Goal: Task Accomplishment & Management: Manage account settings

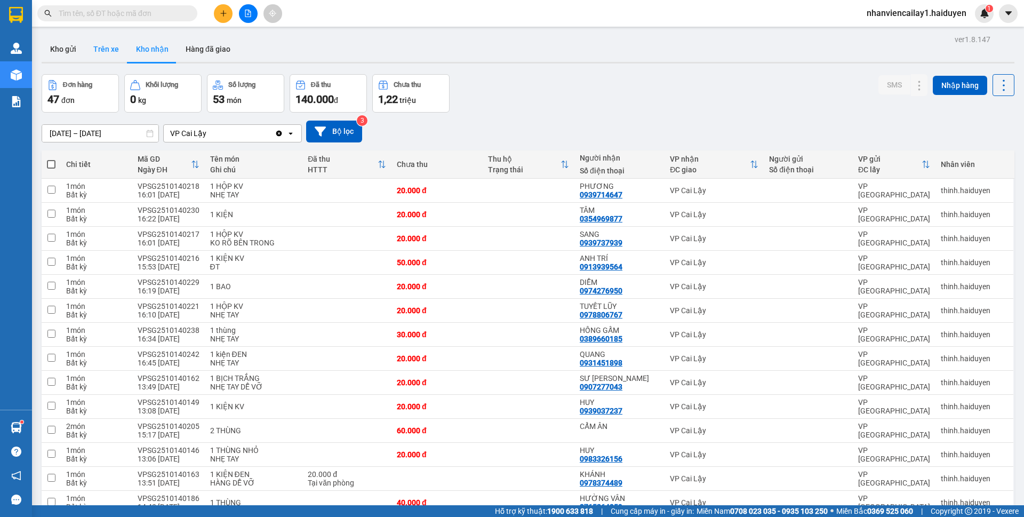
click at [94, 38] on button "Trên xe" at bounding box center [106, 49] width 43 height 26
type input "12/10/2025 – 14/10/2025"
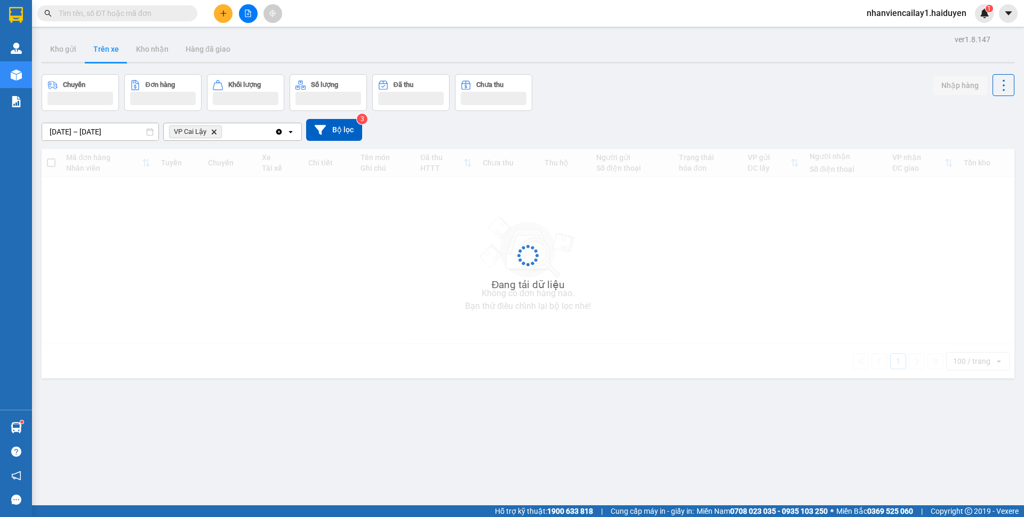
click at [100, 48] on button "Trên xe" at bounding box center [106, 49] width 43 height 26
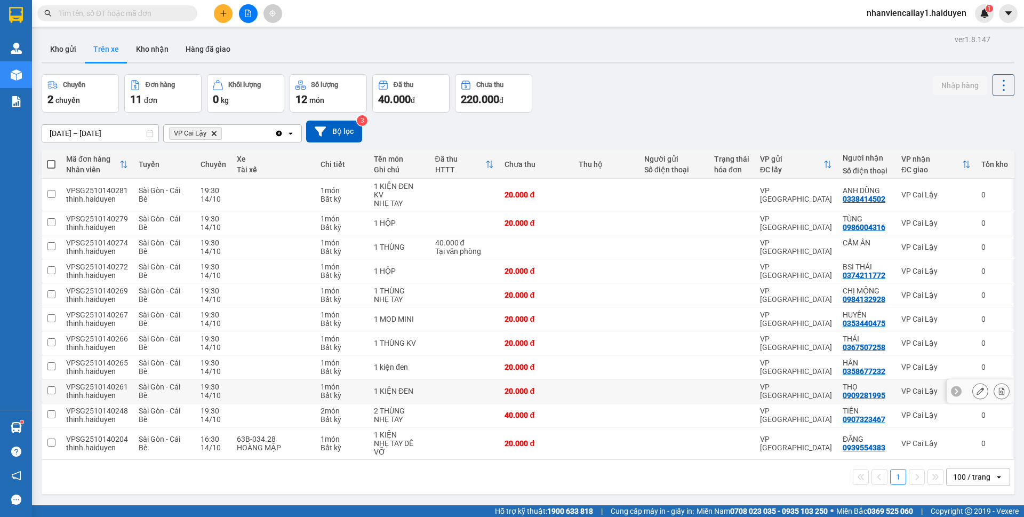
click at [771, 383] on div "VP [GEOGRAPHIC_DATA]" at bounding box center [796, 391] width 72 height 17
checkbox input "true"
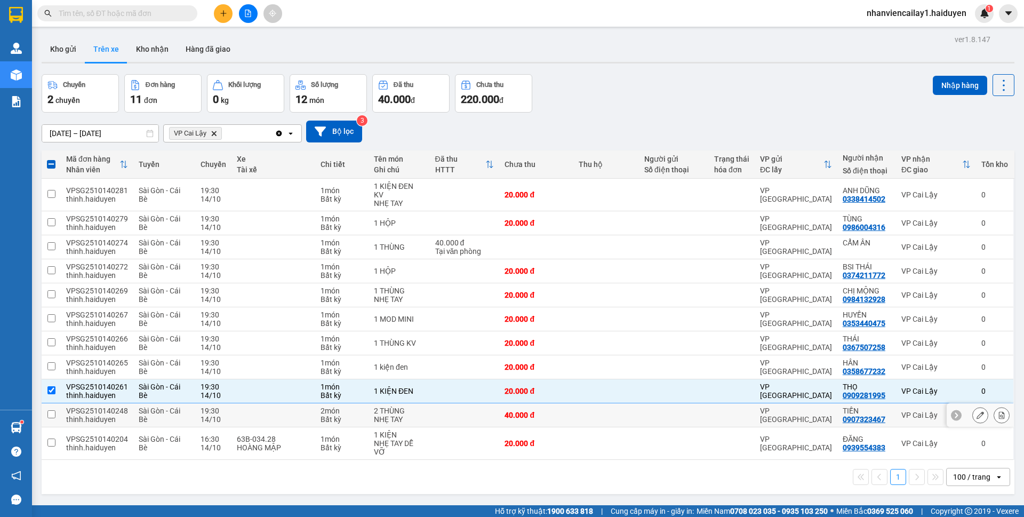
click at [765, 407] on div "VP [GEOGRAPHIC_DATA]" at bounding box center [796, 415] width 72 height 17
checkbox input "true"
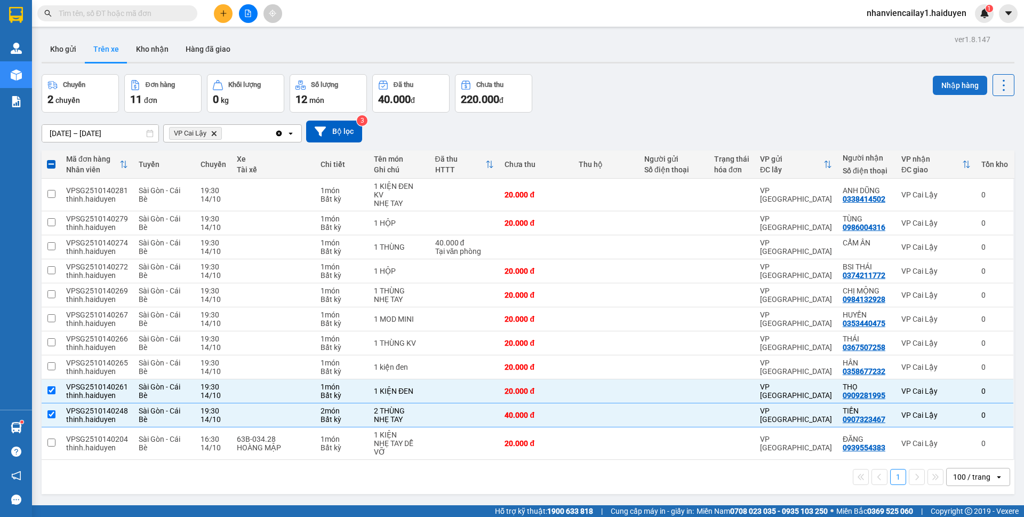
click at [935, 87] on button "Nhập hàng" at bounding box center [960, 85] width 54 height 19
checkbox input "false"
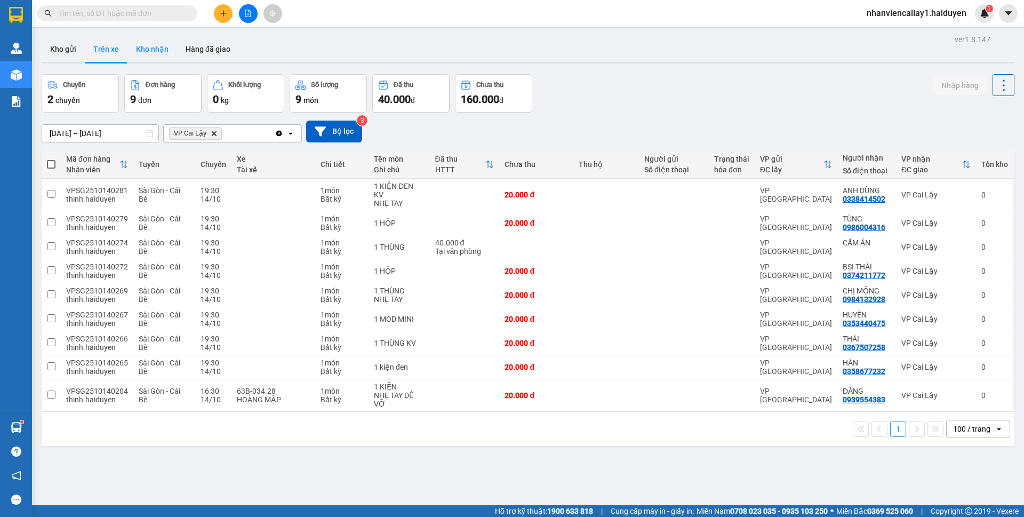
click at [145, 49] on button "Kho nhận" at bounding box center [153, 49] width 50 height 26
type input "[DATE] – [DATE]"
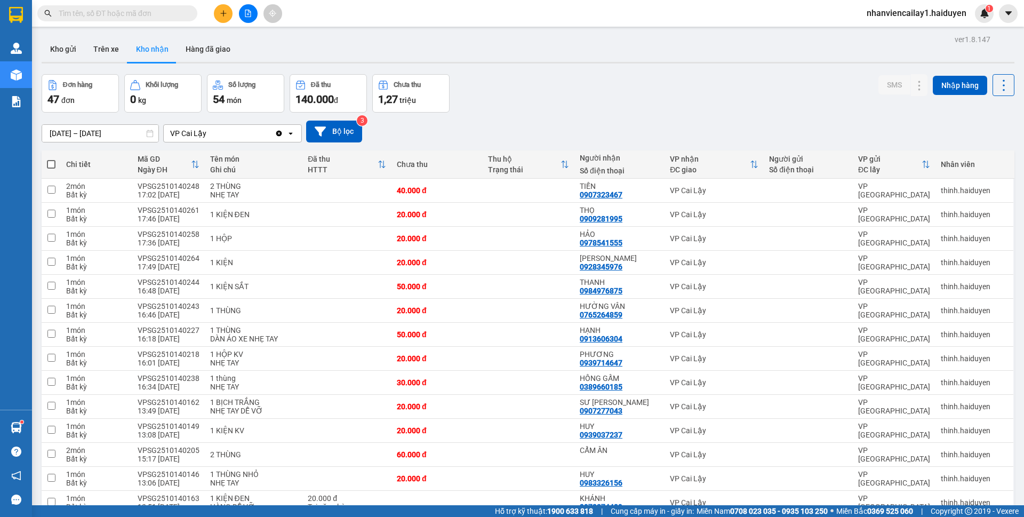
click at [140, 9] on input "text" at bounding box center [122, 13] width 126 height 12
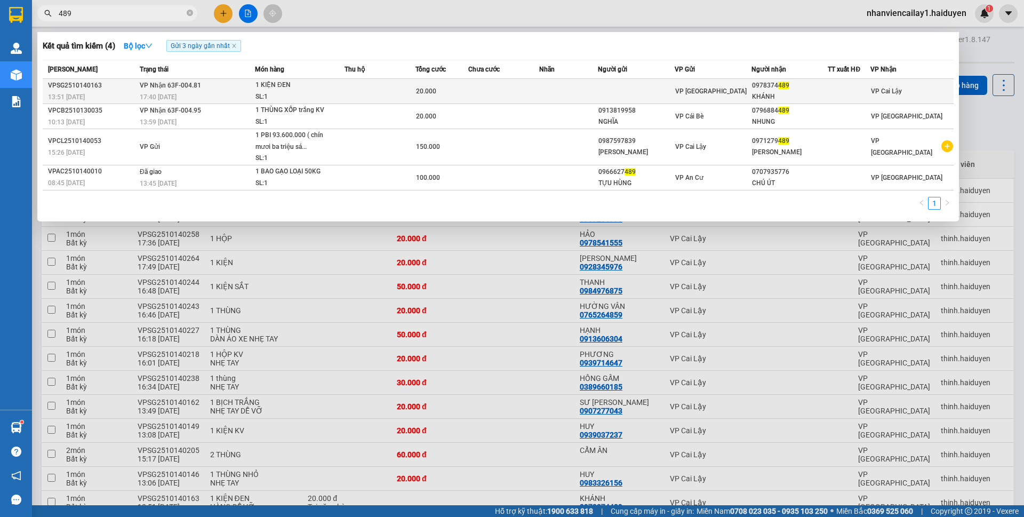
type input "489"
click at [311, 91] on div "1 KIỆN ĐEN" at bounding box center [296, 85] width 80 height 12
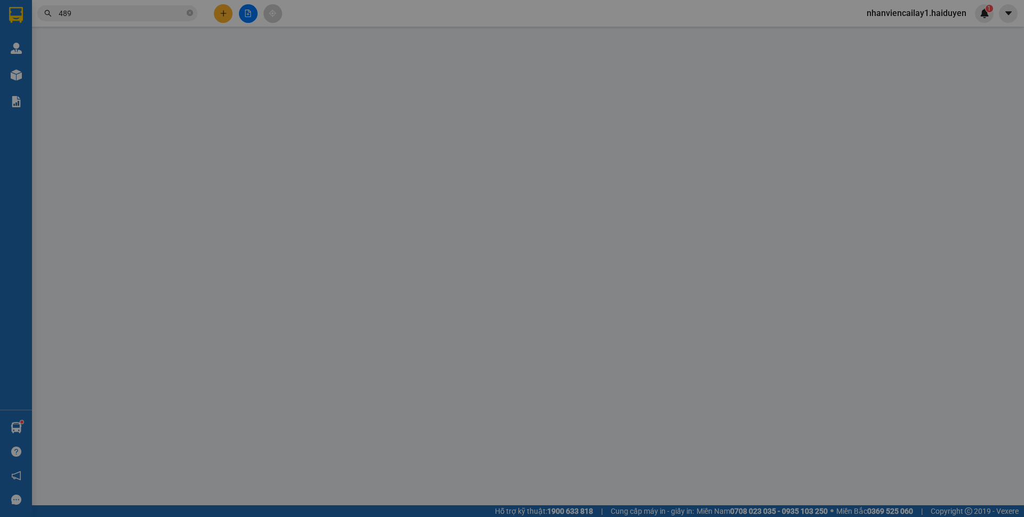
type input "0978374489"
type input "KHÁNH"
type input "0"
type input "20.000"
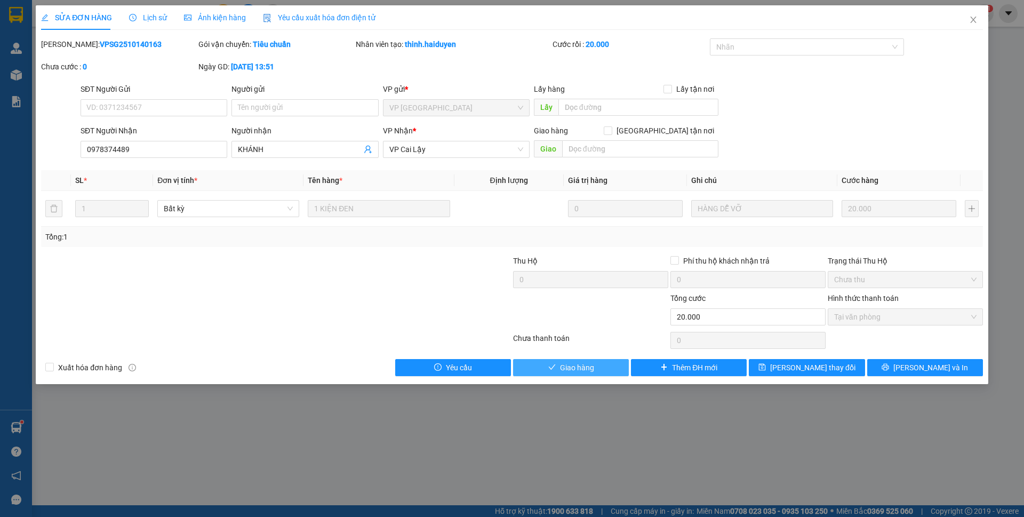
click at [598, 365] on button "Giao hàng" at bounding box center [571, 367] width 116 height 17
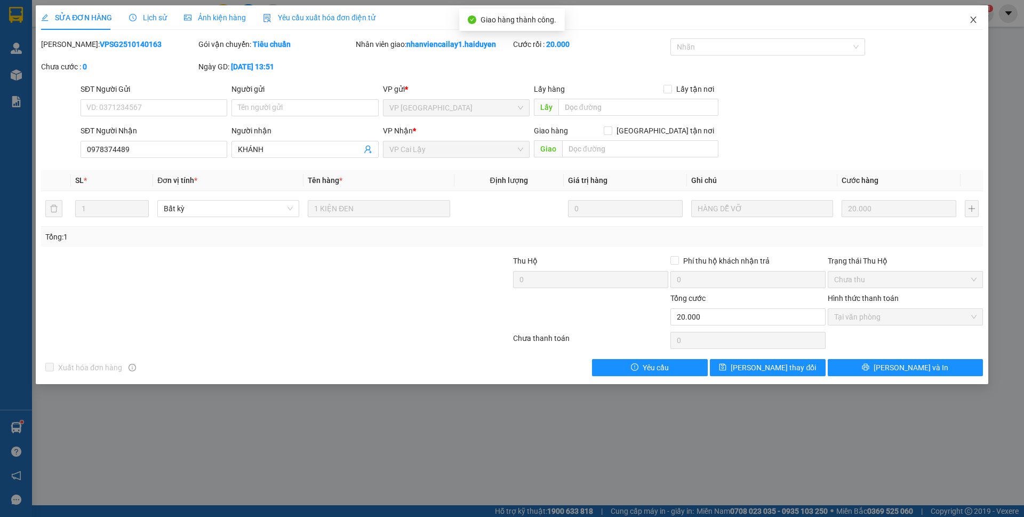
click at [974, 19] on icon "close" at bounding box center [973, 20] width 6 height 6
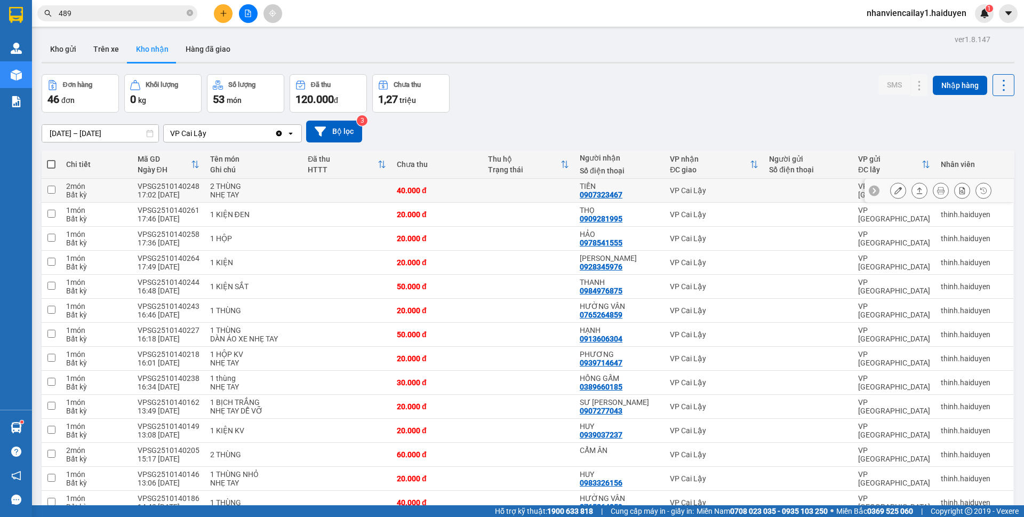
click at [602, 192] on div "0907323467" at bounding box center [601, 194] width 43 height 9
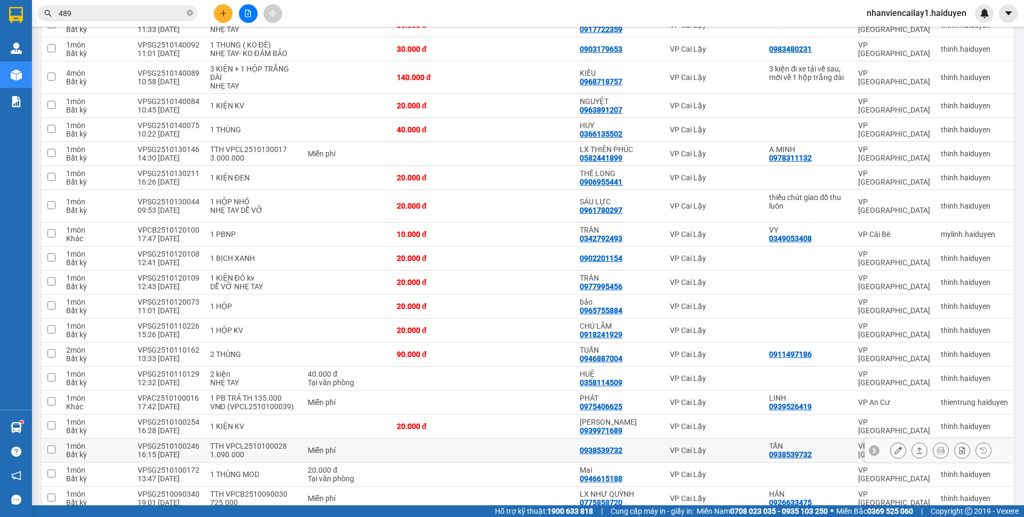
scroll to position [856, 0]
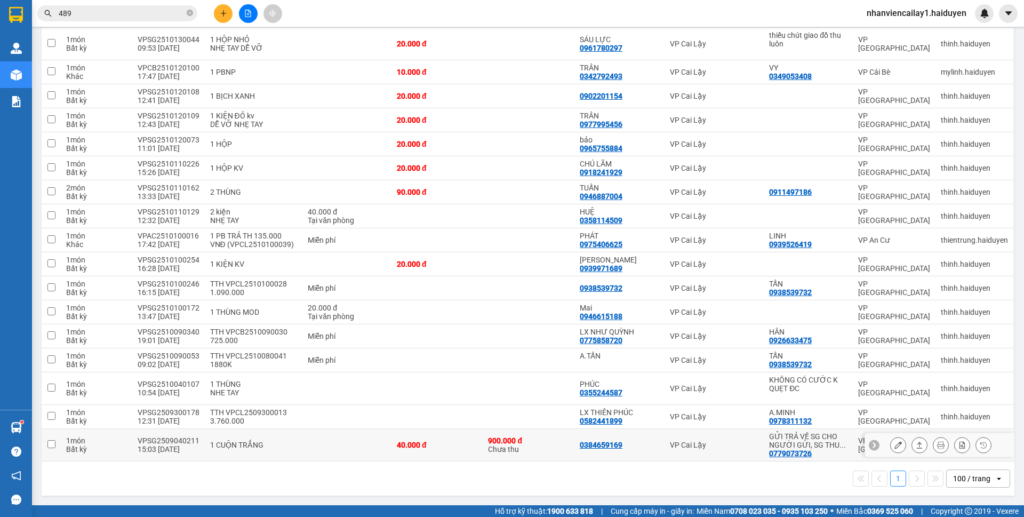
click at [612, 444] on div "0384659169" at bounding box center [601, 445] width 43 height 9
click at [630, 409] on div "LX THIÊN PHÚC" at bounding box center [619, 412] width 79 height 9
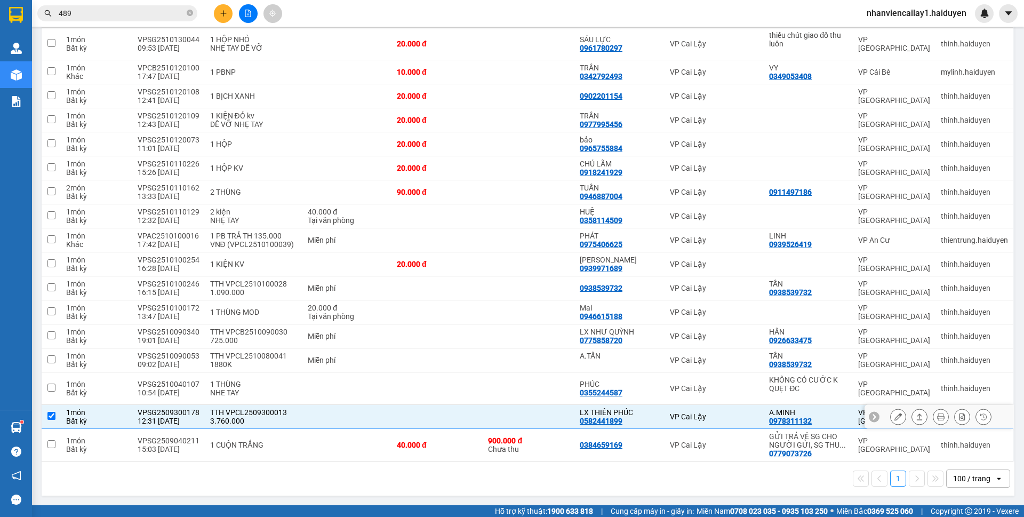
checkbox input "true"
click at [627, 439] on td "0384659169" at bounding box center [620, 445] width 90 height 33
checkbox input "true"
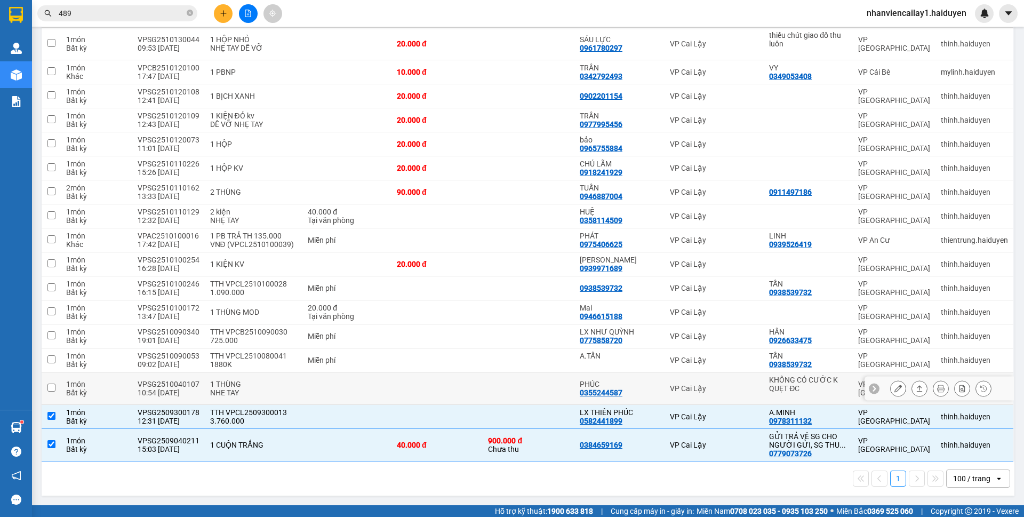
click at [614, 383] on div "PHÚC" at bounding box center [619, 384] width 79 height 9
checkbox input "true"
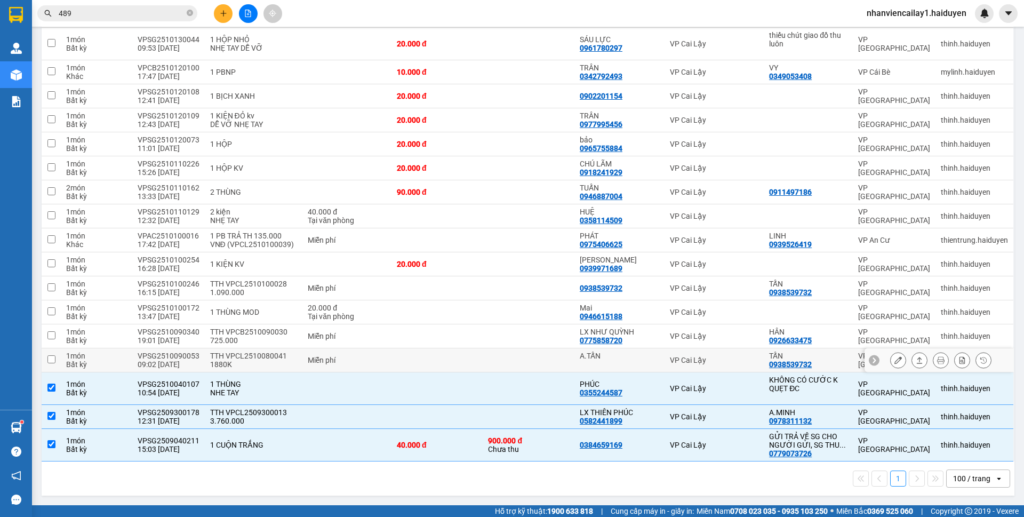
click at [611, 360] on div "A.TẤN" at bounding box center [619, 360] width 79 height 17
checkbox input "true"
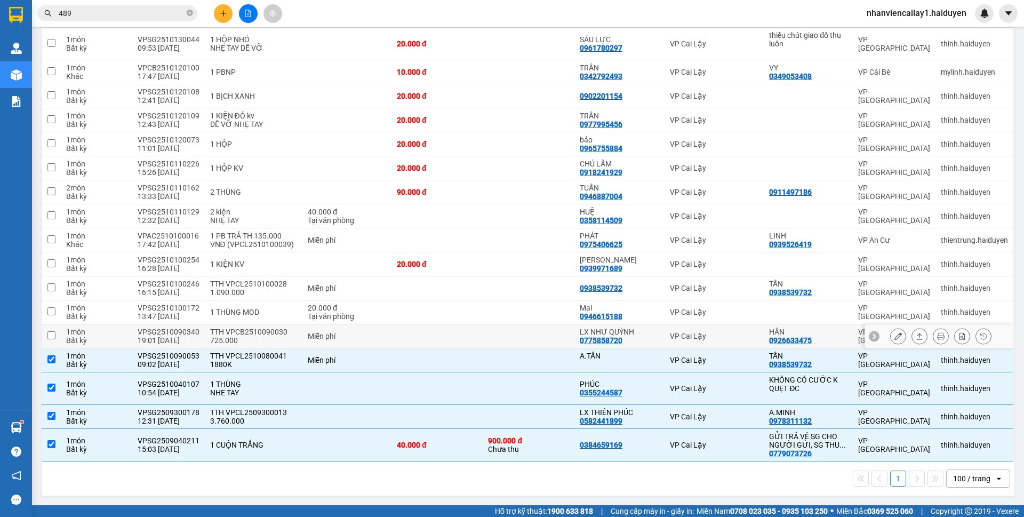
click at [612, 330] on div "LX NHƯ QUỲNH" at bounding box center [619, 332] width 79 height 9
checkbox input "true"
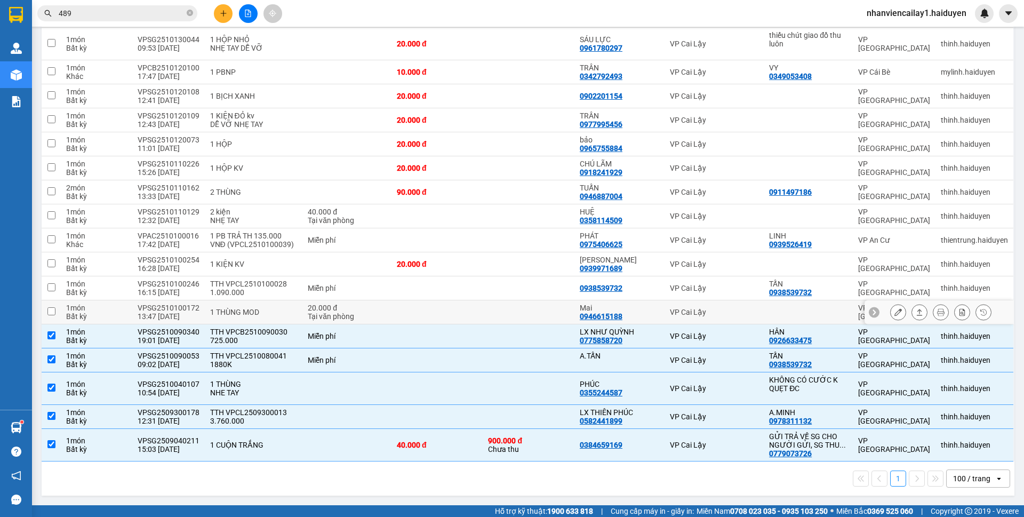
click at [612, 312] on div "0946615188" at bounding box center [601, 316] width 43 height 9
click at [548, 315] on td at bounding box center [529, 312] width 92 height 24
checkbox input "true"
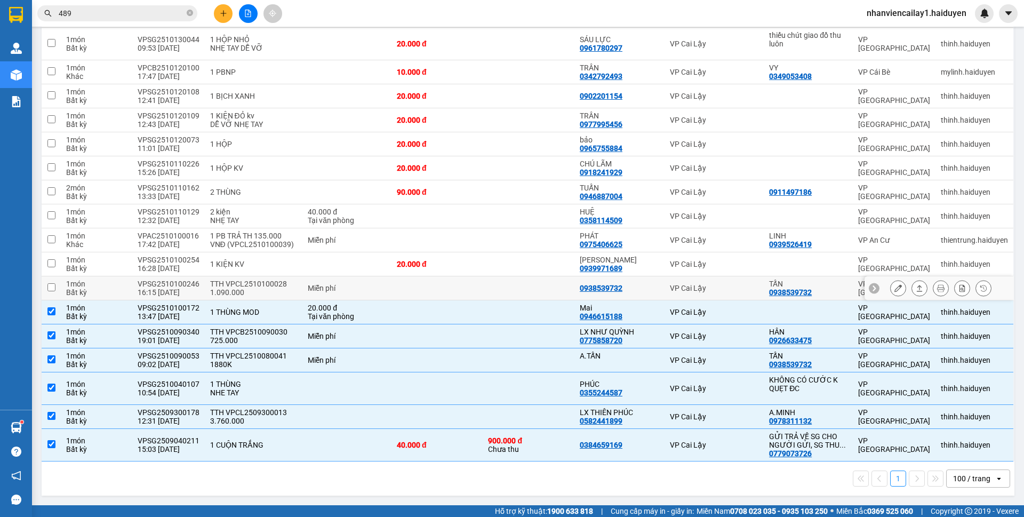
click at [551, 291] on td at bounding box center [529, 288] width 92 height 24
checkbox input "true"
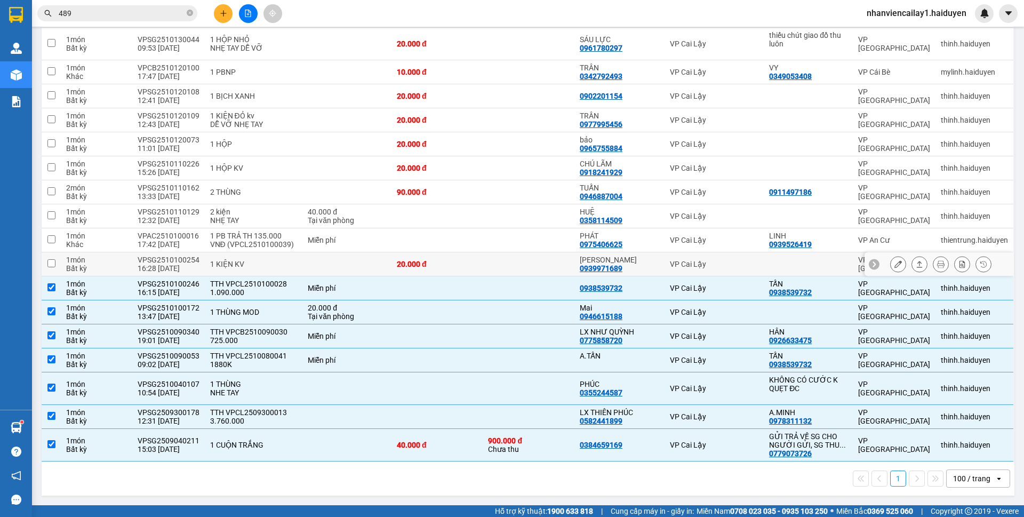
click at [553, 262] on td at bounding box center [529, 264] width 92 height 24
checkbox input "true"
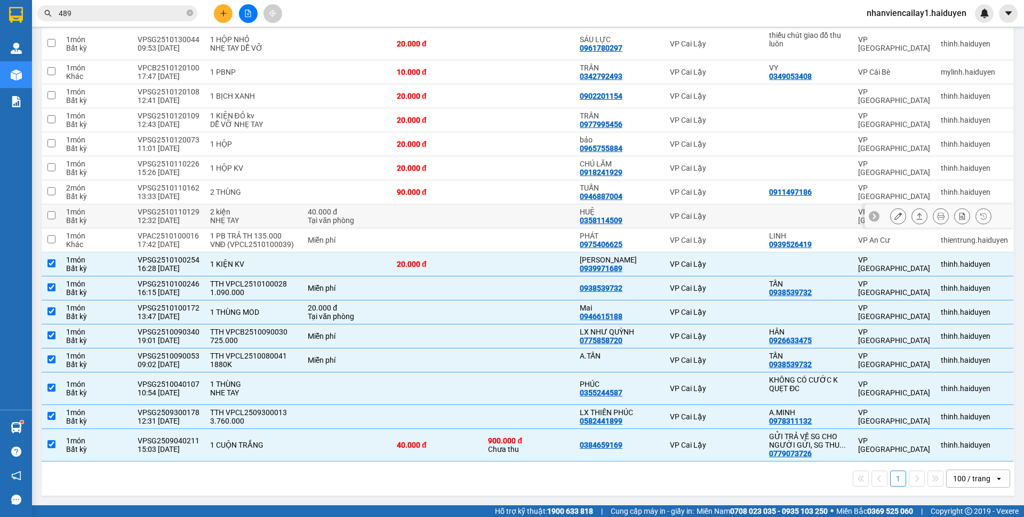
click at [565, 225] on td at bounding box center [529, 216] width 92 height 24
checkbox input "true"
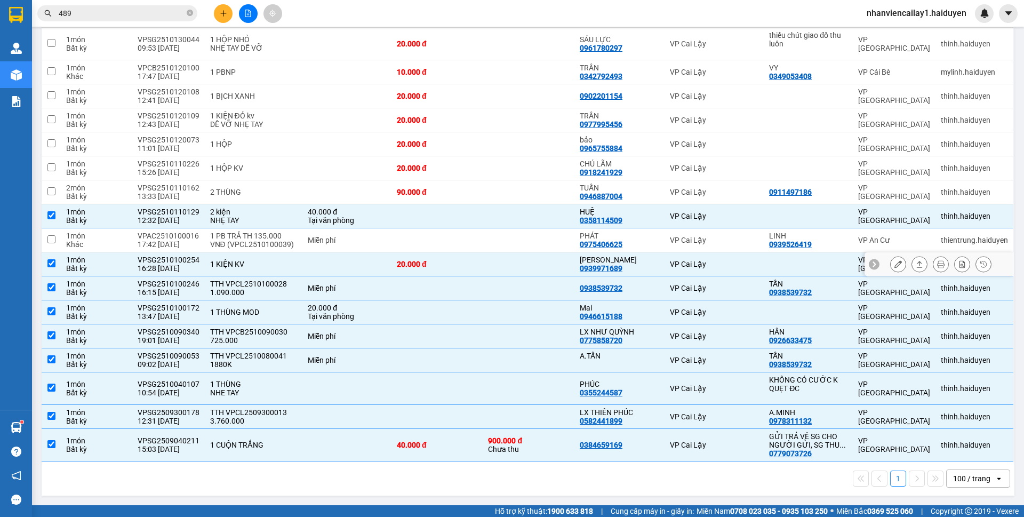
click at [556, 253] on td at bounding box center [529, 264] width 92 height 24
checkbox input "false"
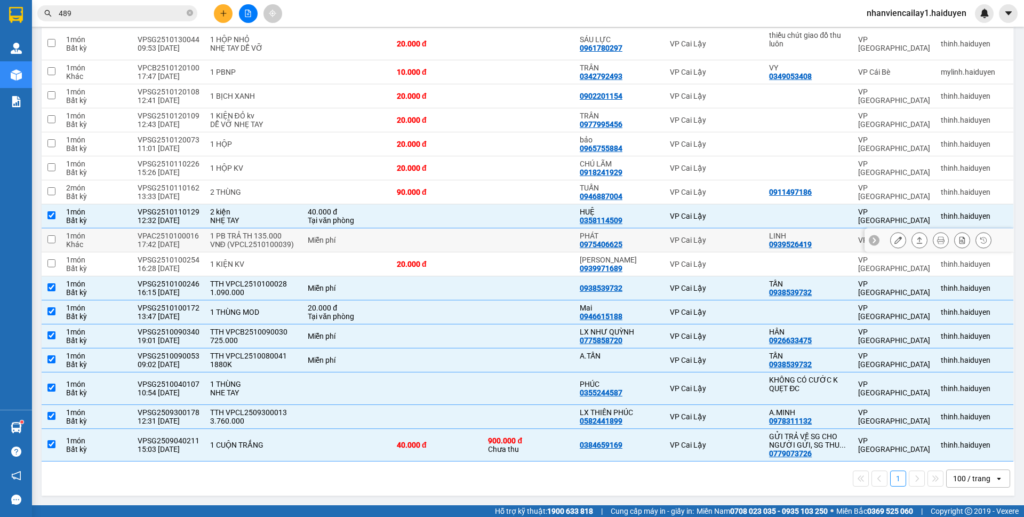
click at [553, 241] on td at bounding box center [529, 240] width 92 height 24
checkbox input "true"
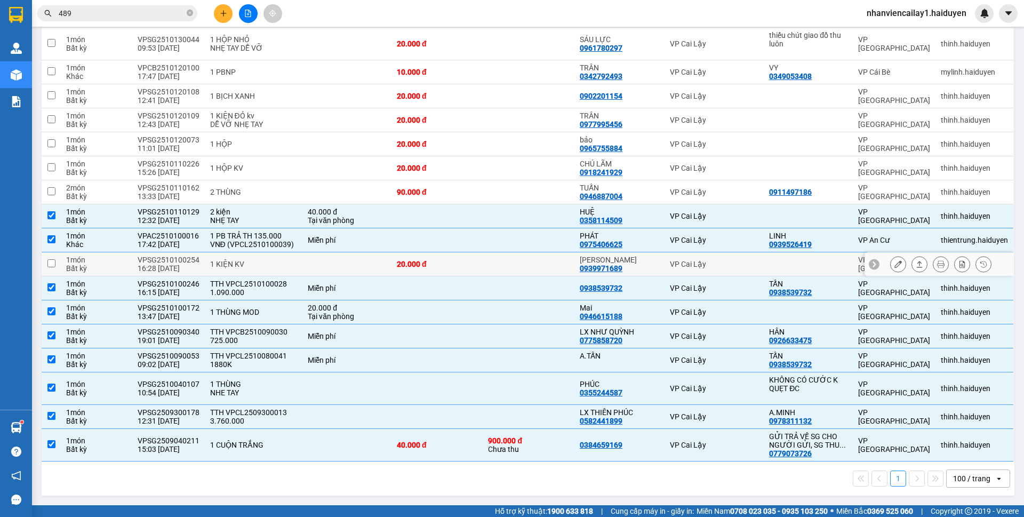
click at [558, 262] on td at bounding box center [529, 264] width 92 height 24
checkbox input "true"
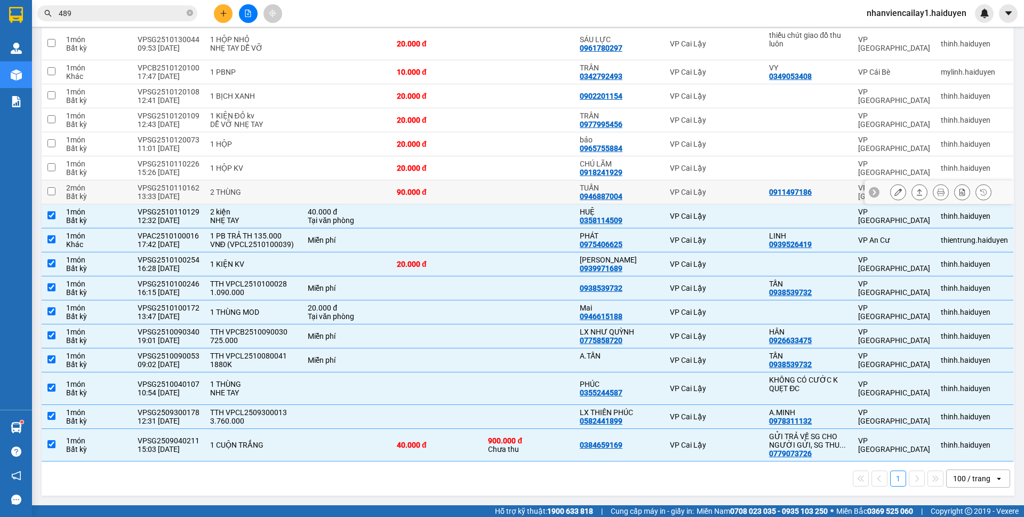
click at [536, 190] on td at bounding box center [529, 192] width 92 height 24
checkbox input "true"
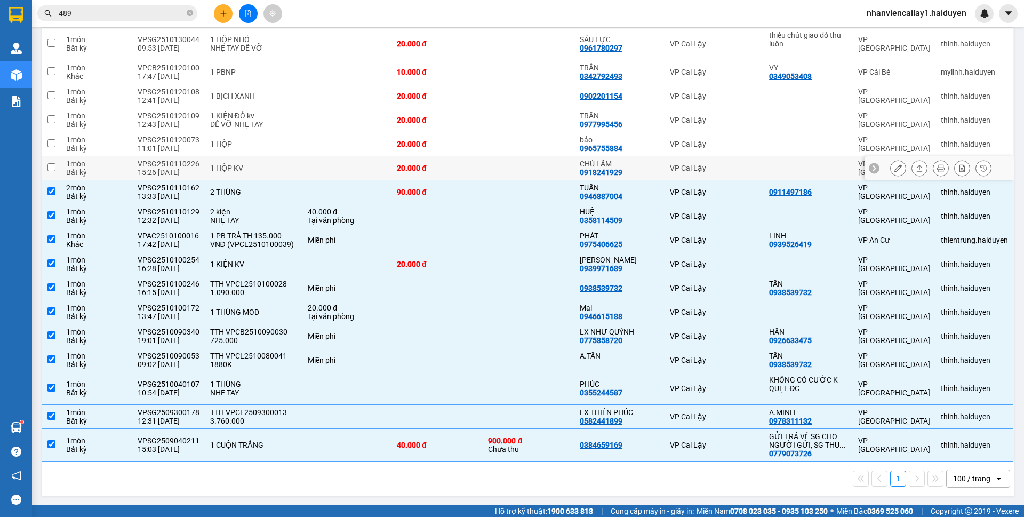
click at [518, 163] on td at bounding box center [529, 168] width 92 height 24
checkbox input "true"
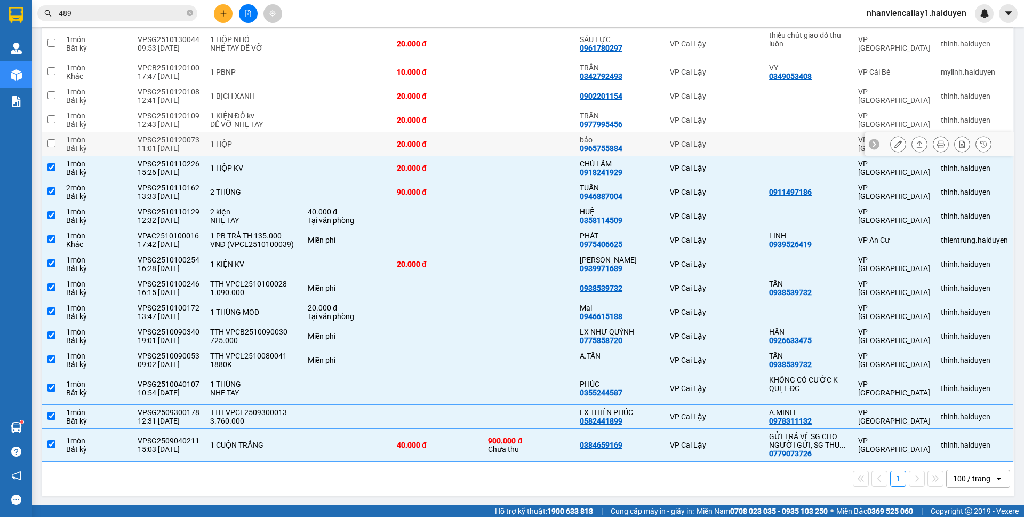
click at [508, 146] on td at bounding box center [529, 144] width 92 height 24
checkbox input "true"
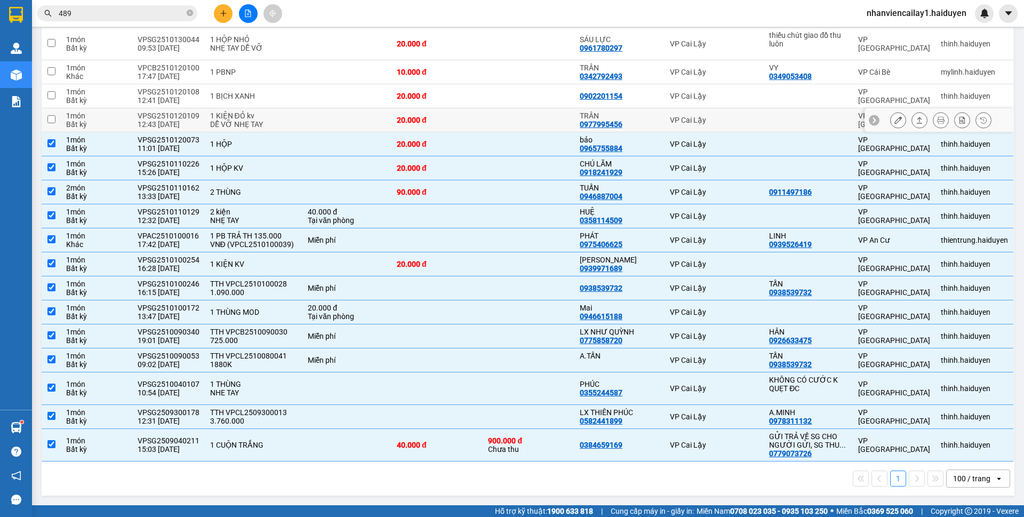
click at [495, 117] on td at bounding box center [529, 120] width 92 height 24
checkbox input "true"
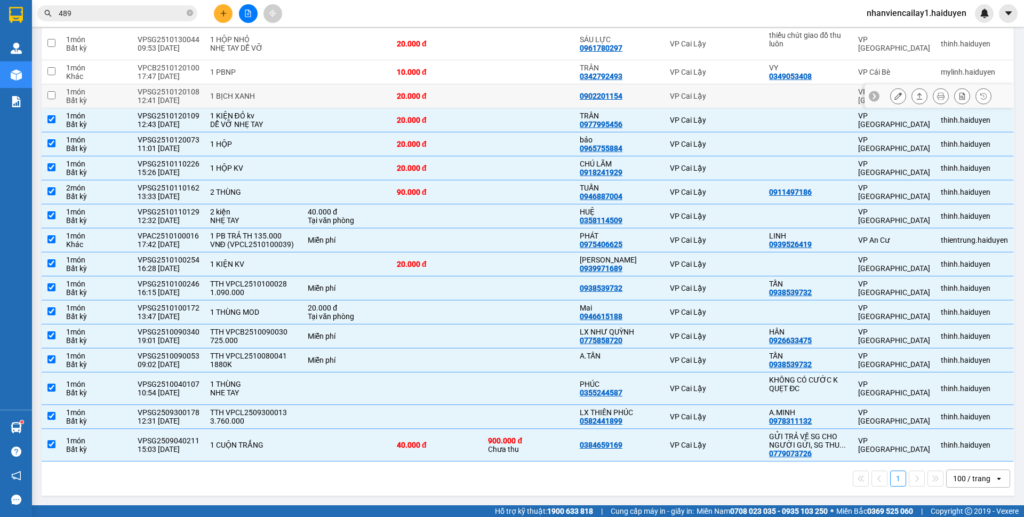
click at [495, 98] on td at bounding box center [529, 96] width 92 height 24
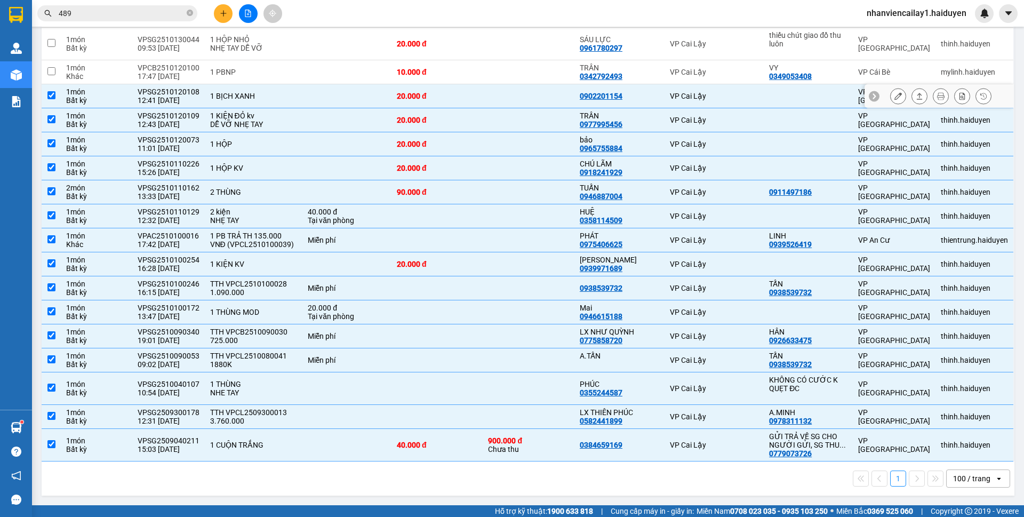
click at [495, 98] on td at bounding box center [529, 96] width 92 height 24
checkbox input "false"
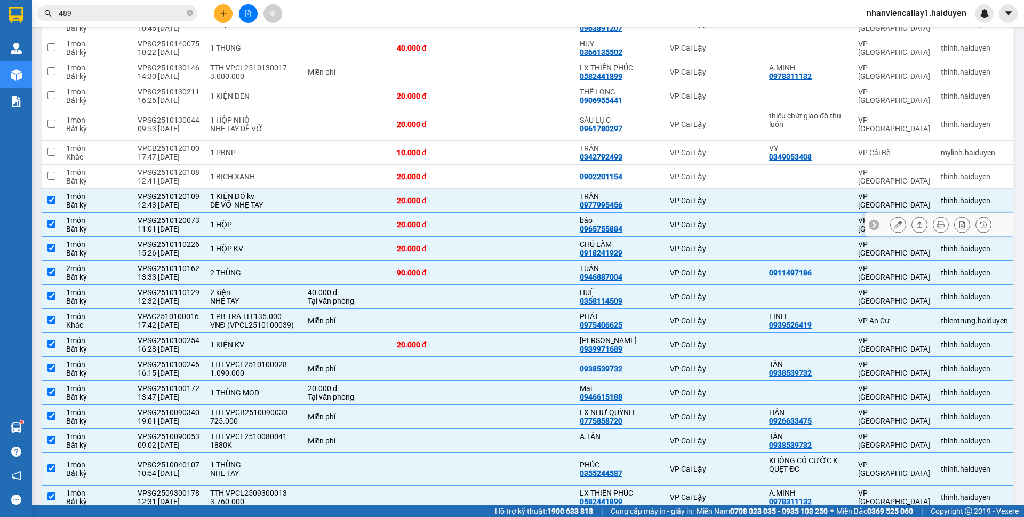
scroll to position [749, 0]
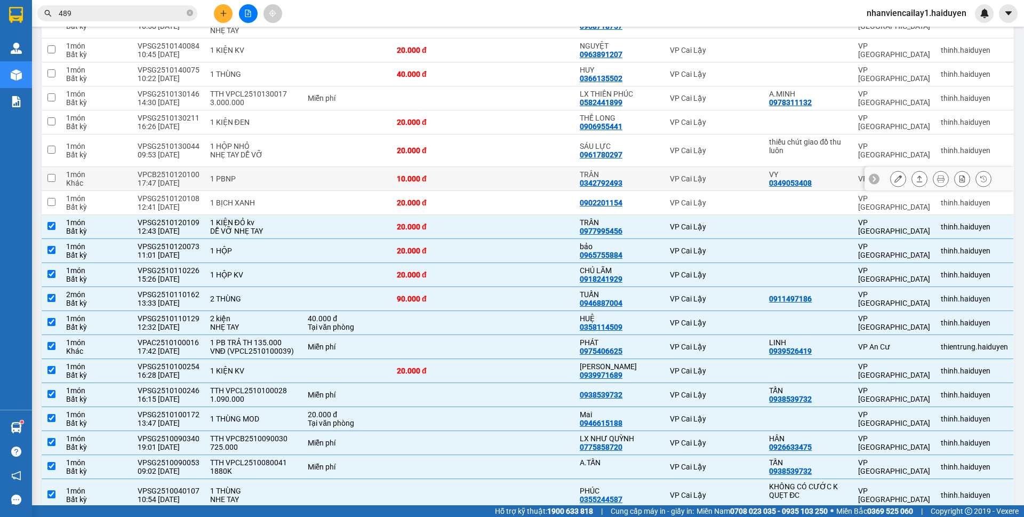
click at [494, 173] on td at bounding box center [529, 179] width 92 height 24
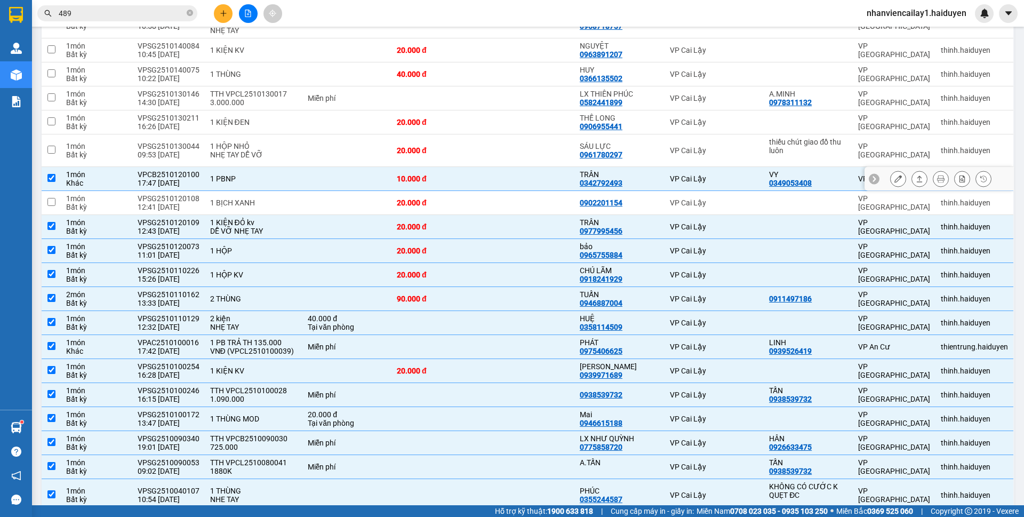
click at [505, 177] on td at bounding box center [529, 179] width 92 height 24
checkbox input "false"
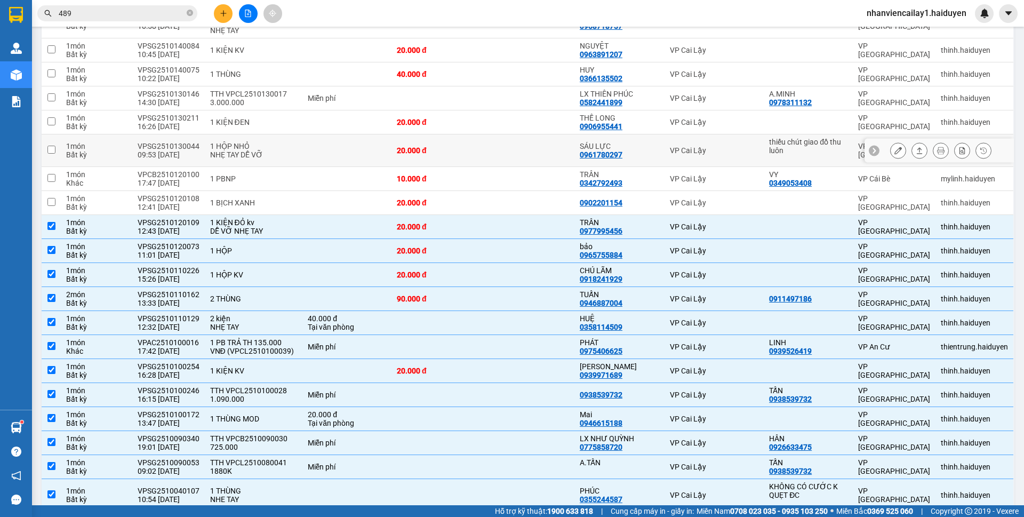
click at [507, 164] on td at bounding box center [529, 150] width 92 height 33
checkbox input "true"
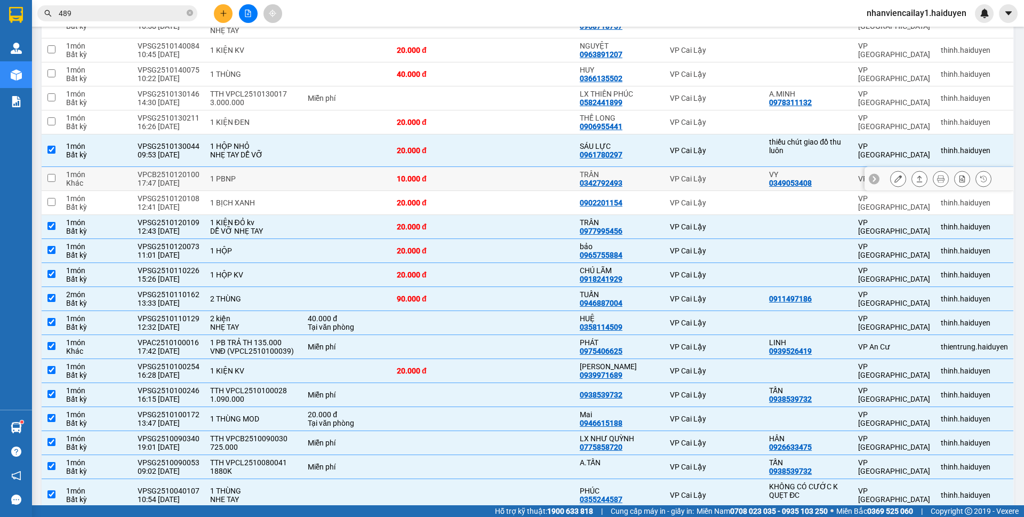
click at [473, 174] on div "10.000 đ" at bounding box center [437, 178] width 81 height 9
checkbox input "true"
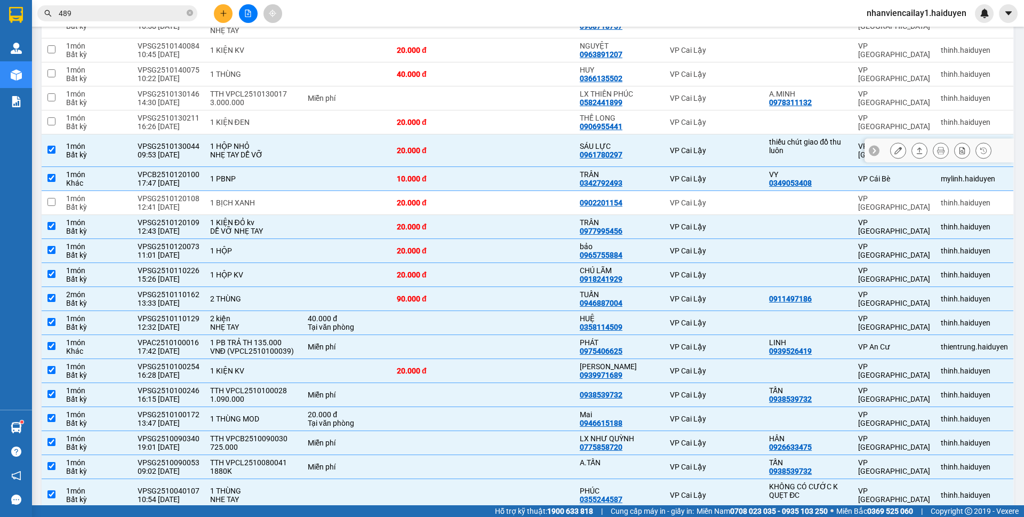
click at [482, 152] on td "20.000 đ" at bounding box center [438, 150] width 92 height 33
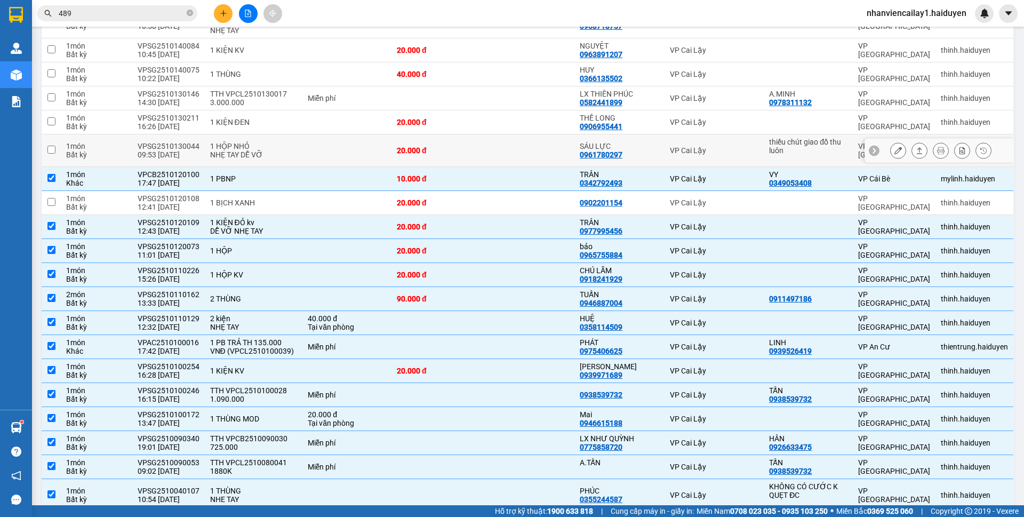
click at [482, 152] on td "20.000 đ" at bounding box center [438, 150] width 92 height 33
checkbox input "true"
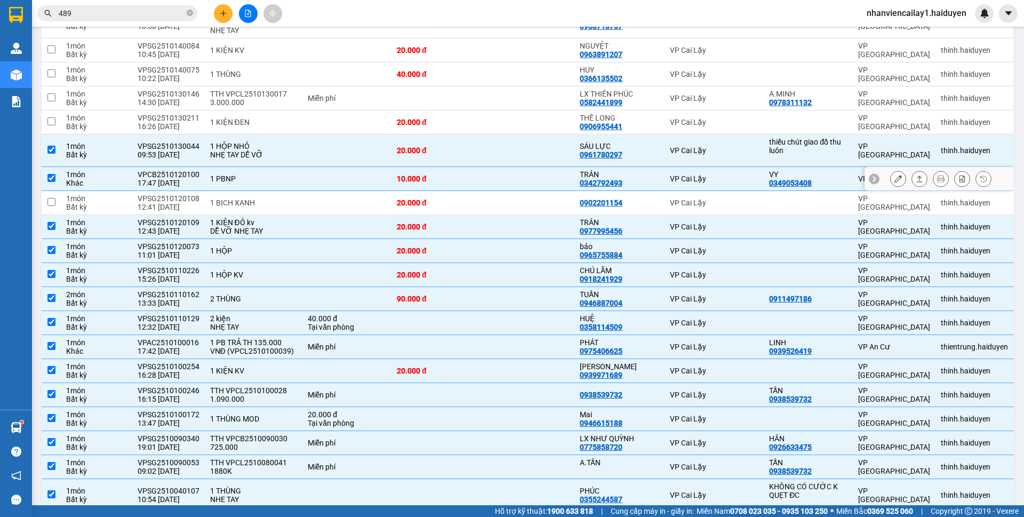
scroll to position [696, 0]
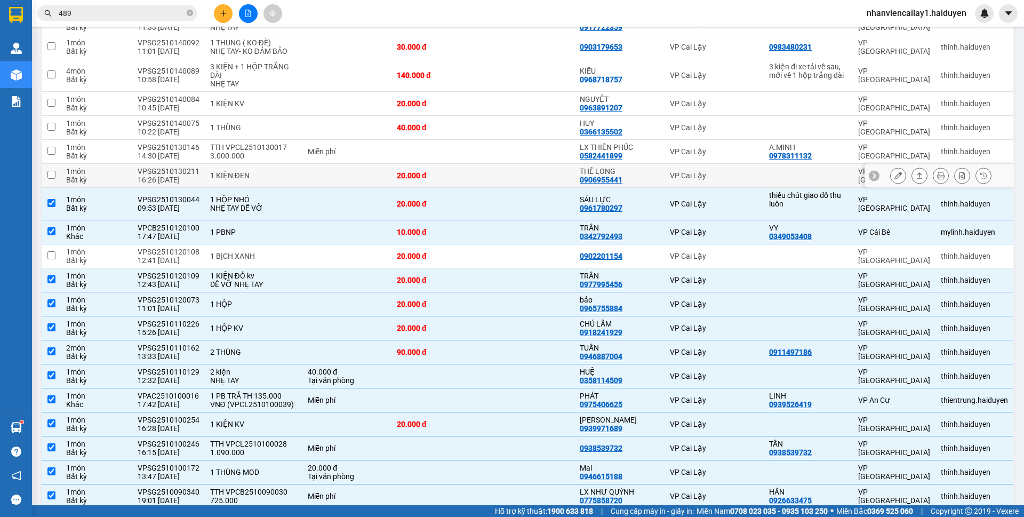
click at [479, 171] on td "20.000 đ" at bounding box center [438, 176] width 92 height 24
checkbox input "true"
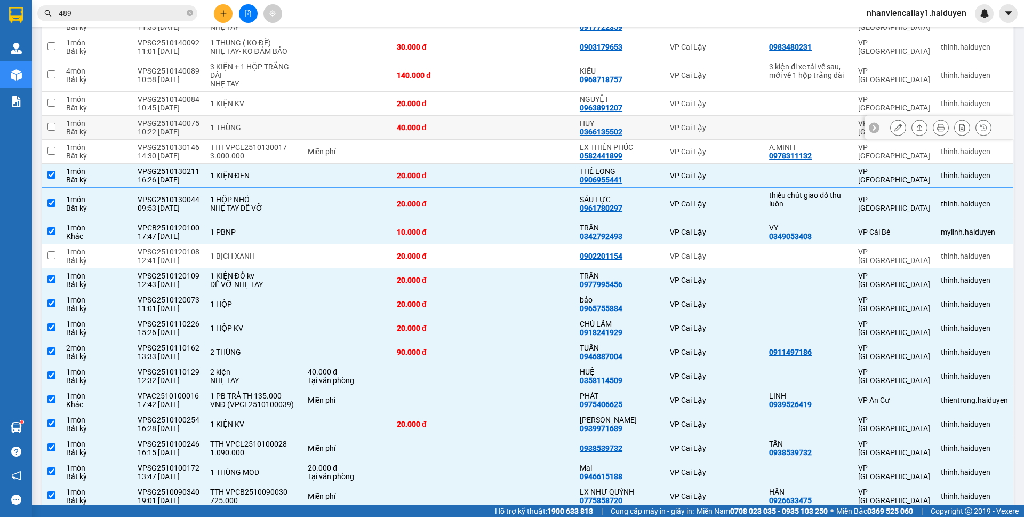
click at [471, 123] on div "40.000 đ" at bounding box center [437, 127] width 81 height 9
checkbox input "true"
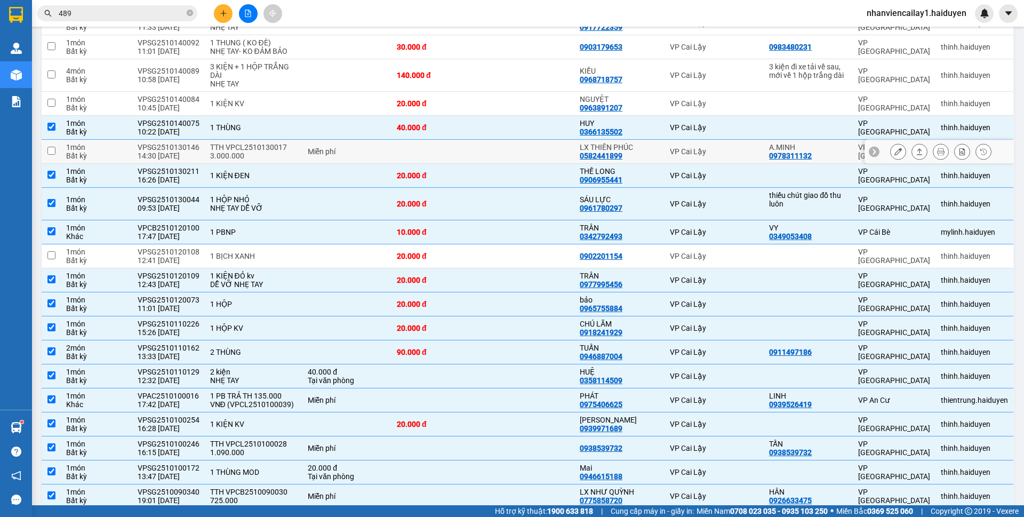
click at [477, 149] on td at bounding box center [438, 152] width 92 height 24
checkbox input "true"
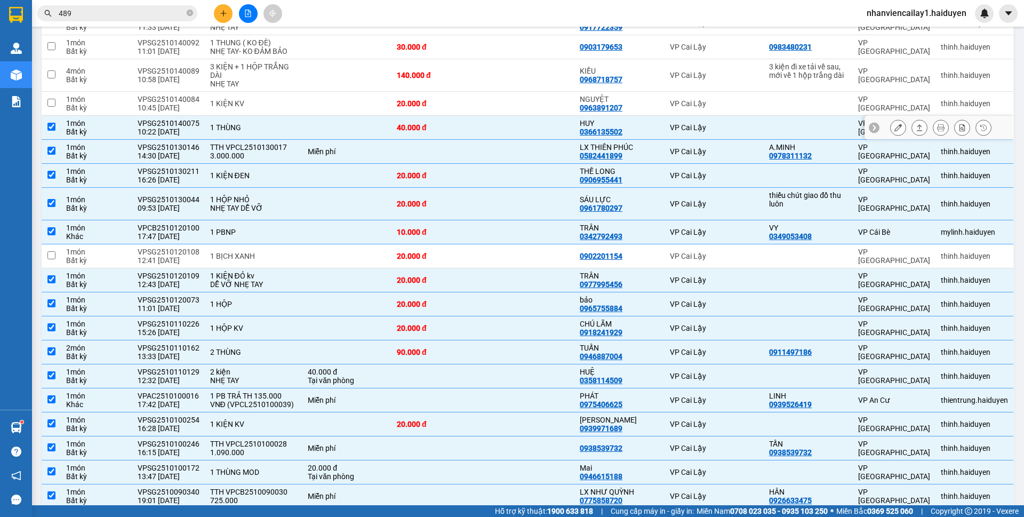
click at [476, 129] on div "40.000 đ" at bounding box center [437, 127] width 81 height 9
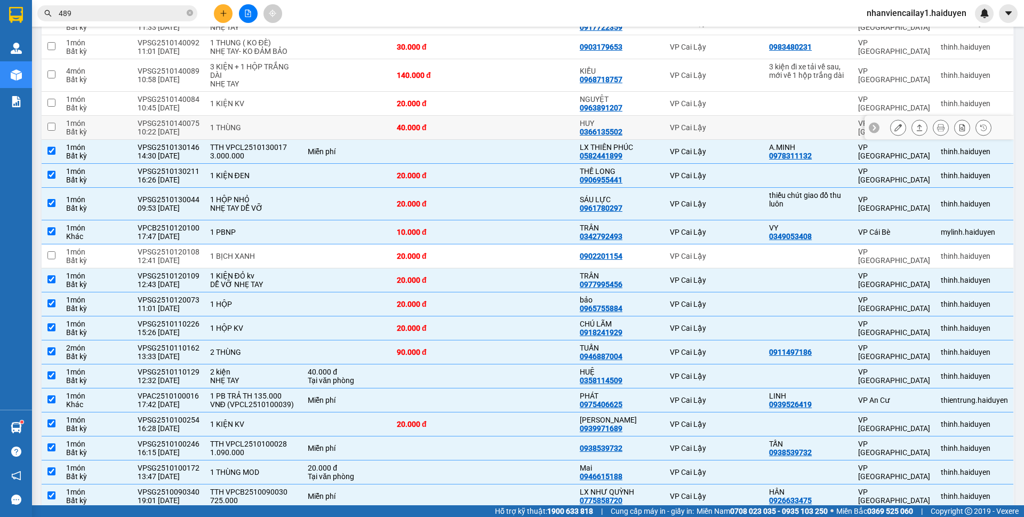
click at [475, 128] on div "40.000 đ" at bounding box center [437, 127] width 81 height 9
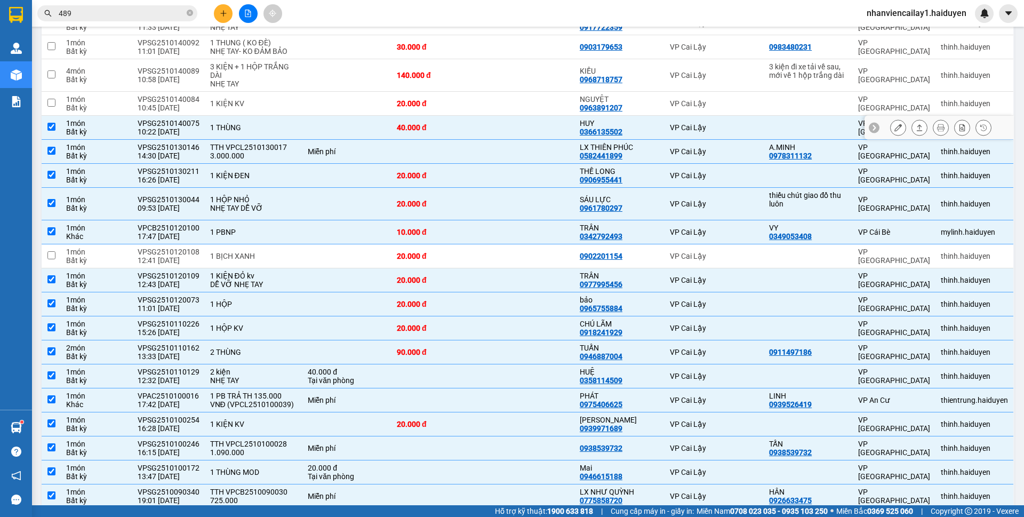
click at [475, 128] on div "40.000 đ" at bounding box center [437, 127] width 81 height 9
checkbox input "false"
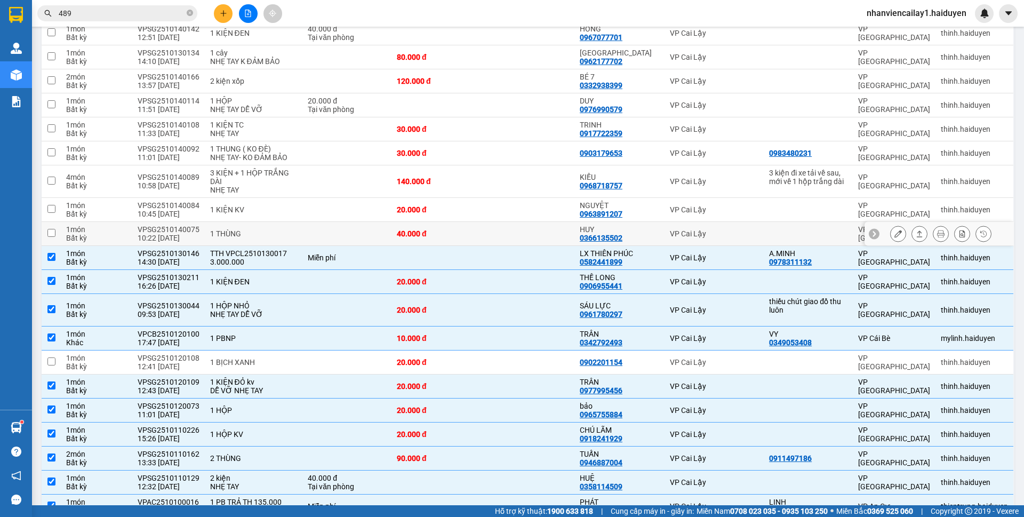
scroll to position [589, 0]
click at [472, 208] on div "20.000 đ" at bounding box center [437, 210] width 81 height 9
checkbox input "true"
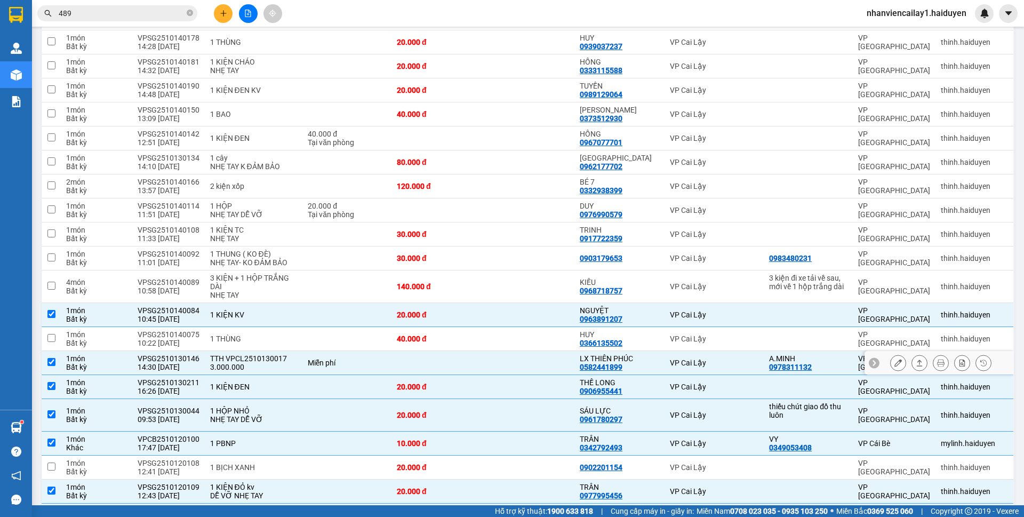
scroll to position [482, 0]
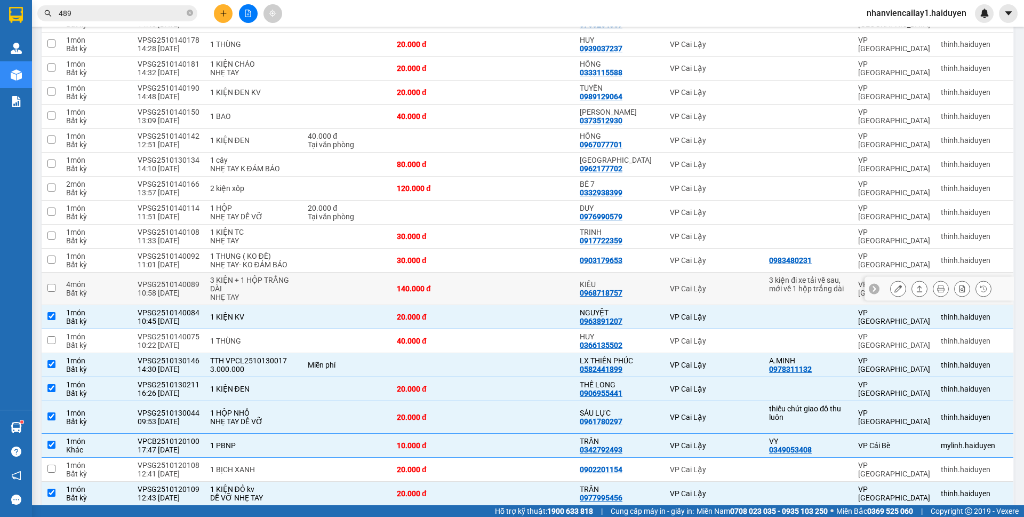
click at [486, 291] on td at bounding box center [529, 289] width 92 height 33
checkbox input "true"
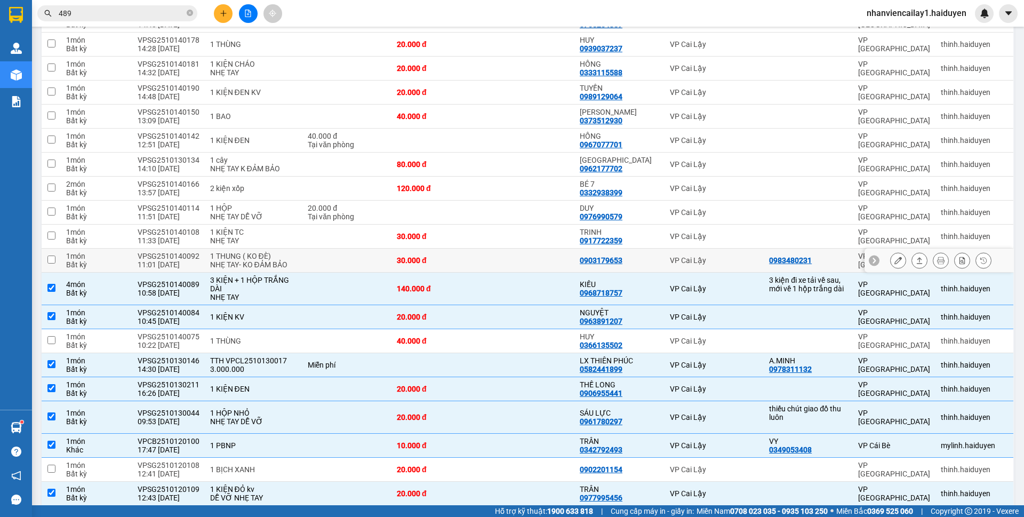
click at [492, 269] on td at bounding box center [529, 261] width 92 height 24
checkbox input "true"
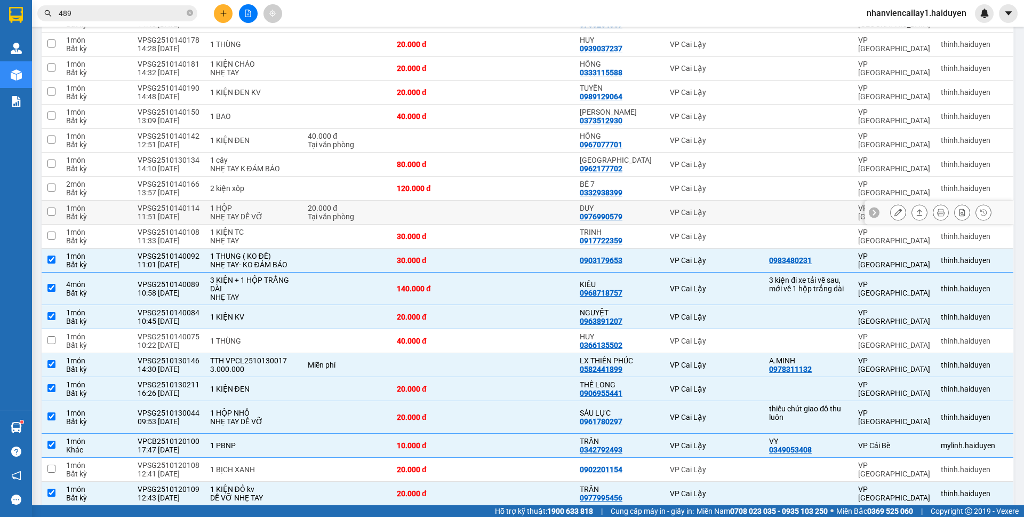
click at [454, 214] on td at bounding box center [438, 213] width 92 height 24
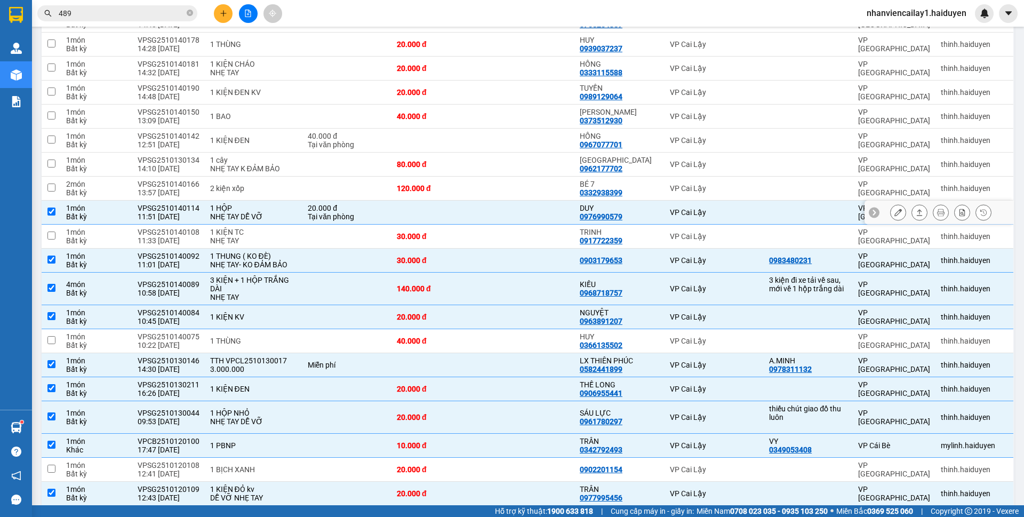
click at [454, 214] on td at bounding box center [438, 213] width 92 height 24
checkbox input "false"
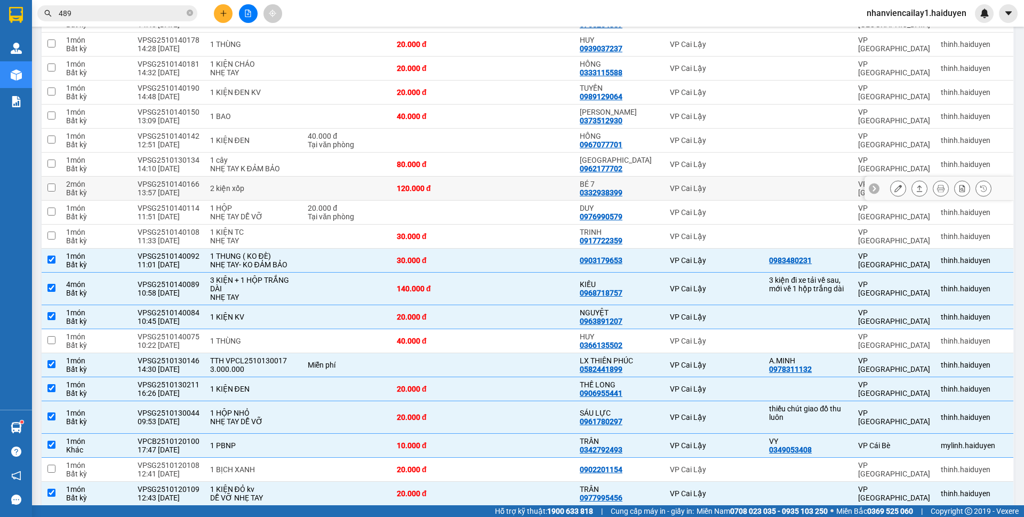
click at [452, 188] on div "120.000 đ" at bounding box center [437, 188] width 81 height 9
checkbox input "true"
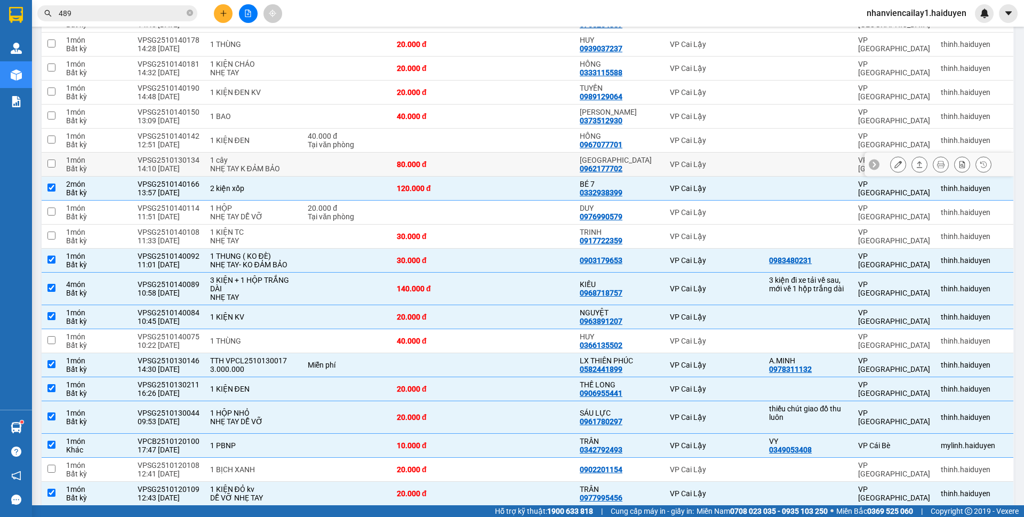
click at [461, 168] on div "80.000 đ" at bounding box center [437, 164] width 81 height 9
checkbox input "true"
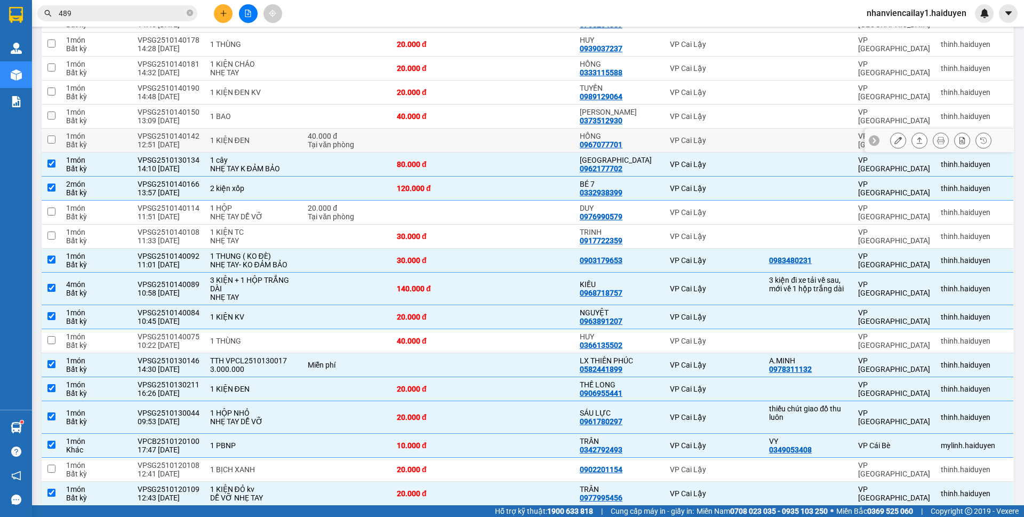
click at [458, 138] on td at bounding box center [438, 141] width 92 height 24
checkbox input "true"
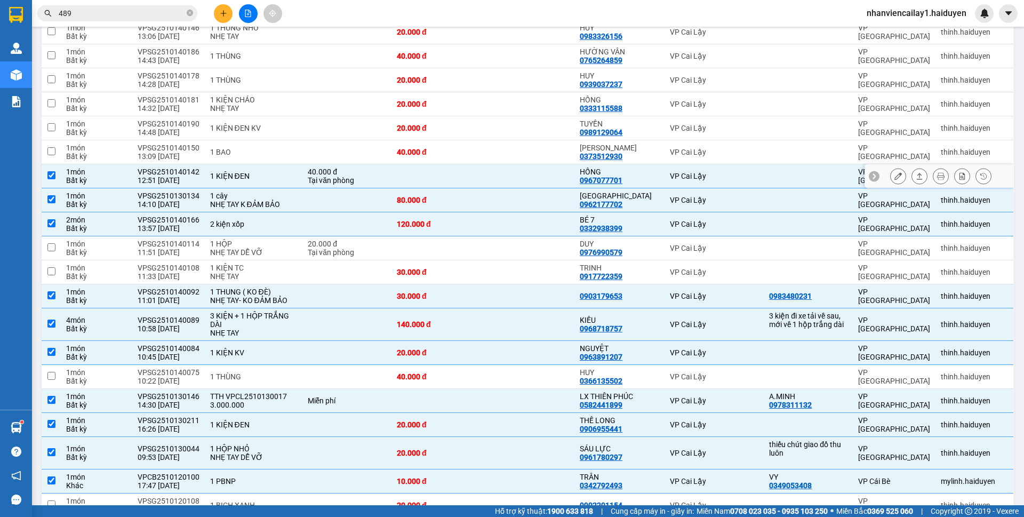
scroll to position [429, 0]
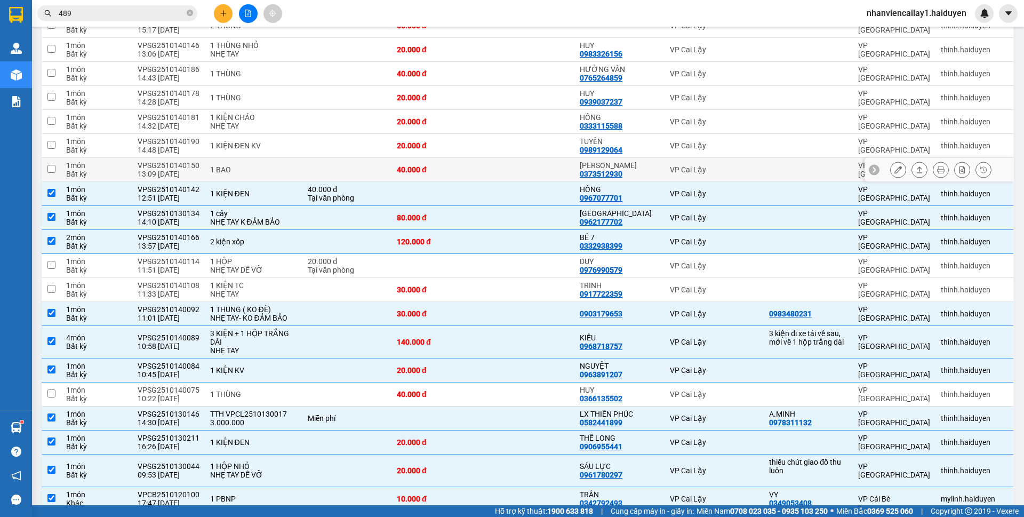
click at [452, 170] on div "40.000 đ" at bounding box center [437, 169] width 81 height 9
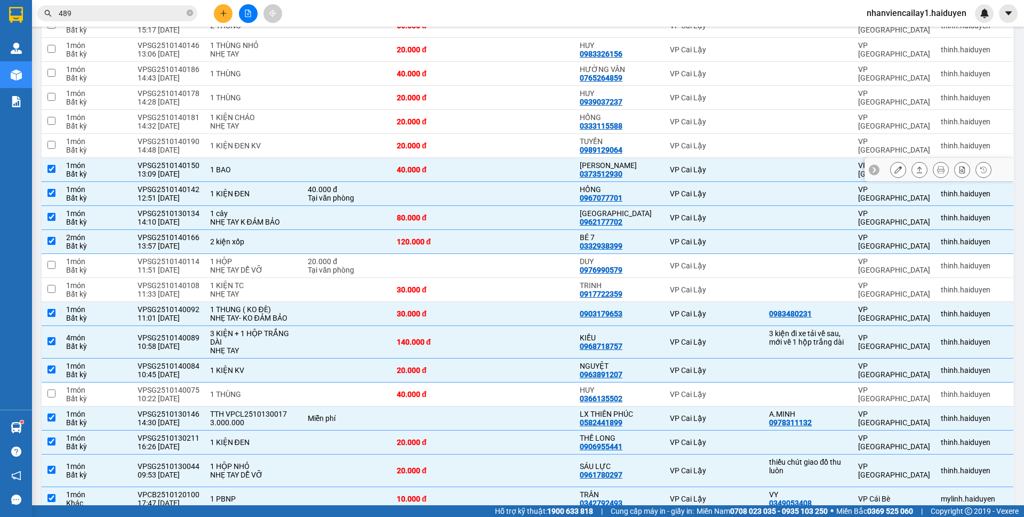
scroll to position [376, 0]
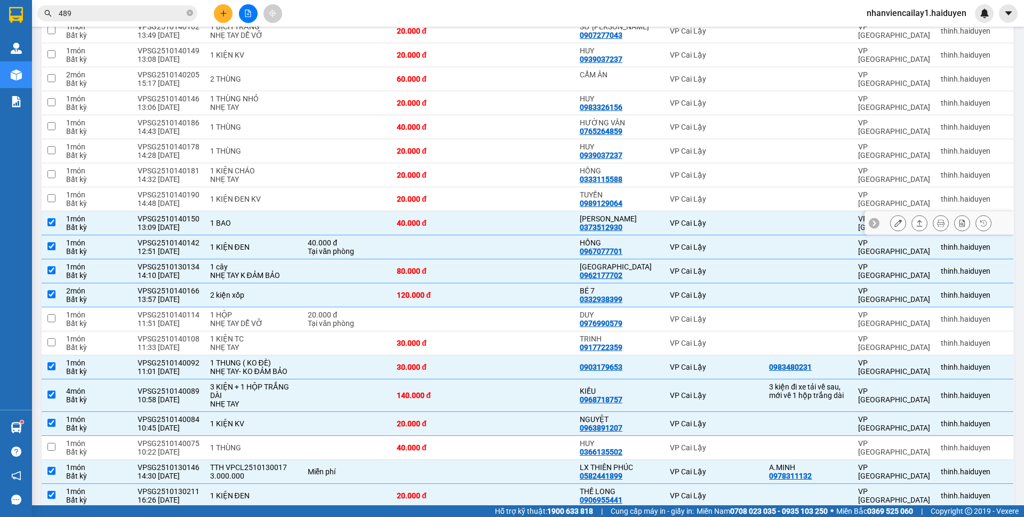
click at [440, 221] on div "40.000 đ" at bounding box center [437, 223] width 81 height 9
checkbox input "false"
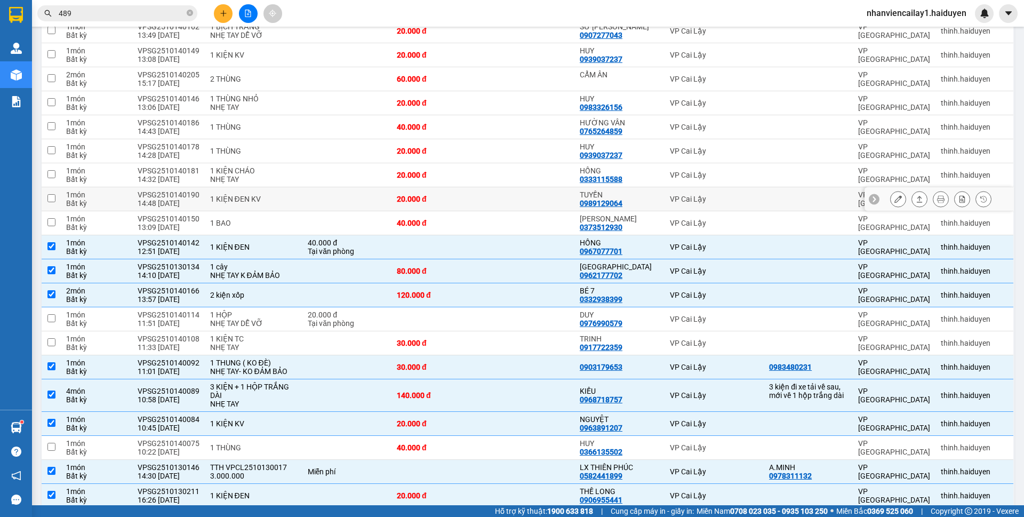
click at [441, 198] on div "20.000 đ" at bounding box center [437, 199] width 81 height 9
checkbox input "true"
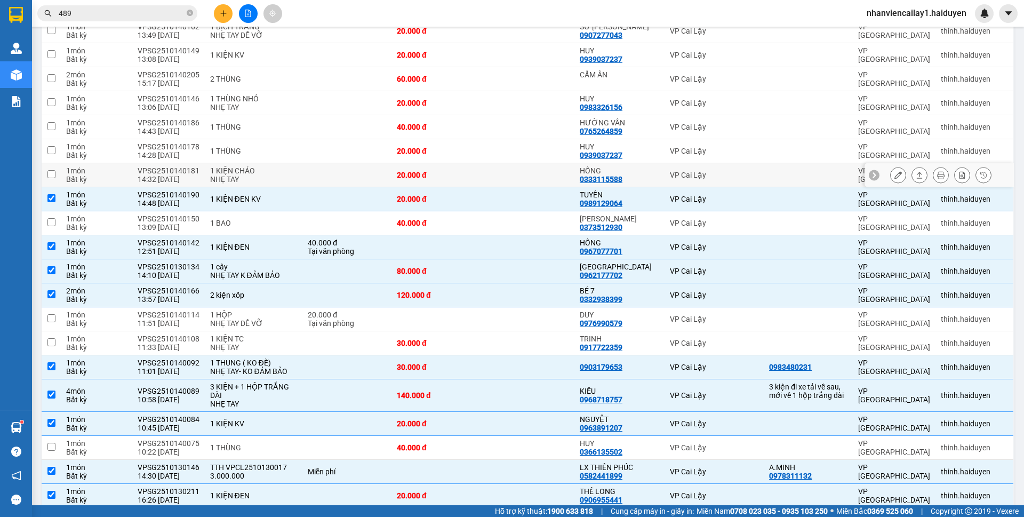
click at [436, 167] on td "20.000 đ" at bounding box center [438, 175] width 92 height 24
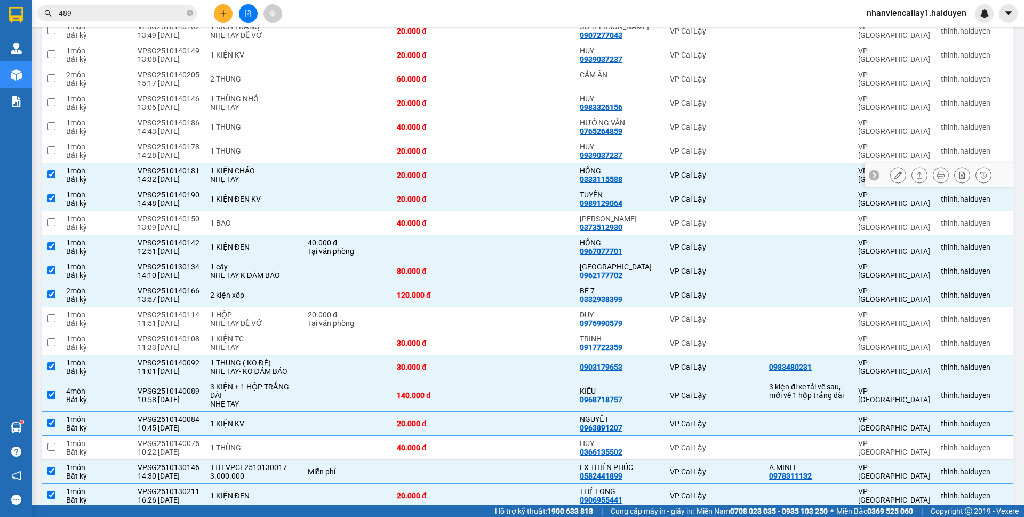
click at [436, 167] on td "20.000 đ" at bounding box center [438, 175] width 92 height 24
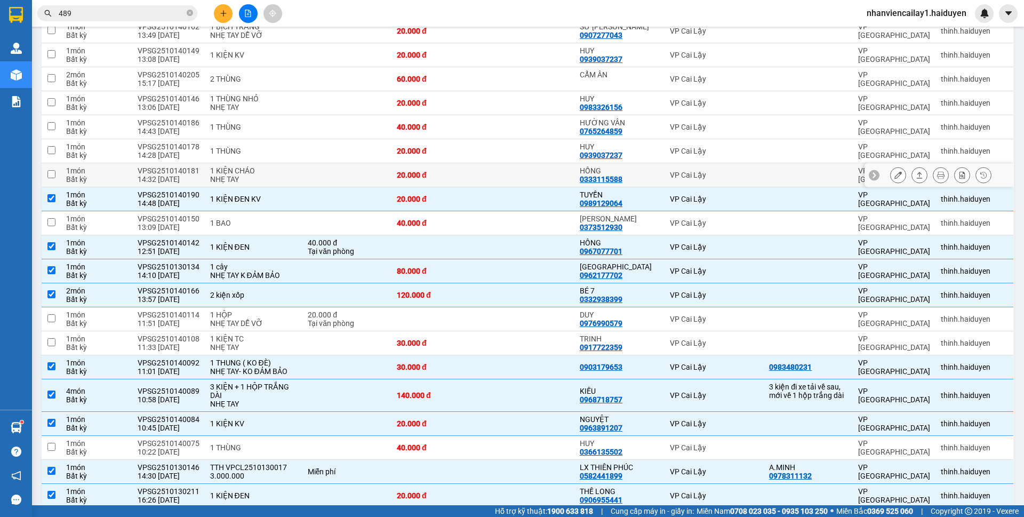
click at [436, 167] on td "20.000 đ" at bounding box center [438, 175] width 92 height 24
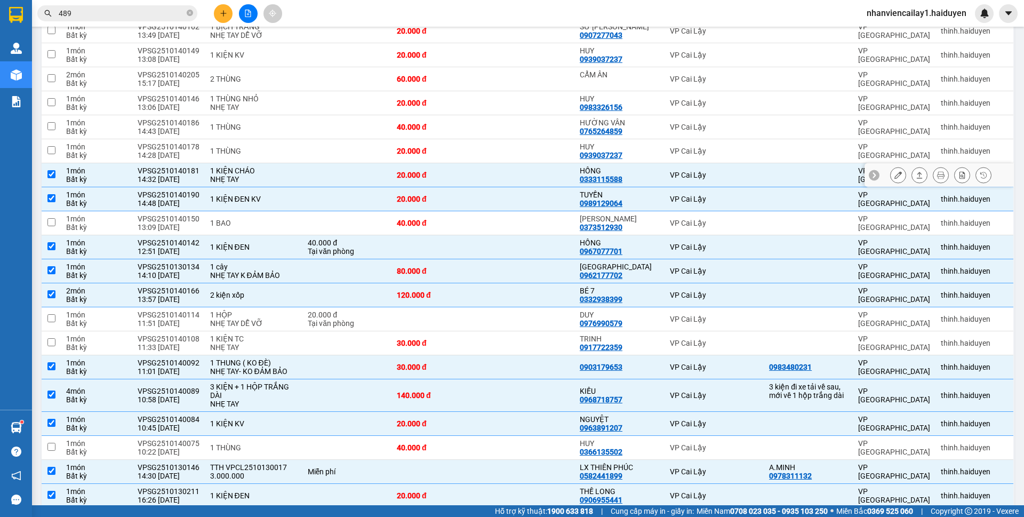
click at [436, 167] on td "20.000 đ" at bounding box center [438, 175] width 92 height 24
checkbox input "false"
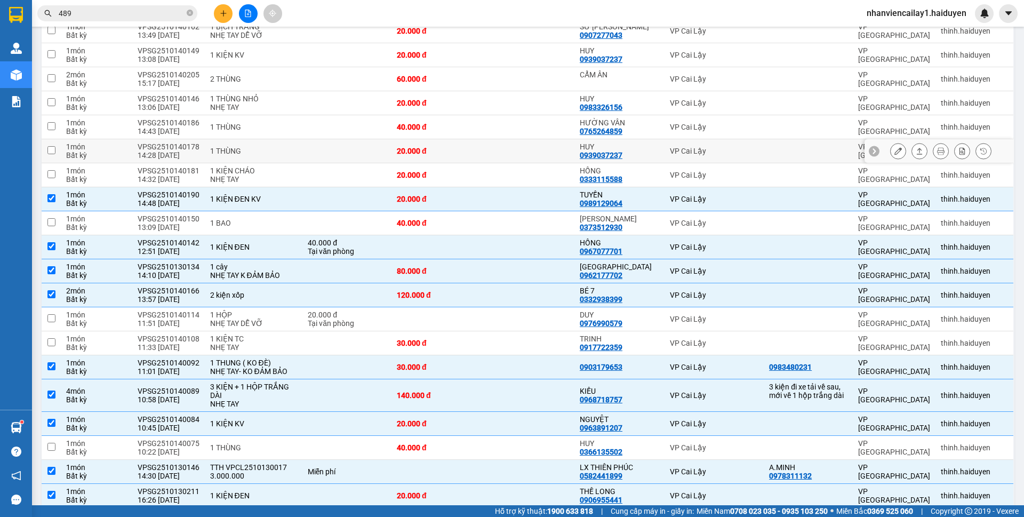
click at [439, 141] on td "20.000 đ" at bounding box center [438, 151] width 92 height 24
checkbox input "true"
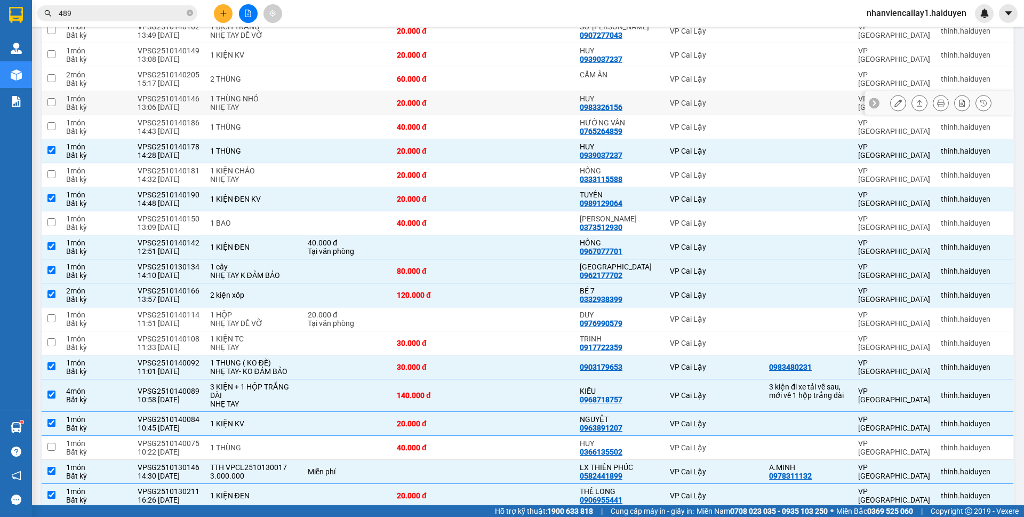
click at [433, 113] on td "20.000 đ" at bounding box center [438, 103] width 92 height 24
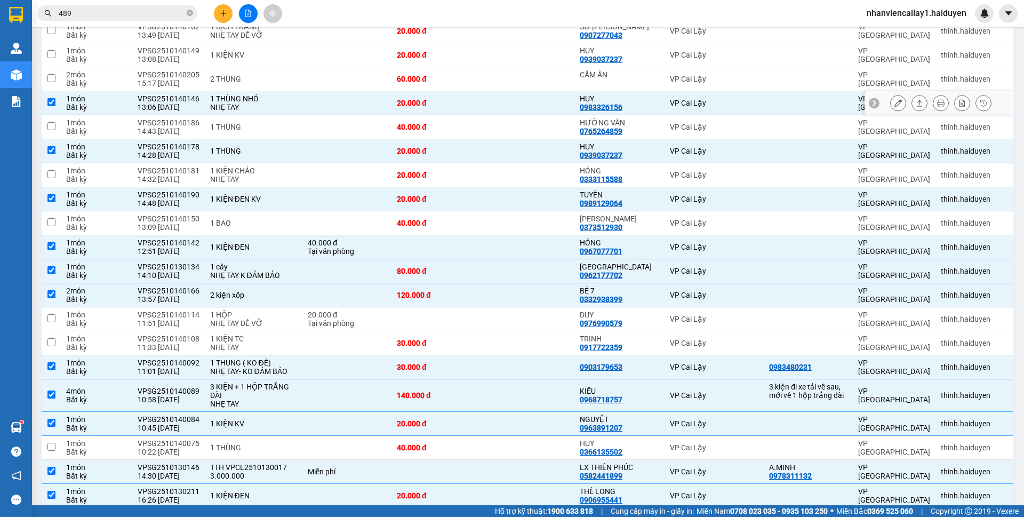
click at [433, 113] on td "20.000 đ" at bounding box center [438, 103] width 92 height 24
checkbox input "false"
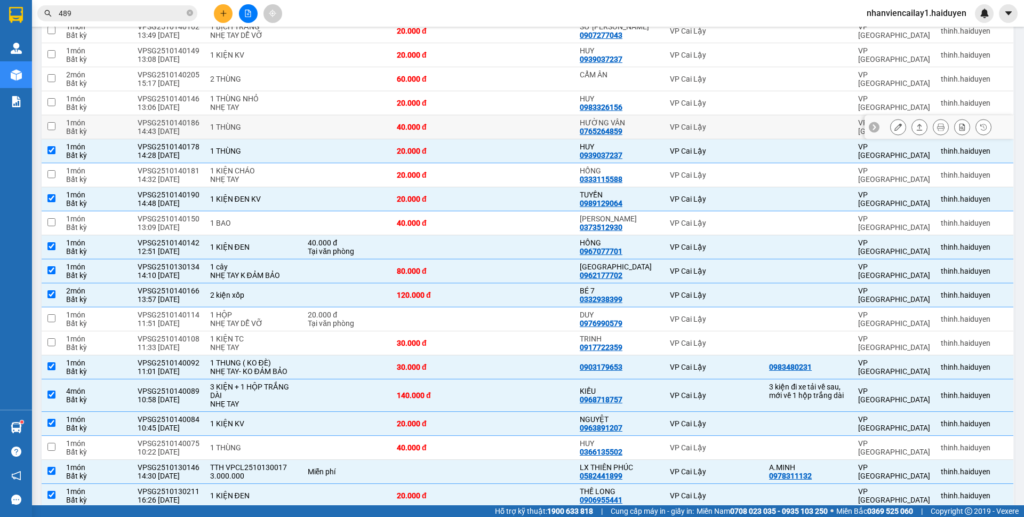
click at [441, 132] on td "40.000 đ" at bounding box center [438, 127] width 92 height 24
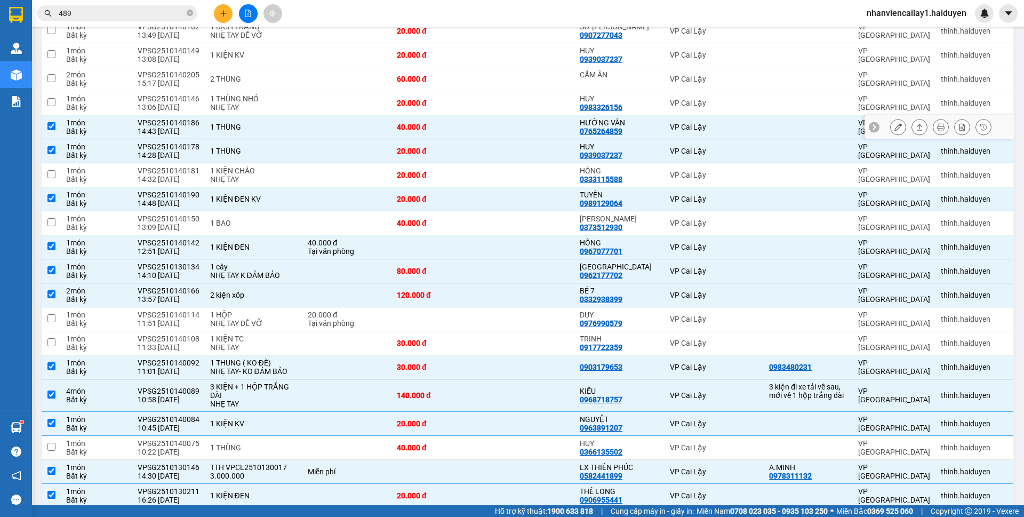
click at [441, 132] on td "40.000 đ" at bounding box center [438, 127] width 92 height 24
checkbox input "false"
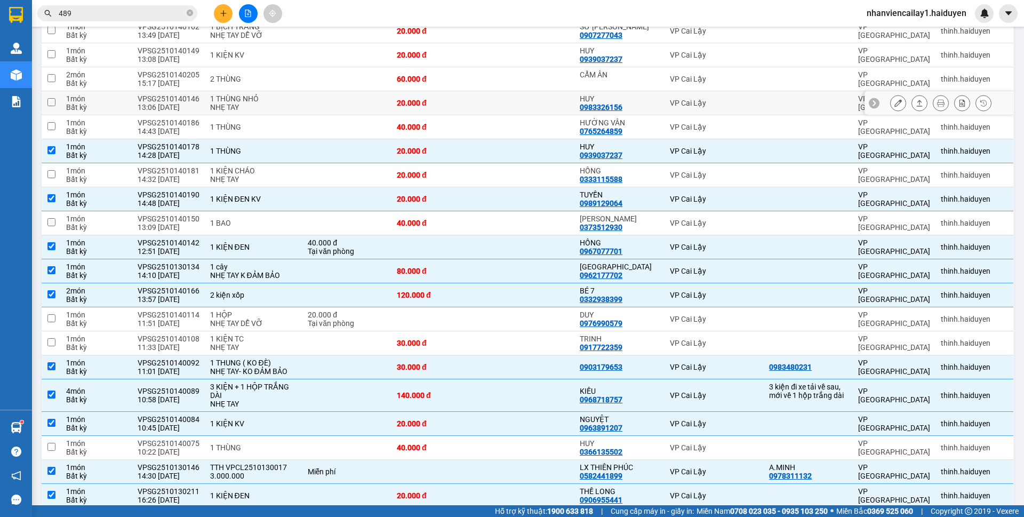
click at [440, 105] on div "20.000 đ" at bounding box center [437, 103] width 81 height 9
checkbox input "true"
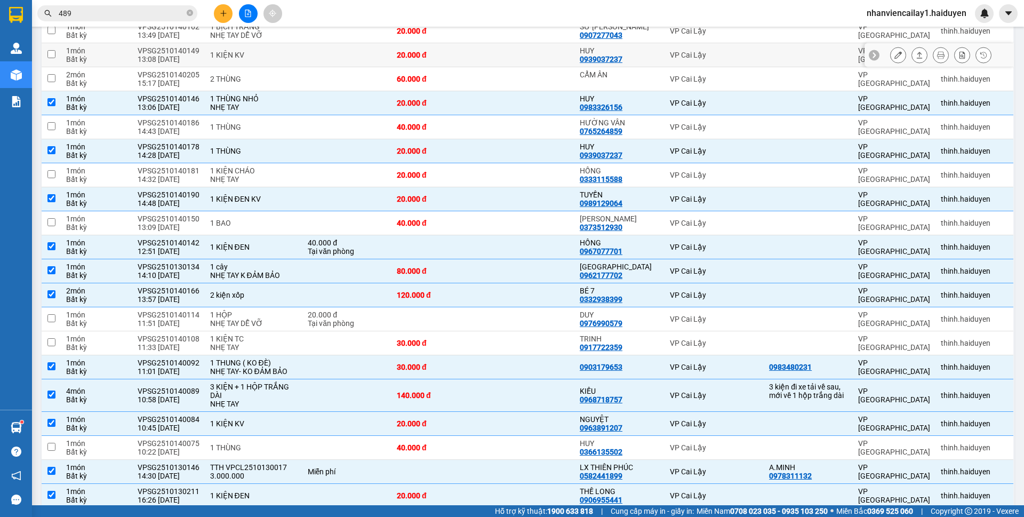
click at [437, 65] on td "20.000 đ" at bounding box center [438, 55] width 92 height 24
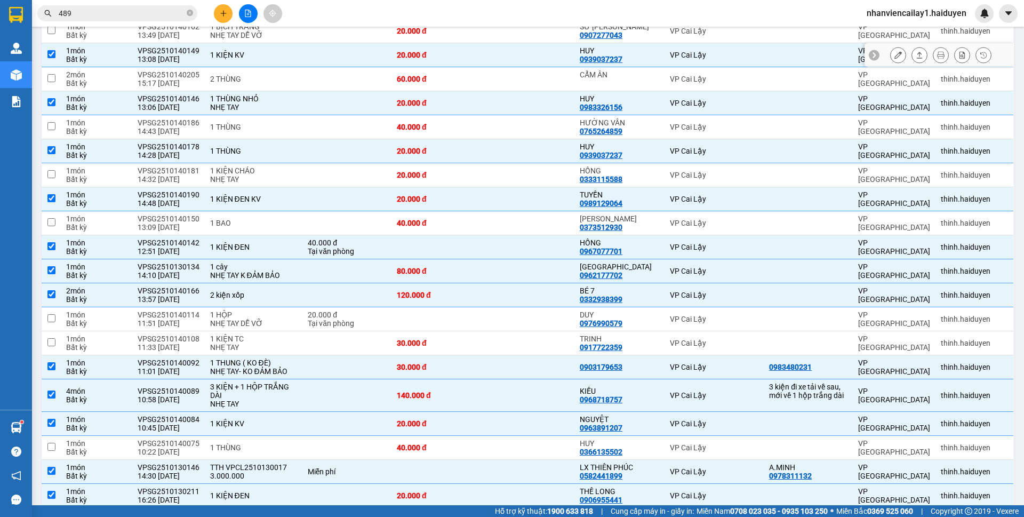
click at [437, 65] on td "20.000 đ" at bounding box center [438, 55] width 92 height 24
checkbox input "false"
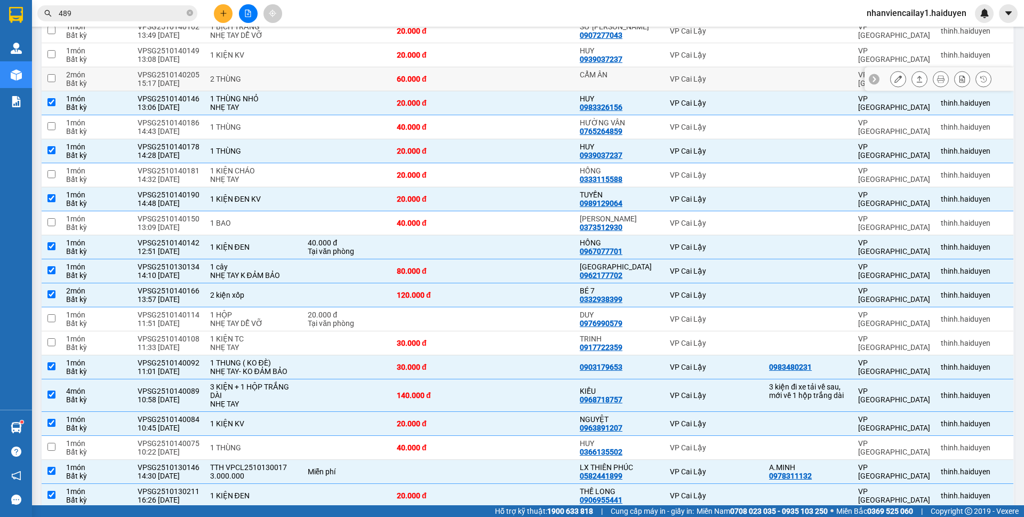
click at [440, 80] on div "60.000 đ" at bounding box center [437, 79] width 81 height 9
checkbox input "true"
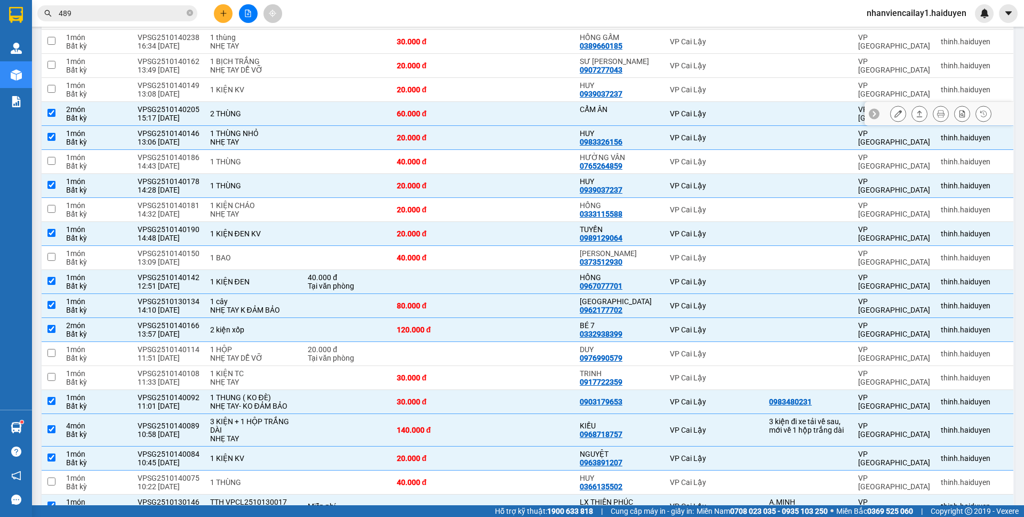
scroll to position [322, 0]
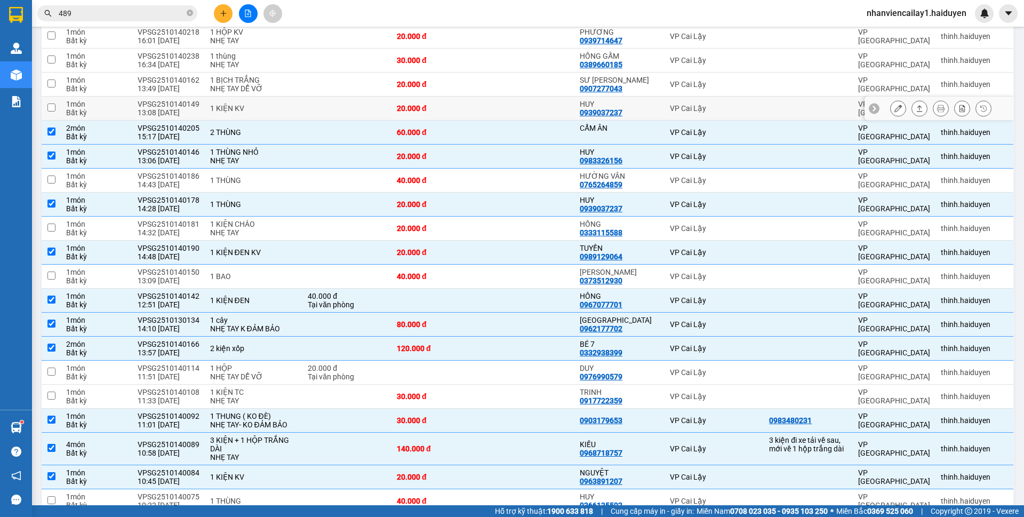
click at [434, 113] on td "20.000 đ" at bounding box center [438, 109] width 92 height 24
checkbox input "true"
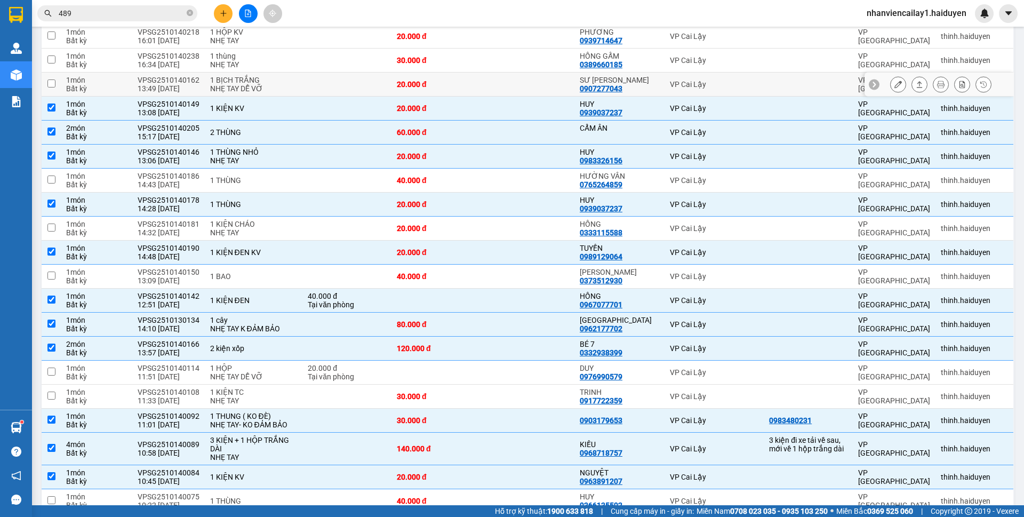
click at [433, 86] on div "20.000 đ" at bounding box center [437, 84] width 81 height 9
checkbox input "true"
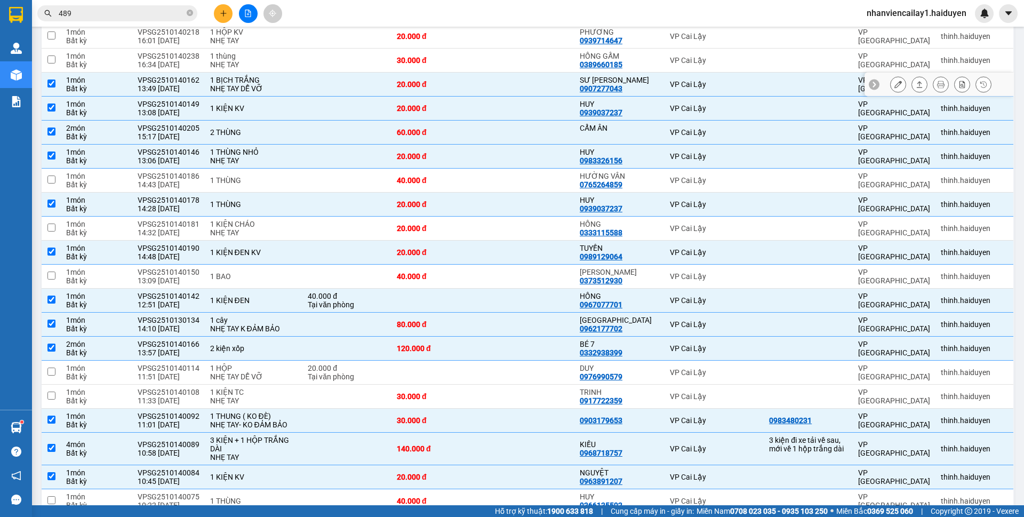
scroll to position [216, 0]
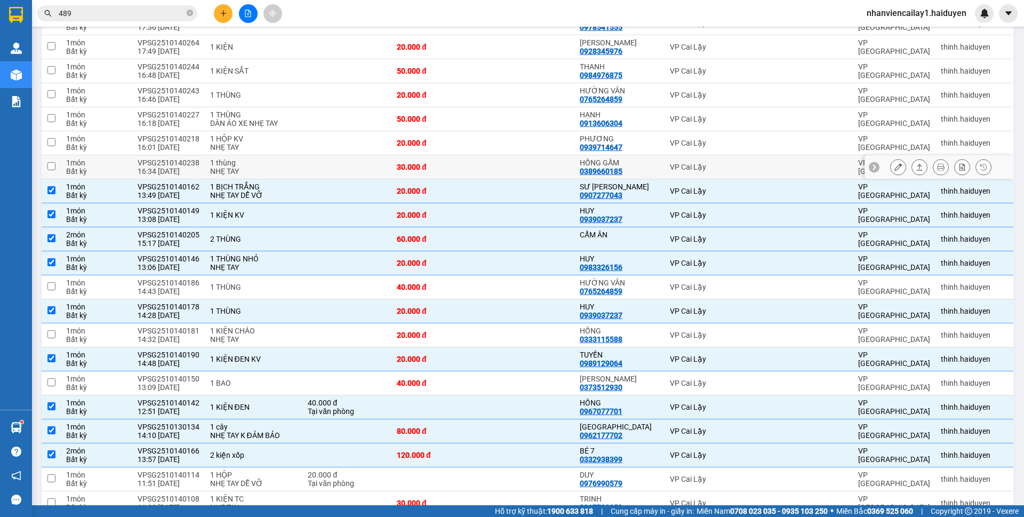
click at [436, 177] on td "30.000 đ" at bounding box center [438, 167] width 92 height 24
checkbox input "true"
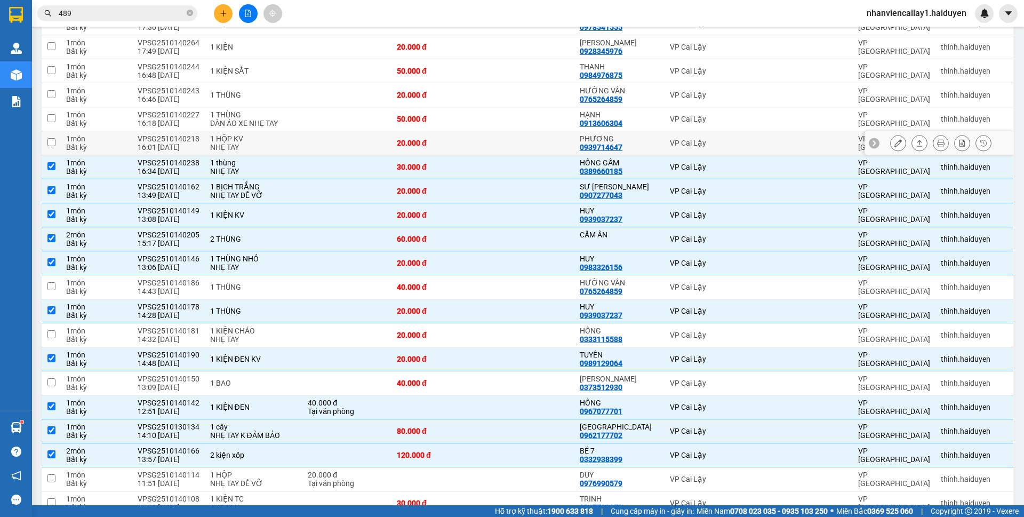
click at [430, 145] on div "20.000 đ" at bounding box center [437, 143] width 81 height 9
checkbox input "true"
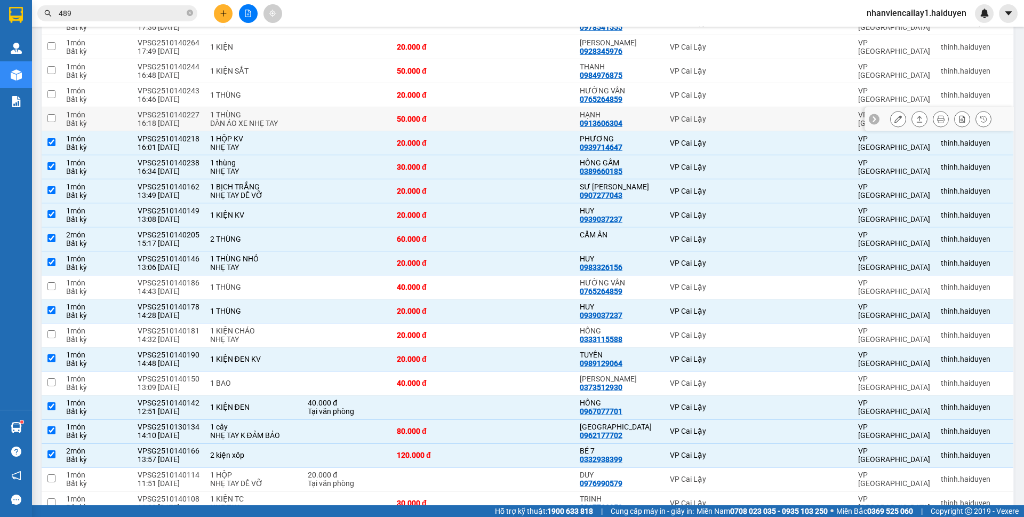
click at [429, 123] on td "50.000 đ" at bounding box center [438, 119] width 92 height 24
checkbox input "true"
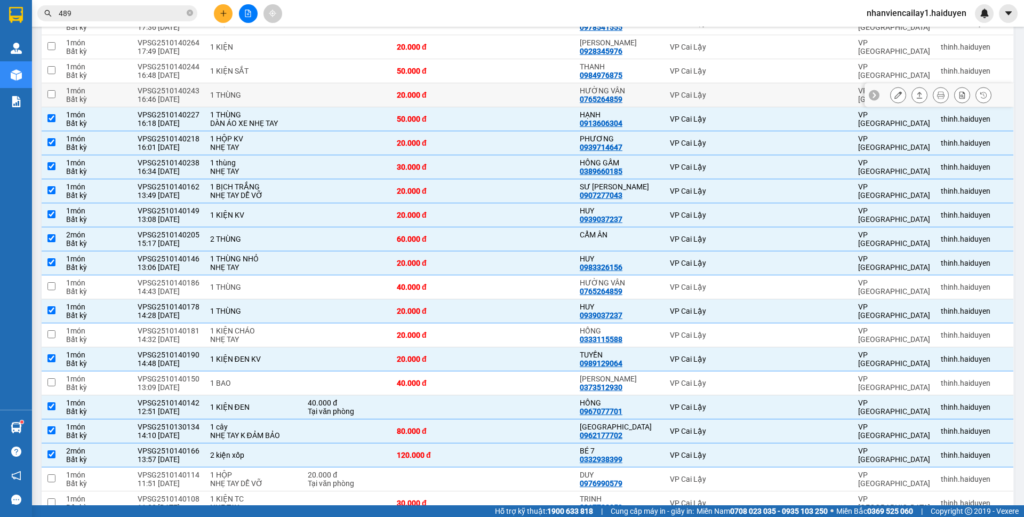
click at [428, 91] on div "20.000 đ" at bounding box center [437, 95] width 81 height 9
checkbox input "true"
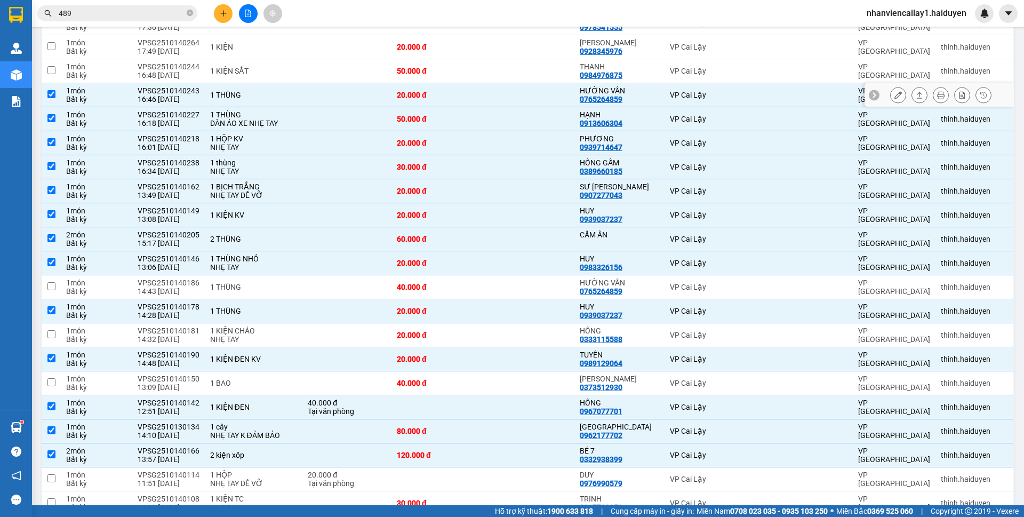
scroll to position [162, 0]
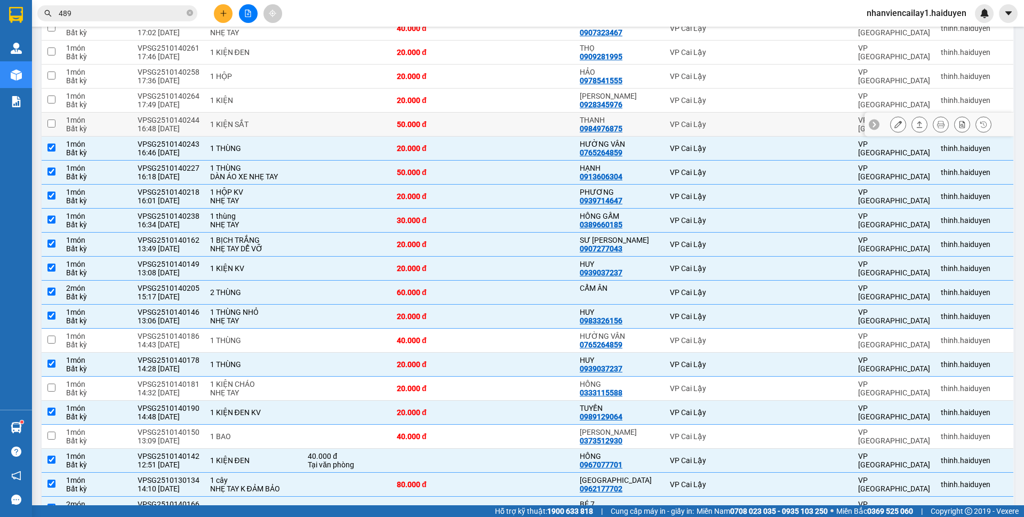
click at [440, 133] on td "50.000 đ" at bounding box center [438, 125] width 92 height 24
checkbox input "true"
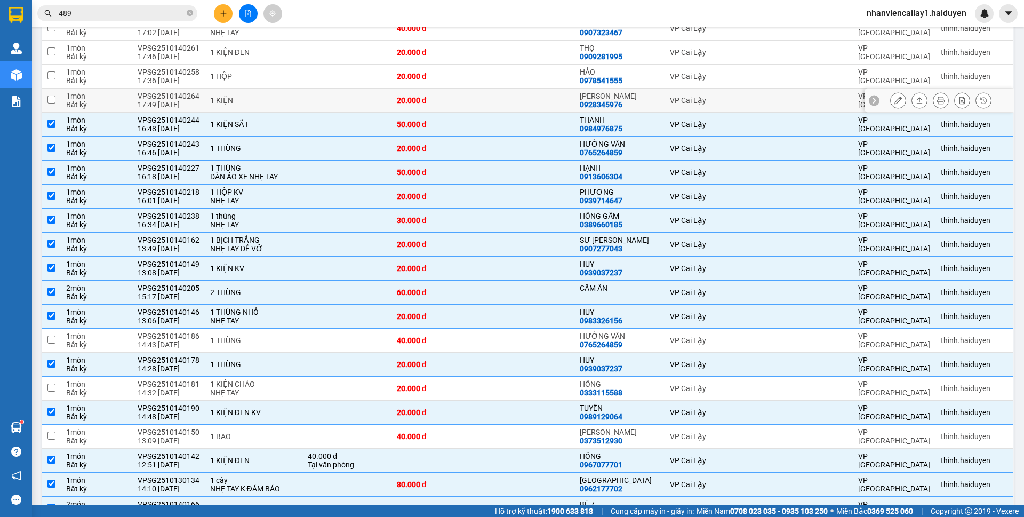
click at [436, 103] on div "20.000 đ" at bounding box center [437, 100] width 81 height 9
checkbox input "true"
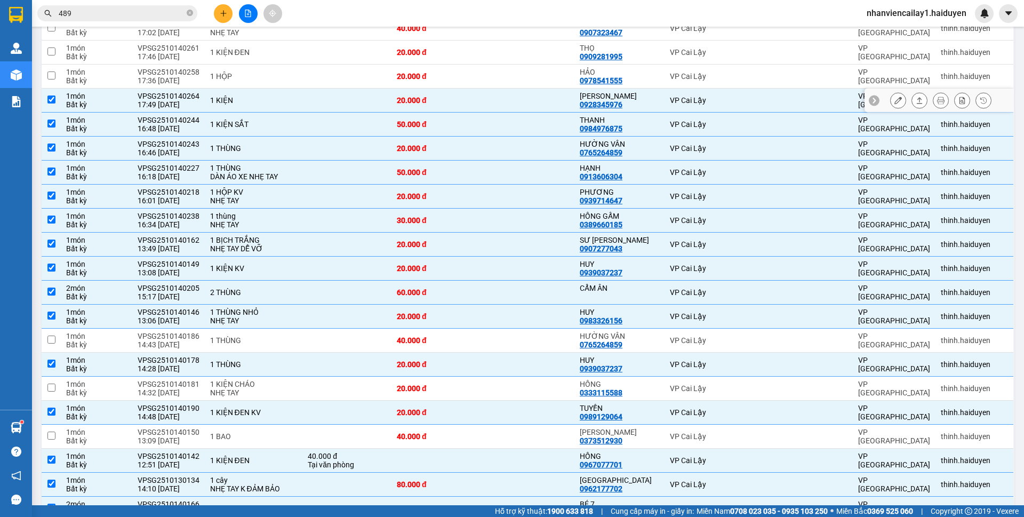
scroll to position [55, 0]
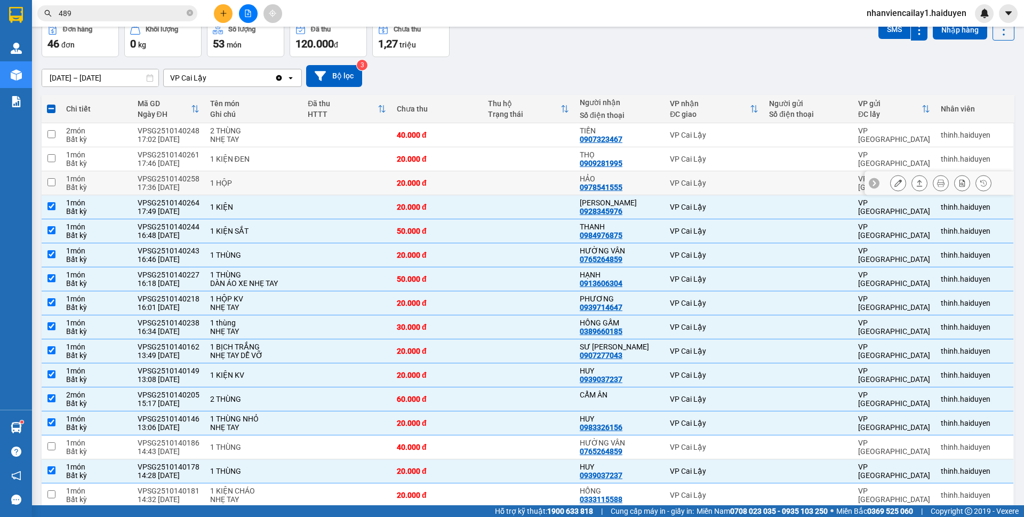
click at [429, 189] on td "20.000 đ" at bounding box center [438, 183] width 92 height 24
checkbox input "true"
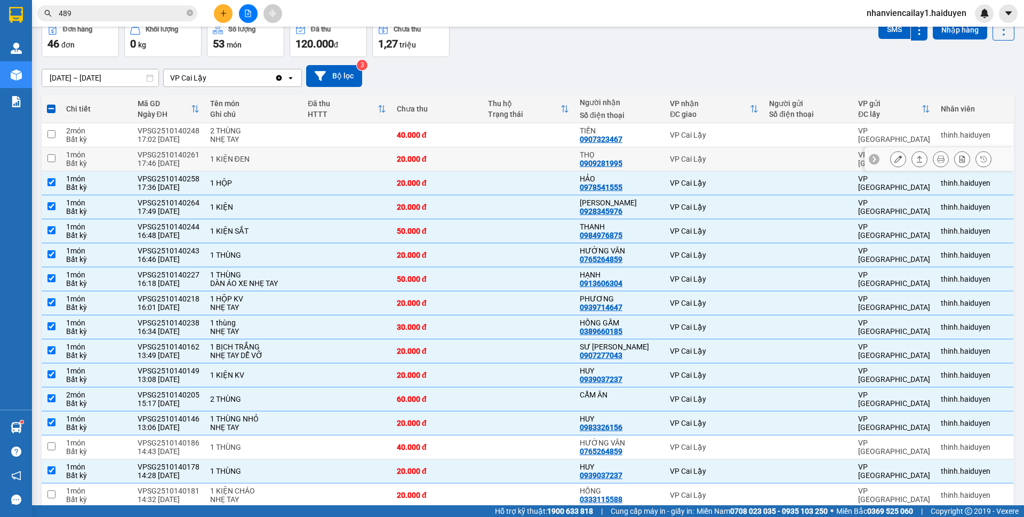
click at [427, 158] on div "20.000 đ" at bounding box center [437, 159] width 81 height 9
checkbox input "true"
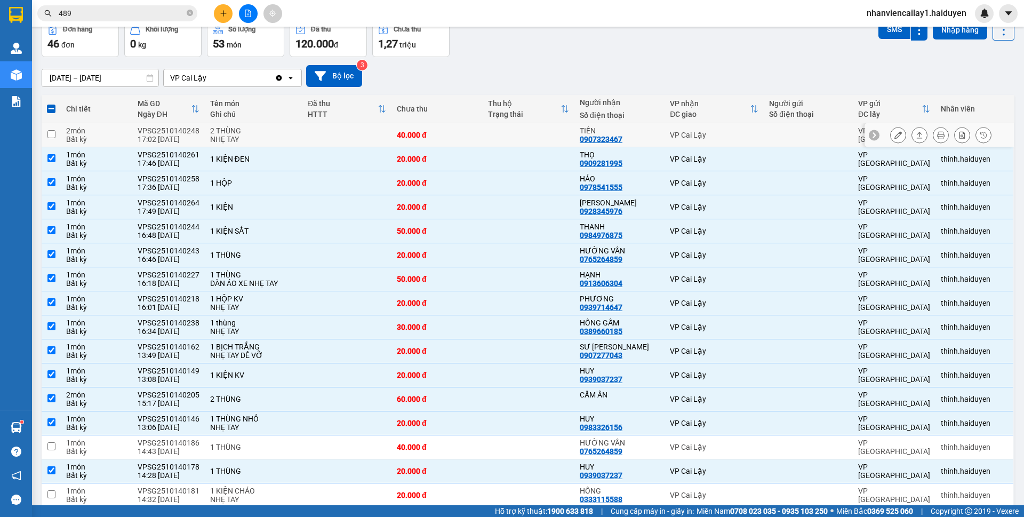
click at [424, 132] on div "40.000 đ" at bounding box center [437, 135] width 81 height 9
checkbox input "true"
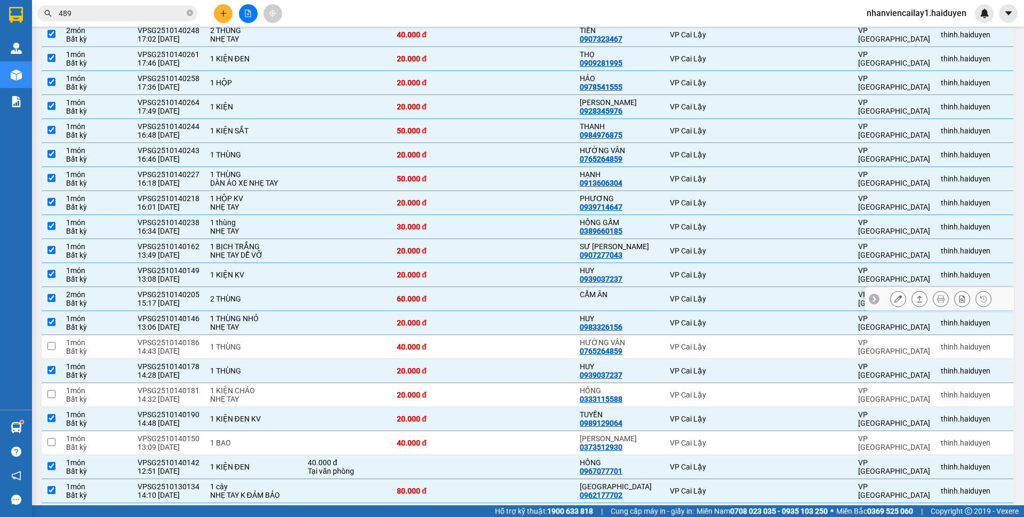
scroll to position [213, 0]
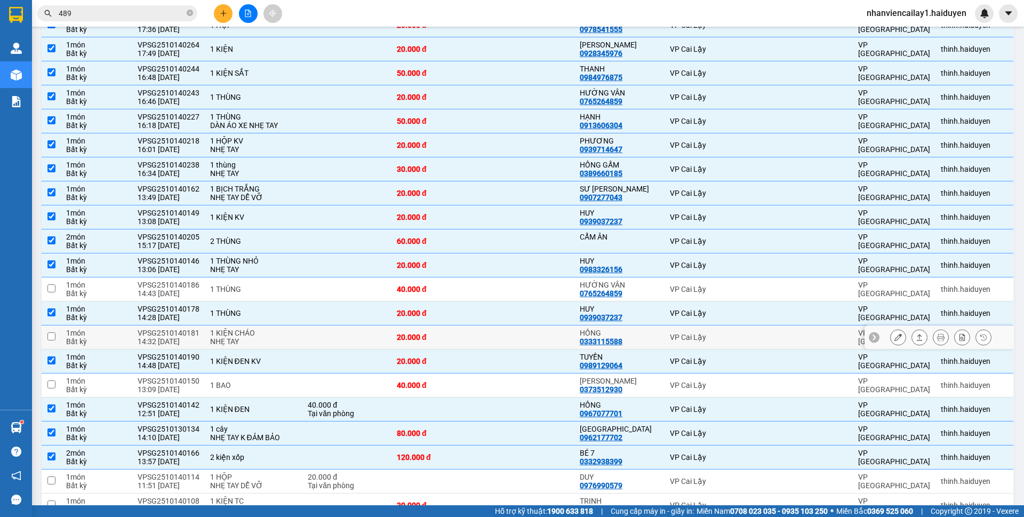
click at [569, 339] on td at bounding box center [529, 337] width 92 height 24
checkbox input "true"
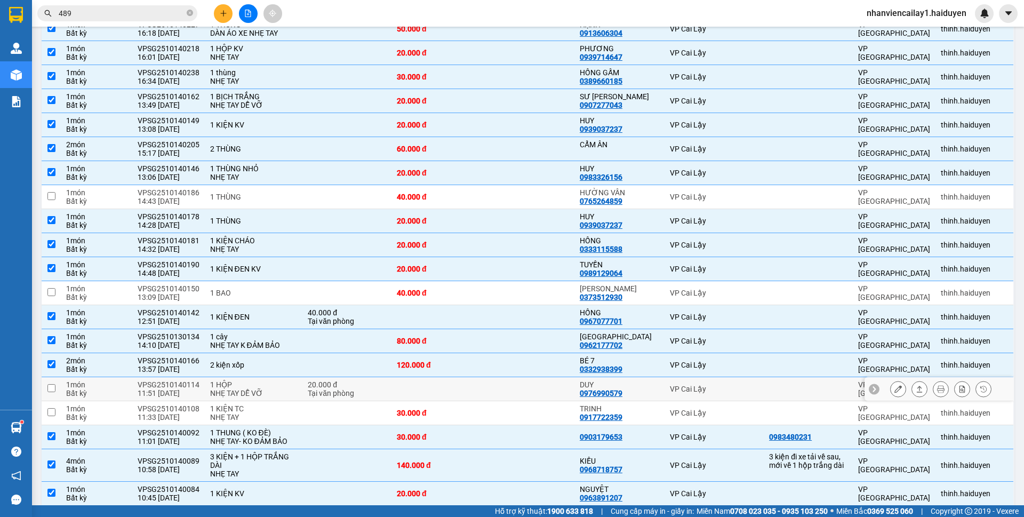
scroll to position [429, 0]
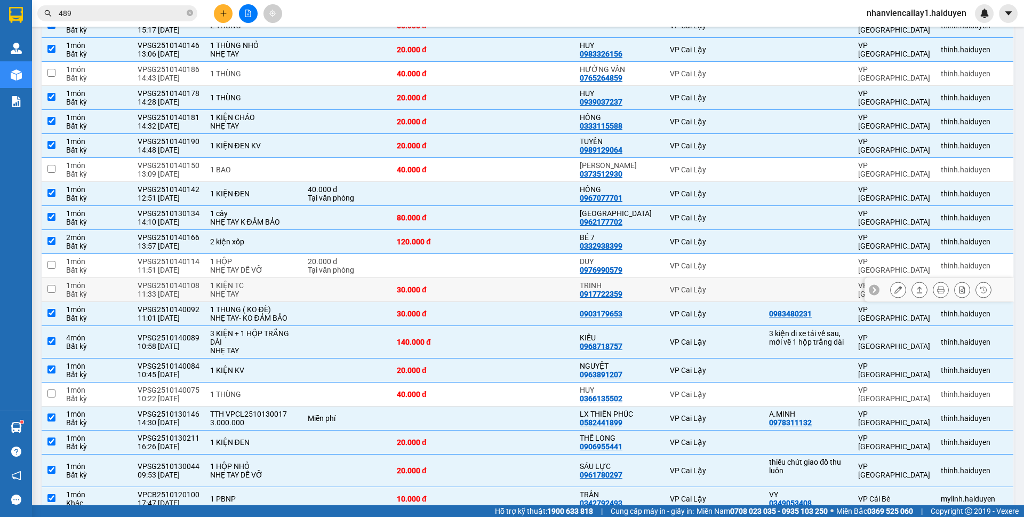
click at [604, 283] on div "TRINH" at bounding box center [619, 285] width 79 height 9
checkbox input "true"
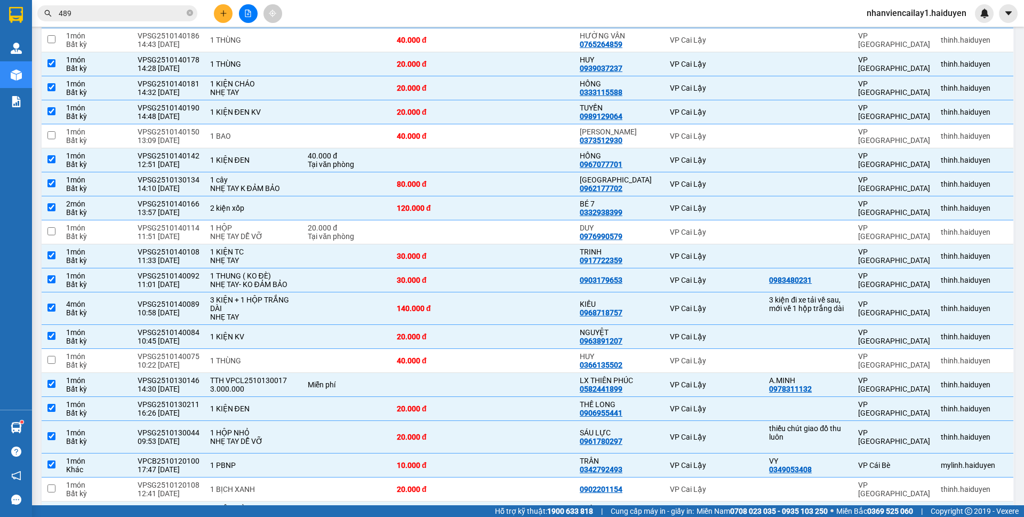
scroll to position [376, 0]
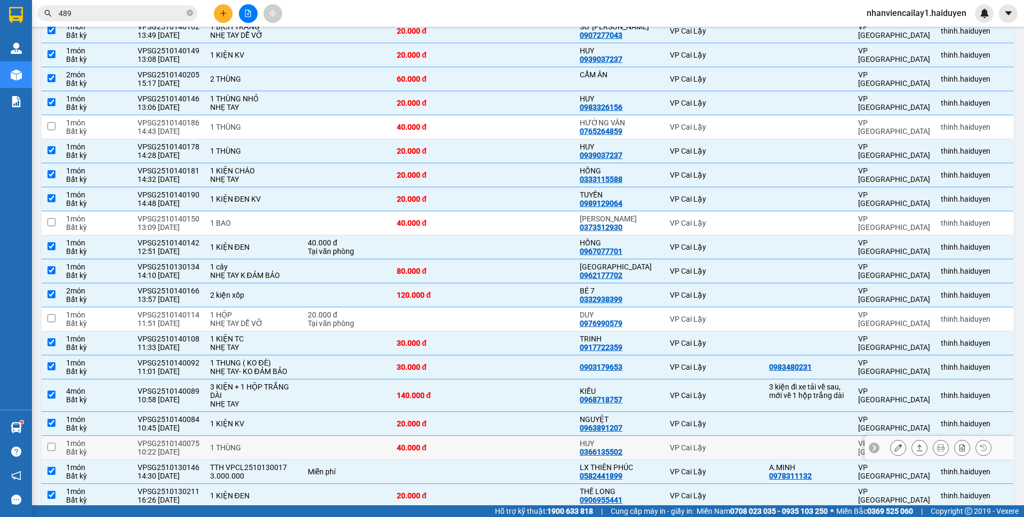
click at [522, 446] on td at bounding box center [529, 448] width 92 height 24
checkbox input "true"
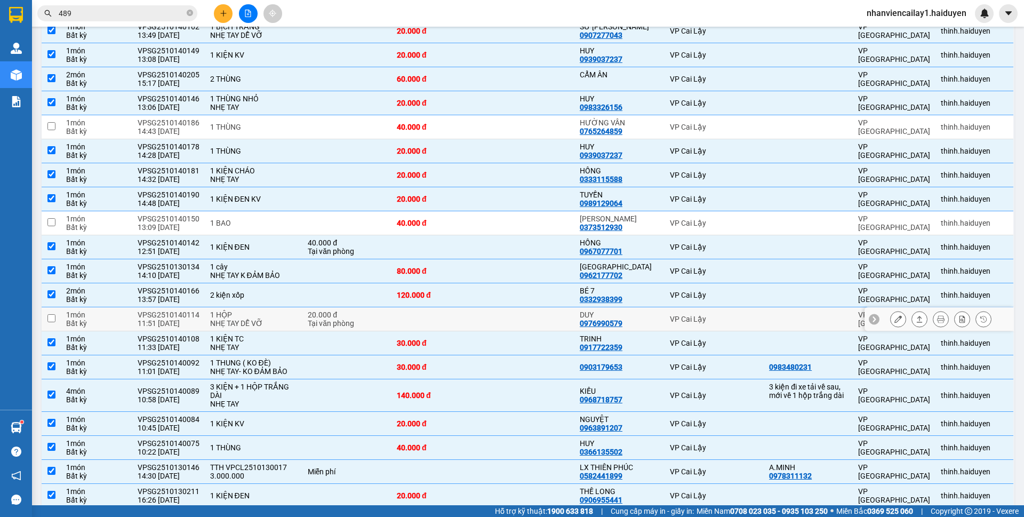
click at [499, 314] on td at bounding box center [529, 319] width 92 height 24
checkbox input "true"
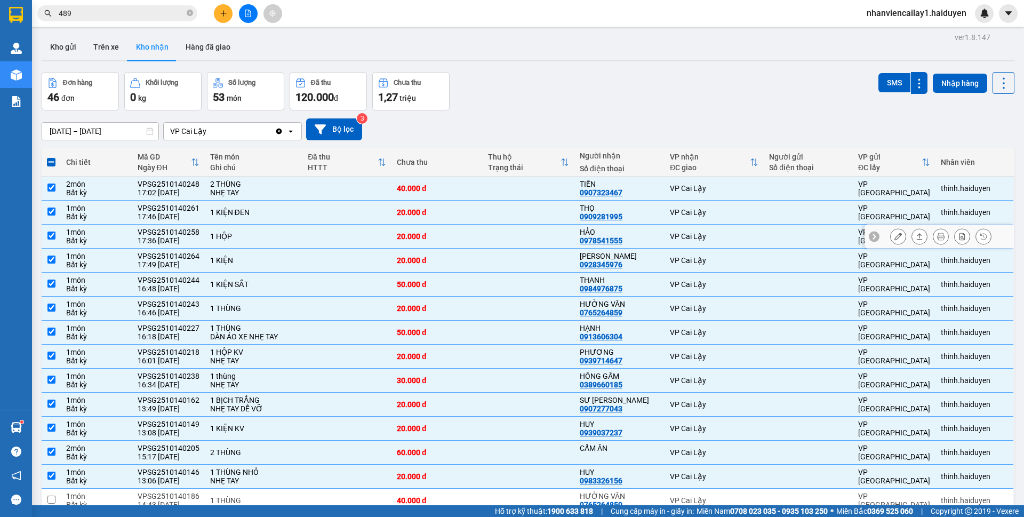
scroll to position [216, 0]
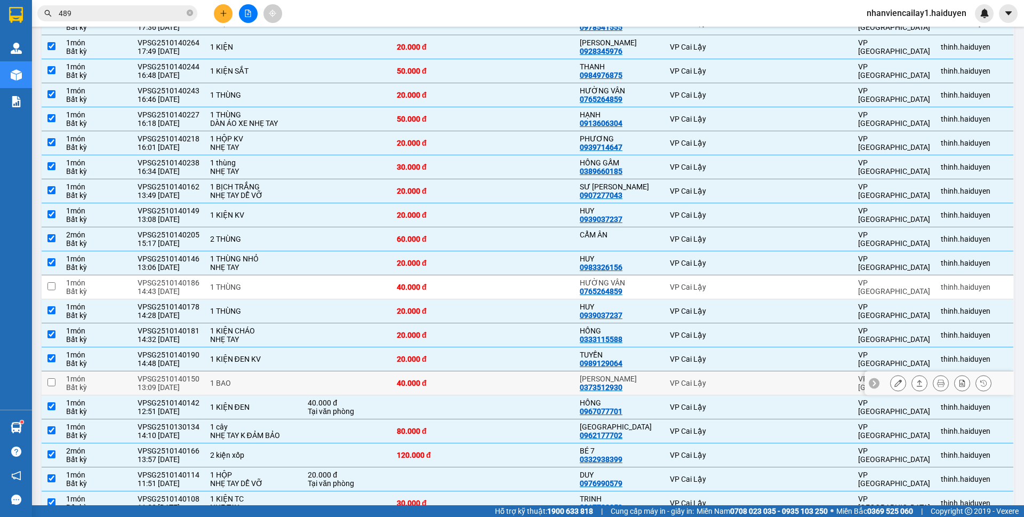
click at [558, 387] on td at bounding box center [529, 383] width 92 height 24
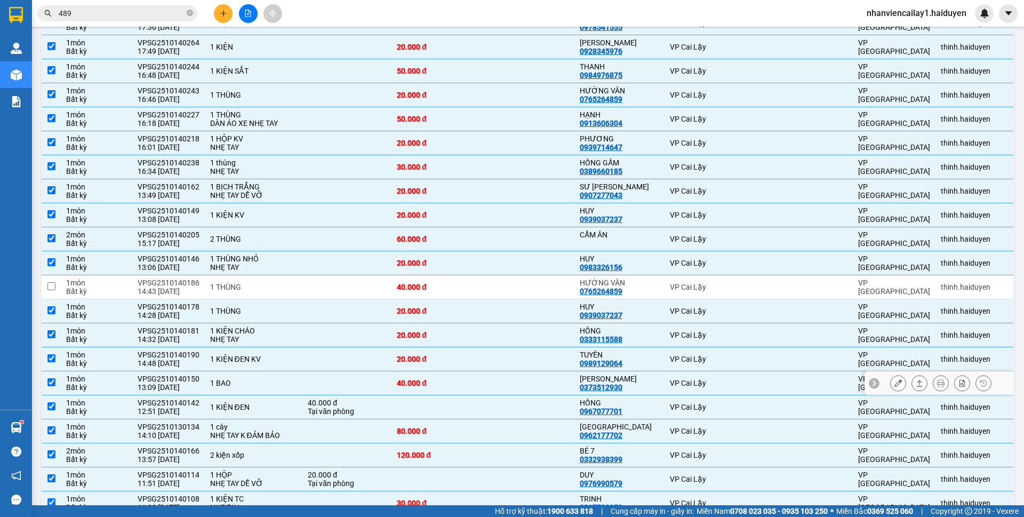
checkbox input "true"
click at [585, 285] on div "HƯỜNG VÂN" at bounding box center [619, 282] width 79 height 9
checkbox input "true"
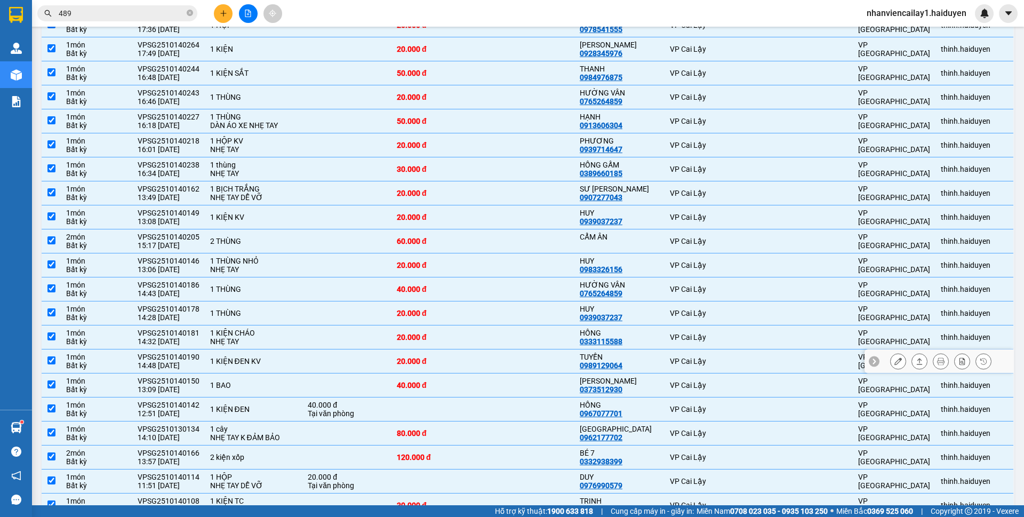
scroll to position [0, 0]
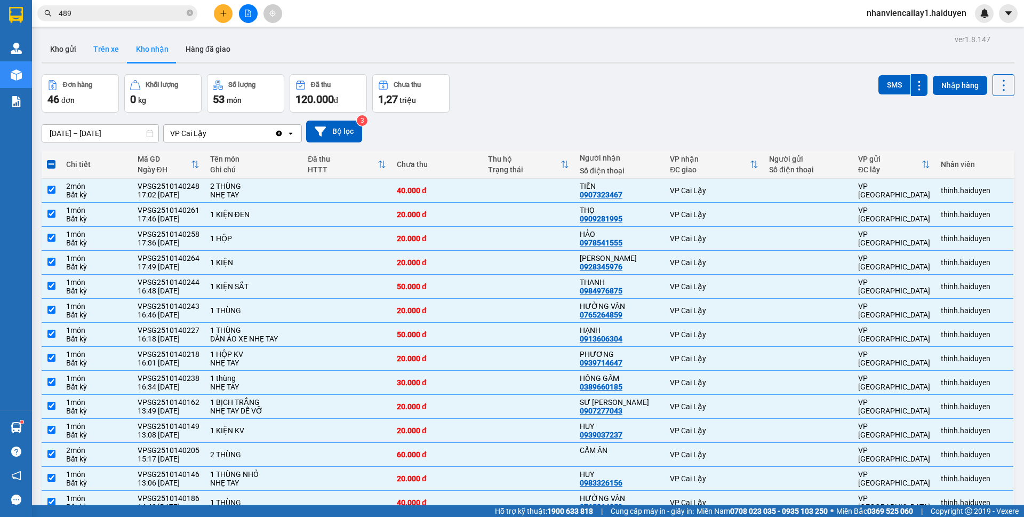
click at [107, 49] on button "Trên xe" at bounding box center [106, 49] width 43 height 26
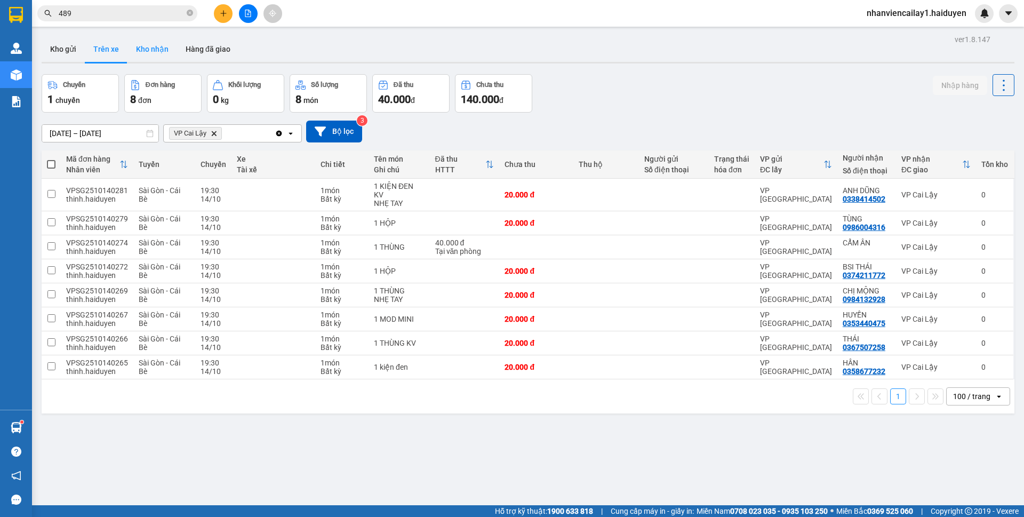
click at [148, 50] on button "Kho nhận" at bounding box center [153, 49] width 50 height 26
type input "01/09/2025 – 14/10/2025"
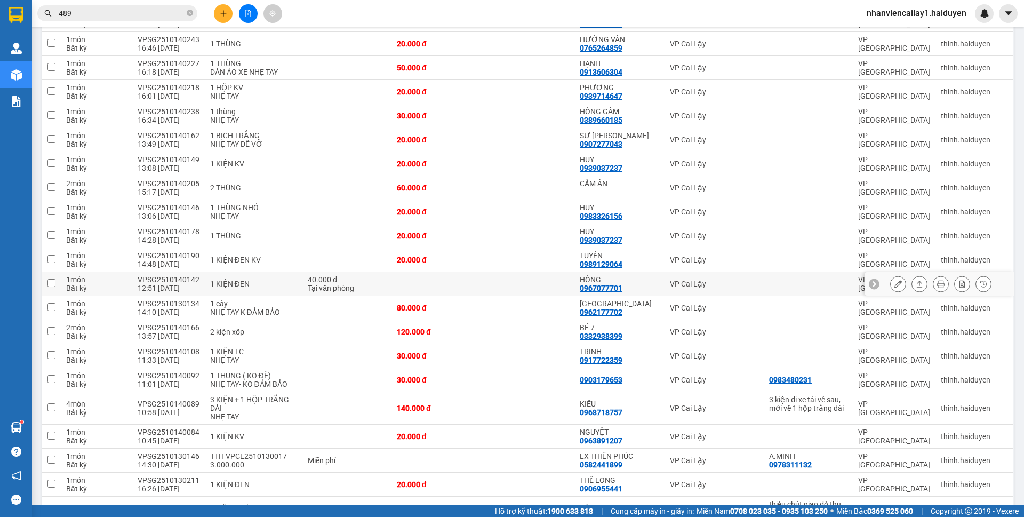
scroll to position [373, 0]
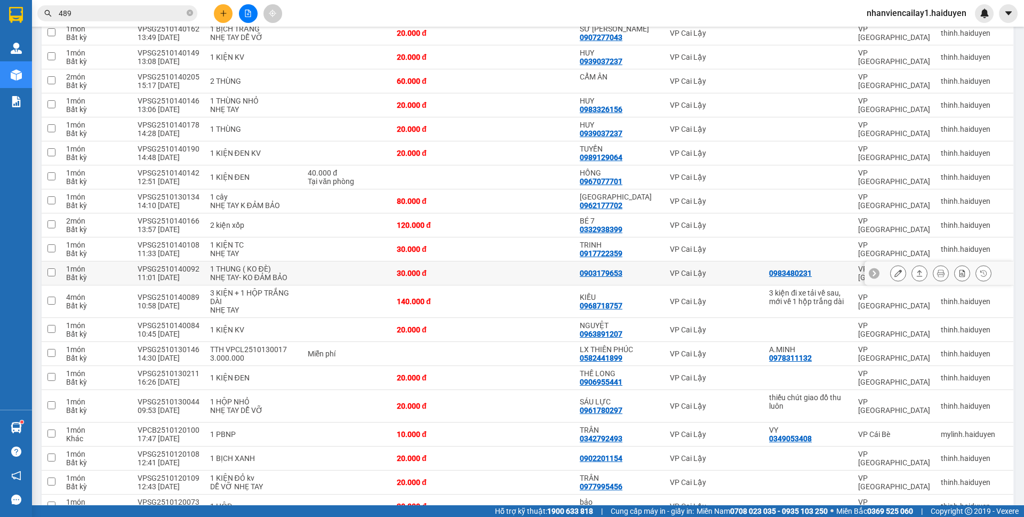
click at [560, 266] on td at bounding box center [529, 273] width 92 height 24
checkbox input "true"
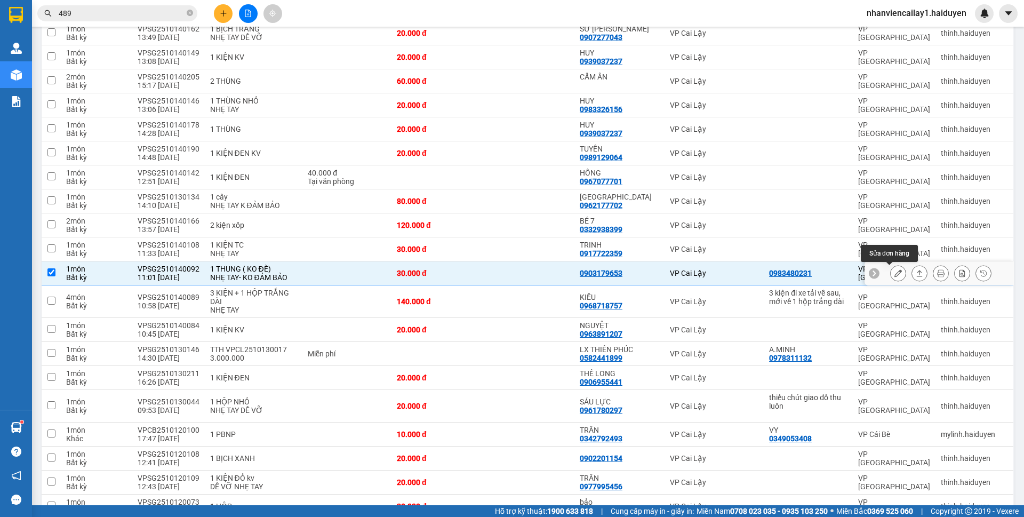
click at [895, 274] on icon at bounding box center [898, 272] width 7 height 7
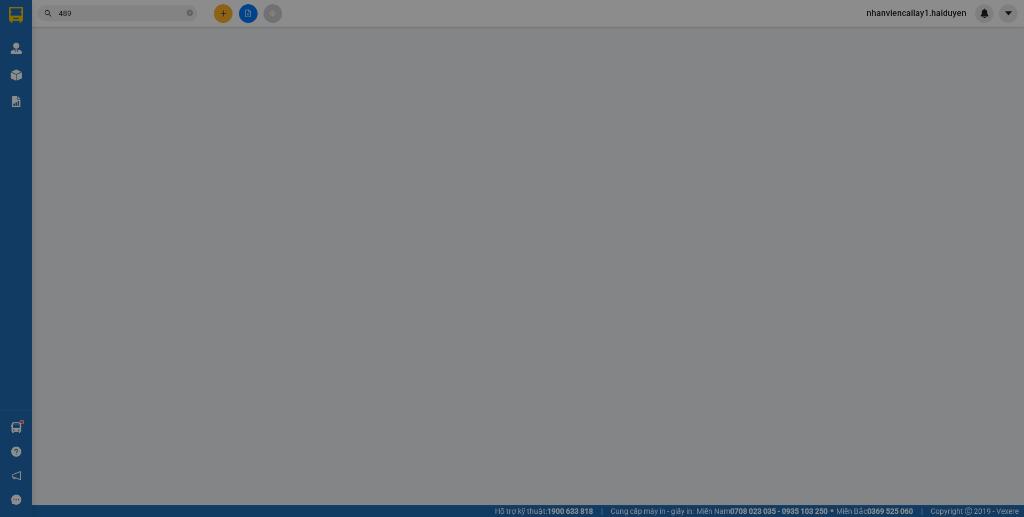
type input "0983480231"
type input "0903179653"
type input "0"
type input "30.000"
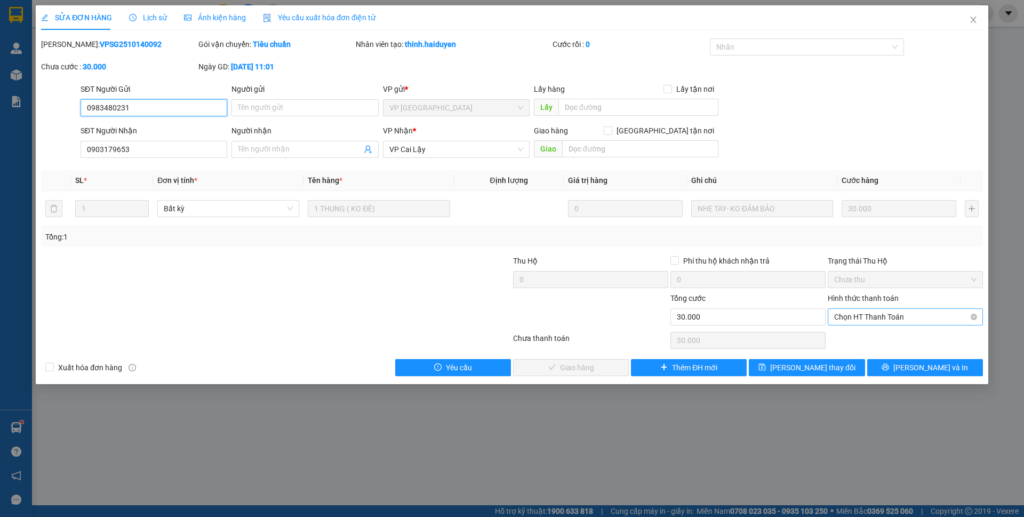
click at [887, 316] on span "Chọn HT Thanh Toán" at bounding box center [905, 317] width 142 height 16
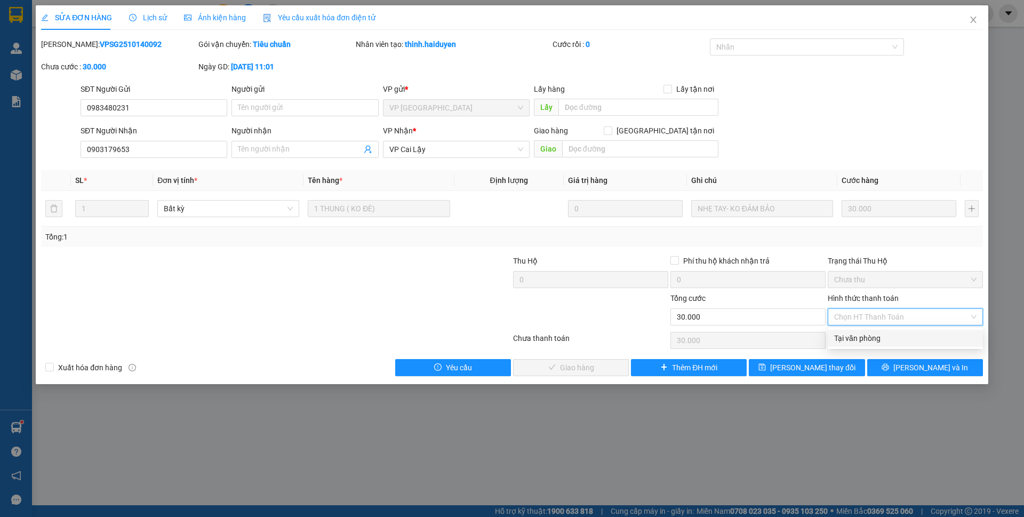
click at [887, 333] on div "Tại văn phòng" at bounding box center [905, 338] width 142 height 12
type input "0"
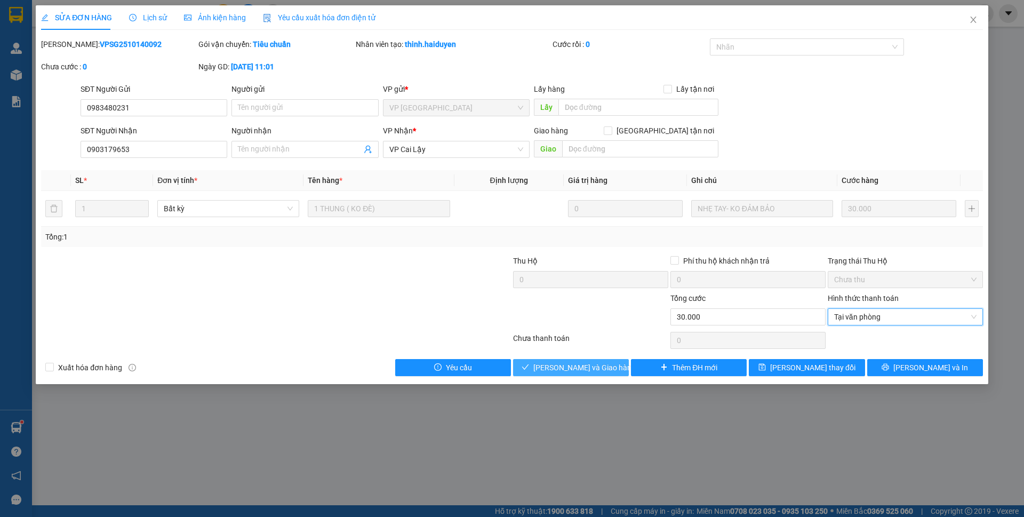
click at [601, 371] on span "Lưu và Giao hàng" at bounding box center [585, 368] width 102 height 12
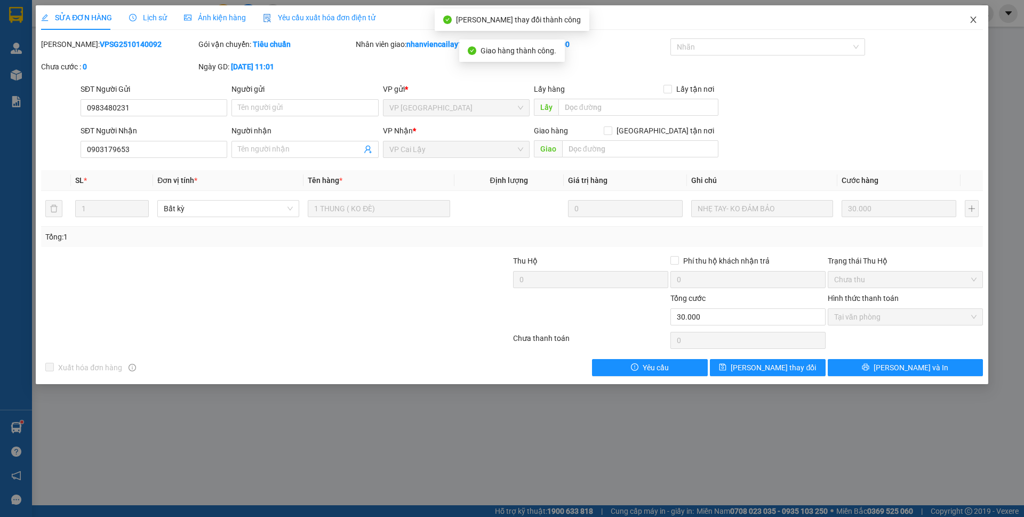
click at [970, 25] on span "Close" at bounding box center [974, 20] width 30 height 30
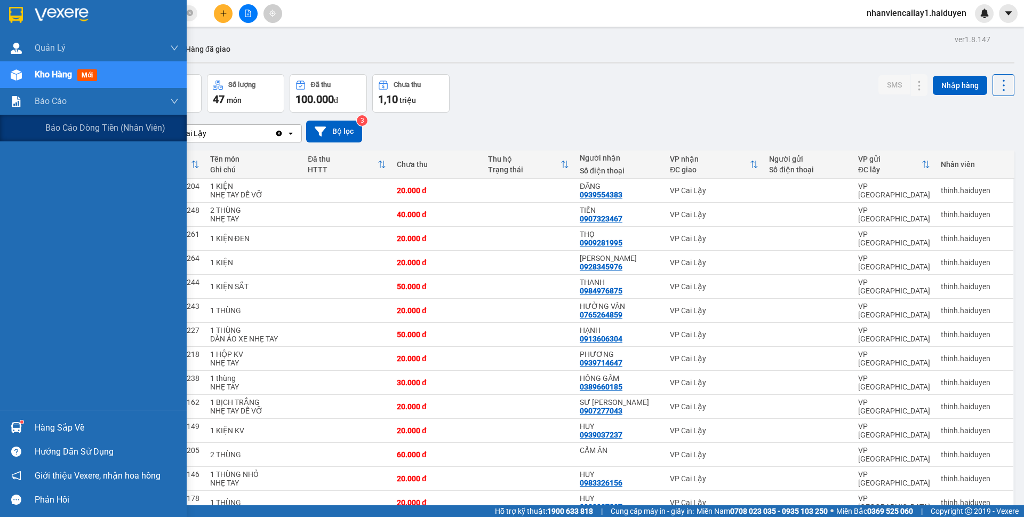
click at [14, 87] on div "Kho hàng mới" at bounding box center [93, 74] width 187 height 27
click at [57, 104] on span "Báo cáo" at bounding box center [51, 100] width 32 height 13
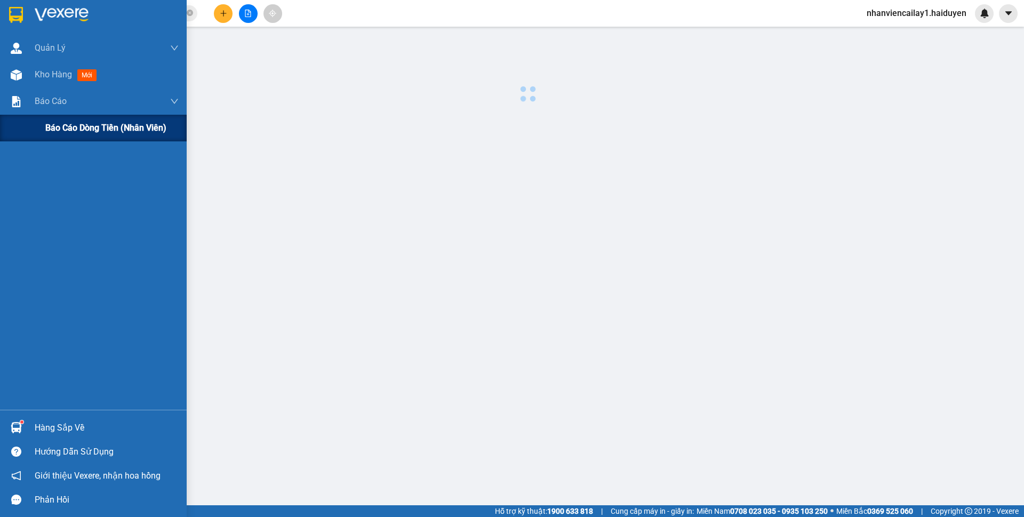
click at [65, 130] on span "Báo cáo dòng tiền (nhân viên)" at bounding box center [105, 127] width 121 height 13
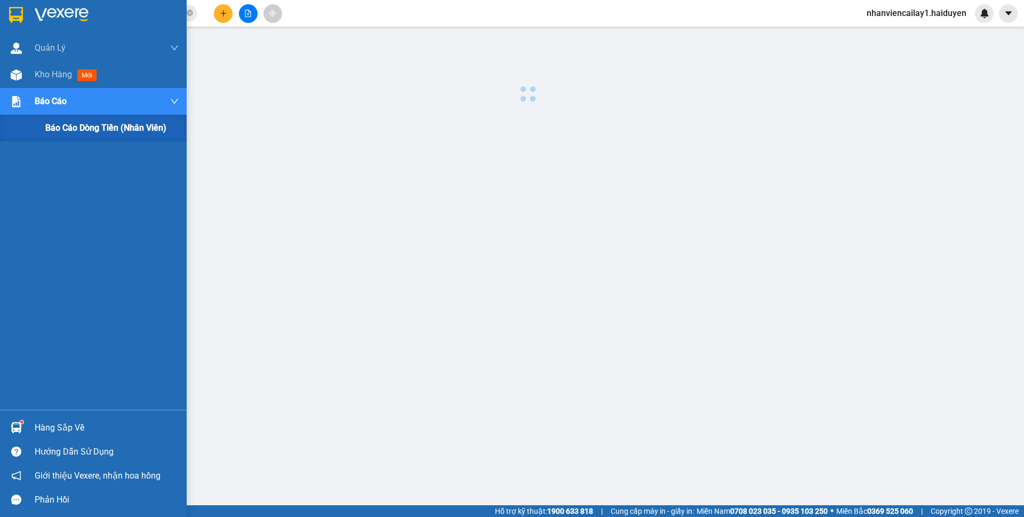
click at [65, 130] on span "Báo cáo dòng tiền (nhân viên)" at bounding box center [105, 127] width 121 height 13
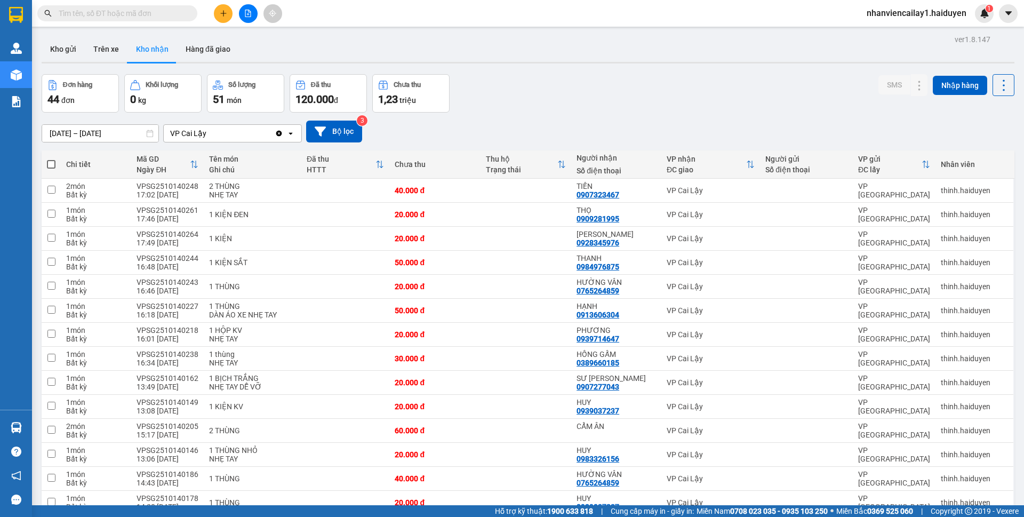
click at [114, 50] on button "Trên xe" at bounding box center [106, 49] width 43 height 26
type input "12/10/2025 – 14/10/2025"
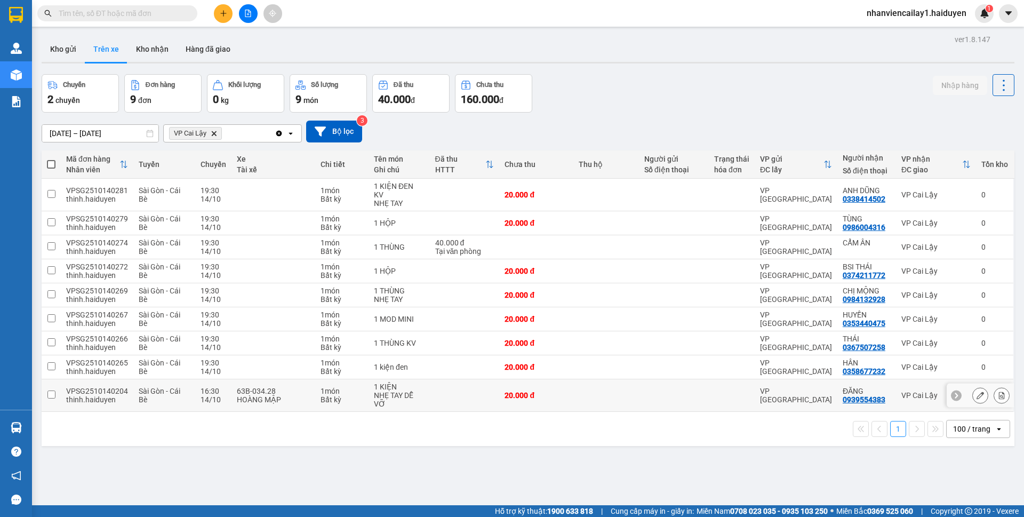
click at [645, 379] on td at bounding box center [674, 395] width 70 height 33
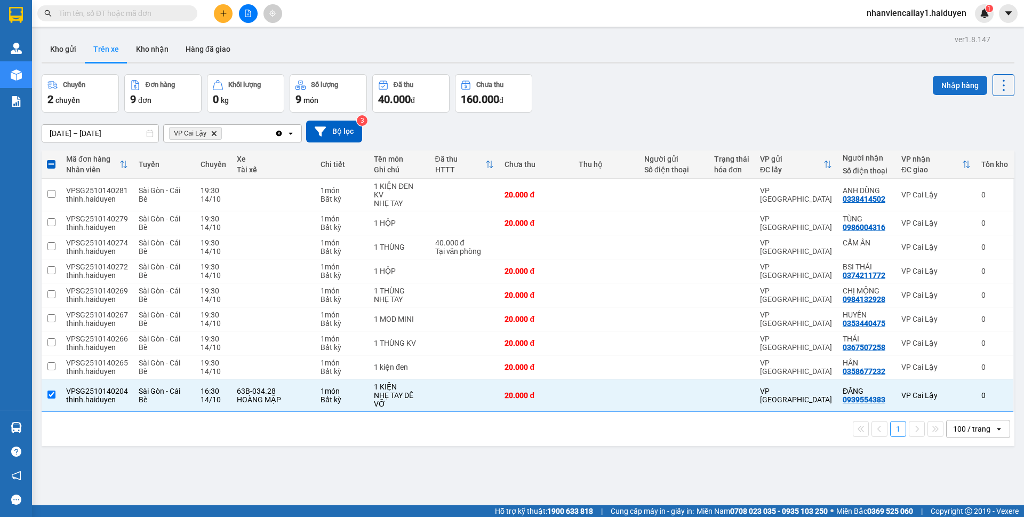
click at [933, 84] on button "Nhập hàng" at bounding box center [960, 85] width 54 height 19
checkbox input "false"
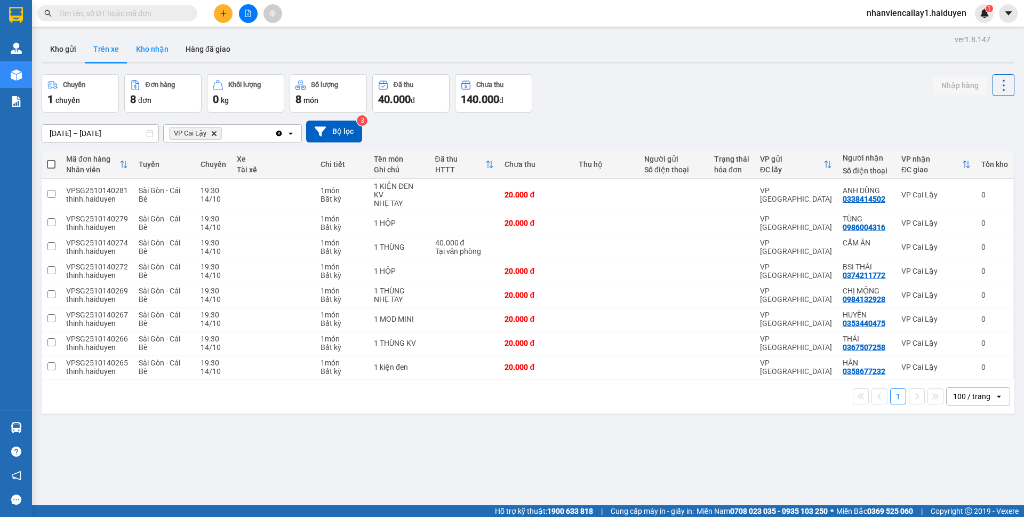
click at [140, 46] on button "Kho nhận" at bounding box center [153, 49] width 50 height 26
type input "[DATE] – [DATE]"
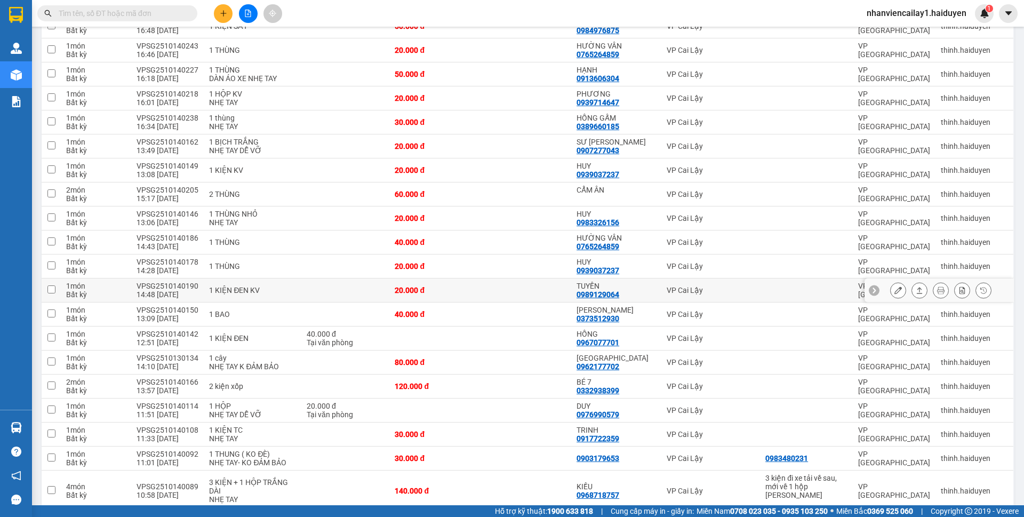
scroll to position [267, 0]
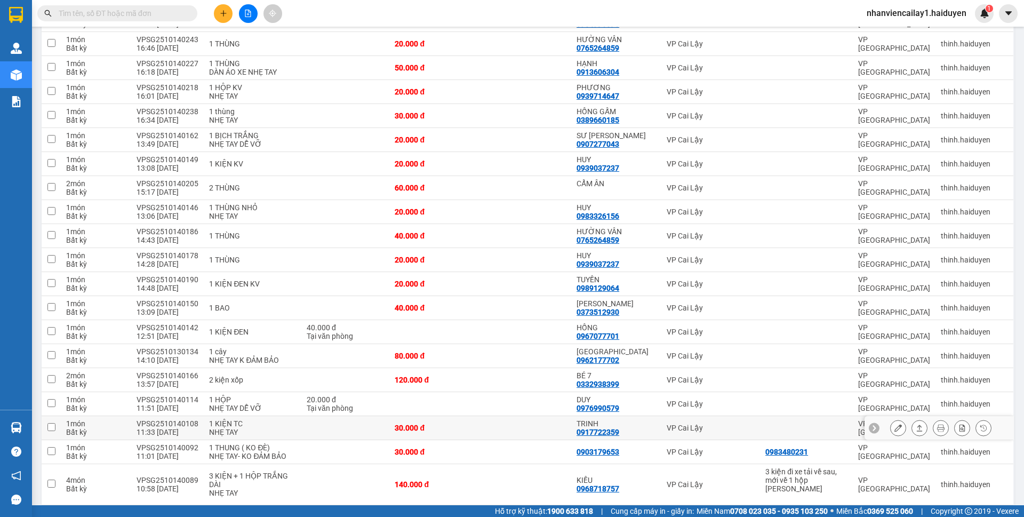
click at [213, 420] on div "1 KIỆN TC" at bounding box center [252, 423] width 87 height 9
checkbox input "true"
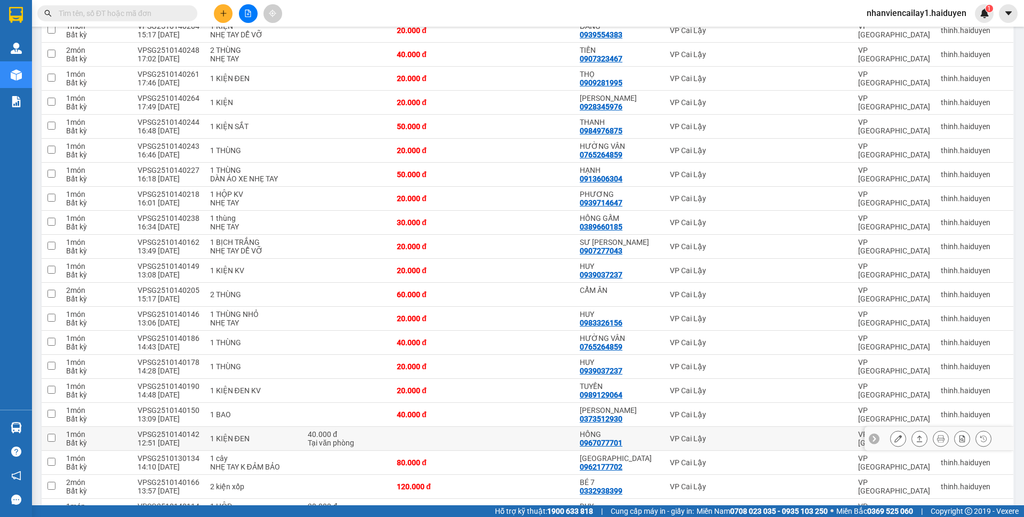
scroll to position [213, 0]
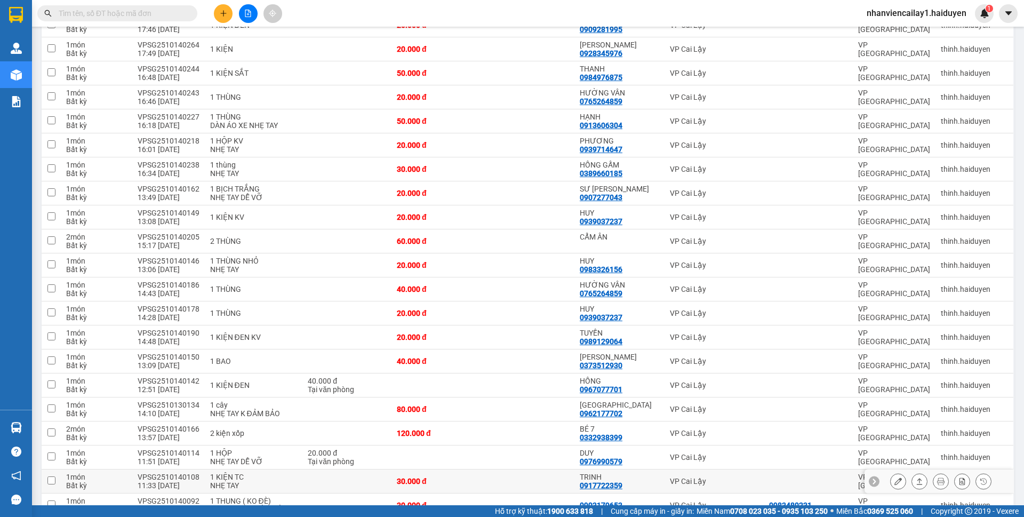
click at [227, 481] on div "NHẸ TAY" at bounding box center [253, 485] width 87 height 9
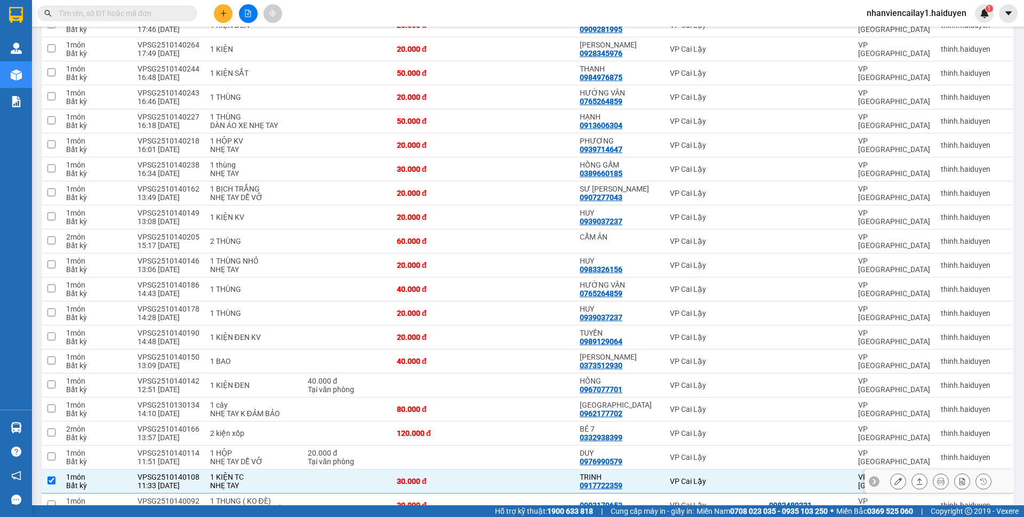
checkbox input "true"
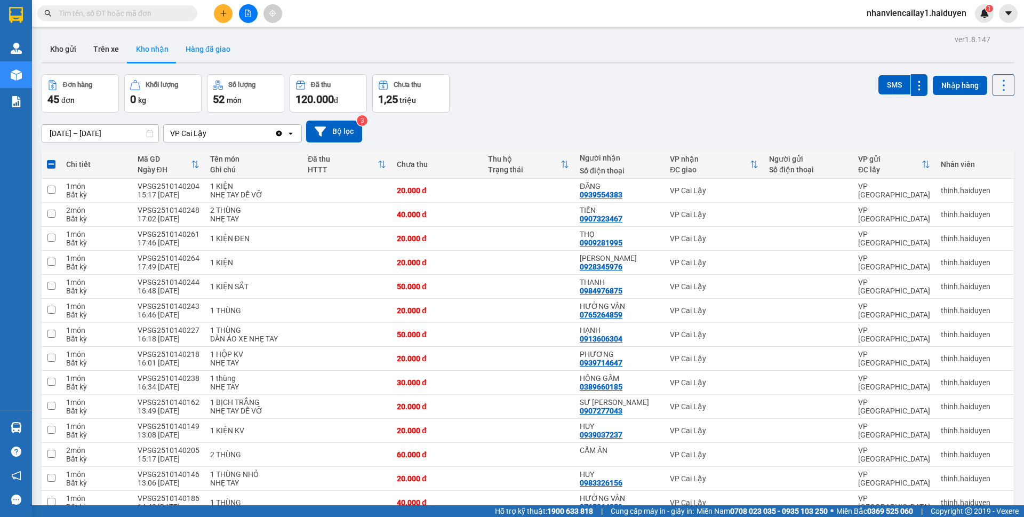
click at [188, 54] on button "Hàng đã giao" at bounding box center [208, 49] width 62 height 26
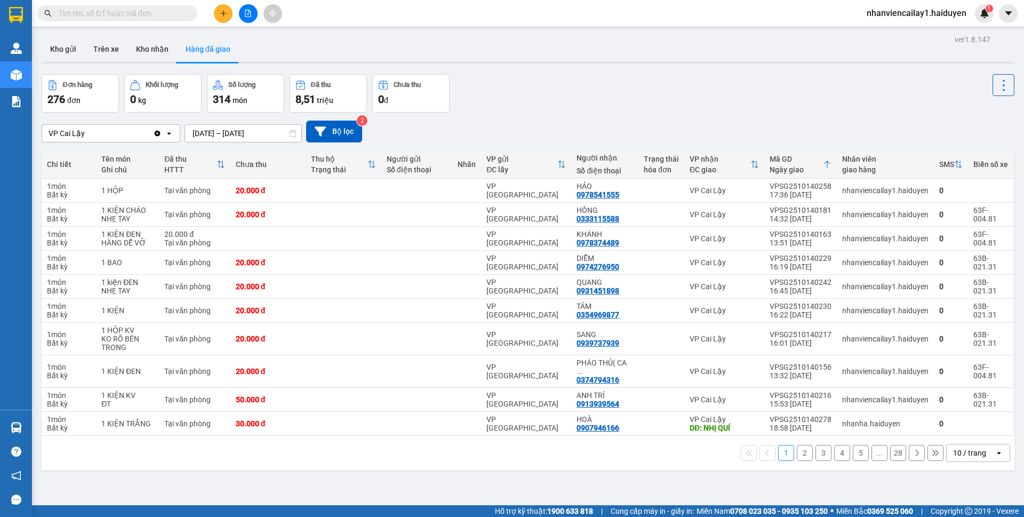
drag, startPoint x: 146, startPoint y: 49, endPoint x: 169, endPoint y: 66, distance: 29.0
click at [146, 49] on button "Kho nhận" at bounding box center [153, 49] width 50 height 26
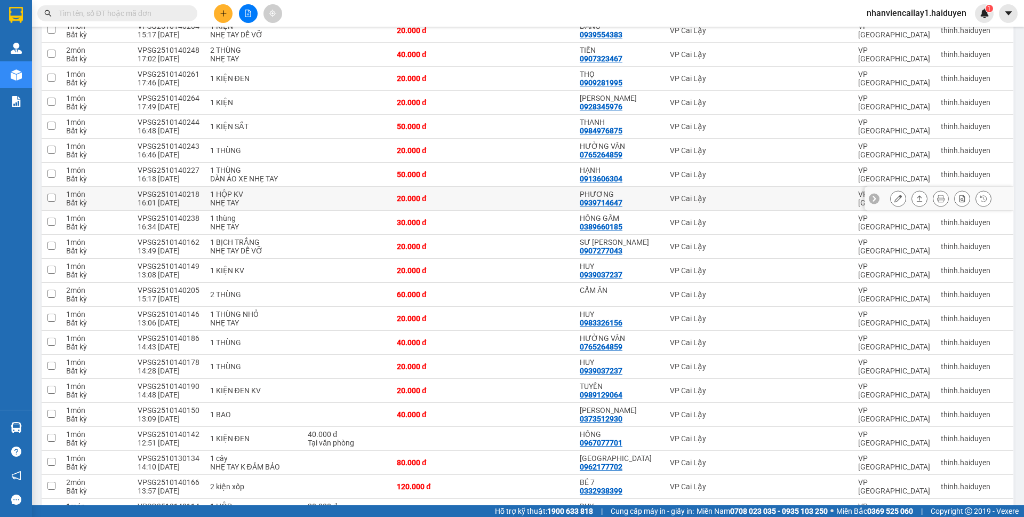
scroll to position [213, 0]
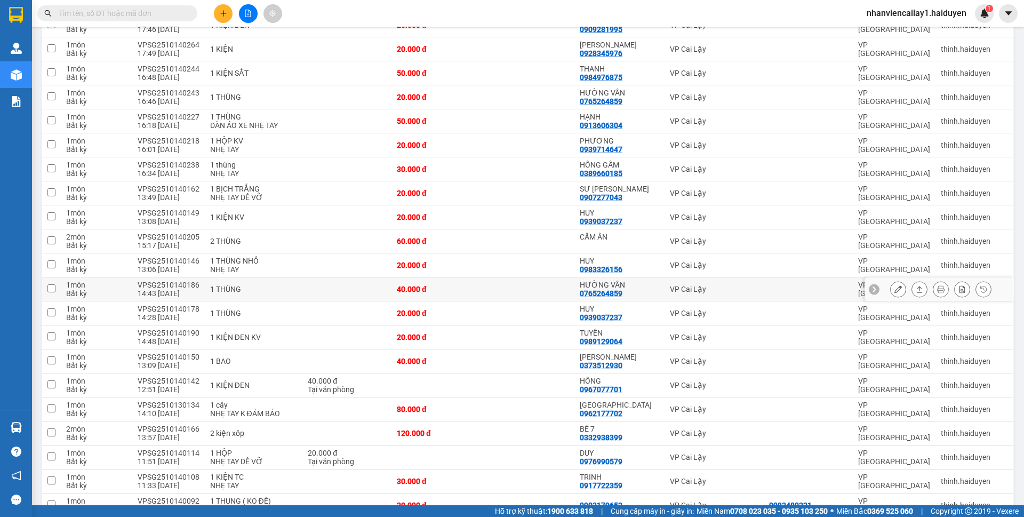
click at [584, 284] on div "HƯỜNG VÂN" at bounding box center [619, 285] width 79 height 9
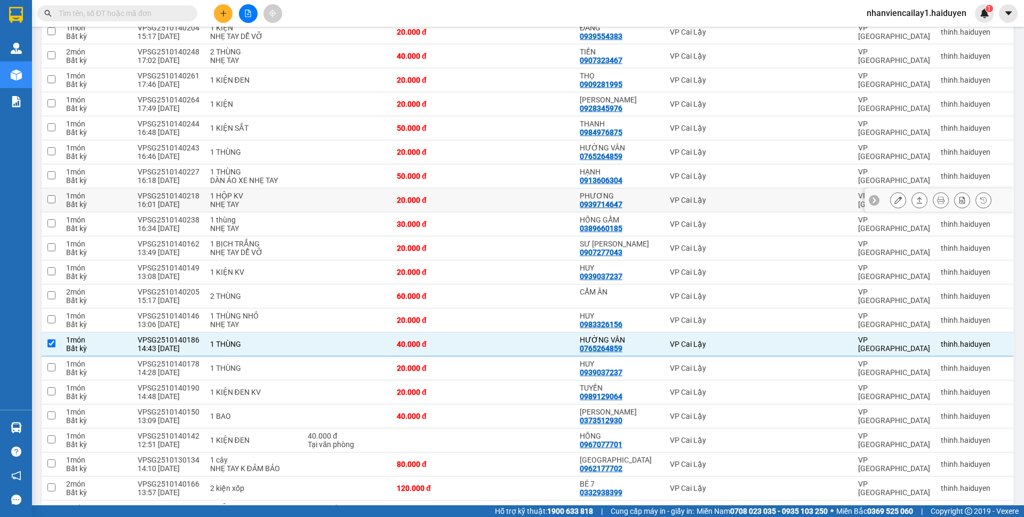
scroll to position [53, 0]
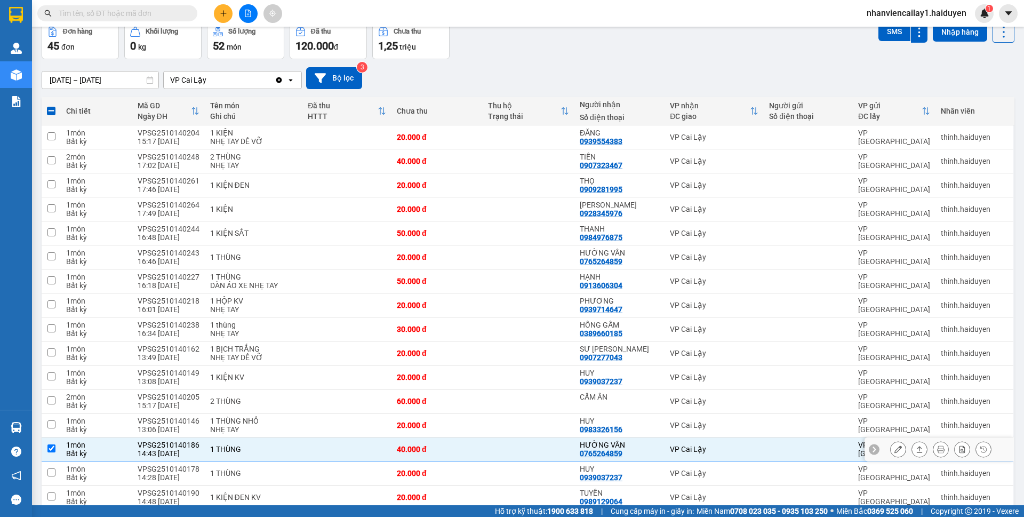
click at [283, 446] on div "1 THÙNG" at bounding box center [253, 449] width 87 height 9
checkbox input "false"
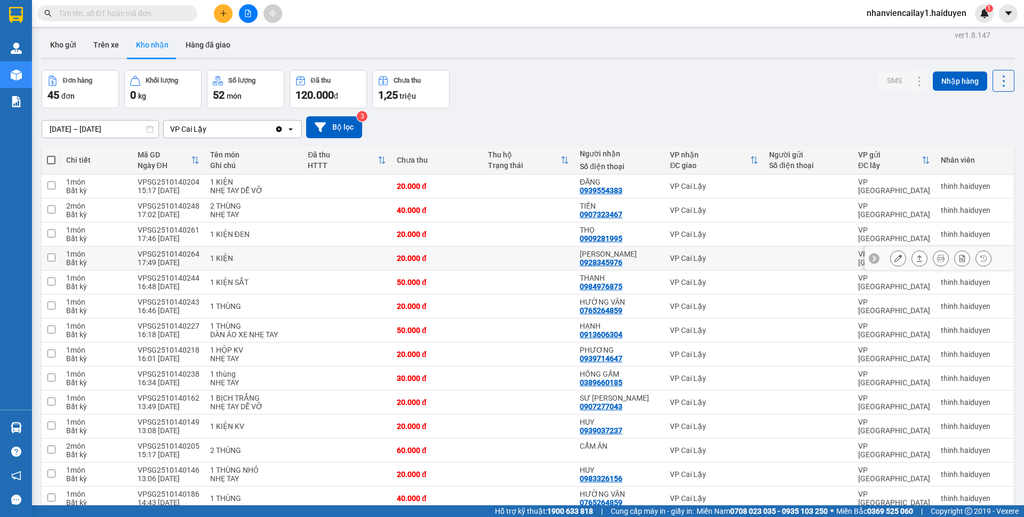
scroll to position [0, 0]
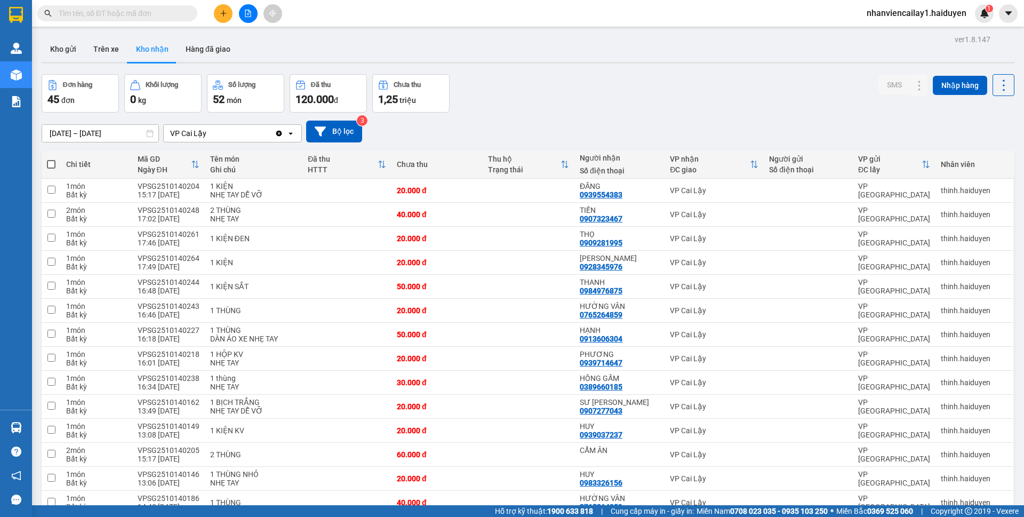
click at [243, 6] on button at bounding box center [248, 13] width 19 height 19
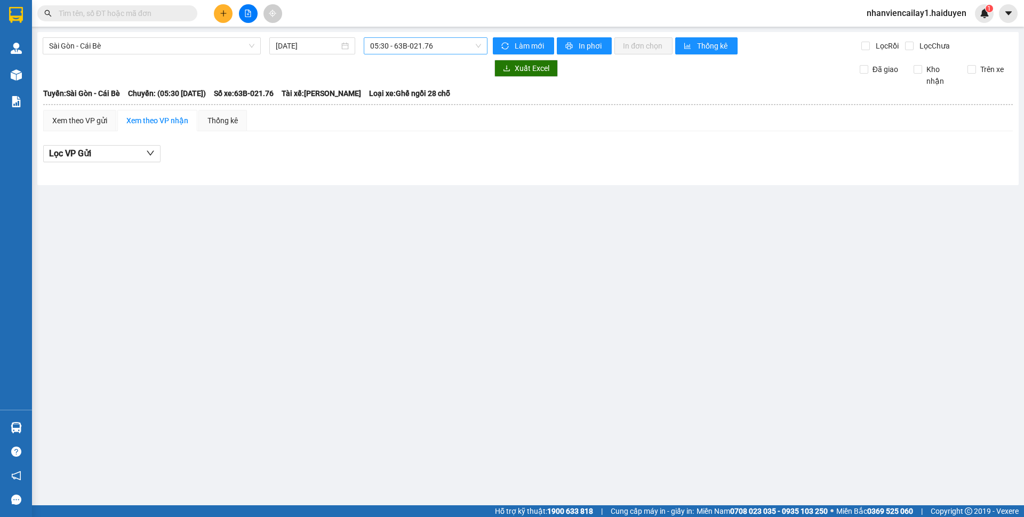
click at [404, 46] on span "05:30 - 63B-021.76" at bounding box center [425, 46] width 111 height 16
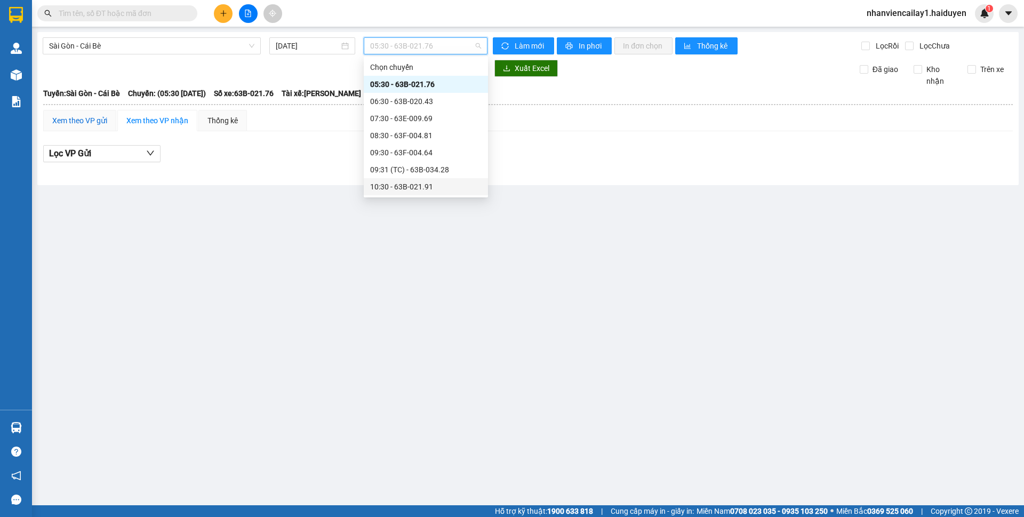
click at [79, 118] on div "Xem theo VP gửi" at bounding box center [79, 121] width 55 height 12
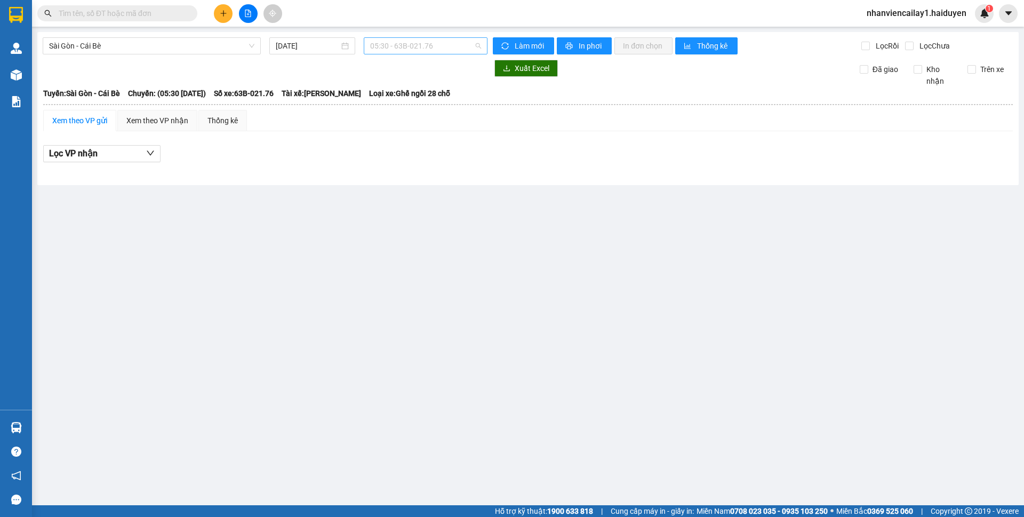
click at [397, 41] on span "05:30 - 63B-021.76" at bounding box center [425, 46] width 111 height 16
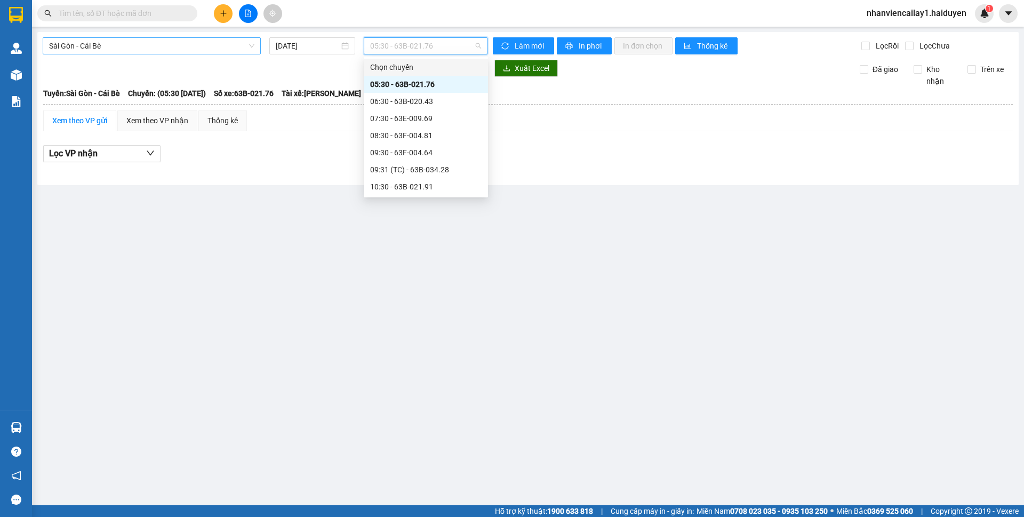
click at [206, 50] on span "Sài Gòn - Cái Bè" at bounding box center [151, 46] width 205 height 16
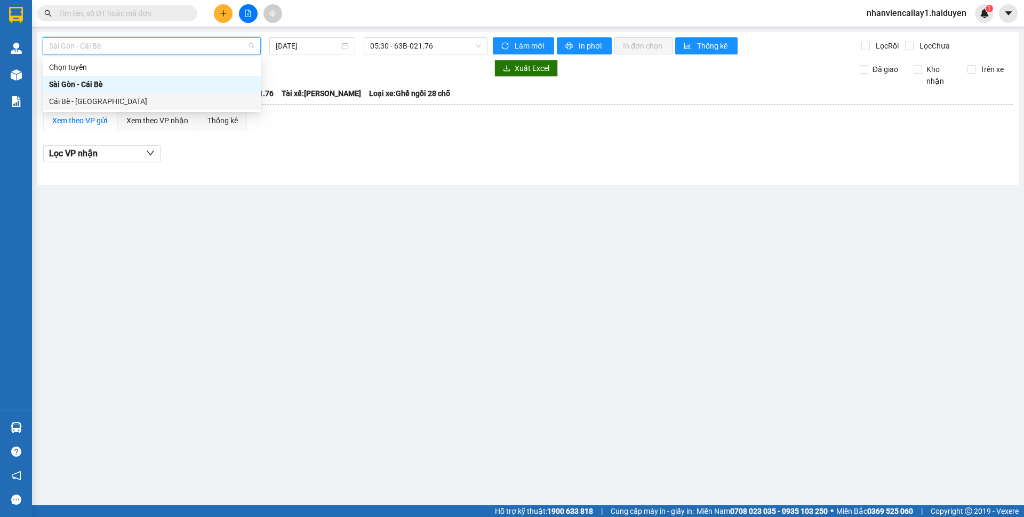
click at [196, 98] on div "Cái Bè - Sài Gòn" at bounding box center [151, 101] width 205 height 12
type input "14/10/2025"
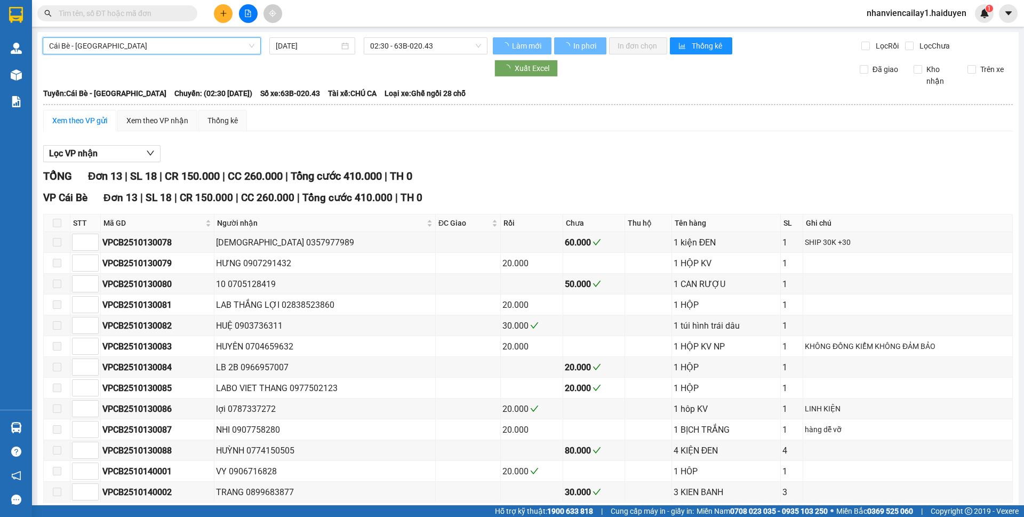
click at [376, 47] on span "02:30 - 63B-020.43" at bounding box center [425, 46] width 111 height 16
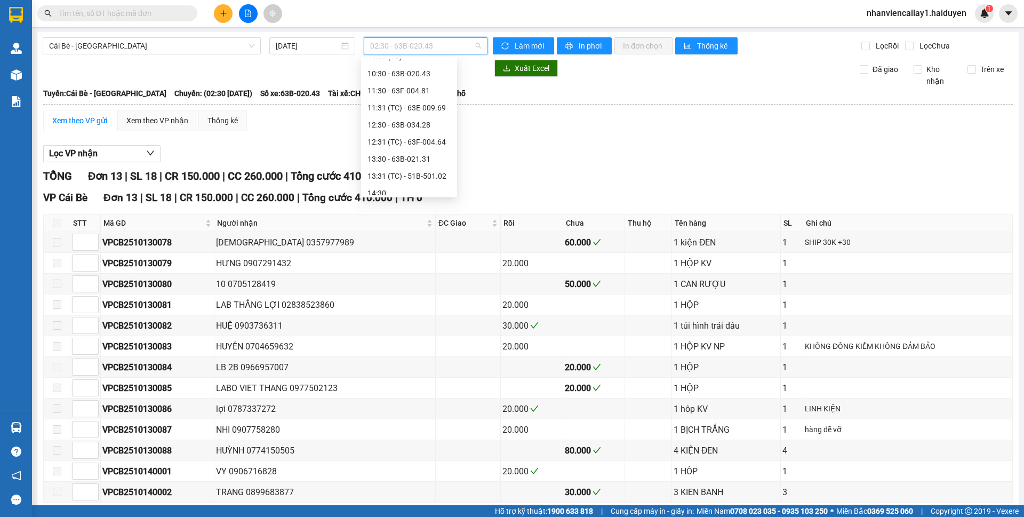
scroll to position [324, 0]
click at [390, 185] on div "16:31 (TC) - 63B-022.28" at bounding box center [409, 187] width 83 height 12
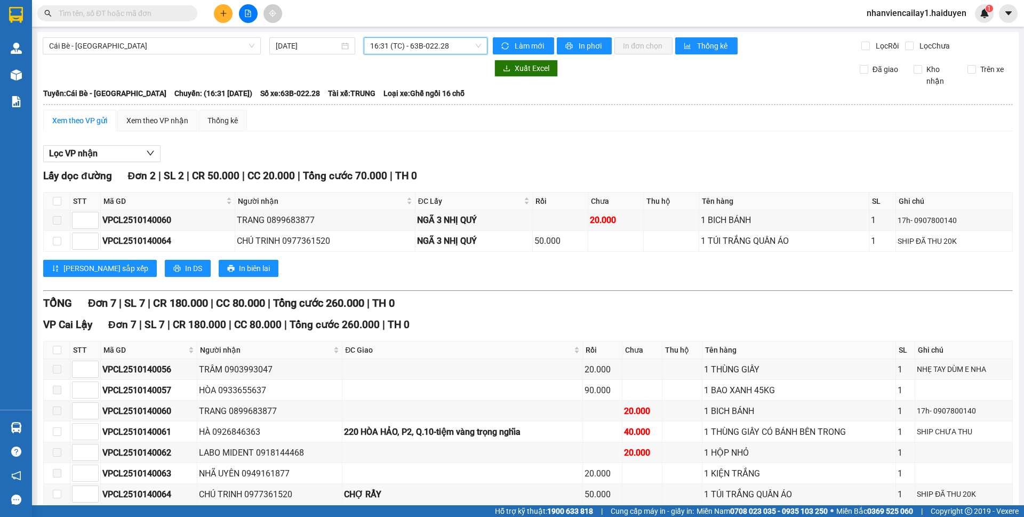
click at [401, 45] on span "16:31 (TC) - 63B-022.28" at bounding box center [425, 46] width 111 height 16
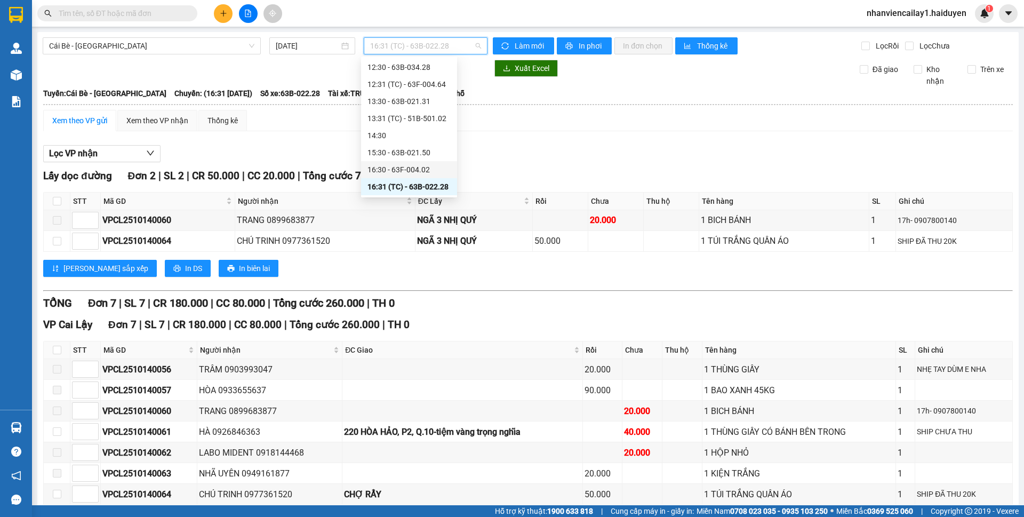
click at [395, 169] on div "16:30 - 63F-004.02" at bounding box center [409, 170] width 83 height 12
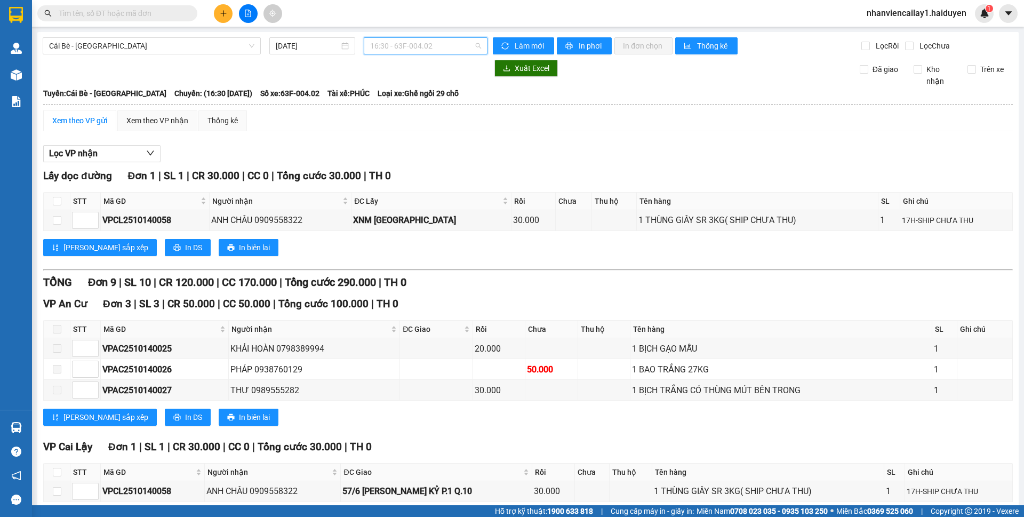
click at [418, 41] on span "16:30 - 63F-004.02" at bounding box center [425, 46] width 111 height 16
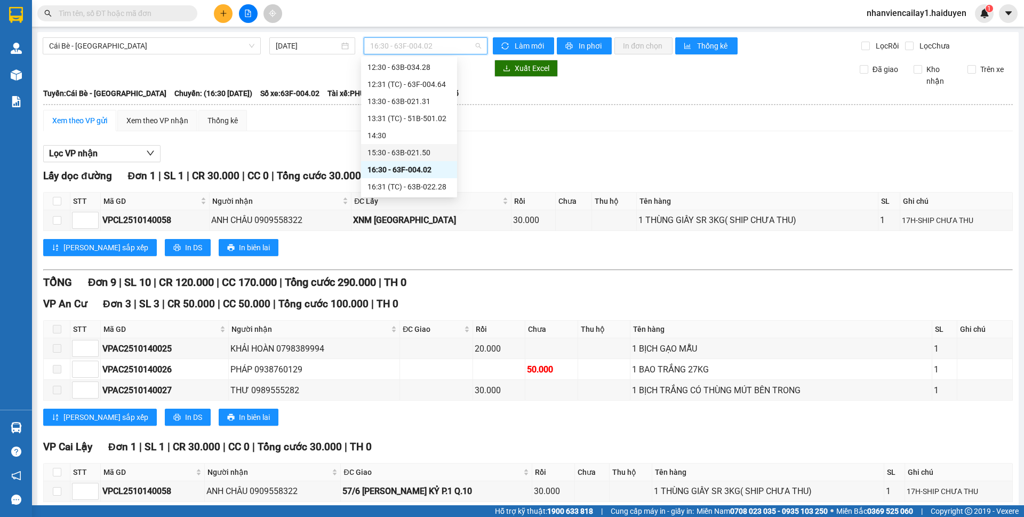
click at [401, 156] on div "15:30 - 63B-021.50" at bounding box center [409, 153] width 83 height 12
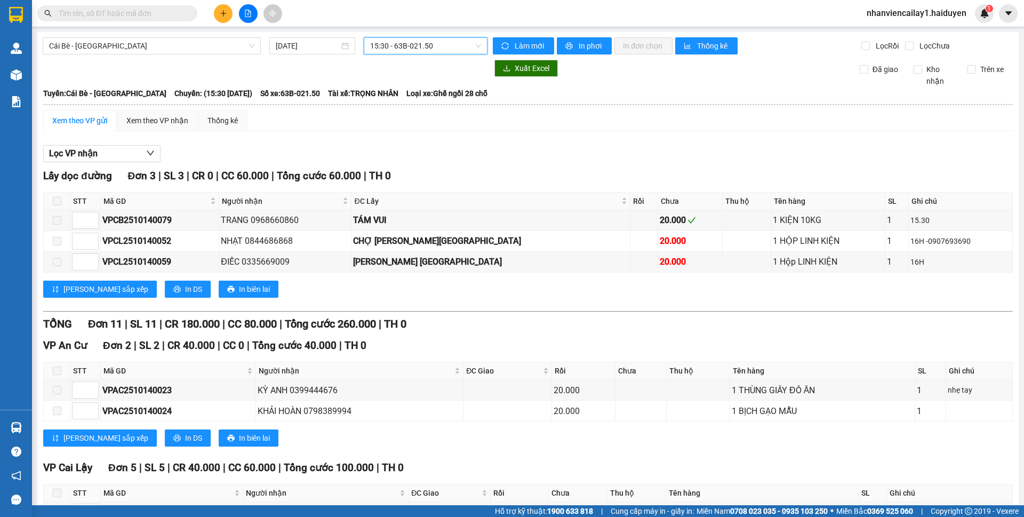
click at [452, 44] on span "15:30 - 63B-021.50" at bounding box center [425, 46] width 111 height 16
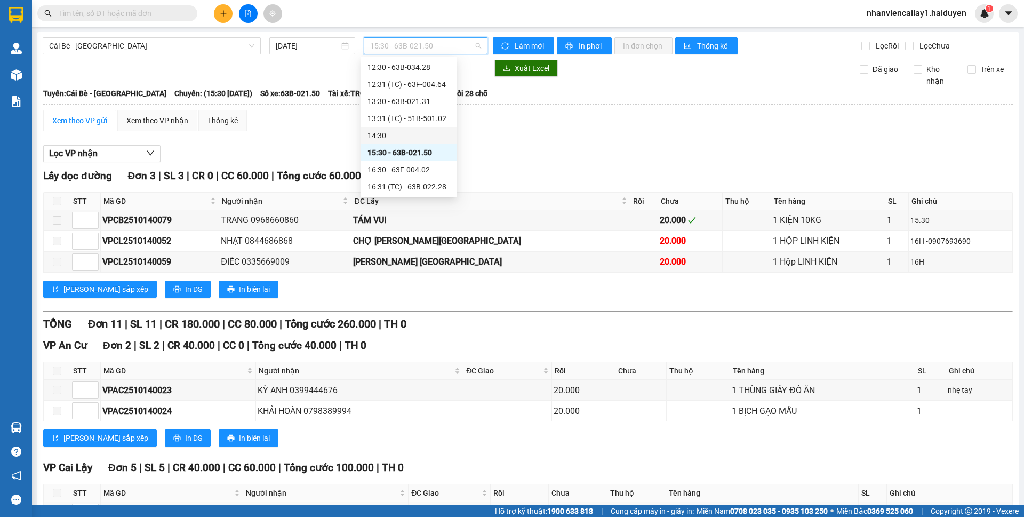
click at [429, 135] on div "14:30" at bounding box center [409, 136] width 83 height 12
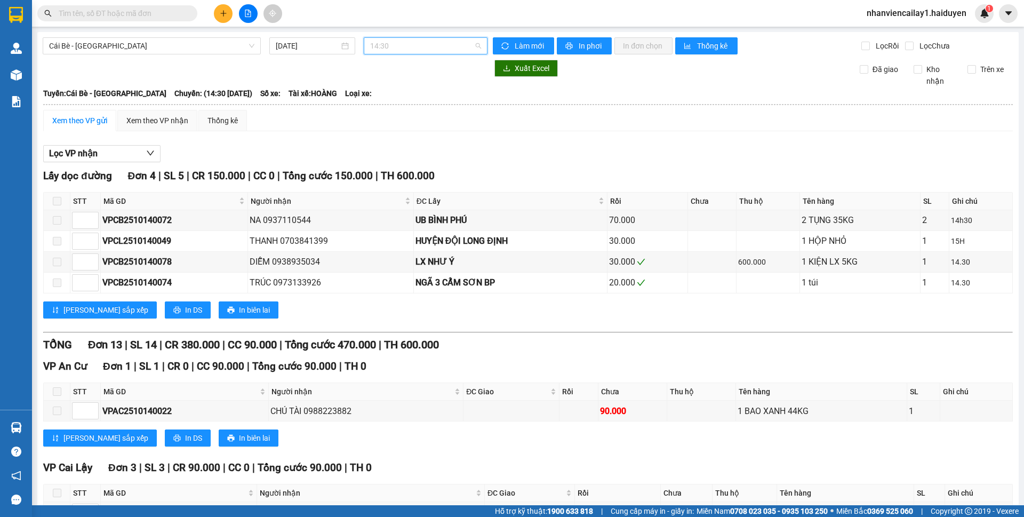
click at [442, 46] on span "14:30" at bounding box center [425, 46] width 111 height 16
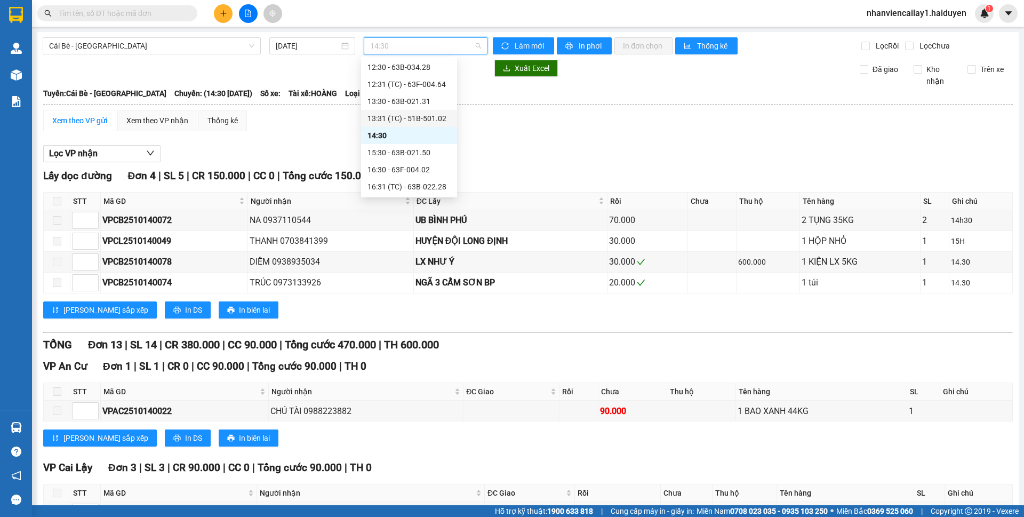
click at [418, 118] on div "13:31 (TC) - 51B-501.02" at bounding box center [409, 119] width 83 height 12
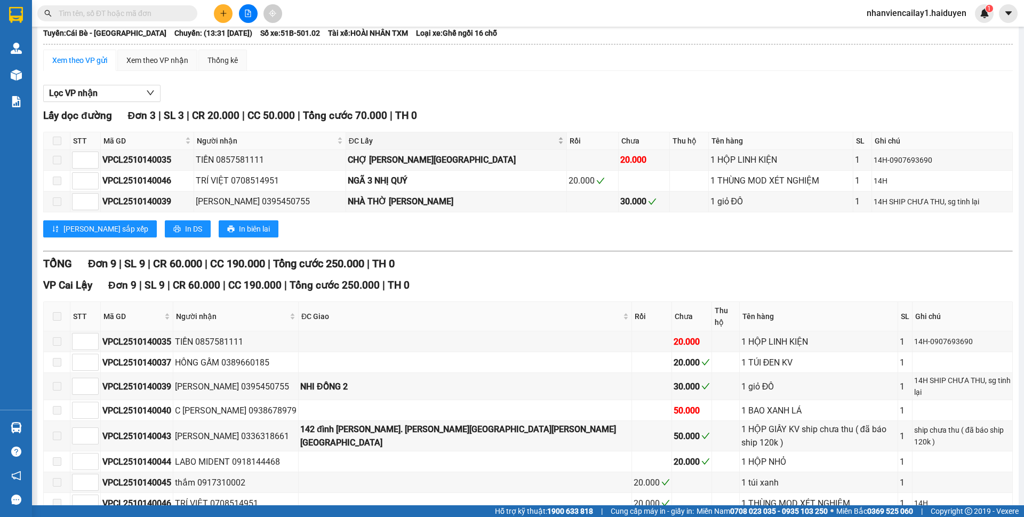
scroll to position [117, 0]
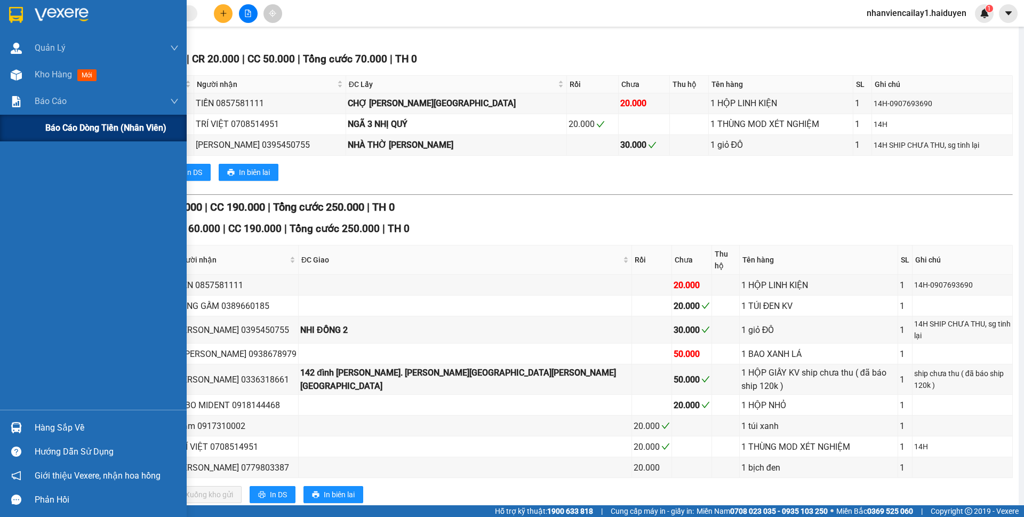
click at [58, 118] on div "Báo cáo dòng tiền (nhân viên)" at bounding box center [111, 128] width 133 height 27
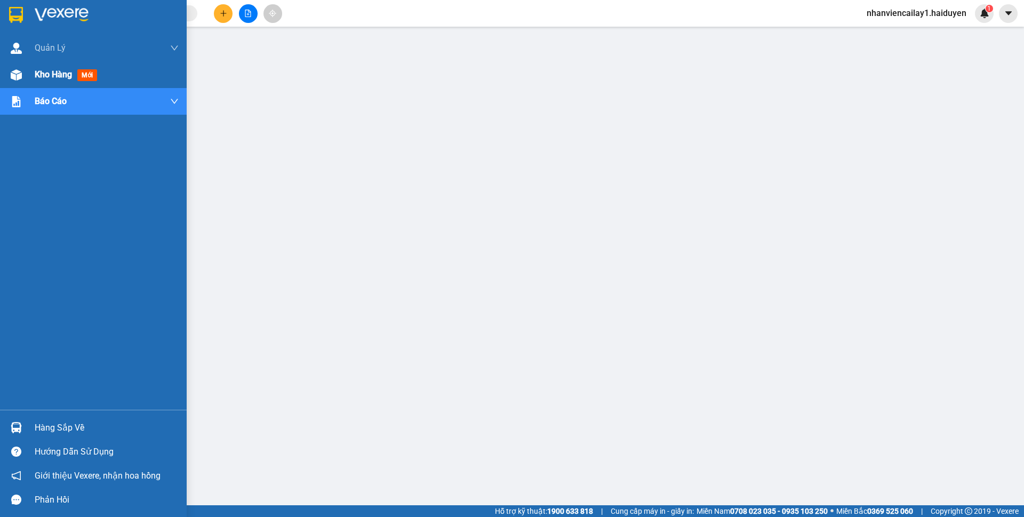
click at [19, 72] on img at bounding box center [16, 74] width 11 height 11
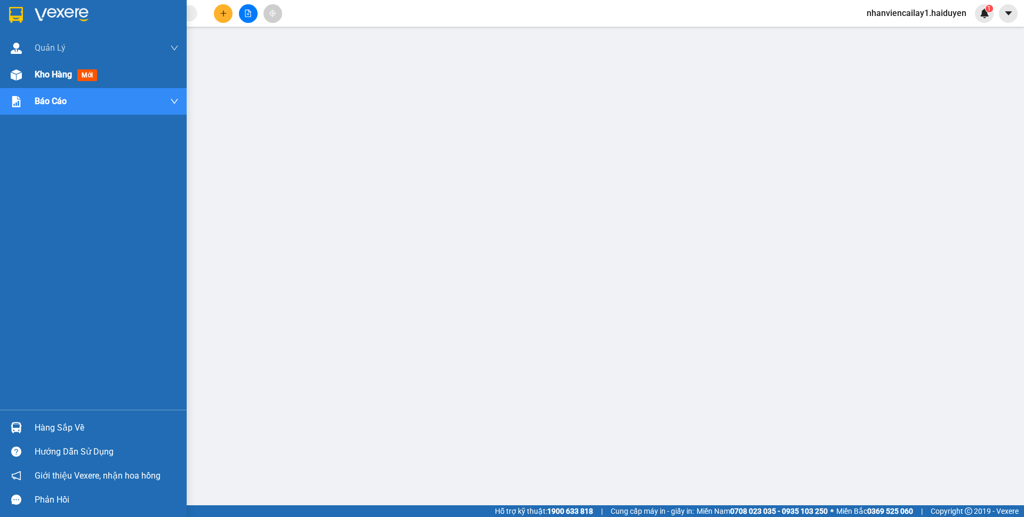
click at [19, 72] on img at bounding box center [16, 74] width 11 height 11
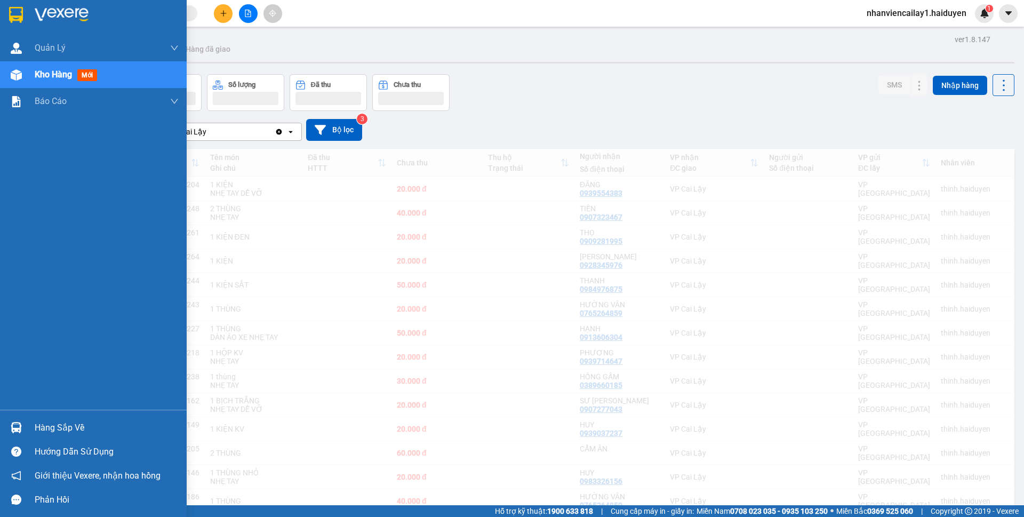
click at [50, 75] on span "Kho hàng" at bounding box center [53, 74] width 37 height 10
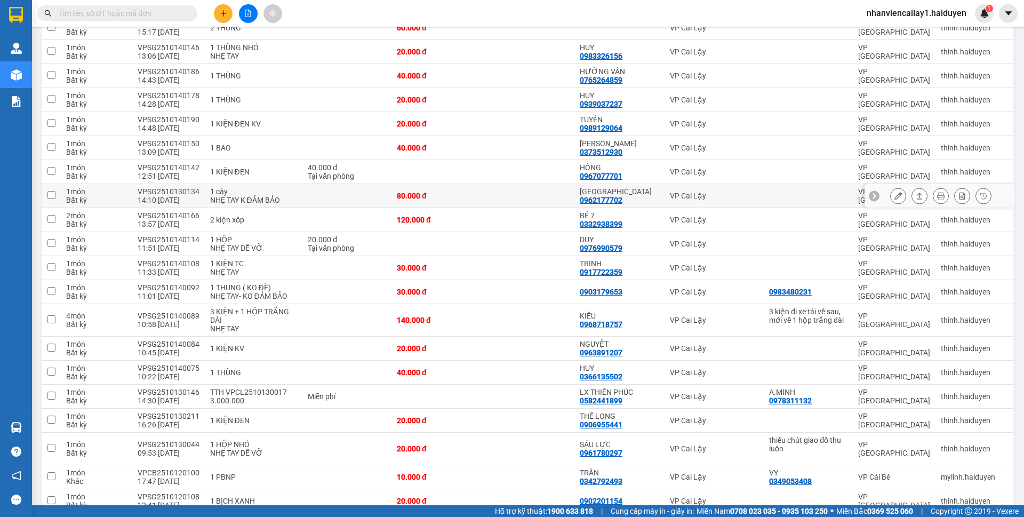
scroll to position [160, 0]
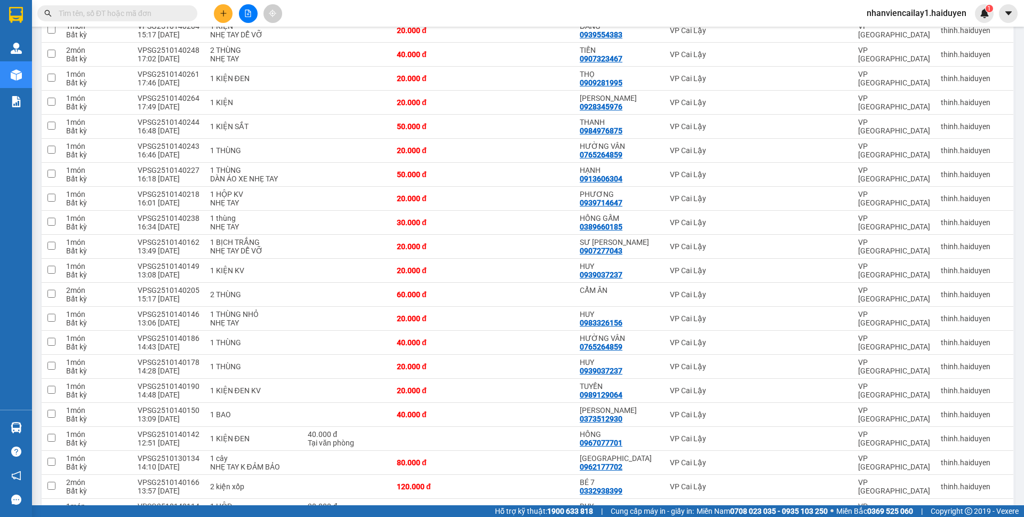
click at [167, 14] on input "text" at bounding box center [122, 13] width 126 height 12
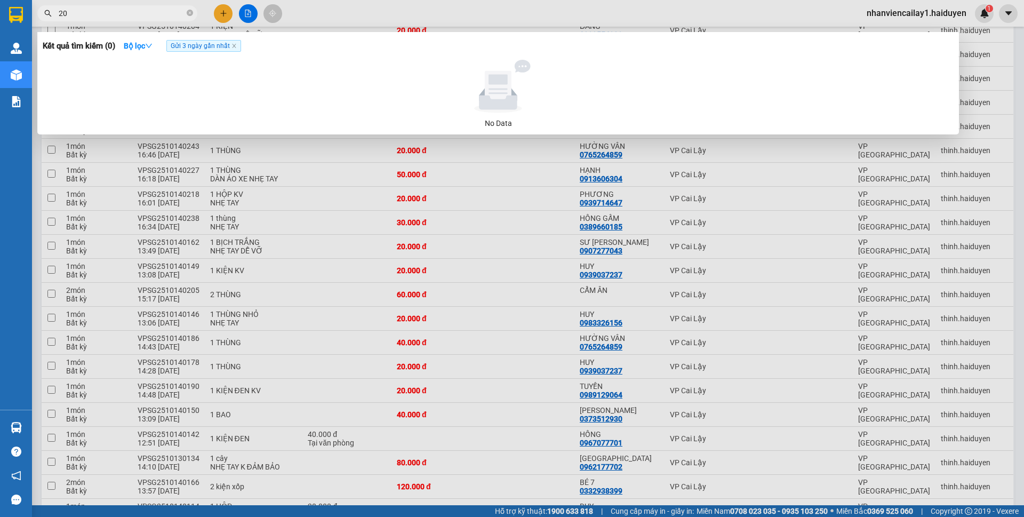
type input "2"
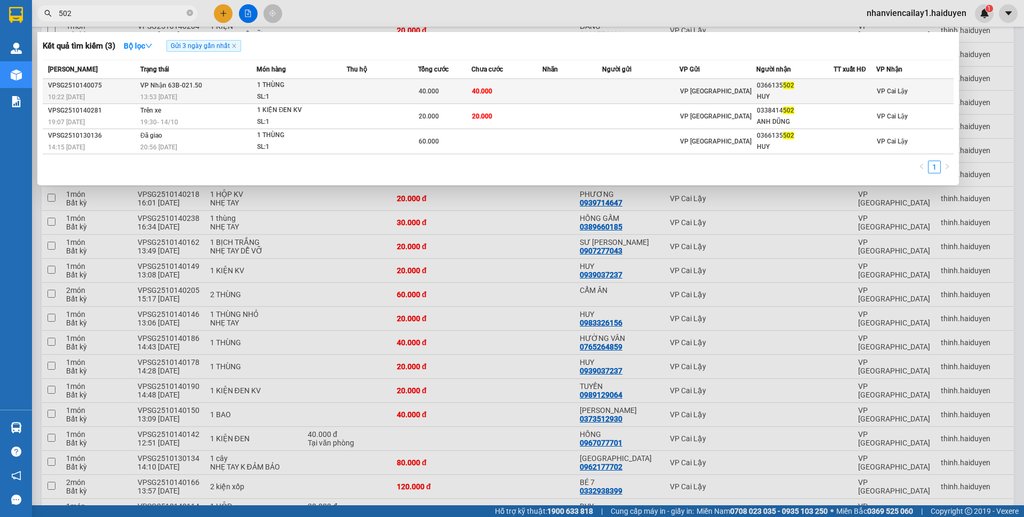
type input "502"
click at [629, 98] on td at bounding box center [640, 91] width 77 height 25
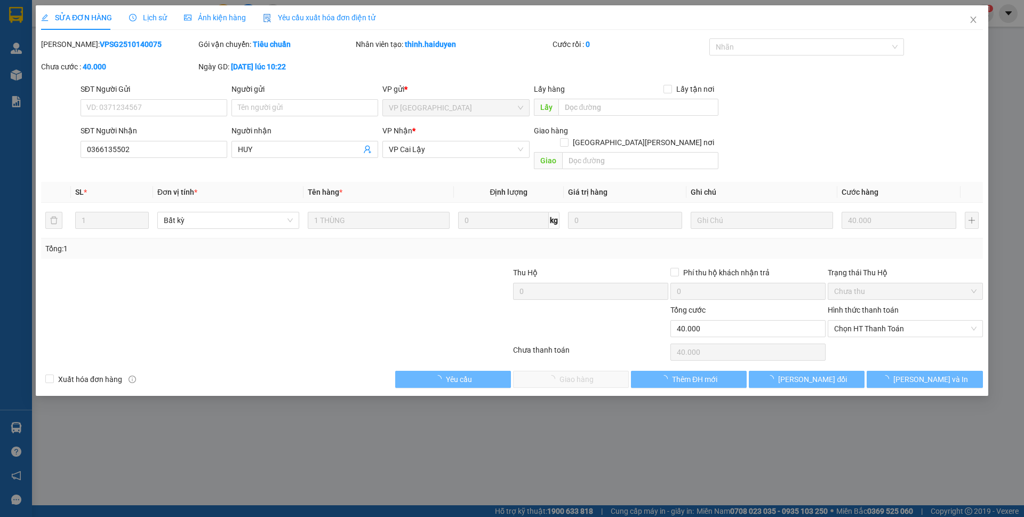
type input "0366135502"
type input "HUY"
type input "0"
type input "40.000"
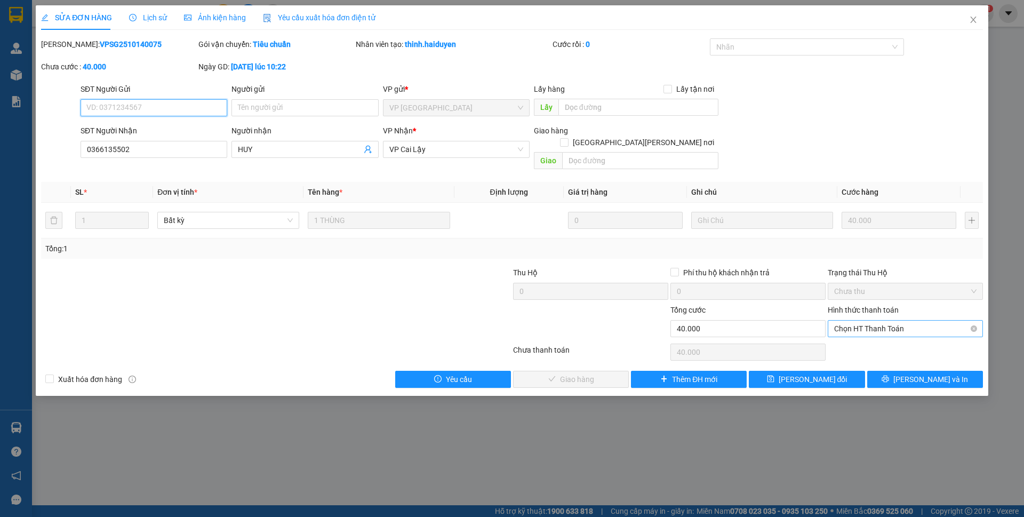
click at [904, 321] on span "Chọn HT Thanh Toán" at bounding box center [905, 329] width 142 height 16
click at [902, 346] on div "Tại văn phòng" at bounding box center [905, 338] width 155 height 17
type input "0"
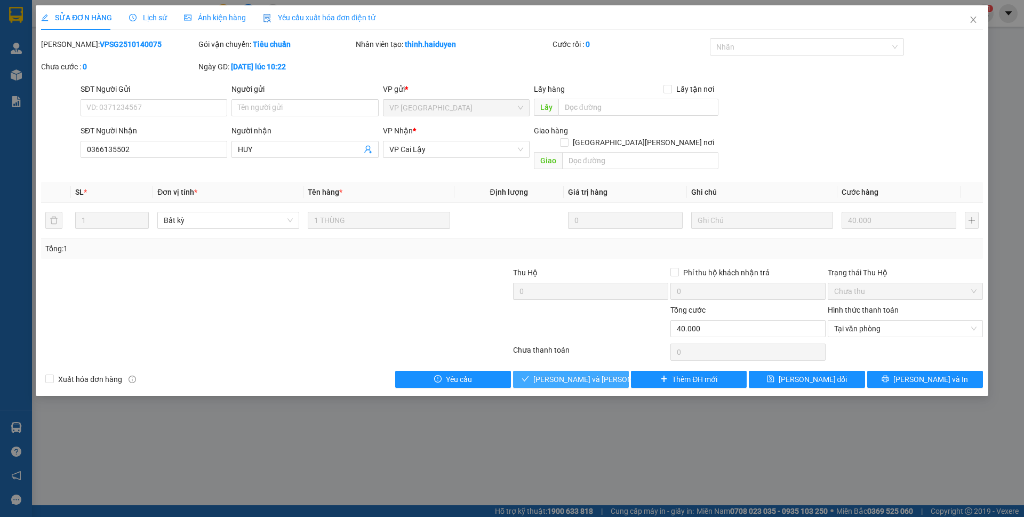
click at [601, 373] on span "Lưu và Giao hàng" at bounding box center [606, 379] width 144 height 12
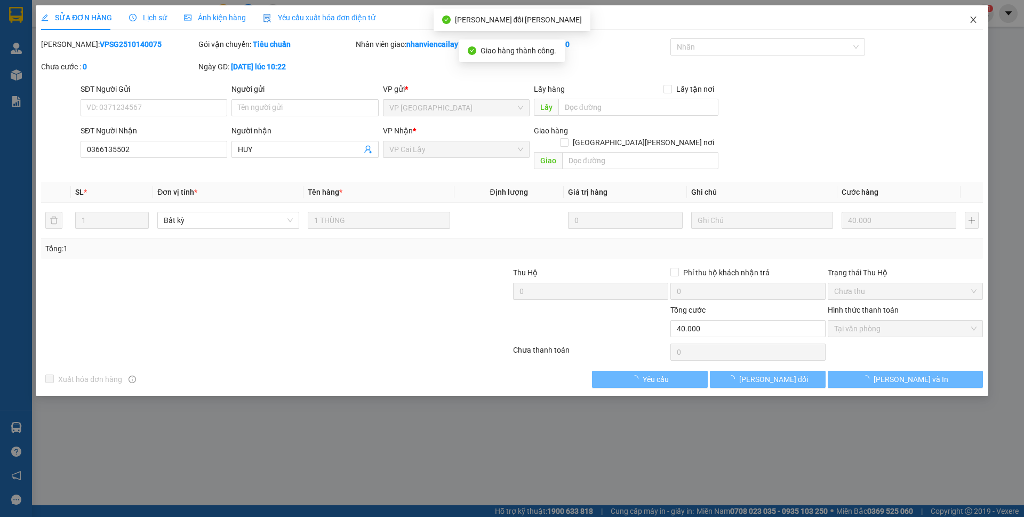
click at [971, 20] on icon "close" at bounding box center [973, 19] width 9 height 9
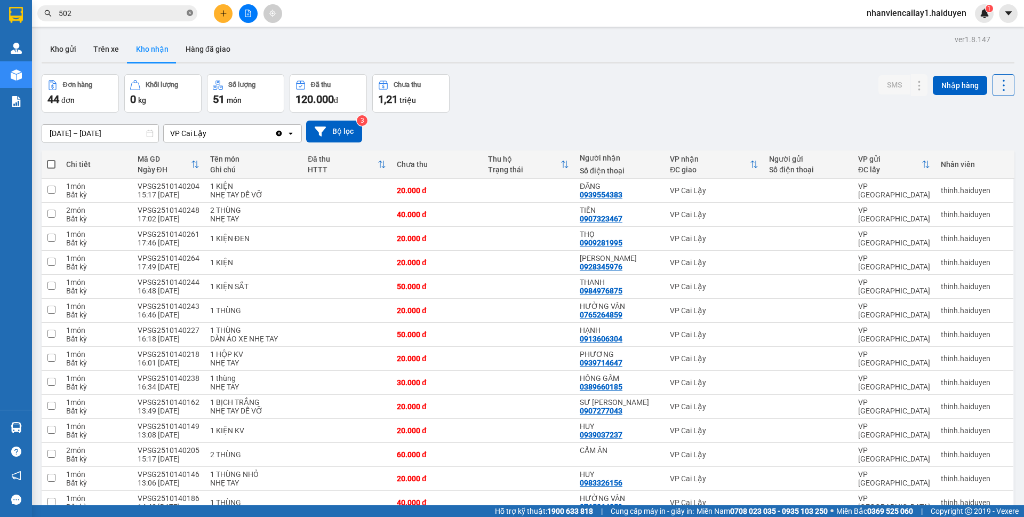
click at [190, 12] on icon "close-circle" at bounding box center [190, 13] width 6 height 6
type input "7"
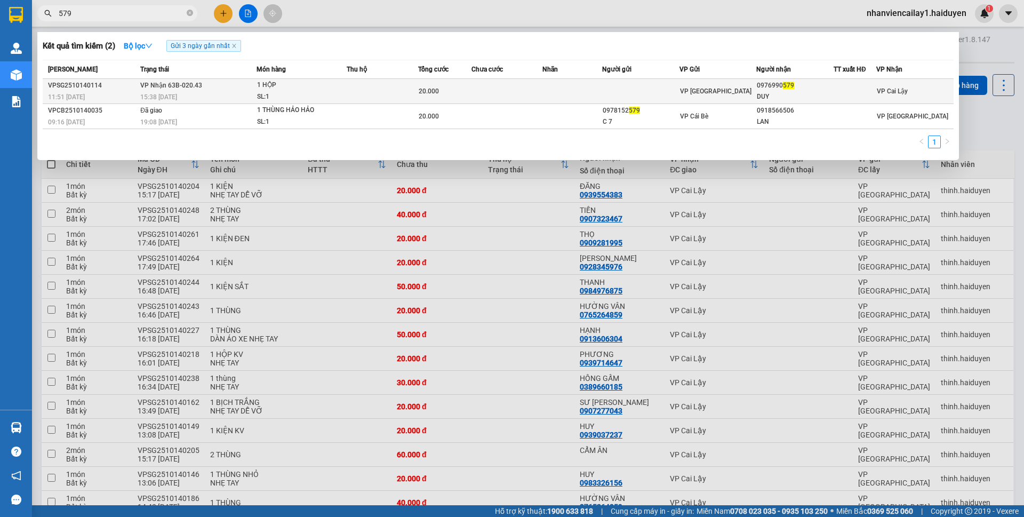
type input "579"
click at [594, 94] on td at bounding box center [572, 91] width 59 height 25
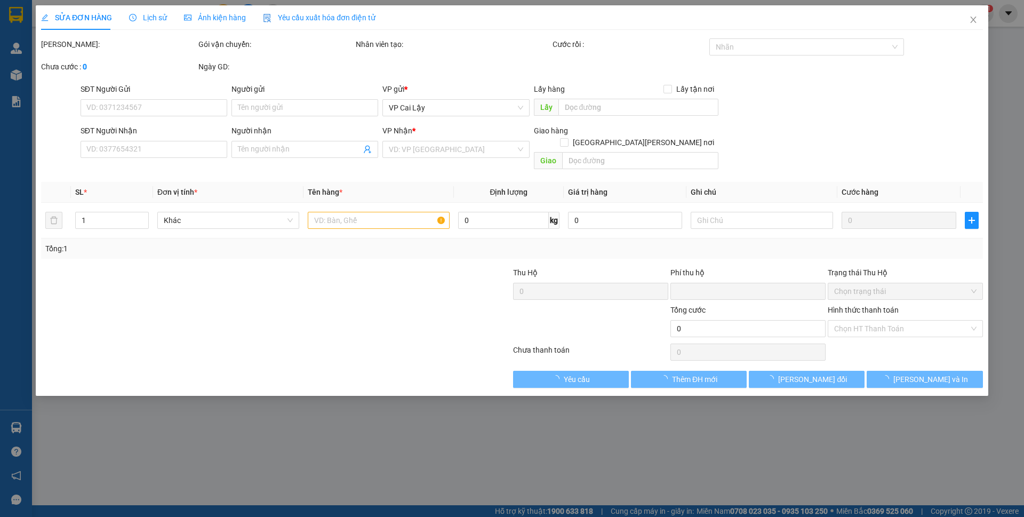
type input "0976990579"
type input "DUY"
type input "0"
type input "20.000"
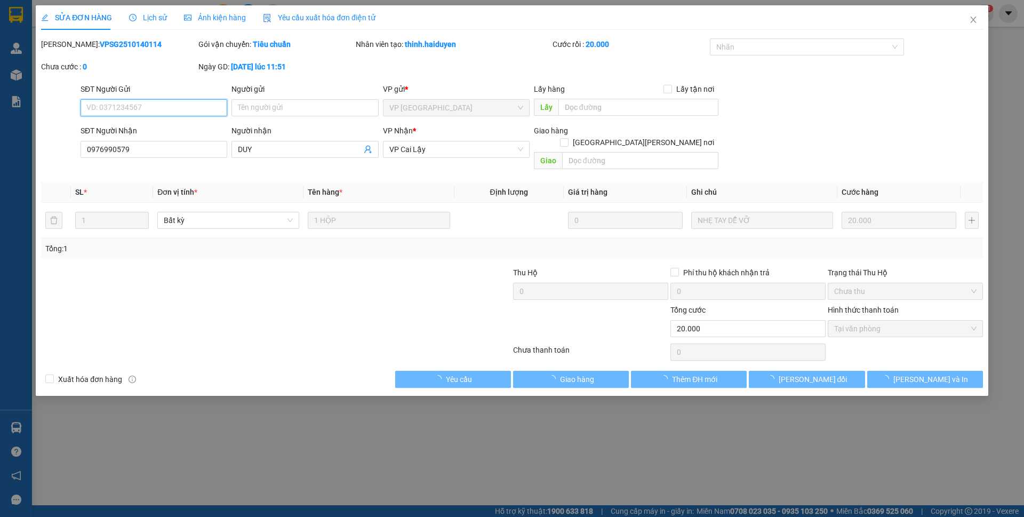
click at [907, 321] on span "Tại văn phòng" at bounding box center [905, 329] width 142 height 16
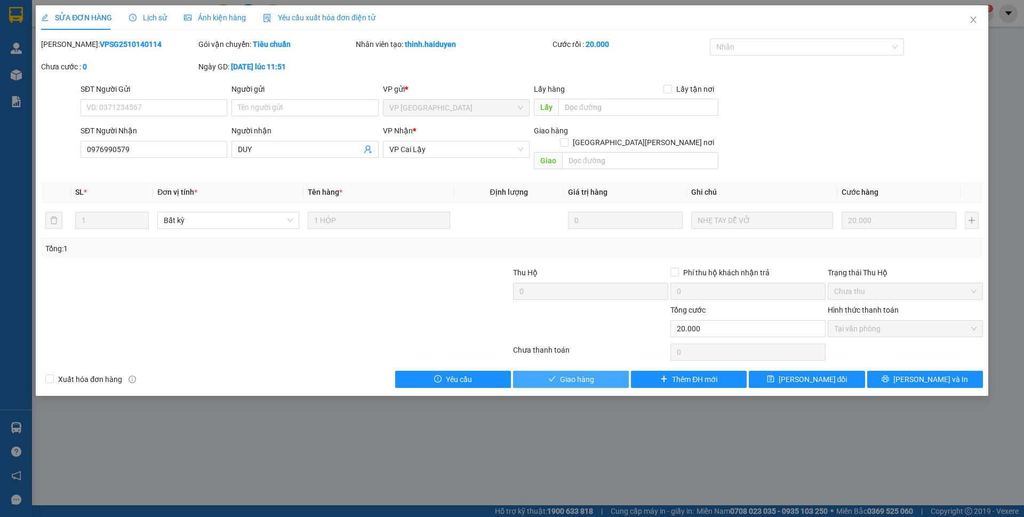
click at [593, 373] on span "Giao hàng" at bounding box center [577, 379] width 34 height 12
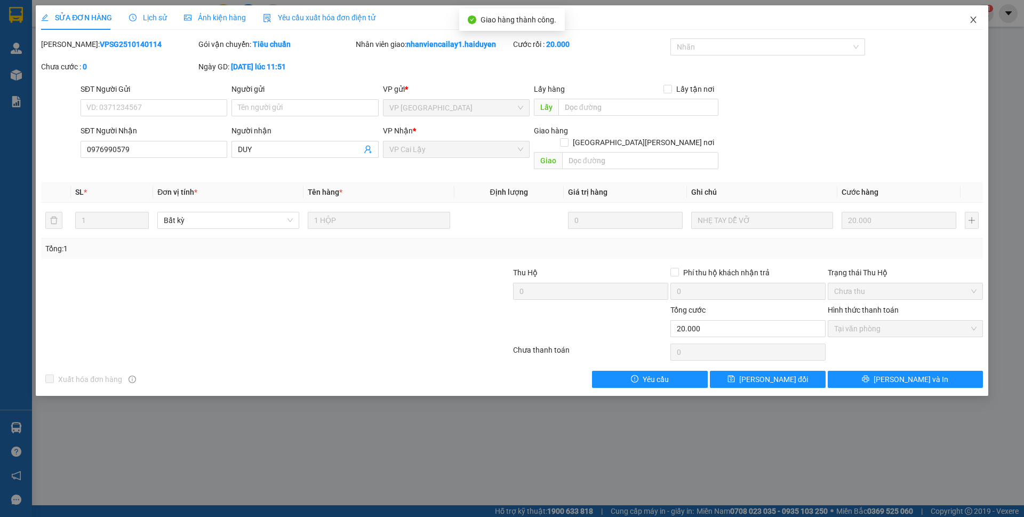
click at [978, 21] on span "Close" at bounding box center [974, 20] width 30 height 30
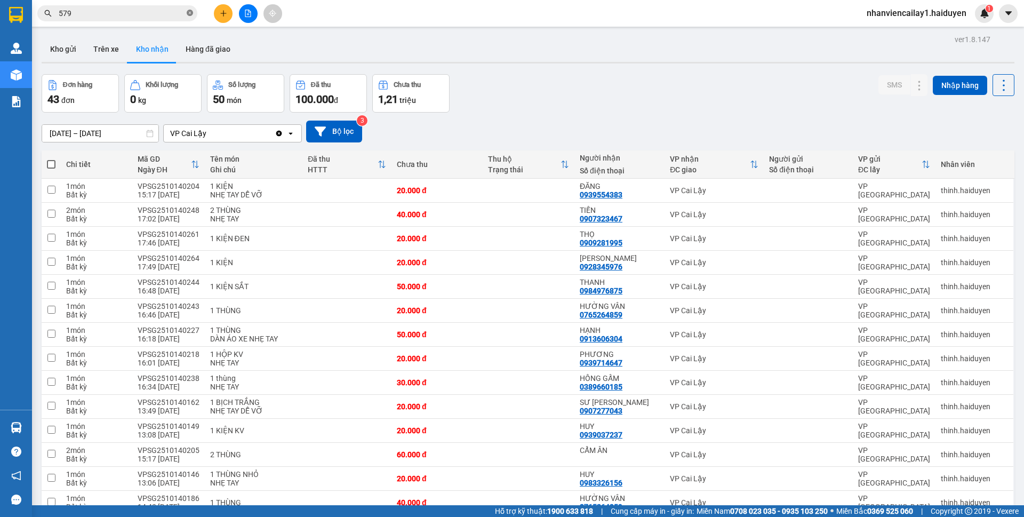
click at [189, 12] on icon "close-circle" at bounding box center [190, 13] width 6 height 6
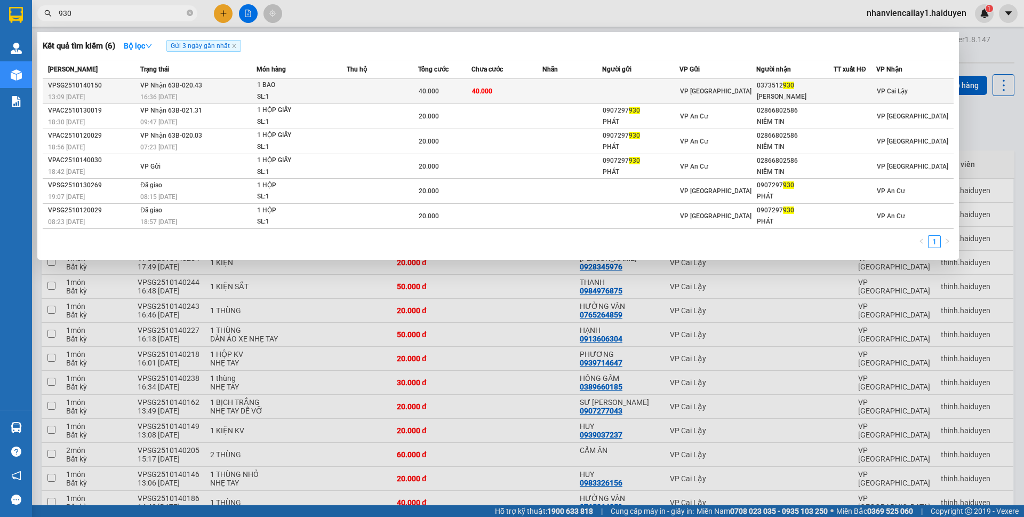
type input "930"
click at [564, 91] on td at bounding box center [572, 91] width 59 height 25
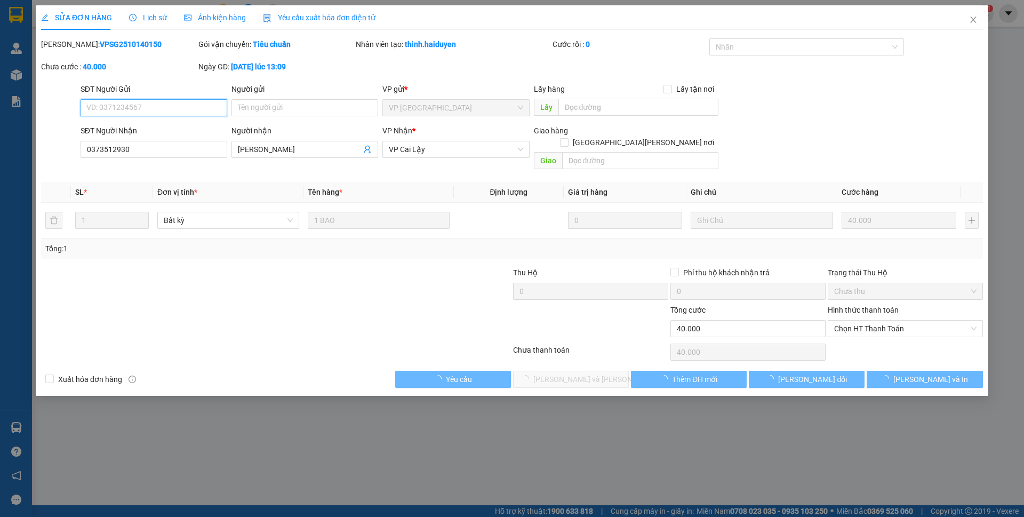
type input "0373512930"
type input "HOÀNG ANH"
type input "0"
type input "40.000"
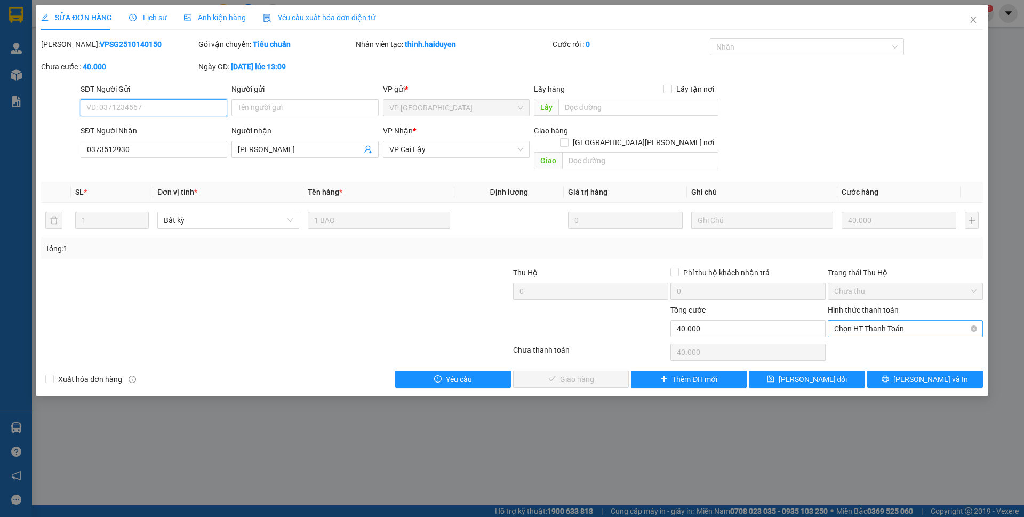
click at [873, 321] on span "Chọn HT Thanh Toán" at bounding box center [905, 329] width 142 height 16
click at [879, 333] on div "Tại văn phòng" at bounding box center [905, 338] width 142 height 12
type input "0"
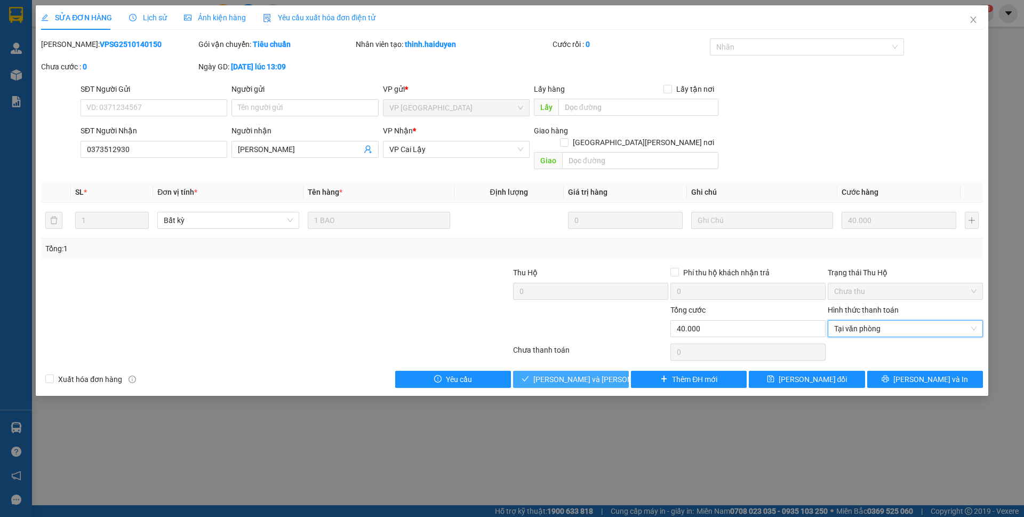
click at [595, 373] on span "Lưu và Giao hàng" at bounding box center [606, 379] width 144 height 12
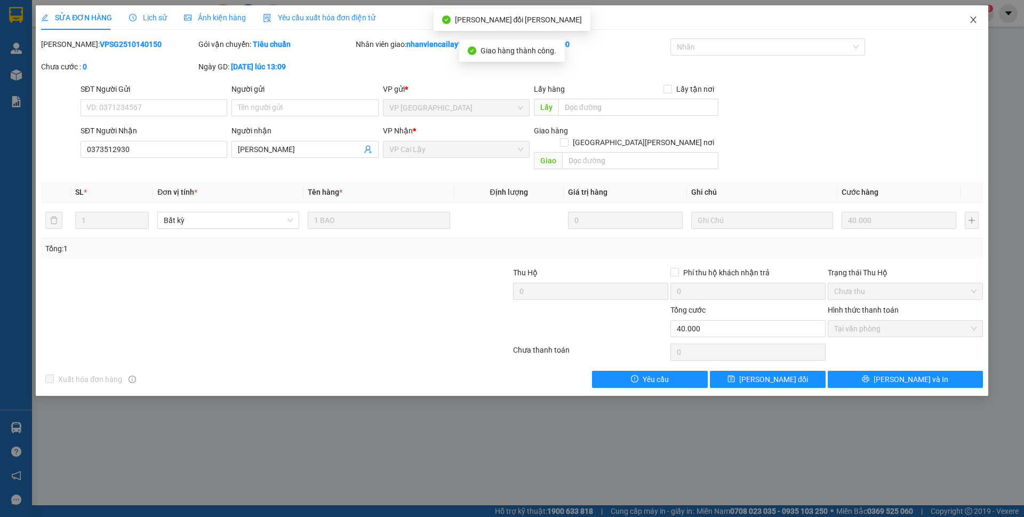
click at [975, 27] on span "Close" at bounding box center [974, 20] width 30 height 30
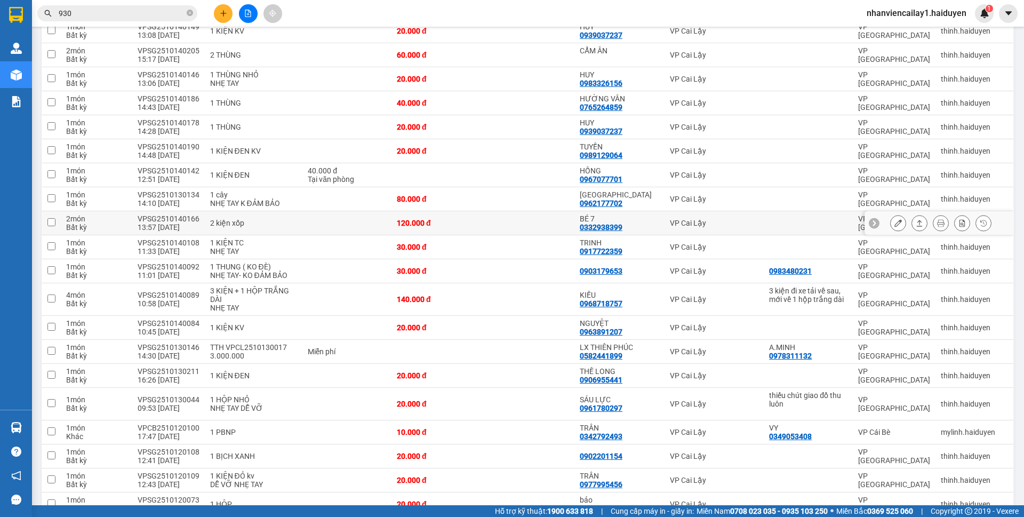
scroll to position [373, 0]
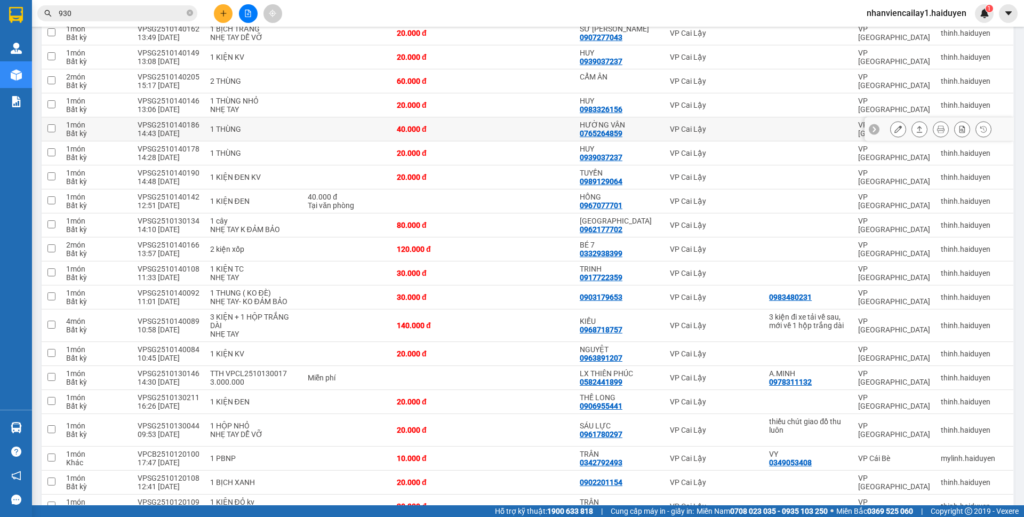
click at [603, 126] on div "HƯỜNG VÂN" at bounding box center [619, 125] width 79 height 9
checkbox input "true"
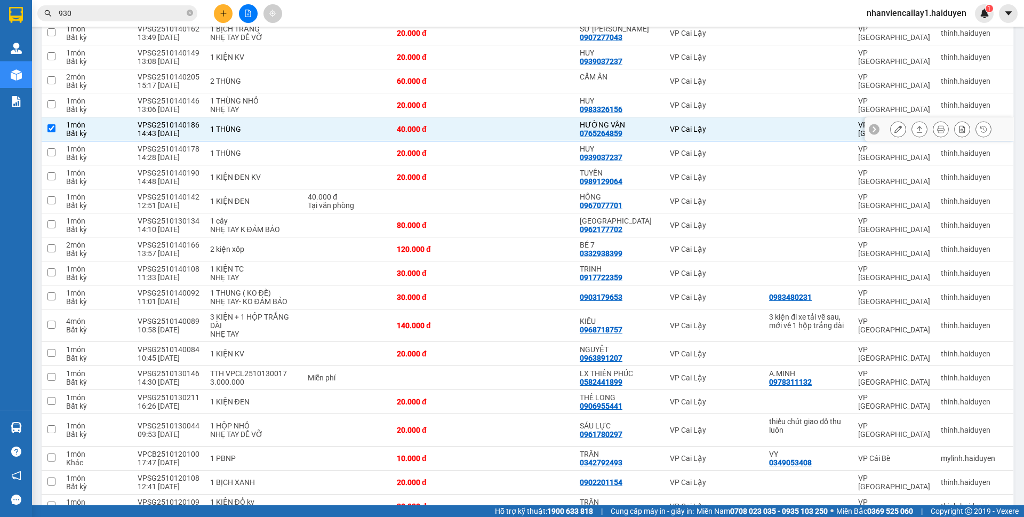
click at [895, 126] on icon at bounding box center [898, 128] width 7 height 7
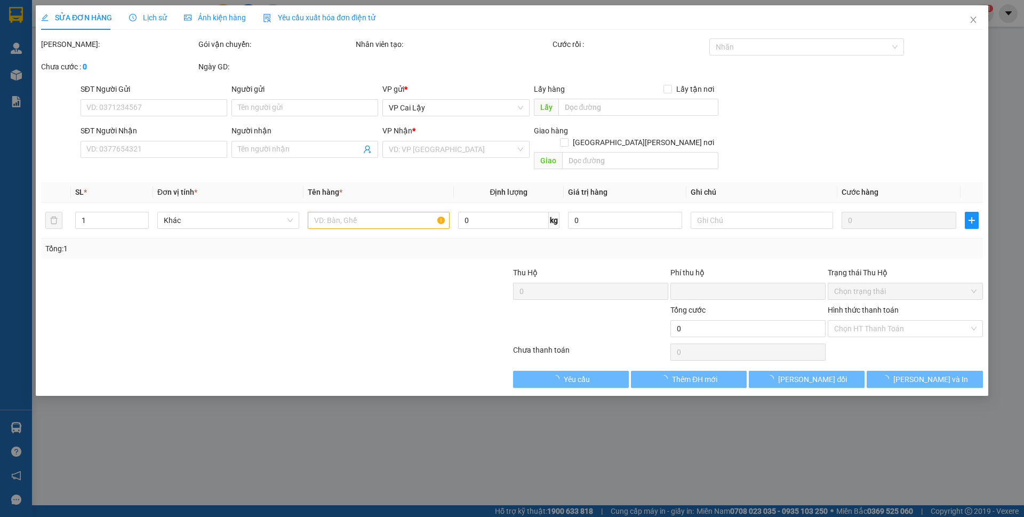
type input "0765264859"
type input "HƯỜNG VÂN"
type input "0"
type input "40.000"
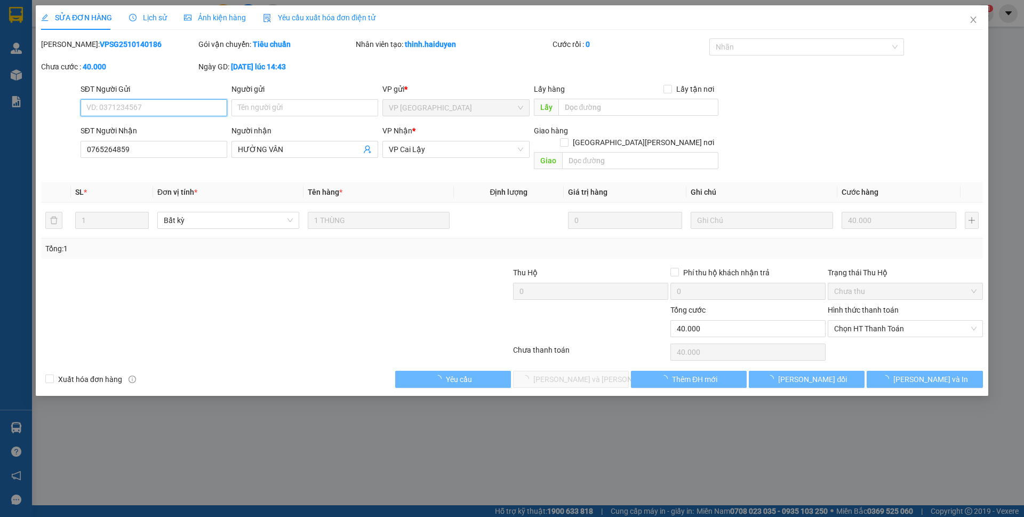
click at [900, 321] on span "Chọn HT Thanh Toán" at bounding box center [905, 329] width 142 height 16
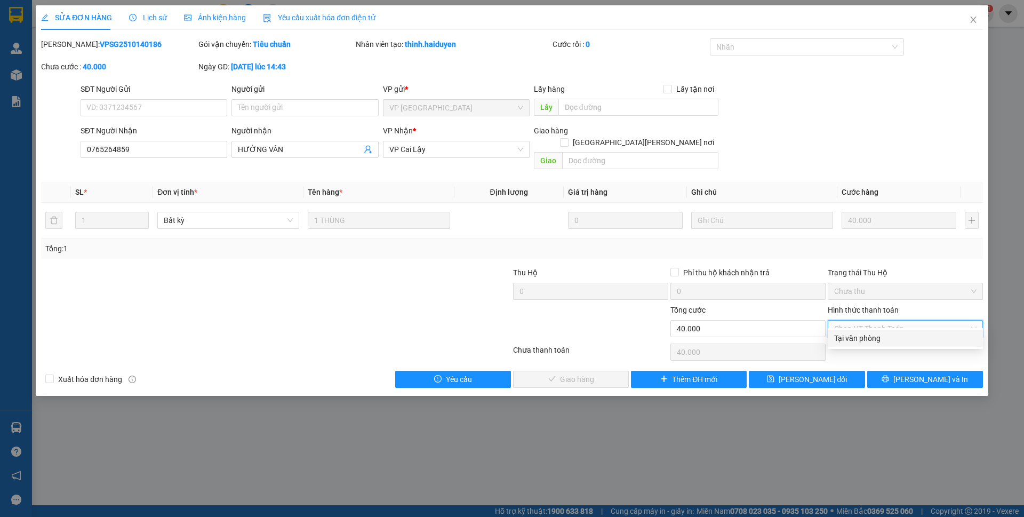
click at [897, 335] on div "Tại văn phòng" at bounding box center [905, 338] width 142 height 12
type input "0"
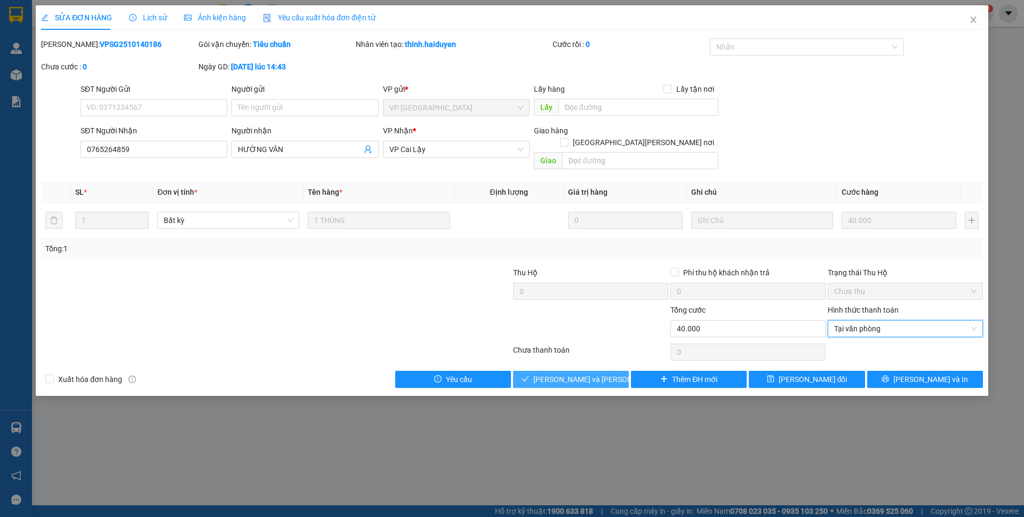
click at [529, 375] on icon "check" at bounding box center [525, 378] width 7 height 7
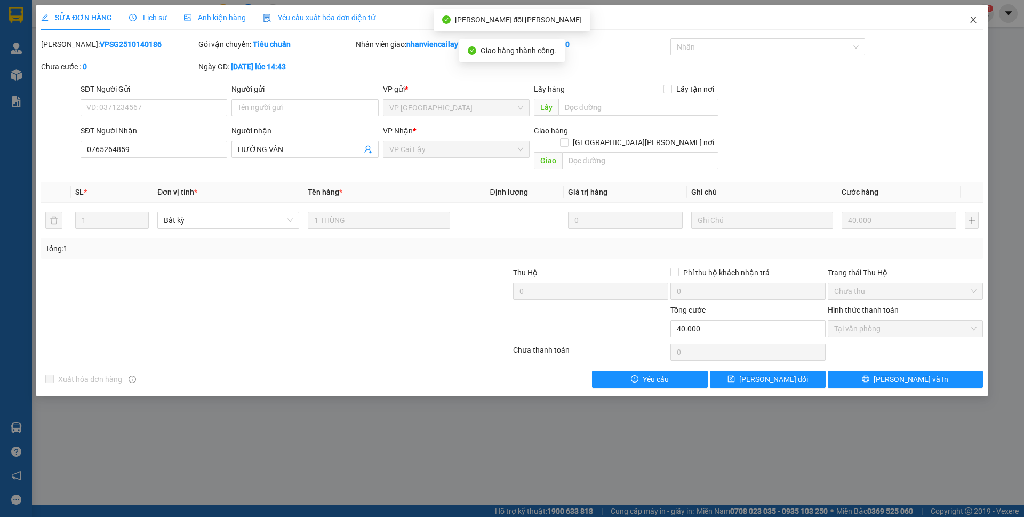
click at [967, 26] on span "Close" at bounding box center [974, 20] width 30 height 30
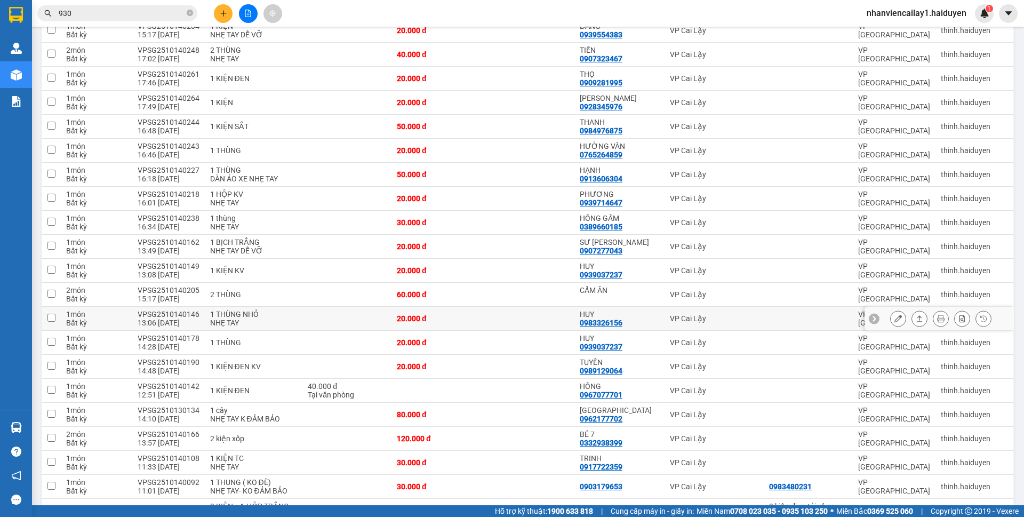
scroll to position [107, 0]
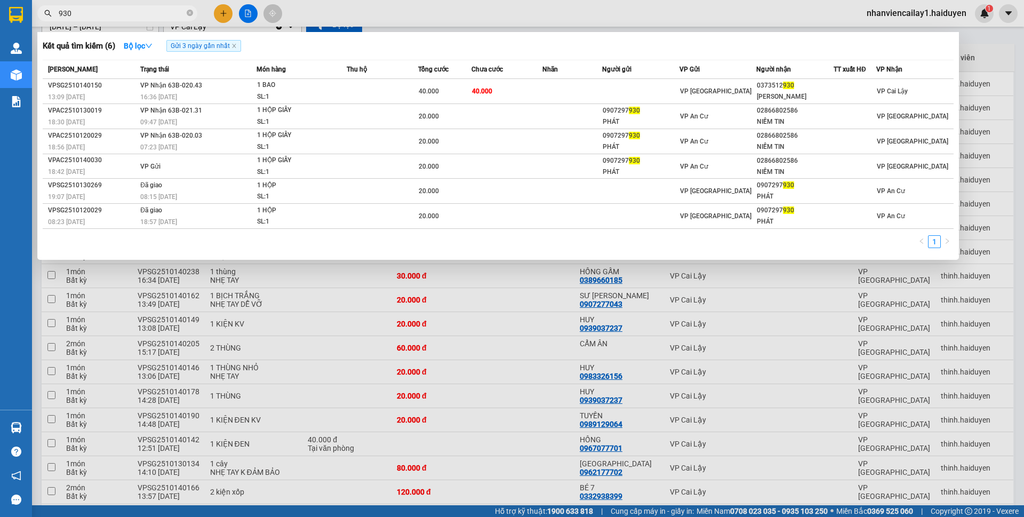
click at [88, 14] on input "930" at bounding box center [122, 13] width 126 height 12
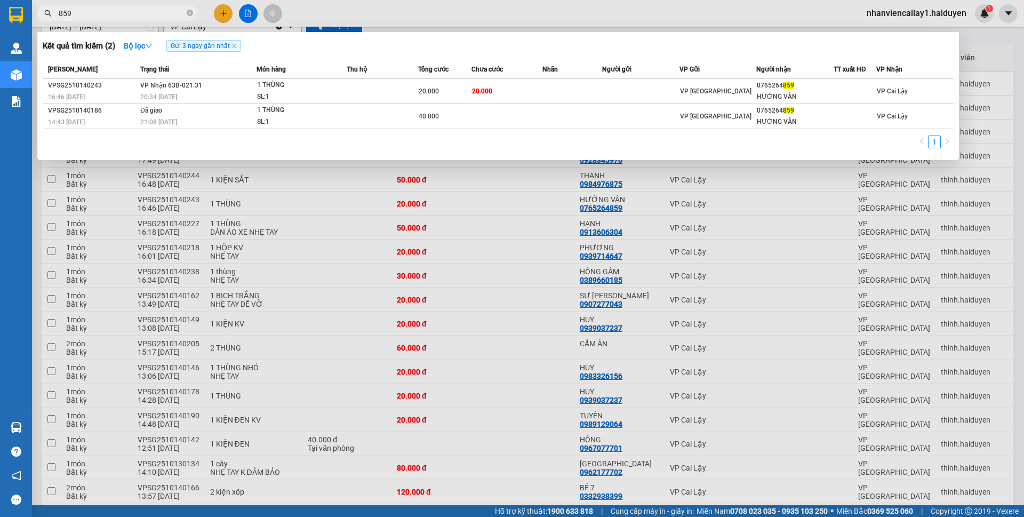
type input "859"
click at [560, 246] on div at bounding box center [512, 258] width 1024 height 517
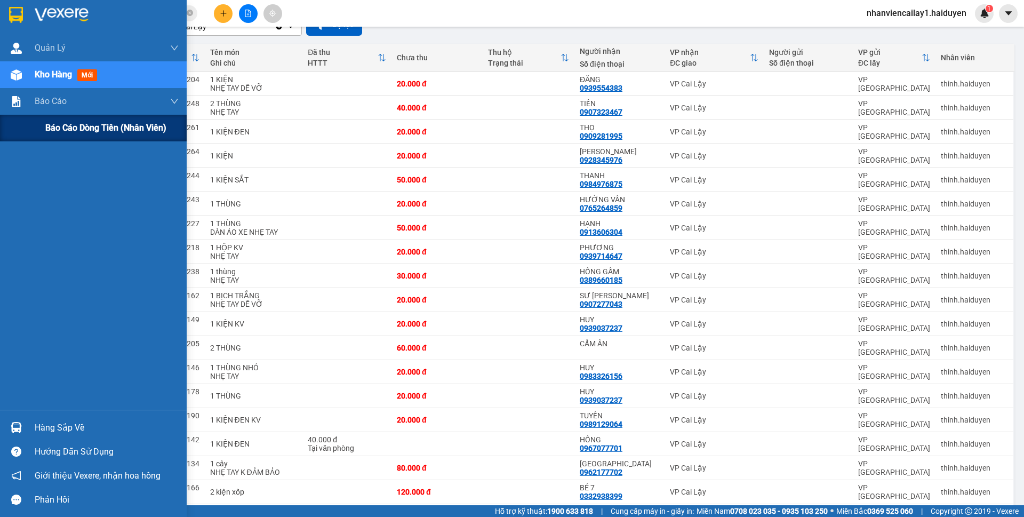
click at [47, 124] on span "Báo cáo dòng tiền (nhân viên)" at bounding box center [105, 127] width 121 height 13
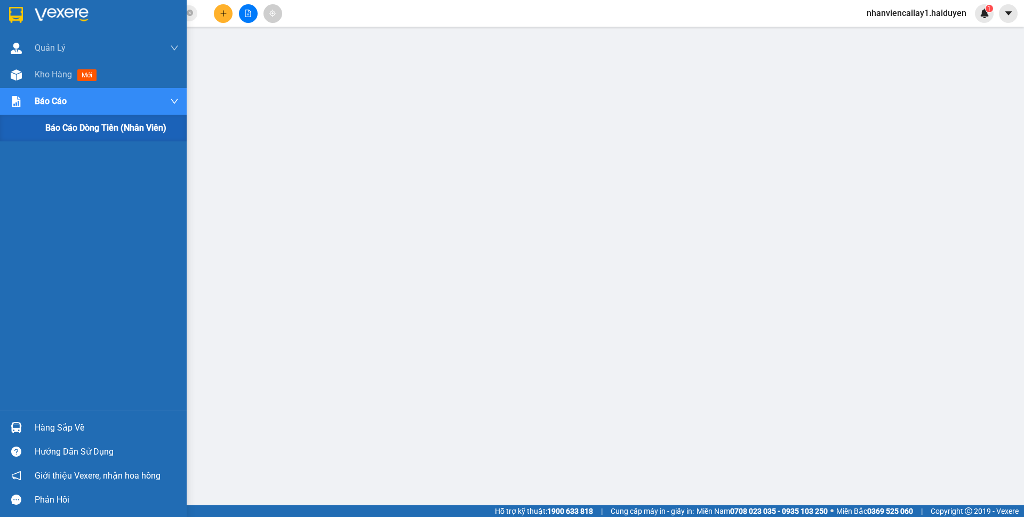
click at [47, 124] on span "Báo cáo dòng tiền (nhân viên)" at bounding box center [105, 127] width 121 height 13
click at [20, 72] on img at bounding box center [16, 74] width 11 height 11
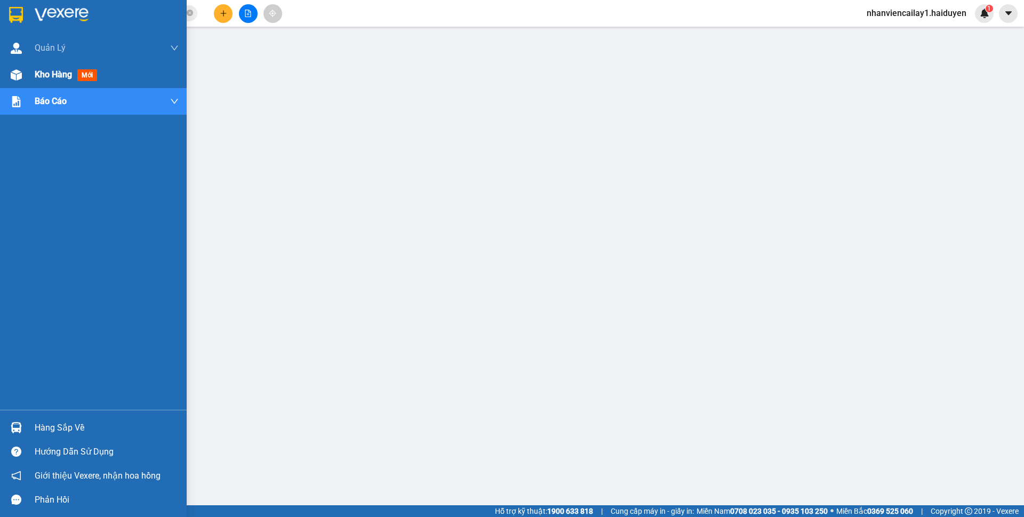
click at [20, 72] on img at bounding box center [16, 74] width 11 height 11
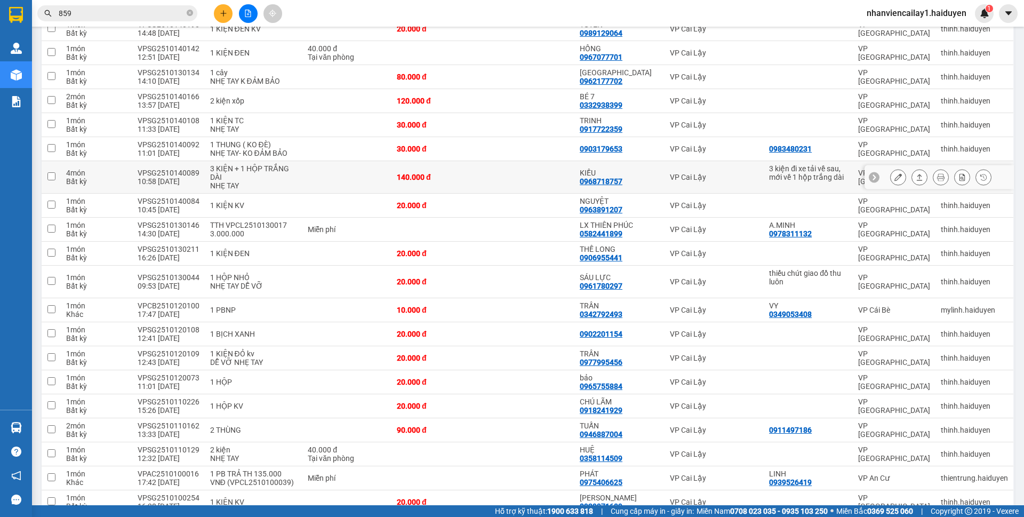
scroll to position [546, 0]
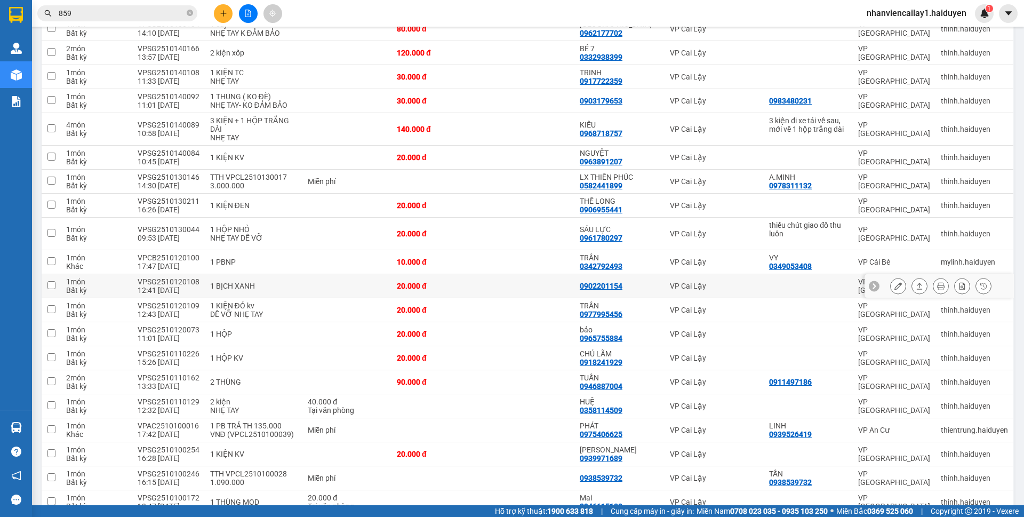
click at [550, 285] on td at bounding box center [529, 286] width 92 height 24
checkbox input "true"
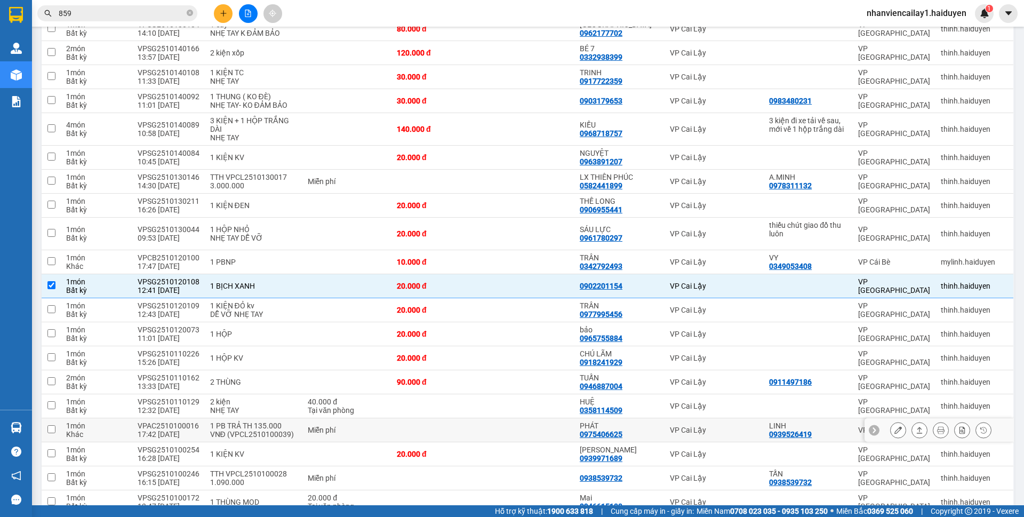
scroll to position [736, 0]
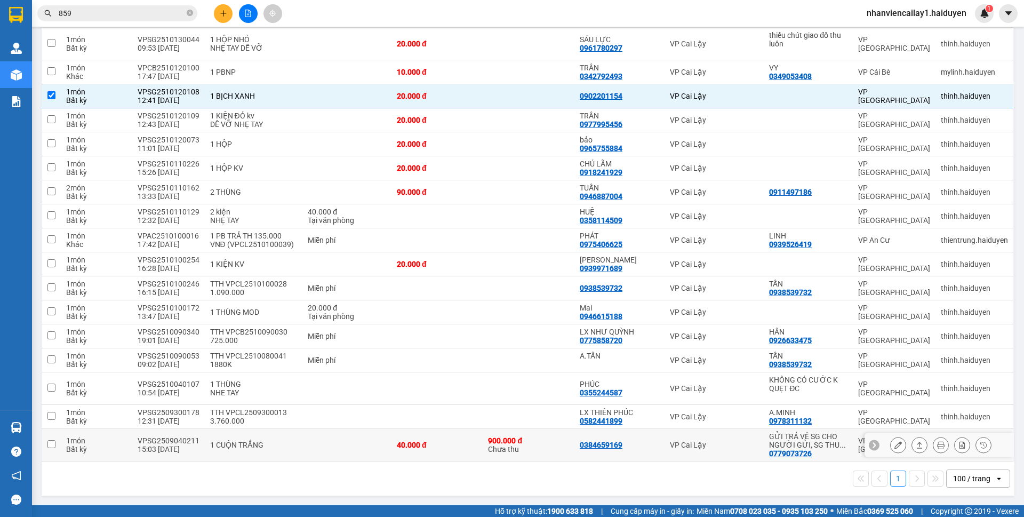
click at [542, 437] on div "900.000 đ" at bounding box center [528, 440] width 81 height 9
checkbox input "true"
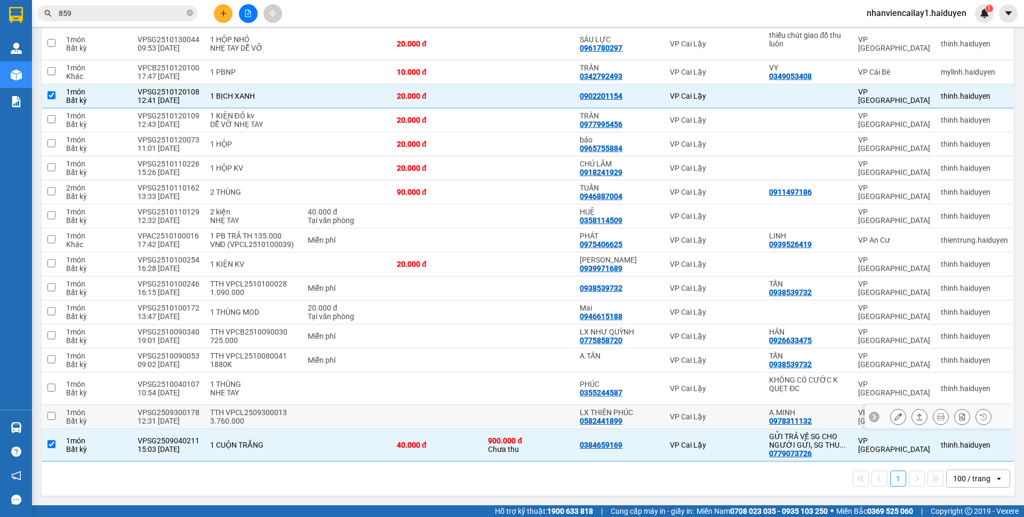
click at [538, 427] on td at bounding box center [529, 417] width 92 height 24
checkbox input "true"
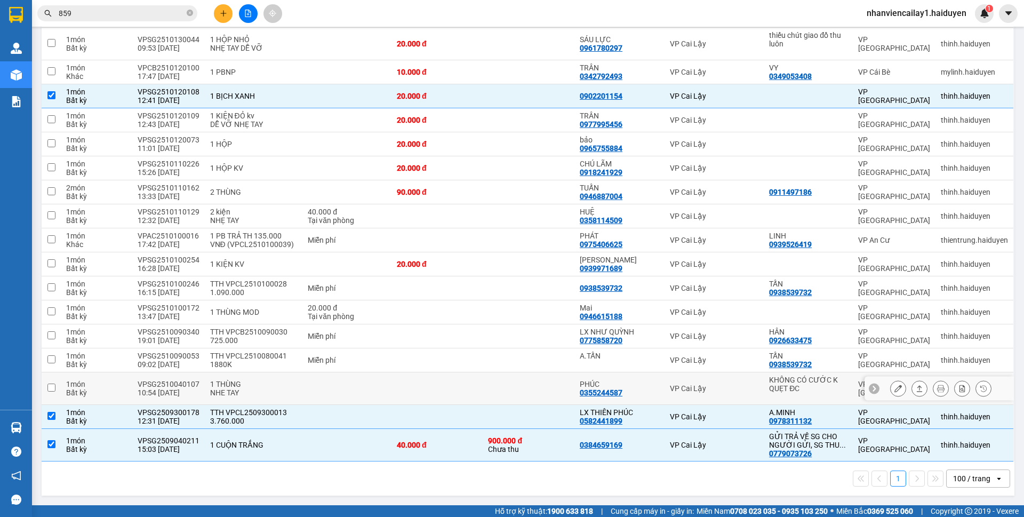
click at [540, 379] on td at bounding box center [529, 388] width 92 height 33
checkbox input "true"
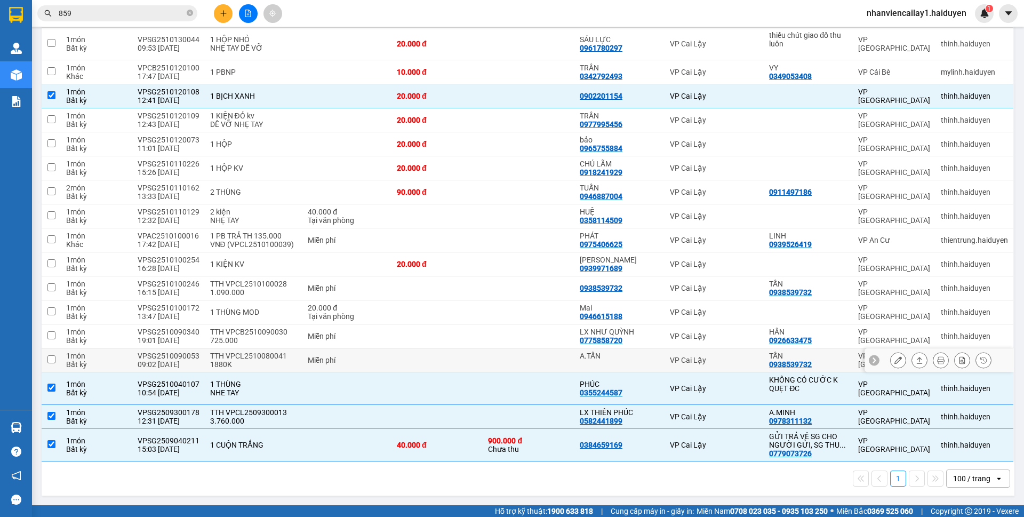
click at [546, 353] on td at bounding box center [529, 360] width 92 height 24
checkbox input "true"
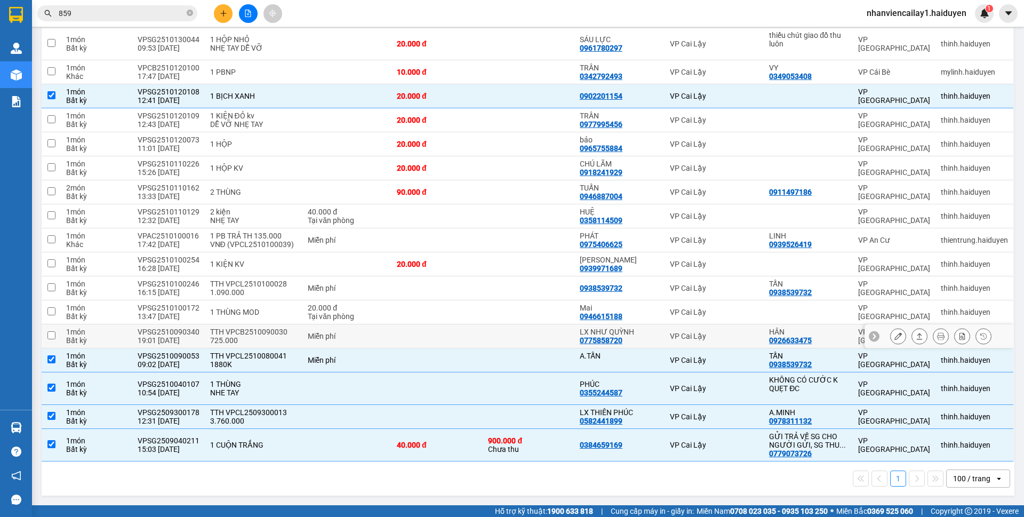
click at [538, 322] on td at bounding box center [529, 312] width 92 height 24
checkbox input "true"
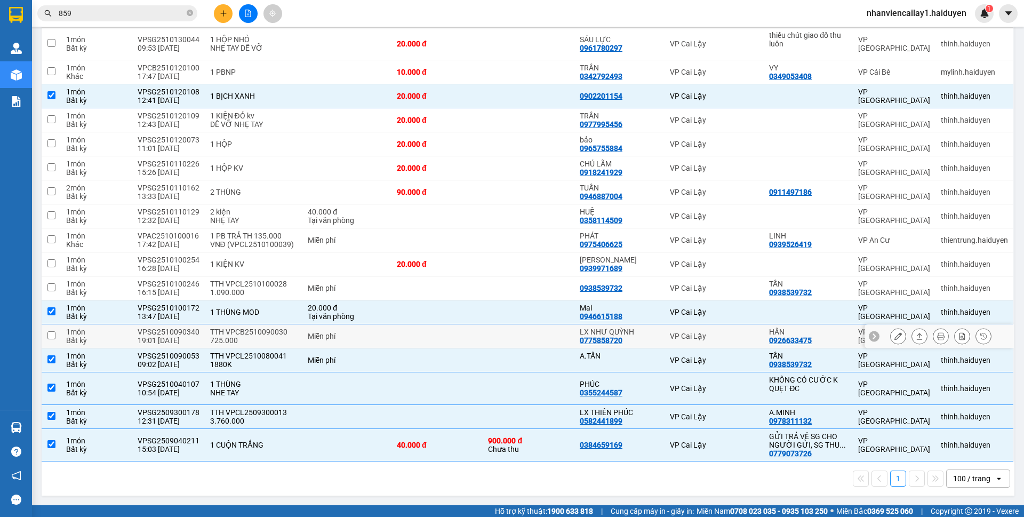
click at [529, 339] on td at bounding box center [529, 336] width 92 height 24
checkbox input "true"
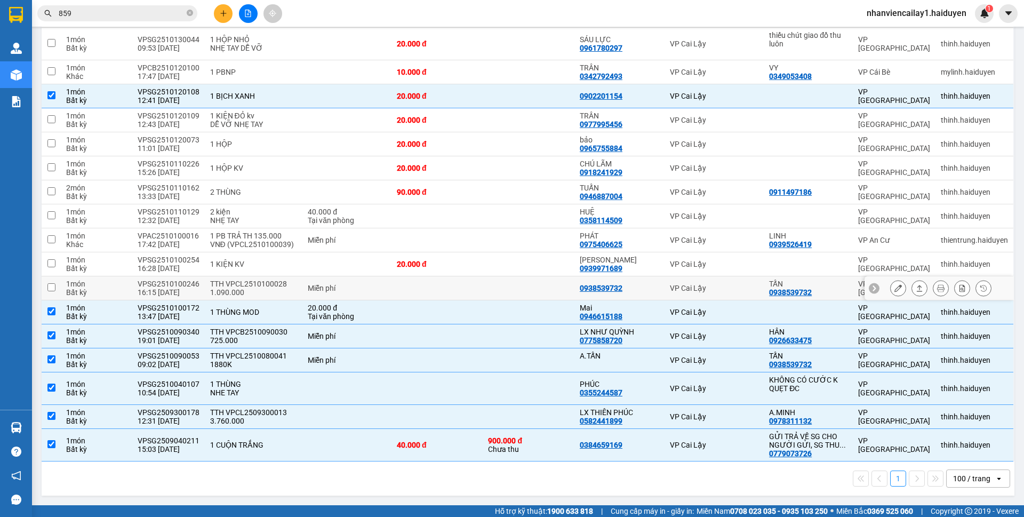
click at [540, 291] on td at bounding box center [529, 288] width 92 height 24
checkbox input "true"
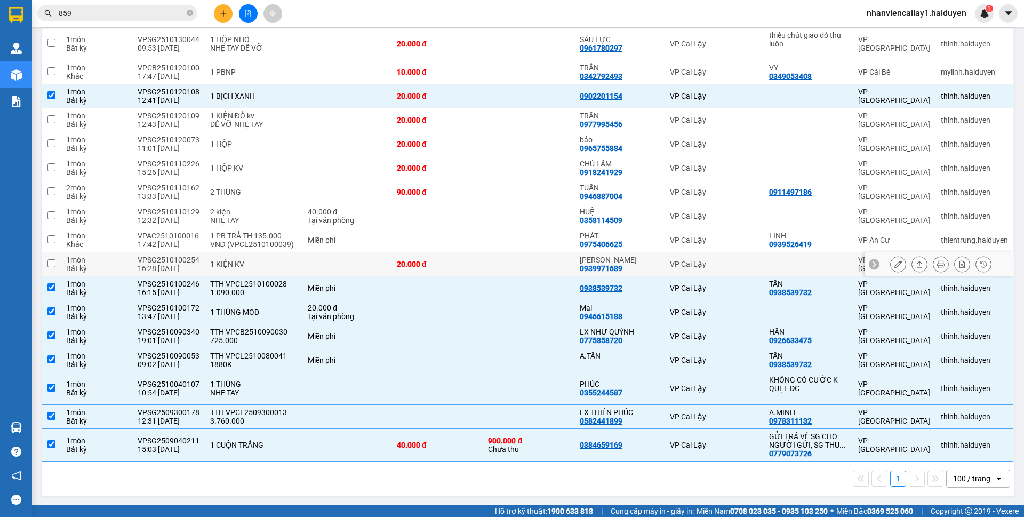
click at [556, 263] on td at bounding box center [529, 264] width 92 height 24
checkbox input "true"
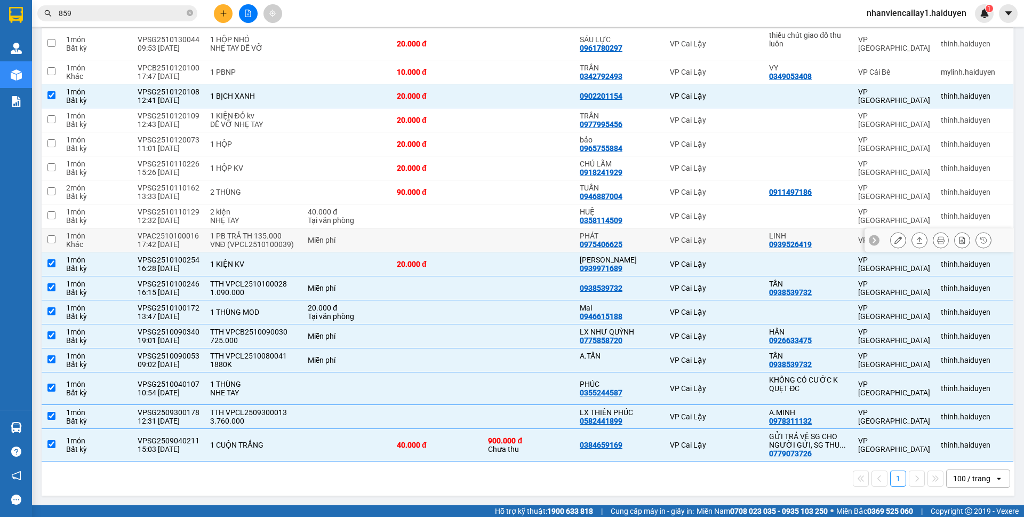
click at [554, 245] on td at bounding box center [529, 240] width 92 height 24
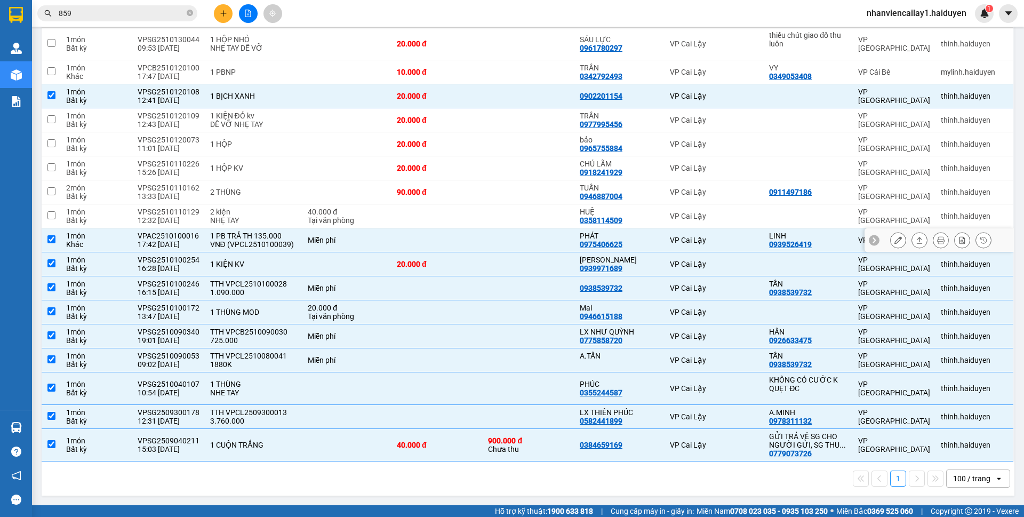
checkbox input "true"
click at [555, 224] on td at bounding box center [529, 216] width 92 height 24
checkbox input "true"
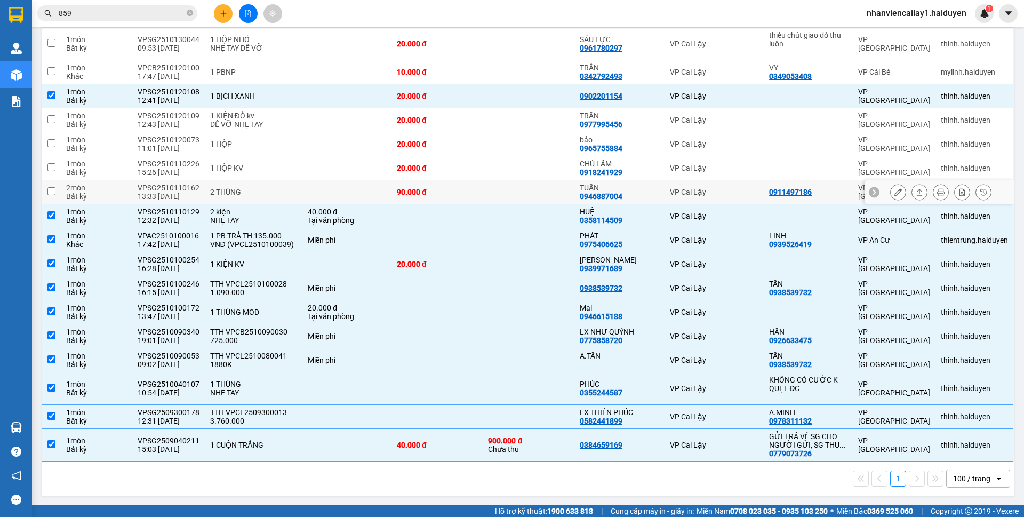
click at [377, 190] on td at bounding box center [346, 192] width 89 height 24
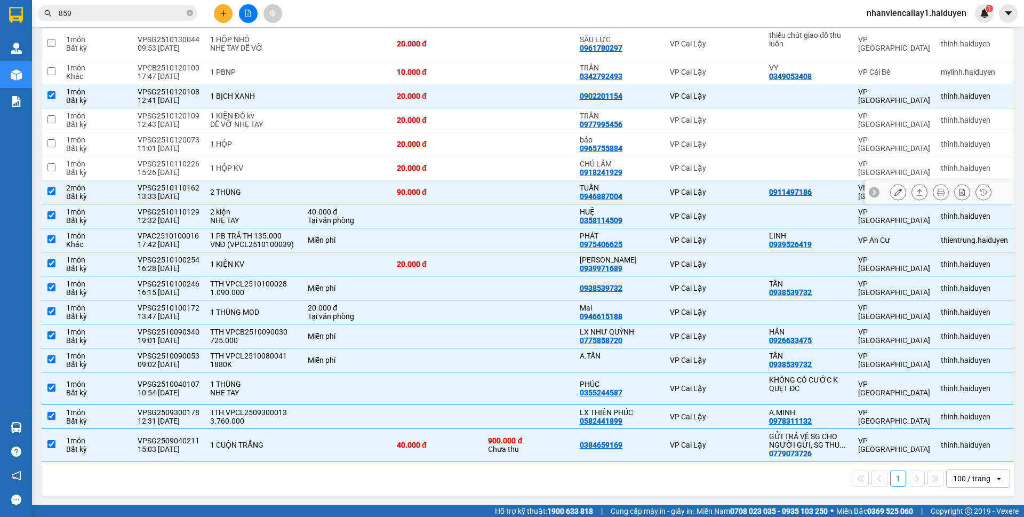
checkbox input "true"
click at [392, 158] on td "20.000 đ" at bounding box center [438, 168] width 92 height 24
checkbox input "true"
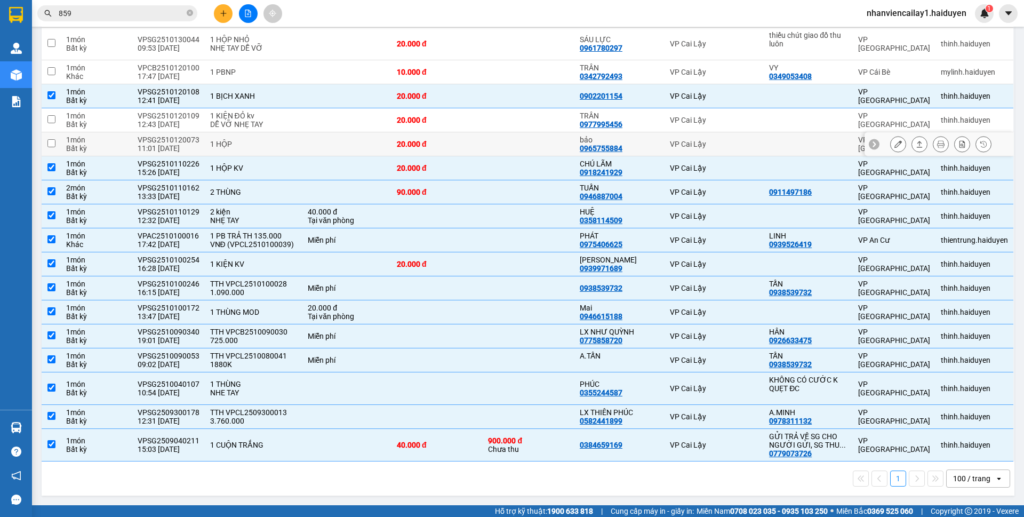
click at [398, 132] on td "20.000 đ" at bounding box center [438, 144] width 92 height 24
checkbox input "true"
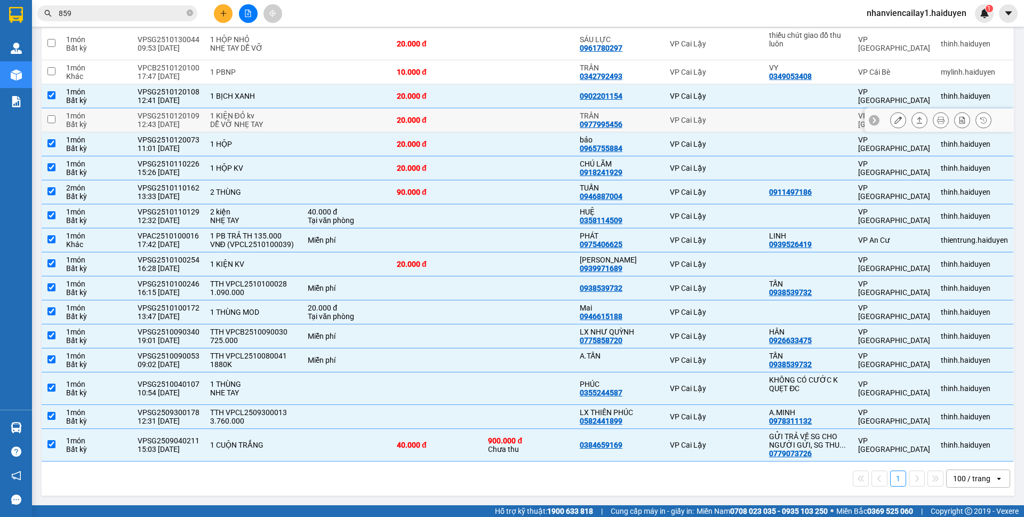
click at [402, 118] on div "20.000 đ" at bounding box center [437, 120] width 81 height 9
checkbox input "true"
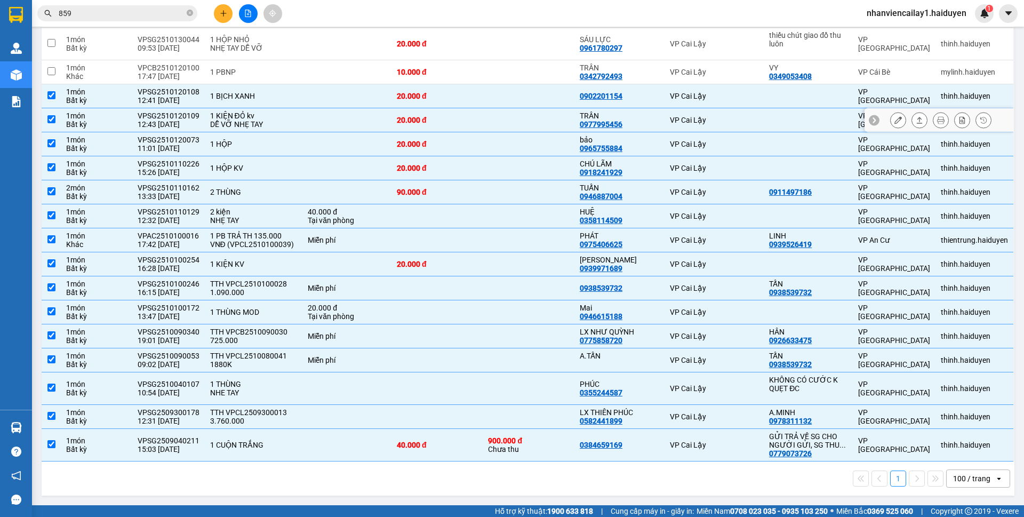
scroll to position [576, 0]
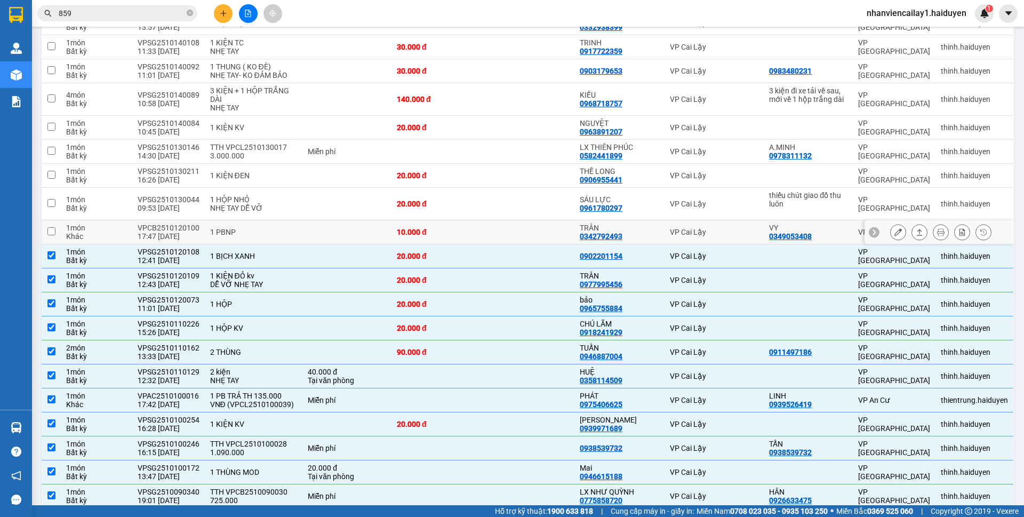
click at [380, 235] on td at bounding box center [346, 232] width 89 height 24
checkbox input "true"
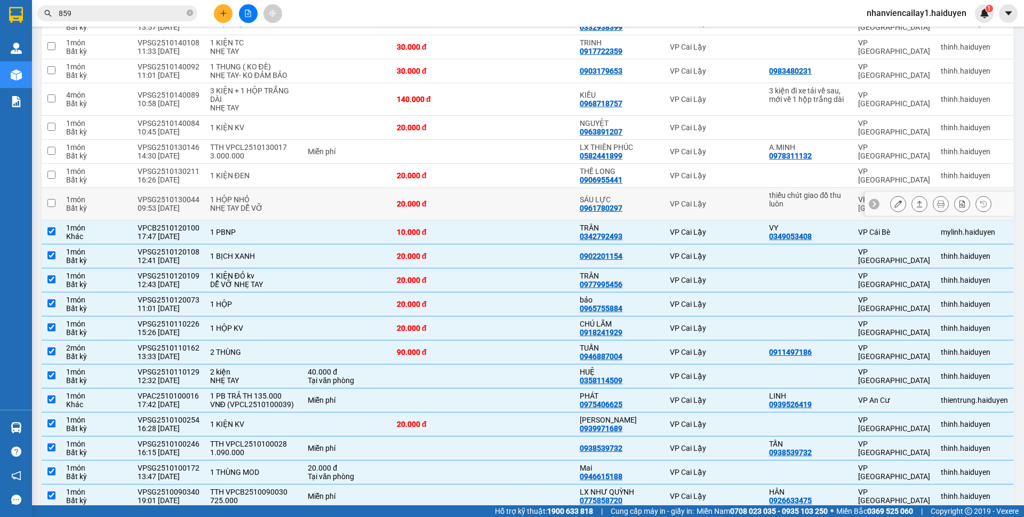
click at [385, 210] on td at bounding box center [346, 204] width 89 height 33
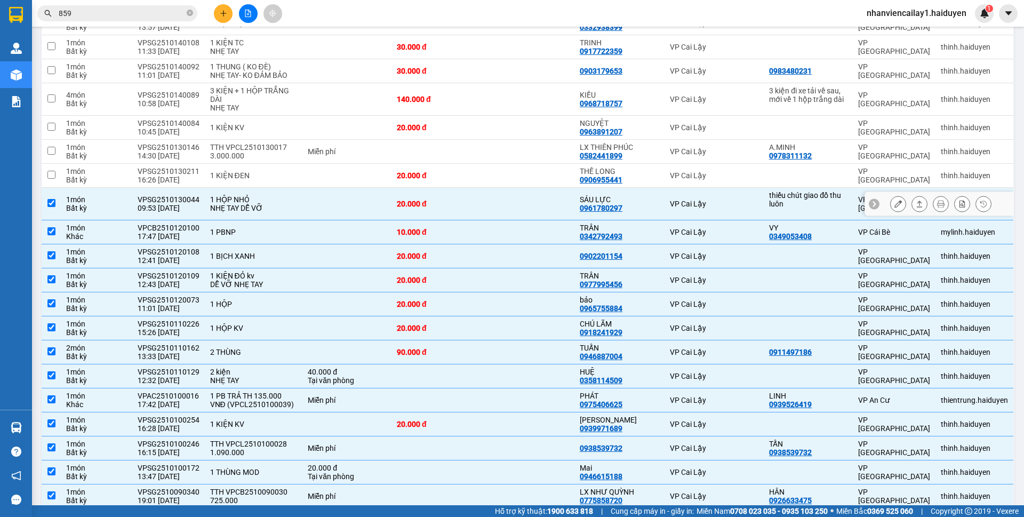
click at [385, 210] on td at bounding box center [346, 204] width 89 height 33
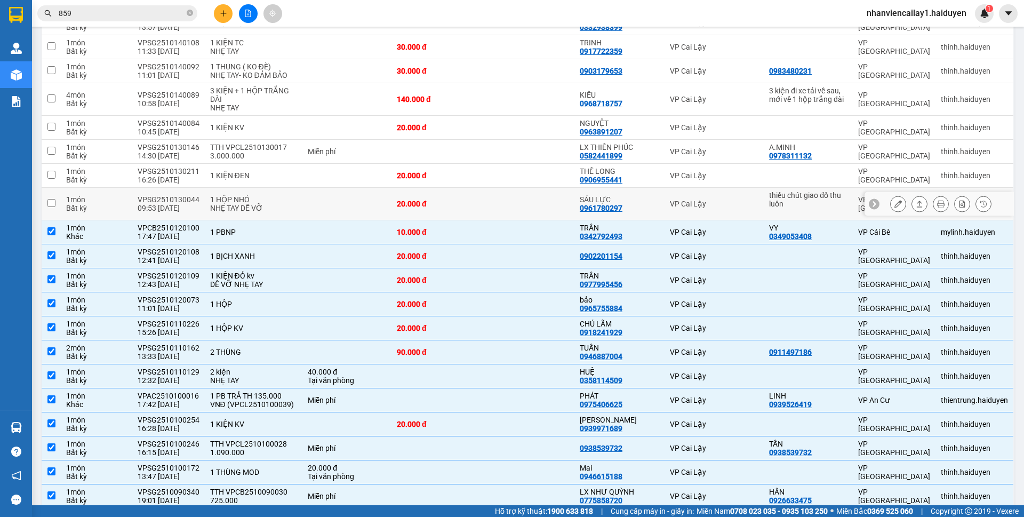
click at [385, 210] on td at bounding box center [346, 204] width 89 height 33
checkbox input "true"
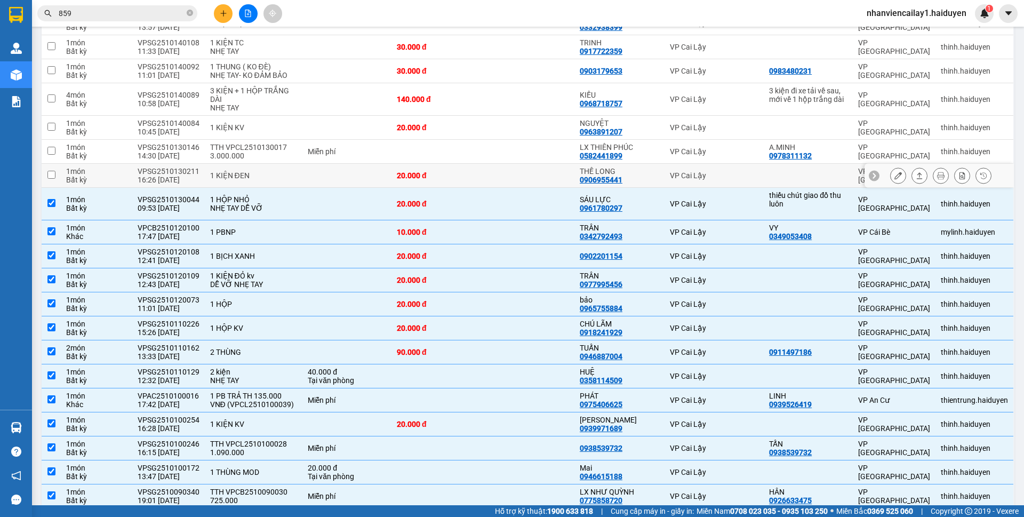
click at [392, 178] on td "20.000 đ" at bounding box center [438, 176] width 92 height 24
checkbox input "true"
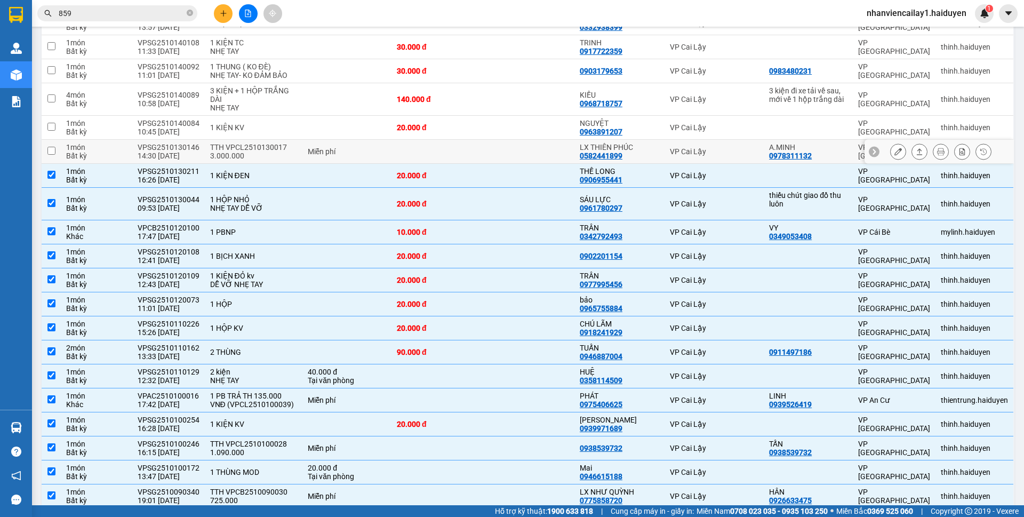
click at [436, 153] on td at bounding box center [438, 152] width 92 height 24
checkbox input "true"
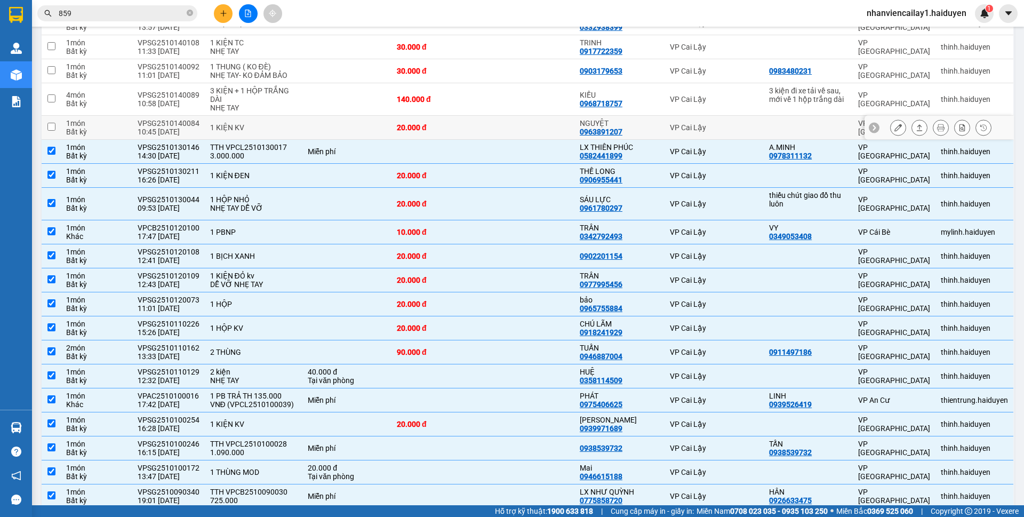
click at [443, 124] on div "20.000 đ" at bounding box center [437, 127] width 81 height 9
checkbox input "true"
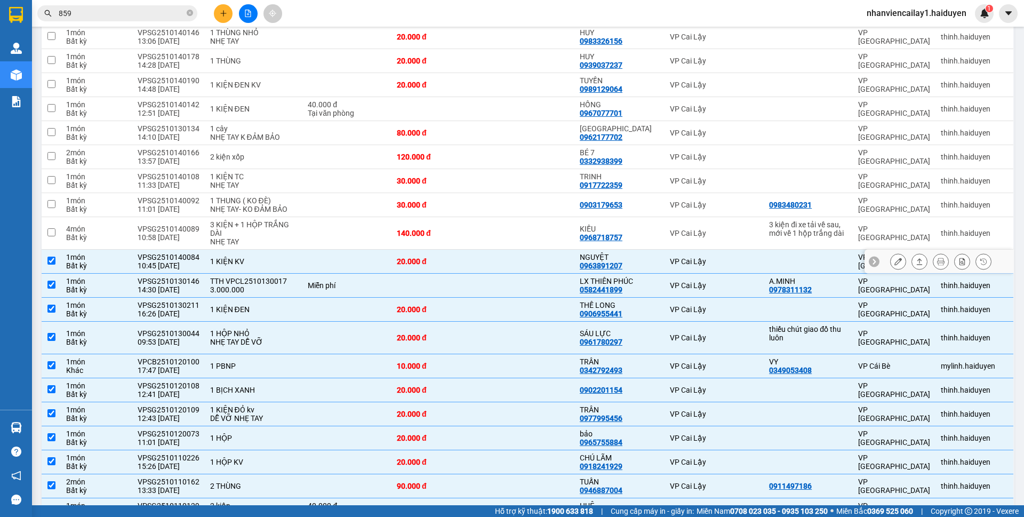
scroll to position [416, 0]
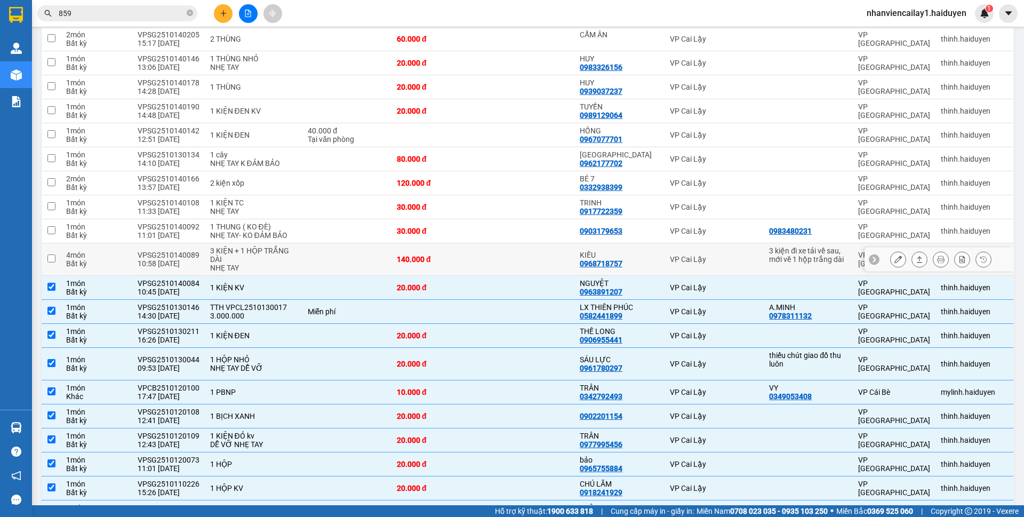
click at [427, 260] on div "140.000 đ" at bounding box center [437, 259] width 81 height 9
checkbox input "true"
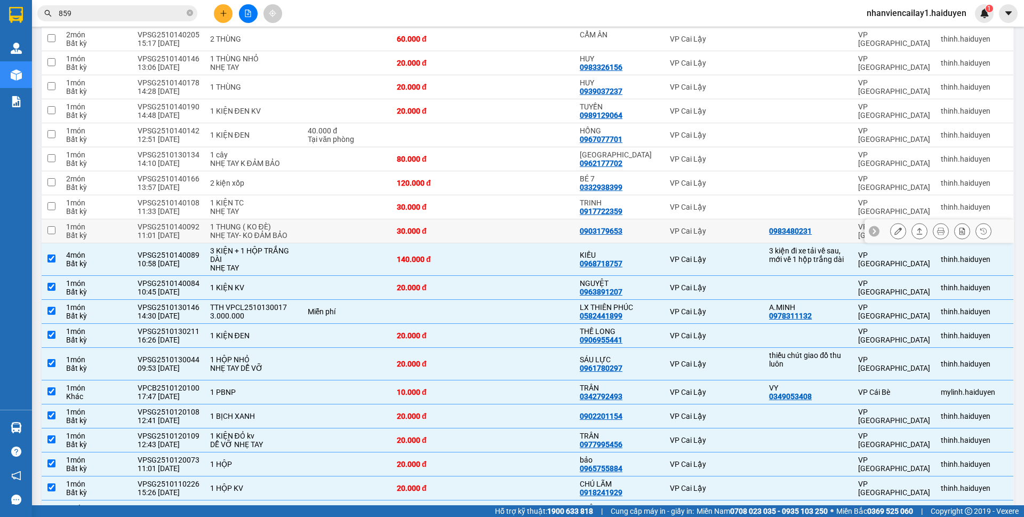
click at [432, 232] on div "30.000 đ" at bounding box center [437, 231] width 81 height 9
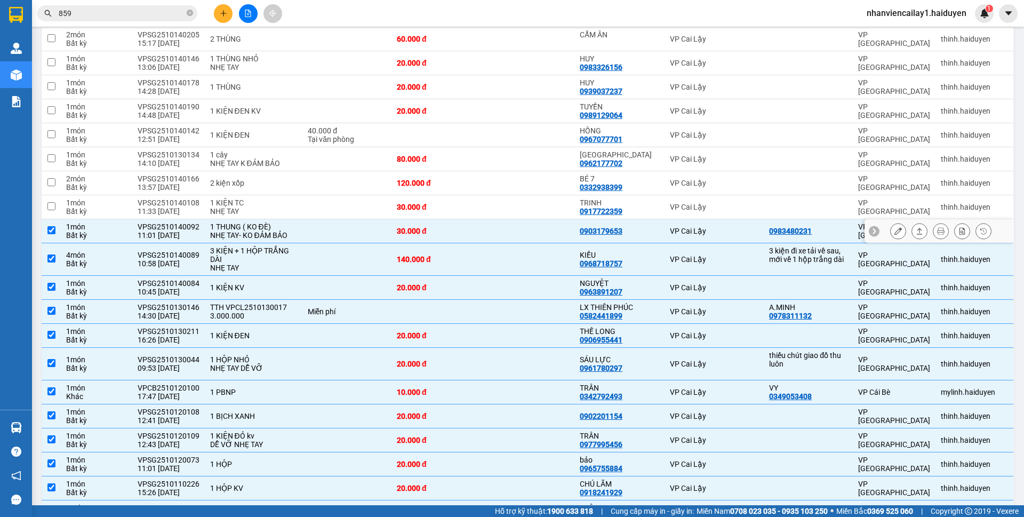
click at [432, 232] on div "30.000 đ" at bounding box center [437, 231] width 81 height 9
checkbox input "false"
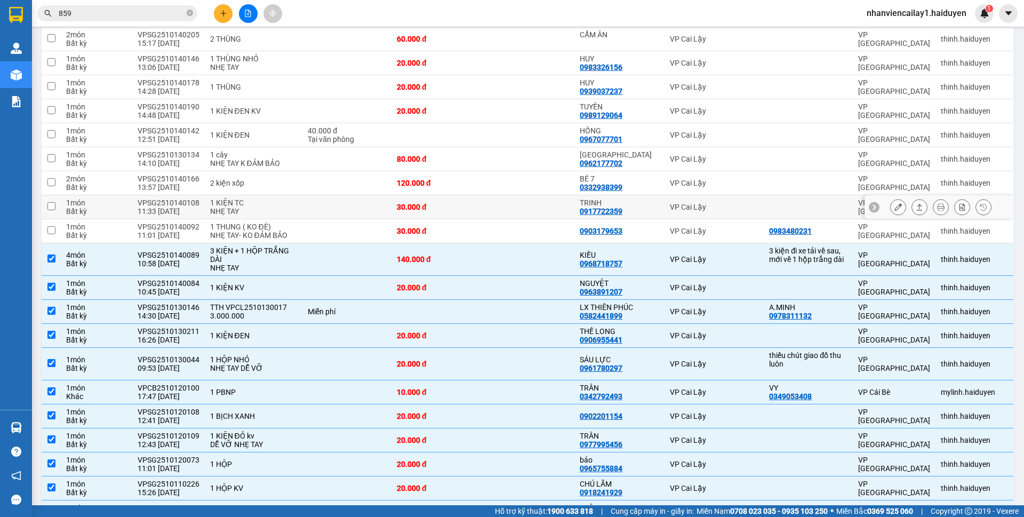
click at [440, 207] on div "30.000 đ" at bounding box center [437, 207] width 81 height 9
checkbox input "true"
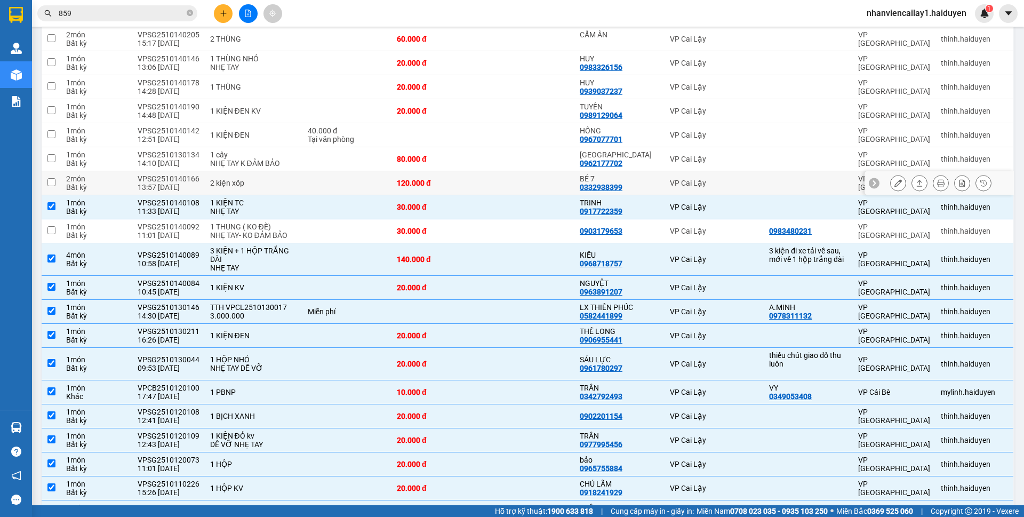
click at [444, 185] on div "120.000 đ" at bounding box center [437, 183] width 81 height 9
checkbox input "true"
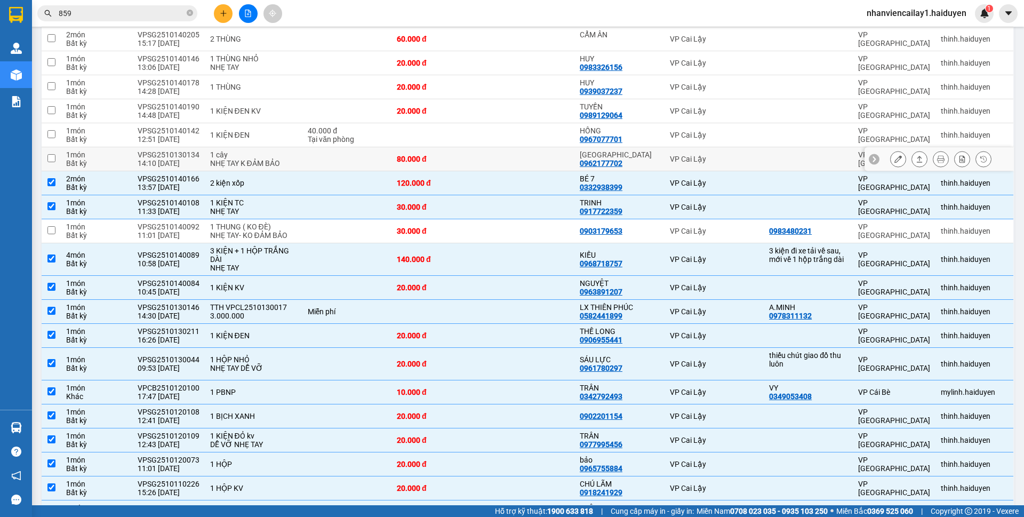
click at [446, 156] on div "80.000 đ" at bounding box center [437, 159] width 81 height 9
checkbox input "true"
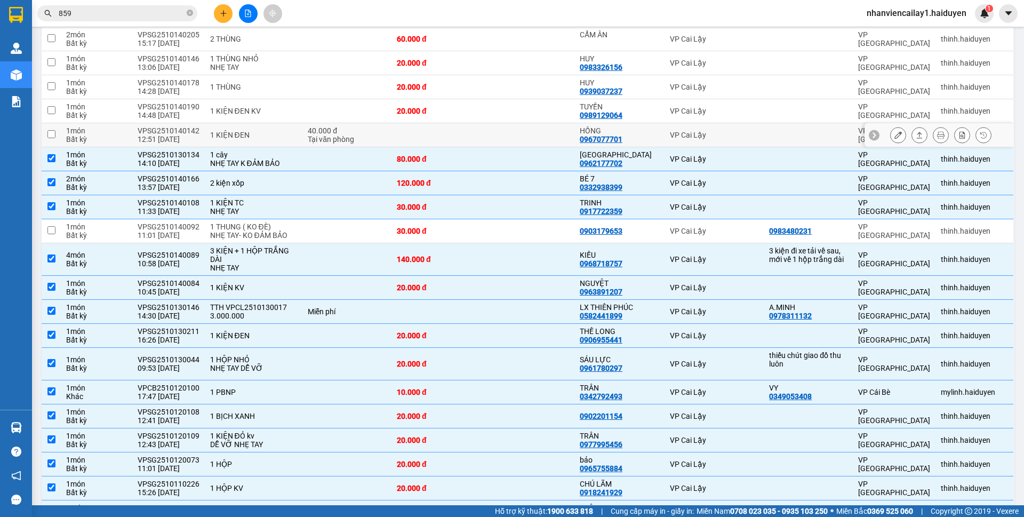
click at [408, 128] on td at bounding box center [438, 135] width 92 height 24
checkbox input "true"
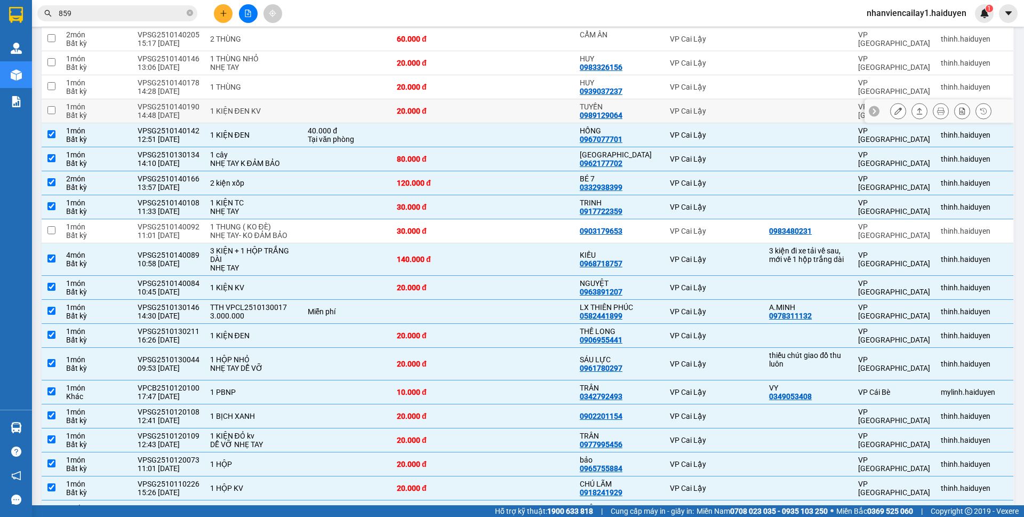
click at [379, 109] on td at bounding box center [346, 111] width 89 height 24
checkbox input "true"
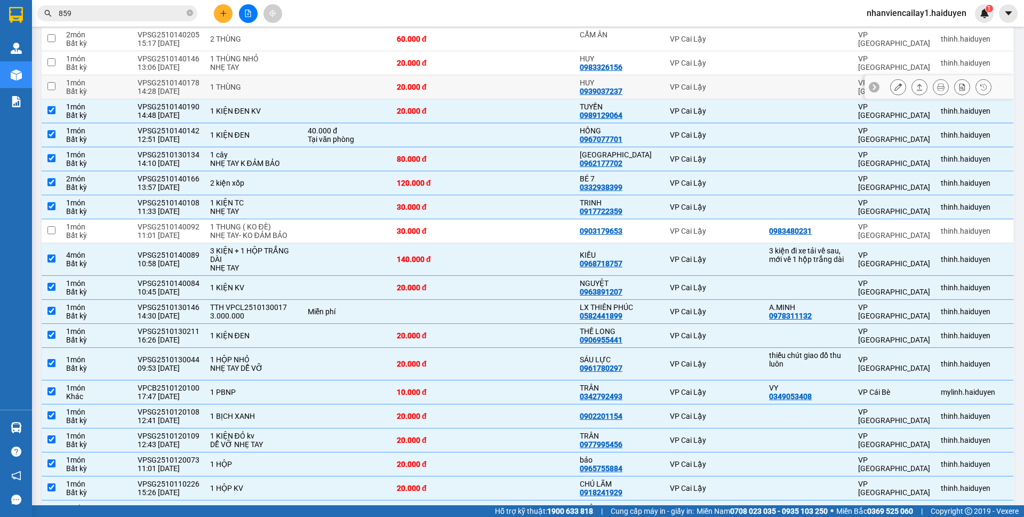
click at [395, 86] on td "20.000 đ" at bounding box center [438, 87] width 92 height 24
checkbox input "true"
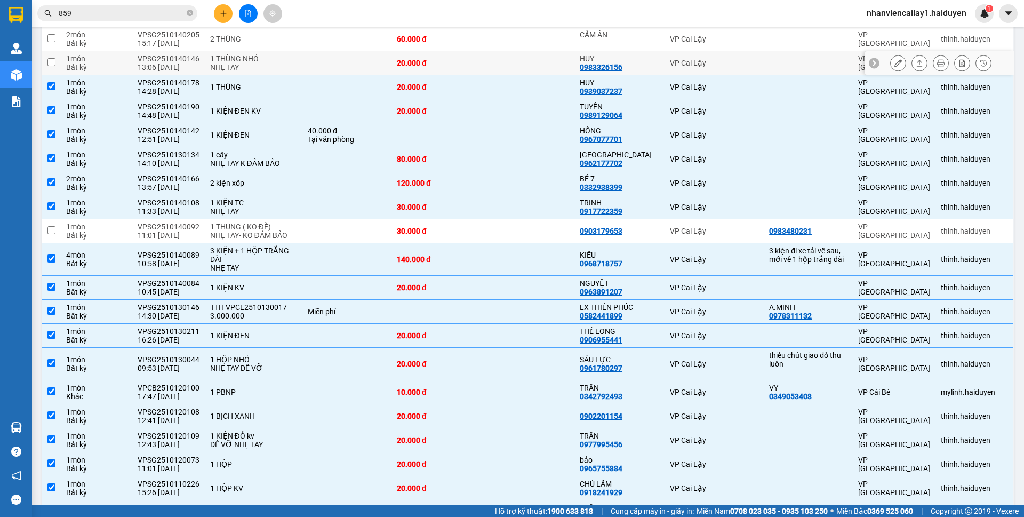
click at [397, 69] on td "20.000 đ" at bounding box center [438, 63] width 92 height 24
checkbox input "true"
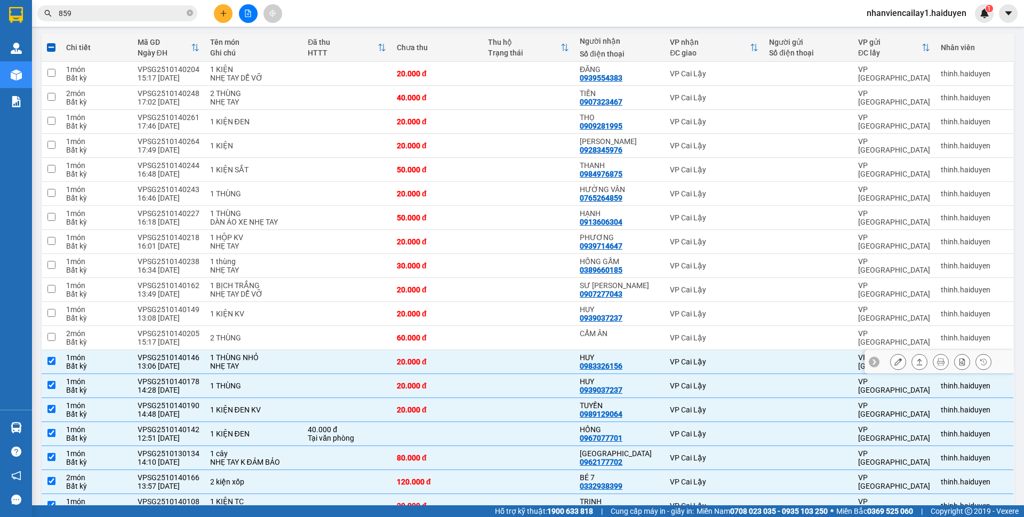
scroll to position [95, 0]
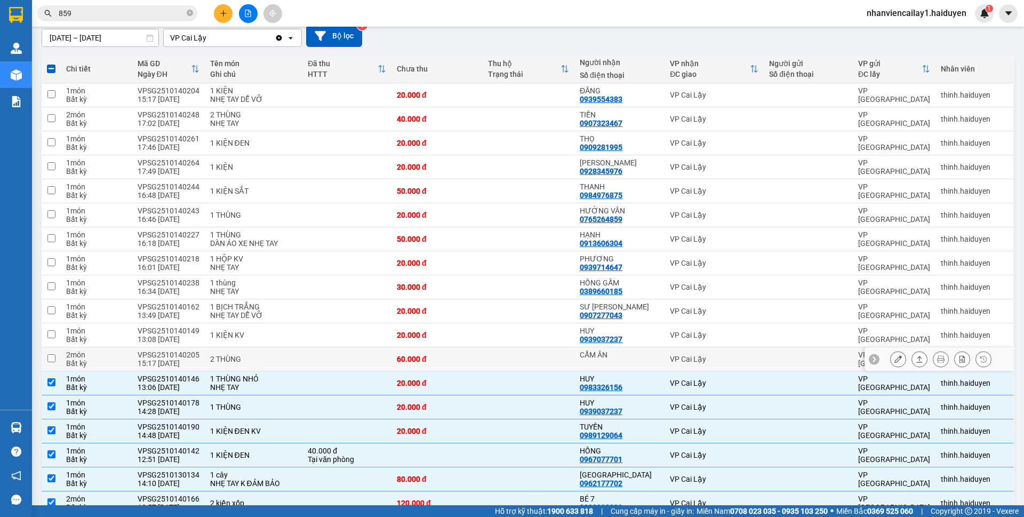
click at [284, 358] on div "2 THÙNG" at bounding box center [253, 359] width 87 height 9
checkbox input "true"
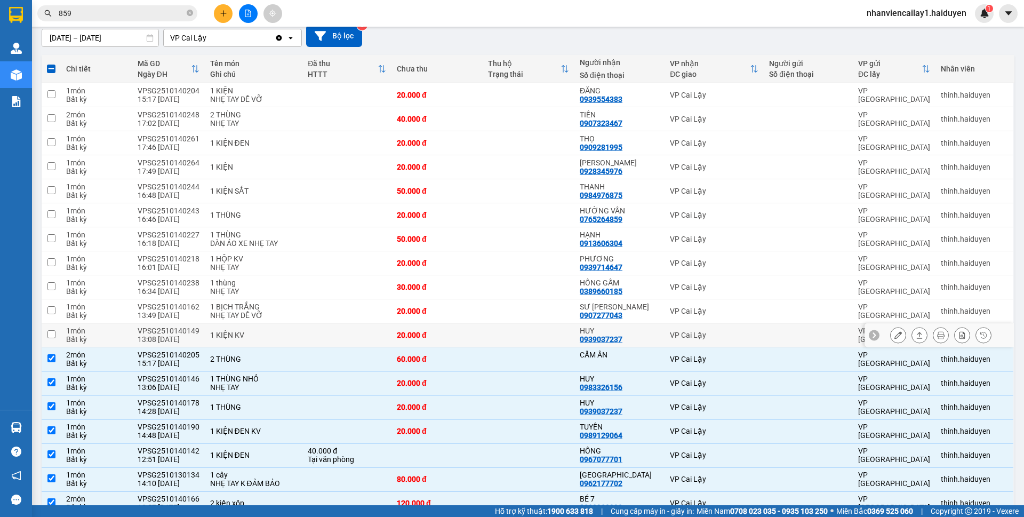
click at [283, 341] on td "1 KIỆN KV" at bounding box center [254, 335] width 98 height 24
checkbox input "true"
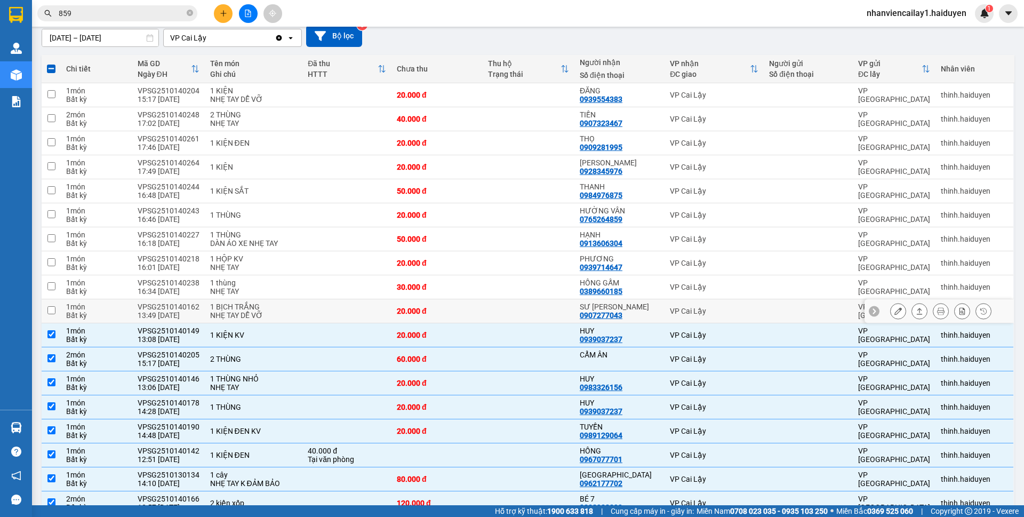
click at [291, 314] on div "NHẸ TAY DỄ VỠ" at bounding box center [253, 315] width 87 height 9
checkbox input "true"
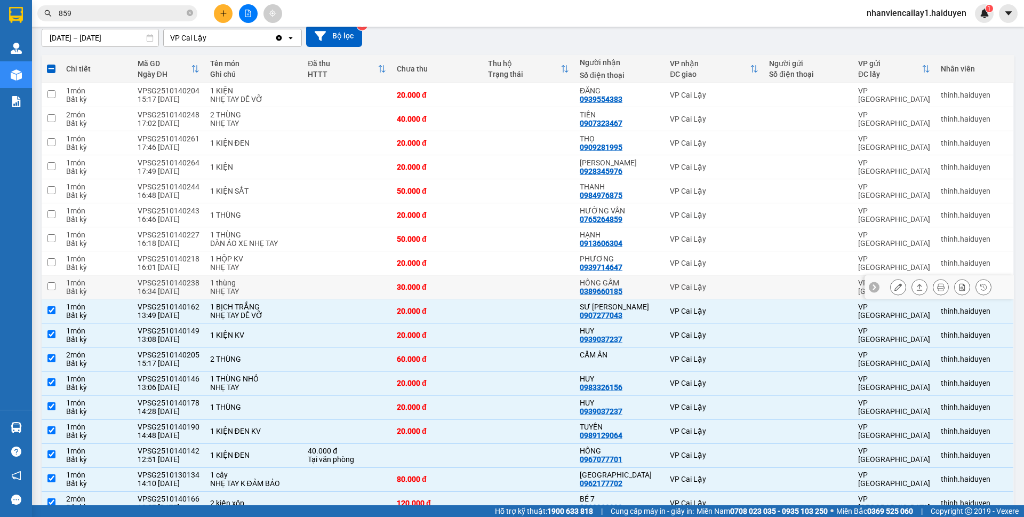
click at [292, 288] on div "NHẸ TAY" at bounding box center [253, 291] width 87 height 9
checkbox input "true"
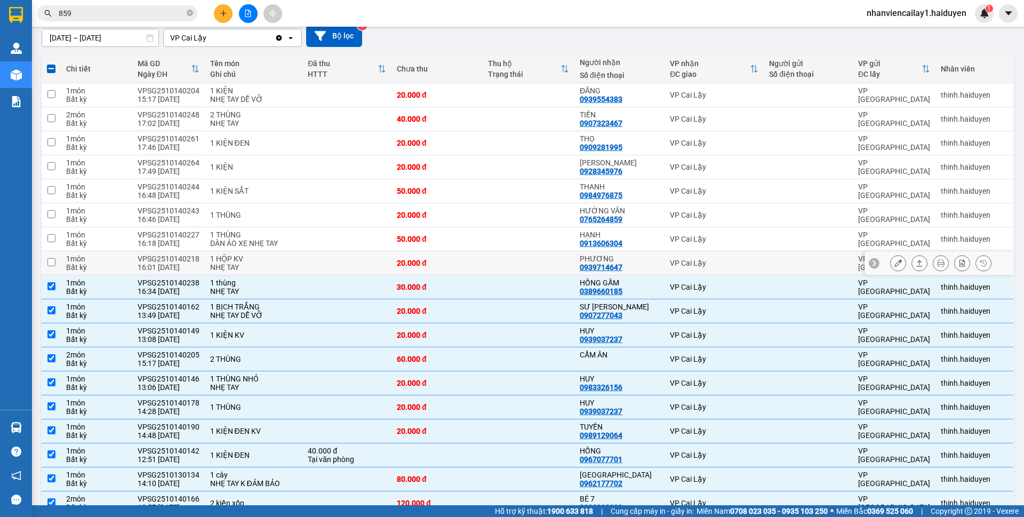
click at [302, 267] on td at bounding box center [346, 263] width 89 height 24
checkbox input "true"
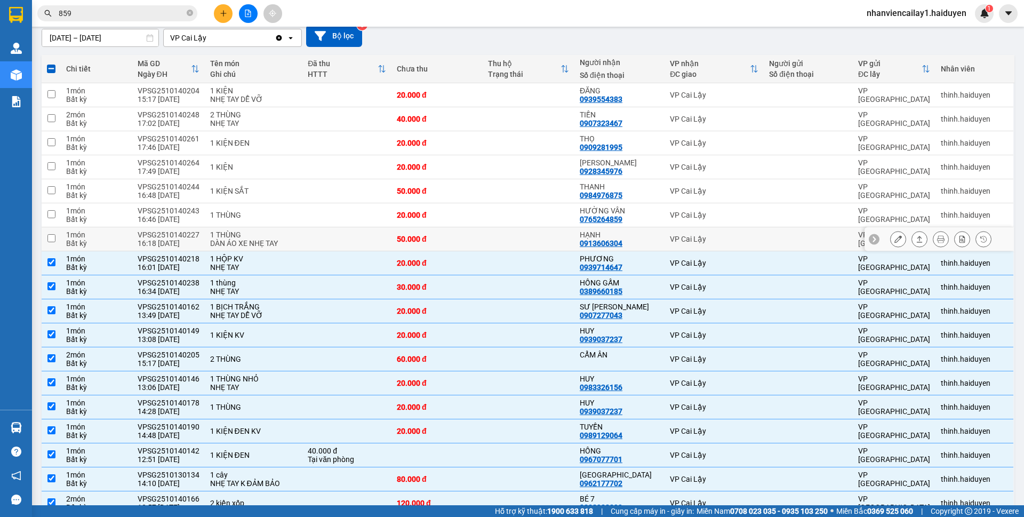
click at [302, 232] on td at bounding box center [346, 239] width 89 height 24
checkbox input "true"
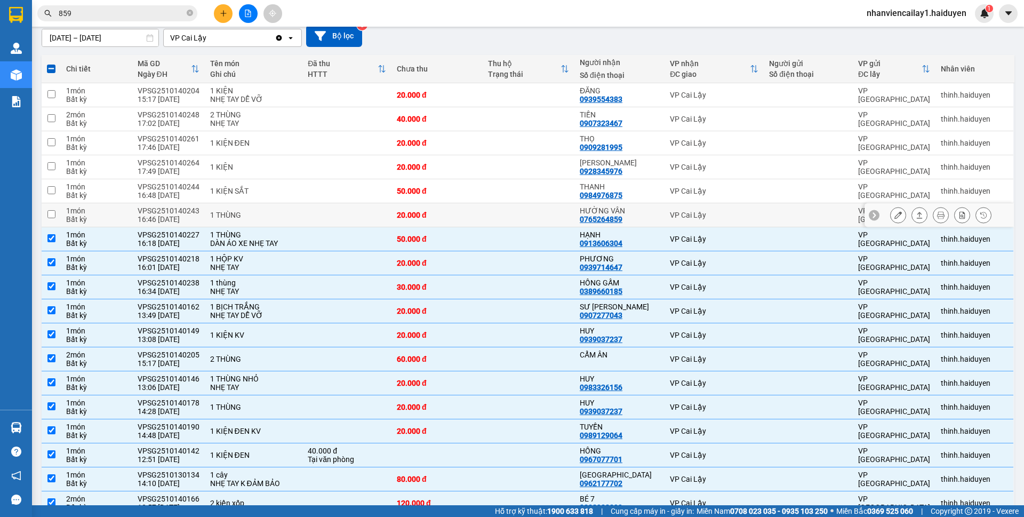
click at [309, 212] on td at bounding box center [346, 215] width 89 height 24
checkbox input "true"
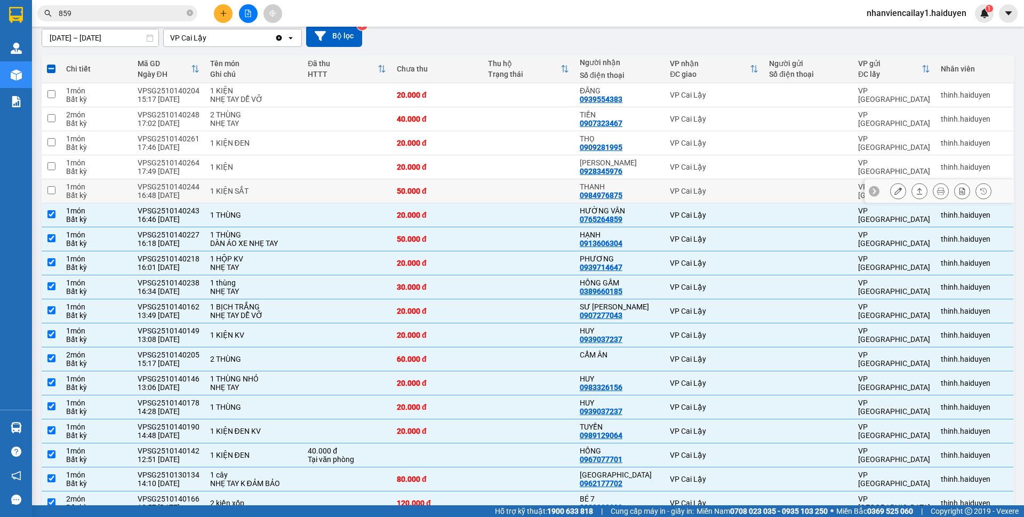
click at [309, 189] on td at bounding box center [346, 191] width 89 height 24
checkbox input "true"
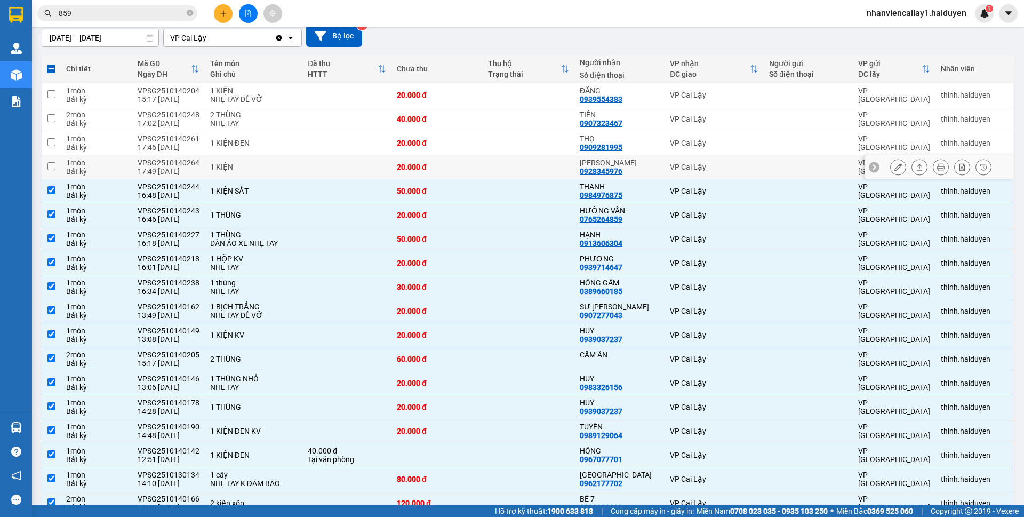
click at [310, 166] on td at bounding box center [346, 167] width 89 height 24
checkbox input "true"
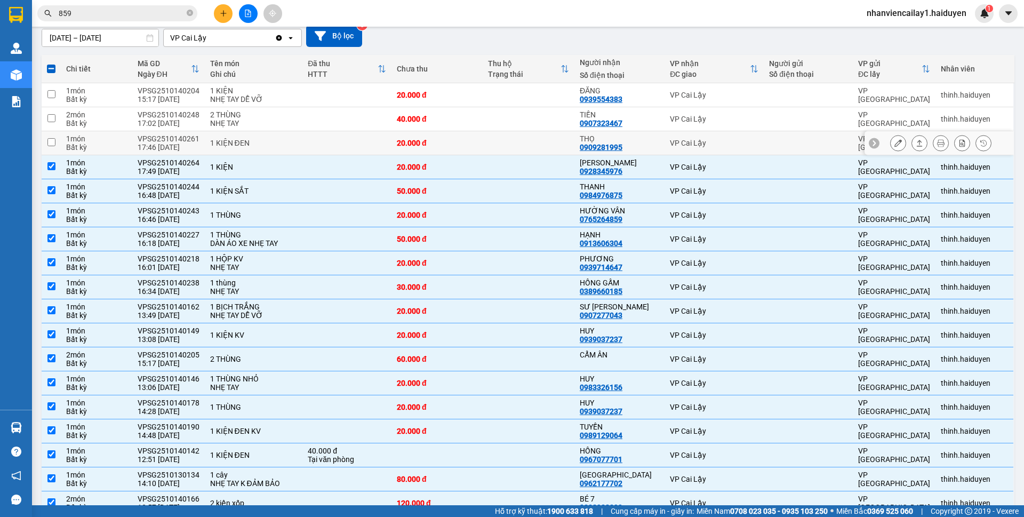
click at [308, 141] on td at bounding box center [346, 143] width 89 height 24
checkbox input "true"
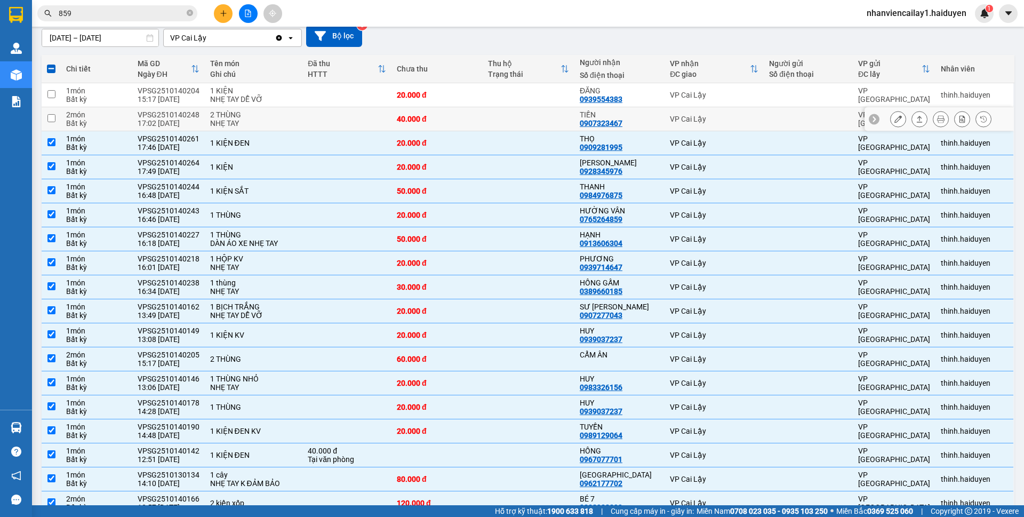
click at [306, 109] on td at bounding box center [346, 119] width 89 height 24
checkbox input "true"
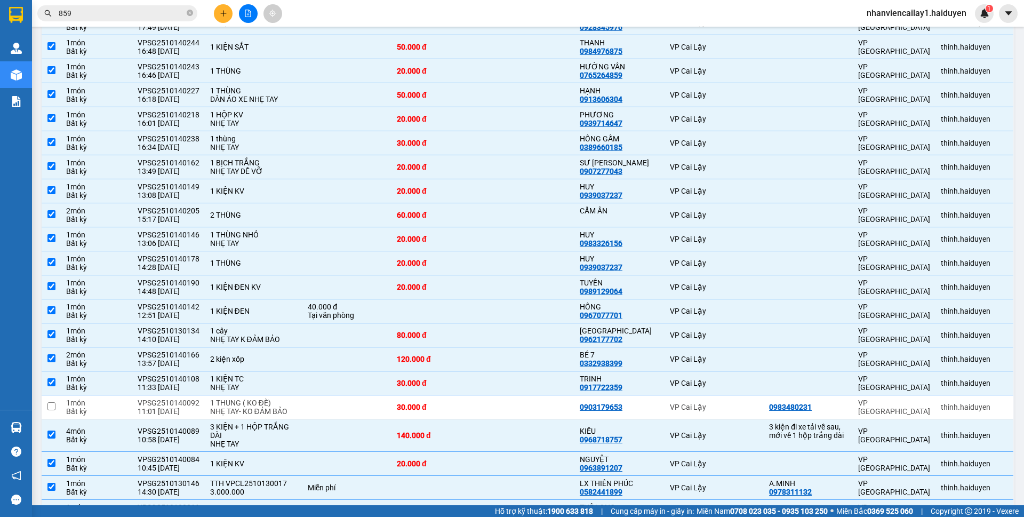
scroll to position [149, 0]
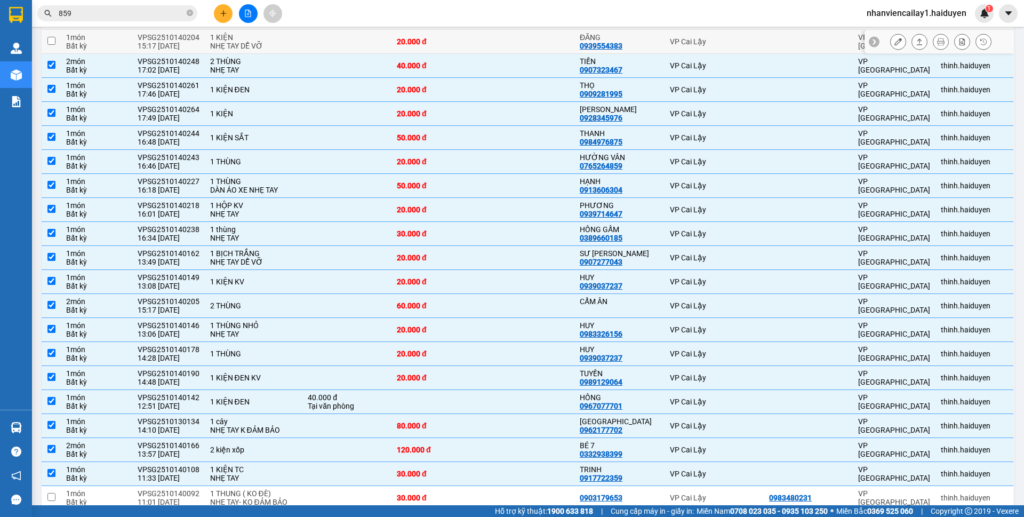
click at [317, 45] on td at bounding box center [346, 42] width 89 height 24
checkbox input "true"
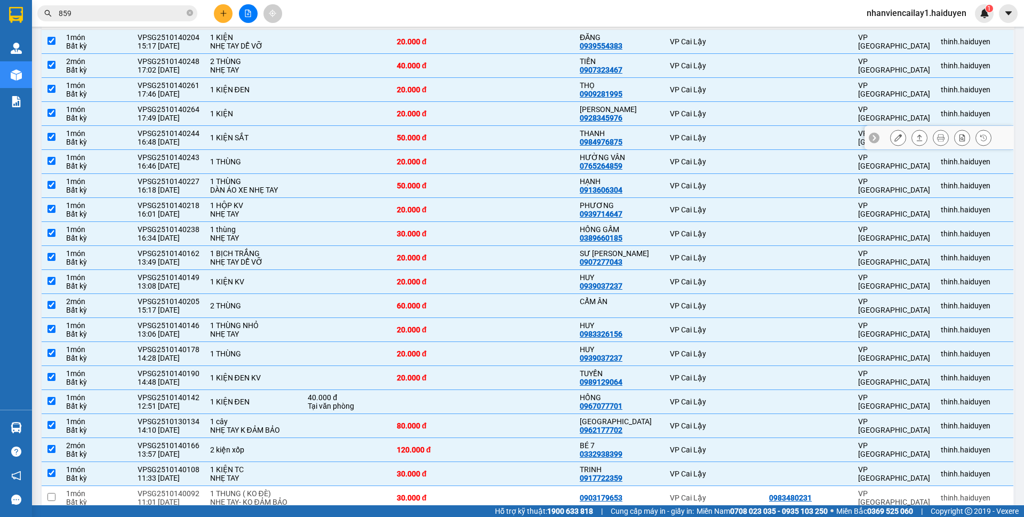
scroll to position [416, 0]
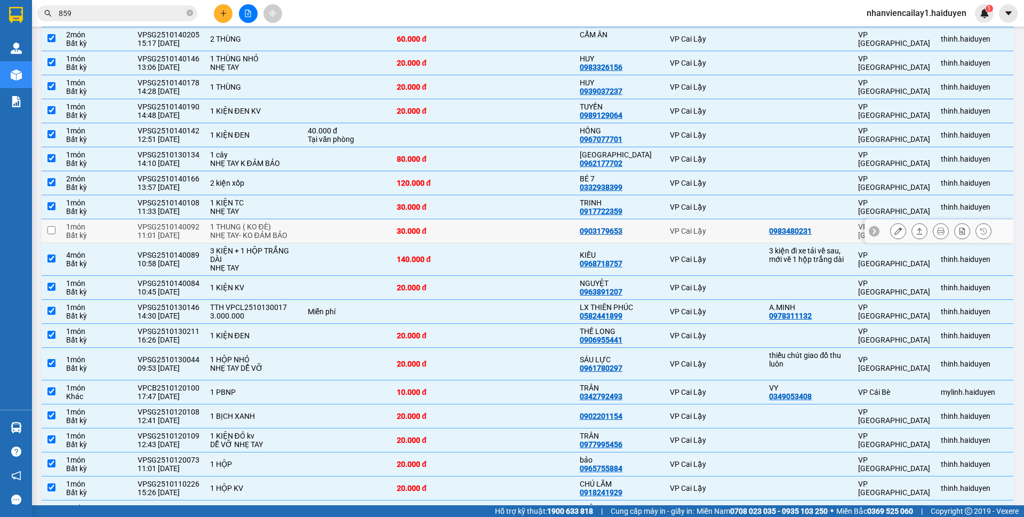
click at [582, 240] on td "0903179653" at bounding box center [620, 231] width 90 height 24
checkbox input "true"
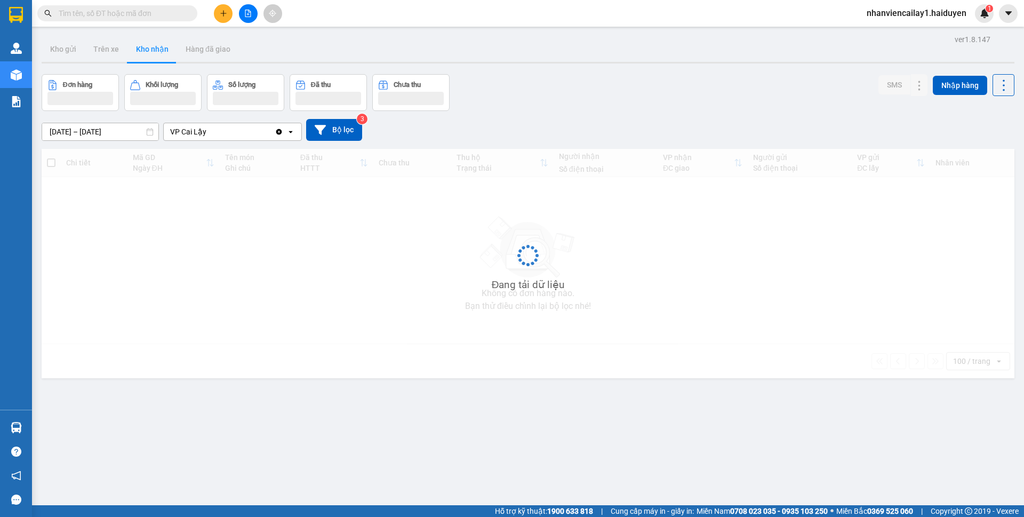
click at [946, 11] on span "nhanviencailay1.haiduyen" at bounding box center [916, 12] width 117 height 13
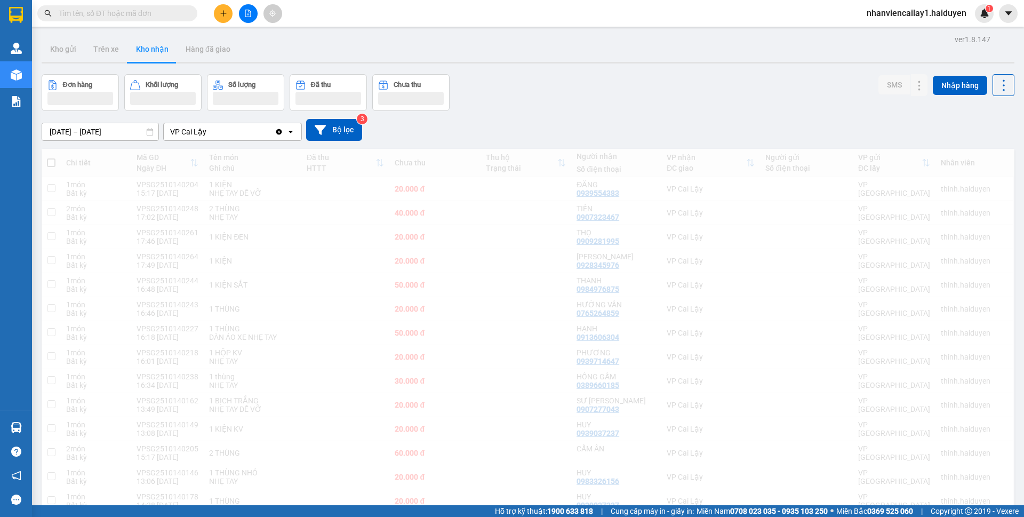
click at [928, 12] on span "nhanviencailay1.haiduyen" at bounding box center [916, 12] width 117 height 13
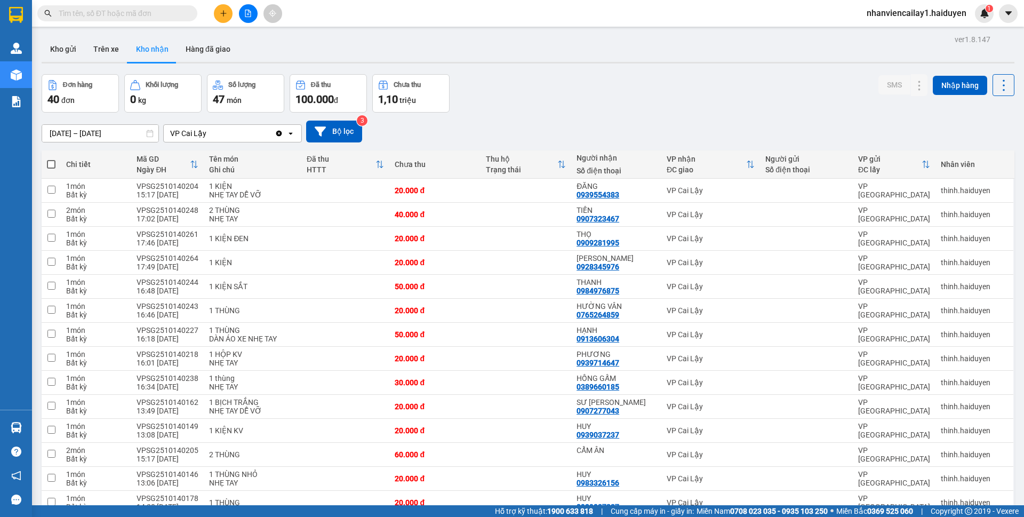
click at [943, 16] on span "nhanviencailay1.haiduyen" at bounding box center [916, 12] width 117 height 13
click at [920, 26] on li "Đăng xuất" at bounding box center [916, 33] width 117 height 17
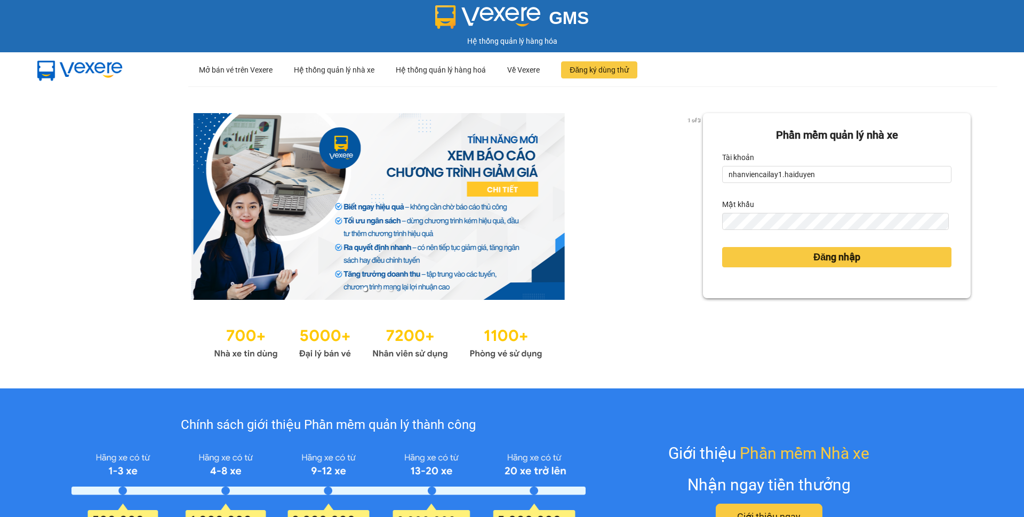
click at [877, 188] on form "Phần mềm quản lý nhà xe Tài khoản nhanviencailay1.haiduyen Mật khẩu Đăng nhập" at bounding box center [836, 205] width 229 height 157
click at [880, 172] on input "nhanviencailay1.haiduyen" at bounding box center [836, 174] width 229 height 17
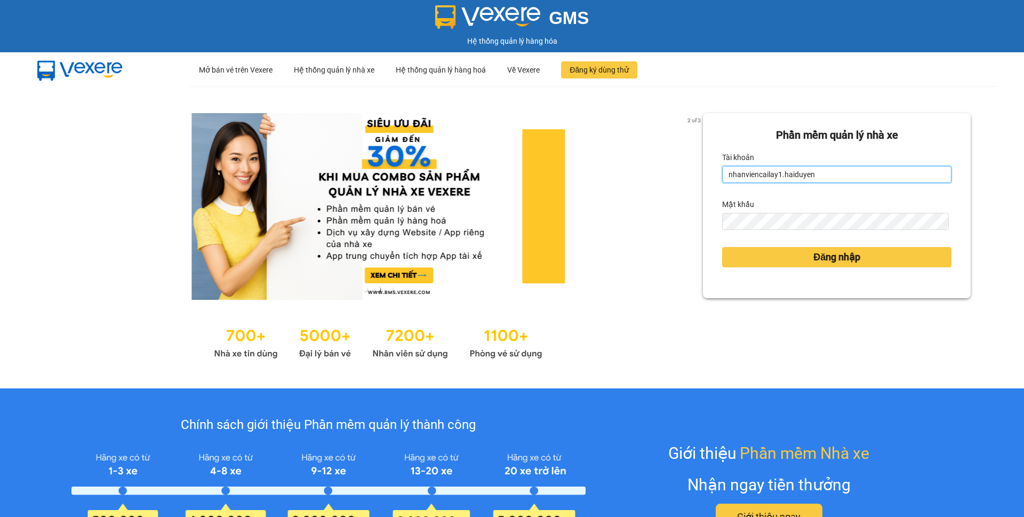
type input "bichtuyen25.haiduyen"
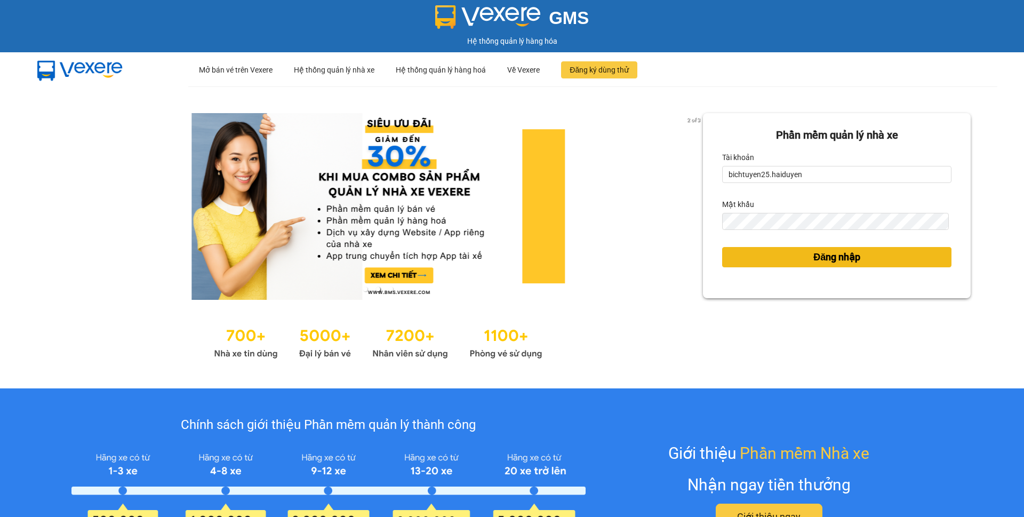
click at [814, 256] on span "Đăng nhập" at bounding box center [837, 257] width 47 height 15
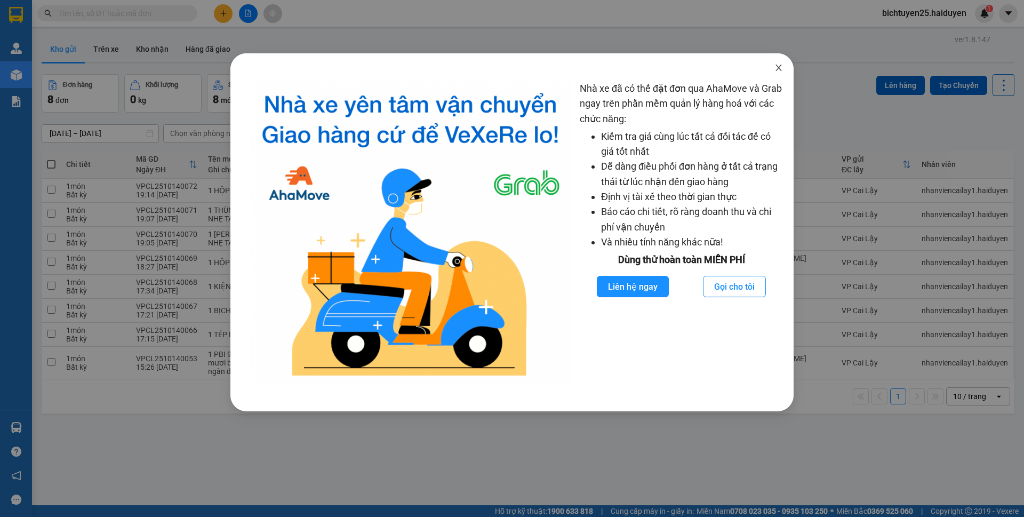
click at [781, 70] on icon "close" at bounding box center [779, 67] width 9 height 9
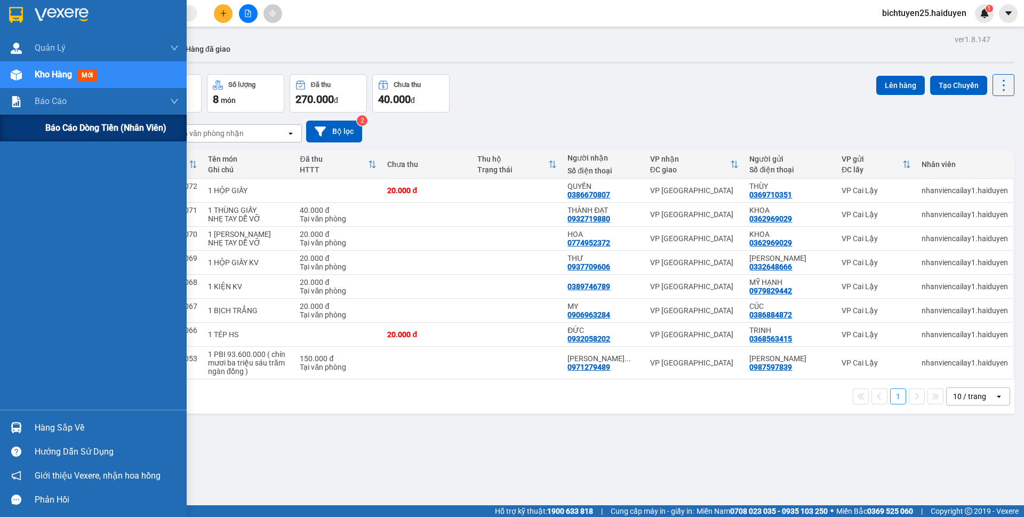
click at [53, 131] on span "Báo cáo dòng tiền (nhân viên)" at bounding box center [105, 127] width 121 height 13
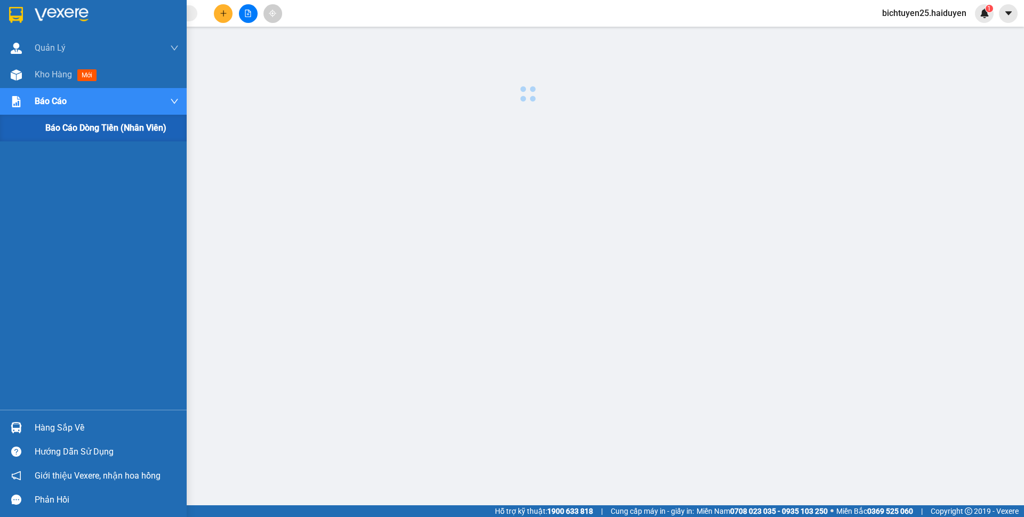
click at [53, 131] on span "Báo cáo dòng tiền (nhân viên)" at bounding box center [105, 127] width 121 height 13
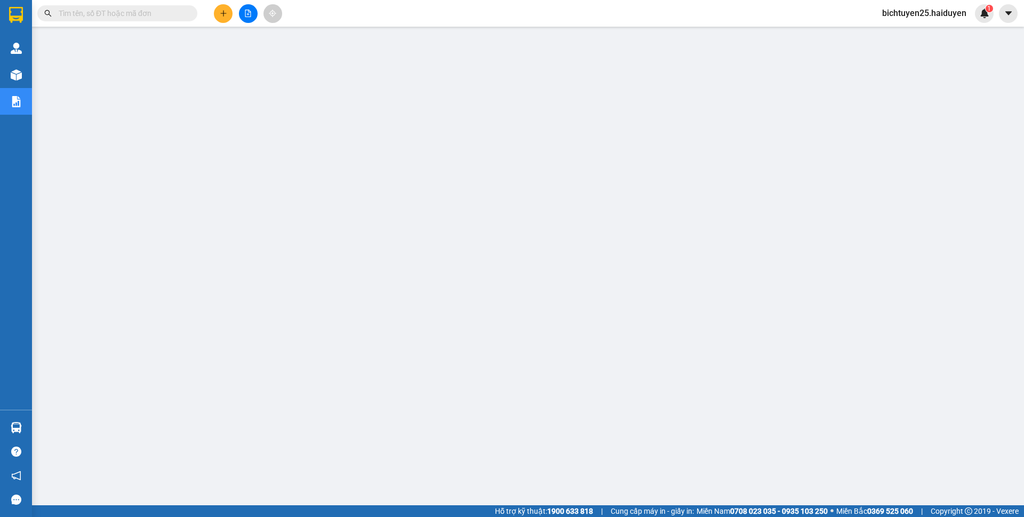
click at [940, 13] on span "bichtuyen25.haiduyen" at bounding box center [924, 12] width 101 height 13
click at [924, 32] on span "Đăng xuất" at bounding box center [929, 33] width 79 height 12
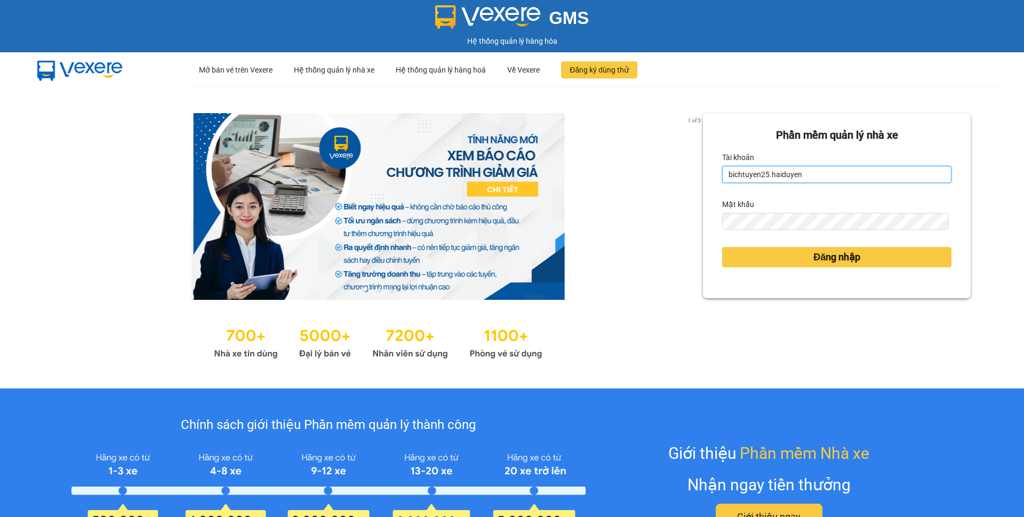
click at [806, 173] on input "bichtuyen25.haiduyen" at bounding box center [836, 174] width 229 height 17
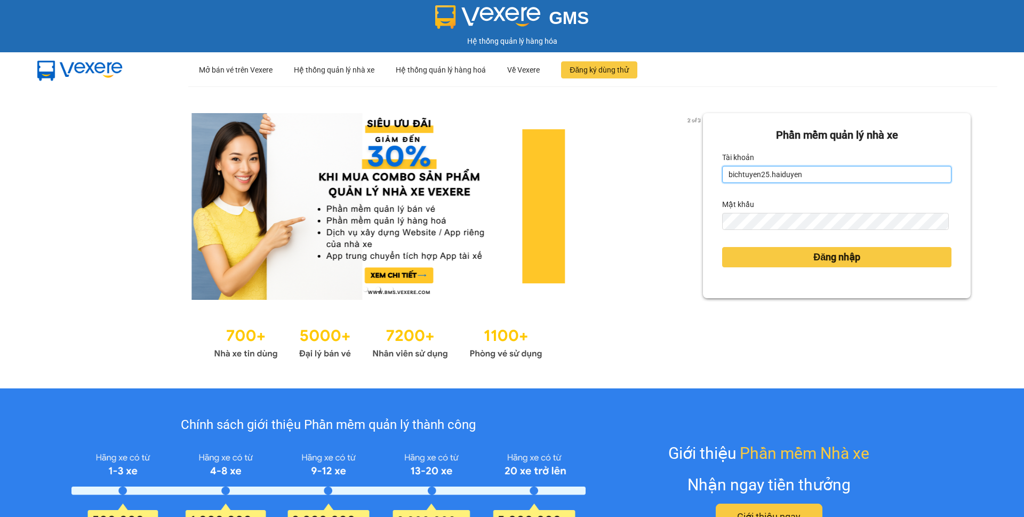
type input "nhanviencailay1.haiduyen"
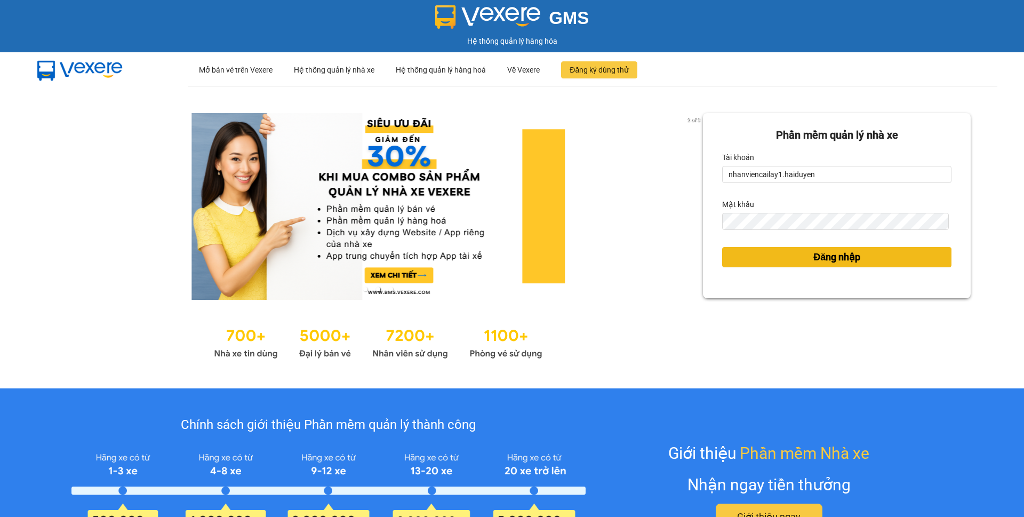
click at [814, 250] on span "Đăng nhập" at bounding box center [837, 257] width 47 height 15
click at [814, 252] on span "Đăng nhập" at bounding box center [837, 257] width 47 height 15
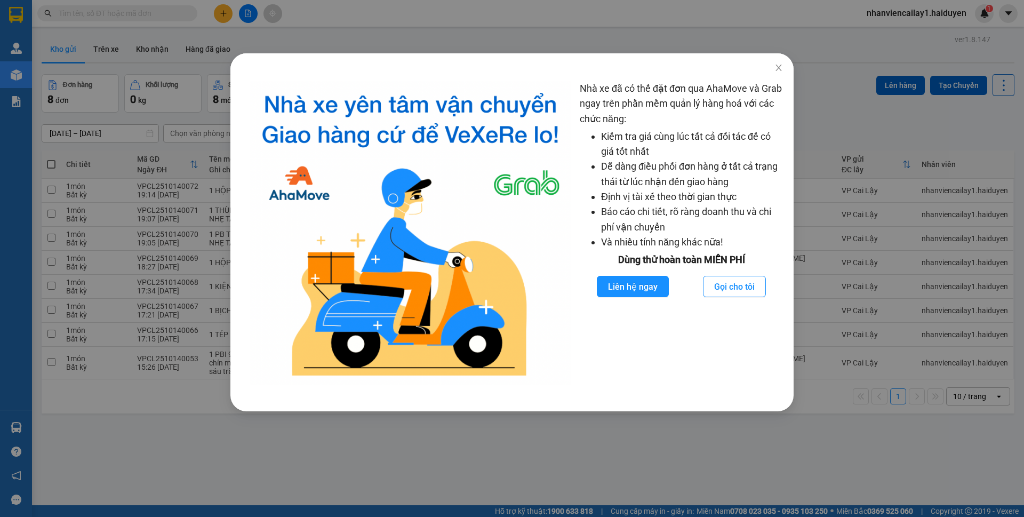
drag, startPoint x: 1024, startPoint y: 22, endPoint x: 735, endPoint y: 131, distance: 308.5
click at [686, 186] on li "Dễ dàng điều phối đơn hàng ở tất cả trạng thái từ lúc nhận đến giao hàng" at bounding box center [692, 174] width 182 height 30
click at [776, 67] on icon "close" at bounding box center [779, 67] width 9 height 9
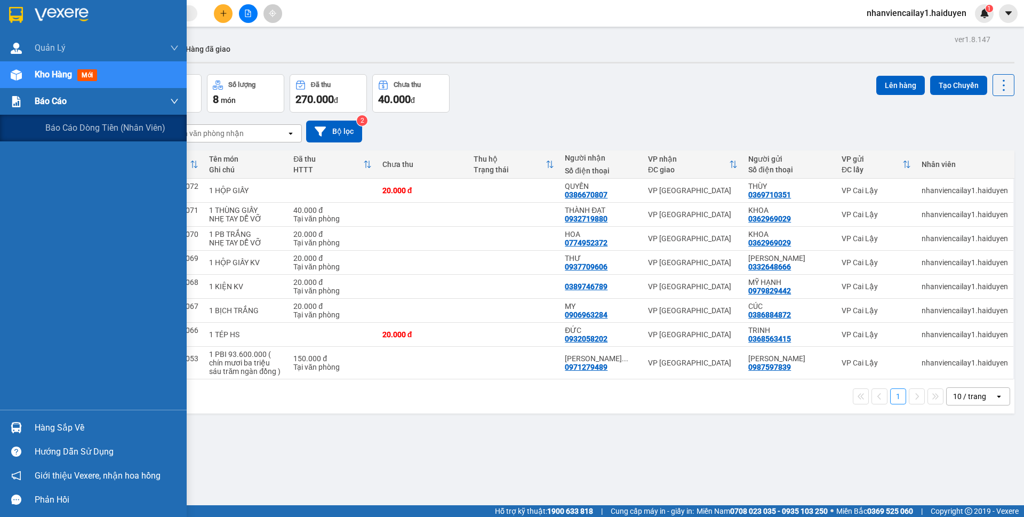
click at [55, 101] on span "Báo cáo" at bounding box center [51, 100] width 32 height 13
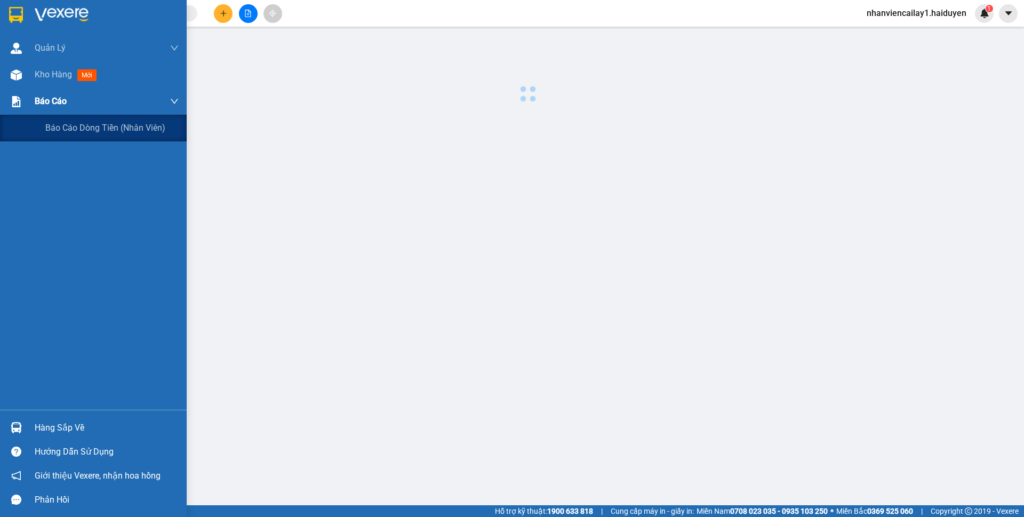
click at [55, 101] on span "Báo cáo" at bounding box center [51, 100] width 32 height 13
click at [70, 133] on span "Báo cáo dòng tiền (nhân viên)" at bounding box center [105, 127] width 121 height 13
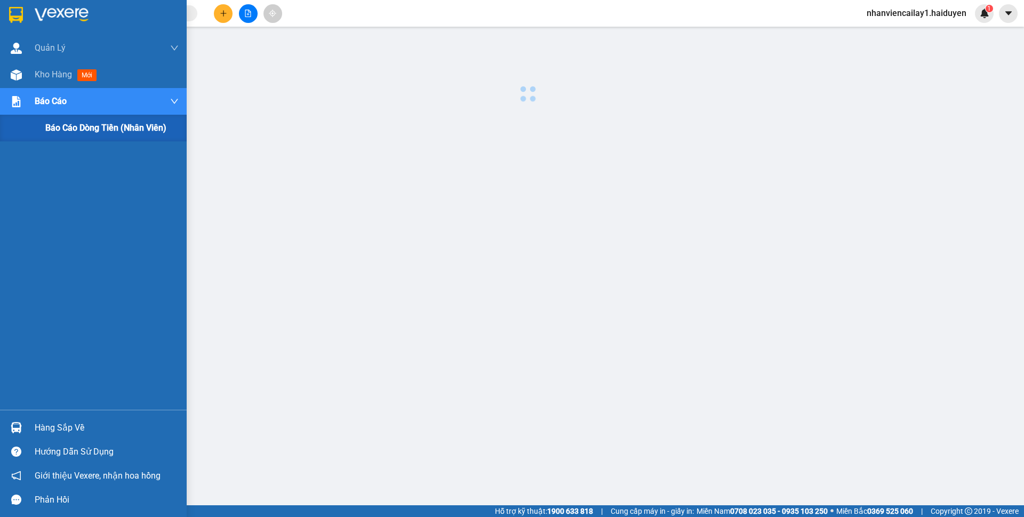
click at [70, 133] on span "Báo cáo dòng tiền (nhân viên)" at bounding box center [105, 127] width 121 height 13
click at [44, 73] on span "Kho hàng" at bounding box center [53, 74] width 37 height 10
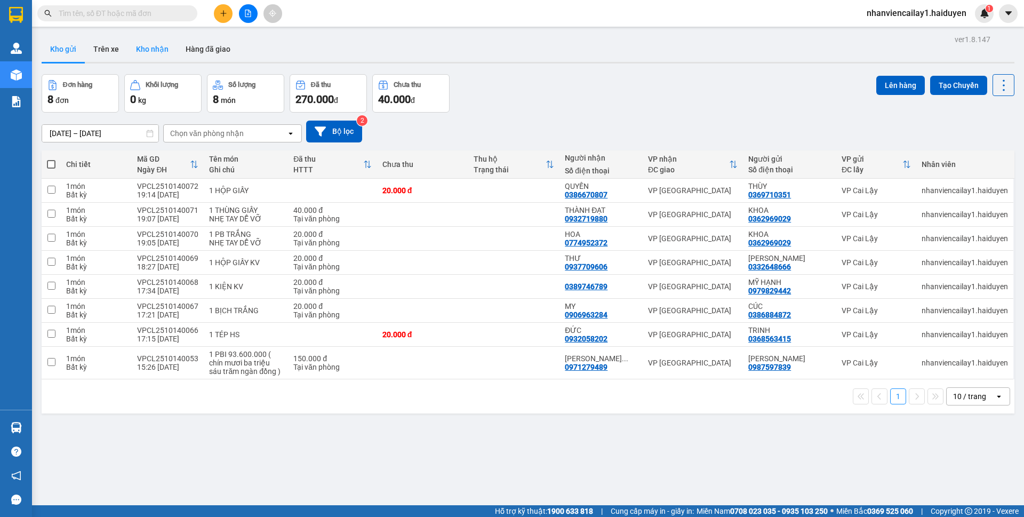
click at [140, 47] on button "Kho nhận" at bounding box center [153, 49] width 50 height 26
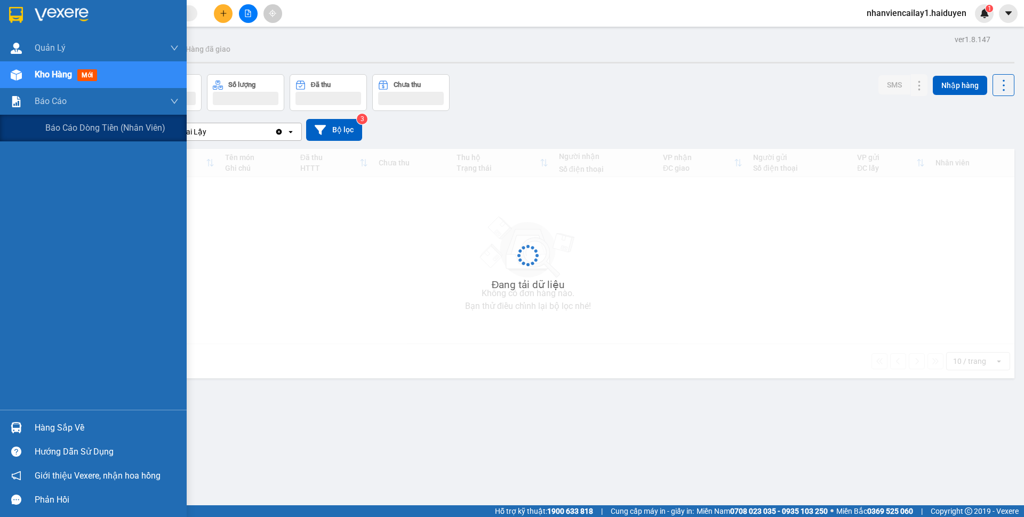
click at [15, 67] on div at bounding box center [16, 75] width 19 height 19
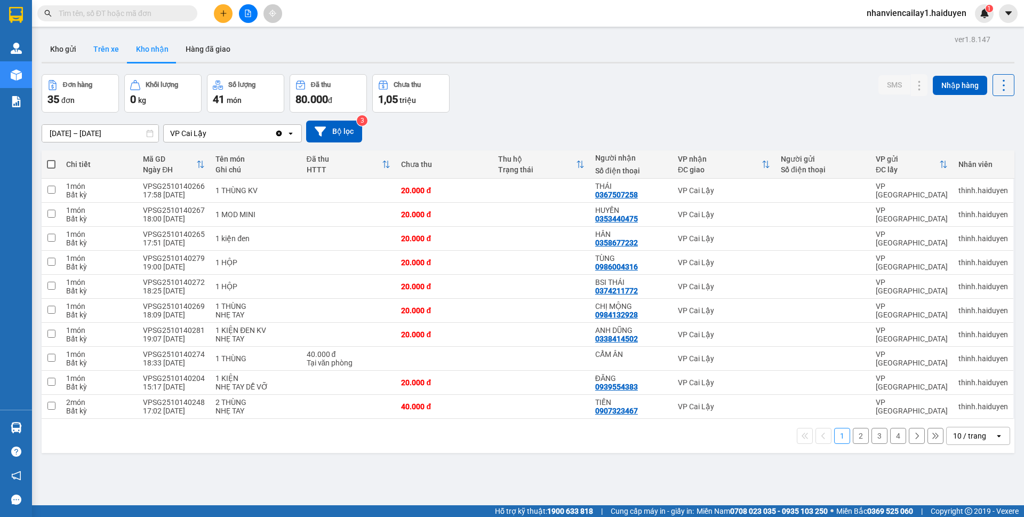
click at [99, 52] on button "Trên xe" at bounding box center [106, 49] width 43 height 26
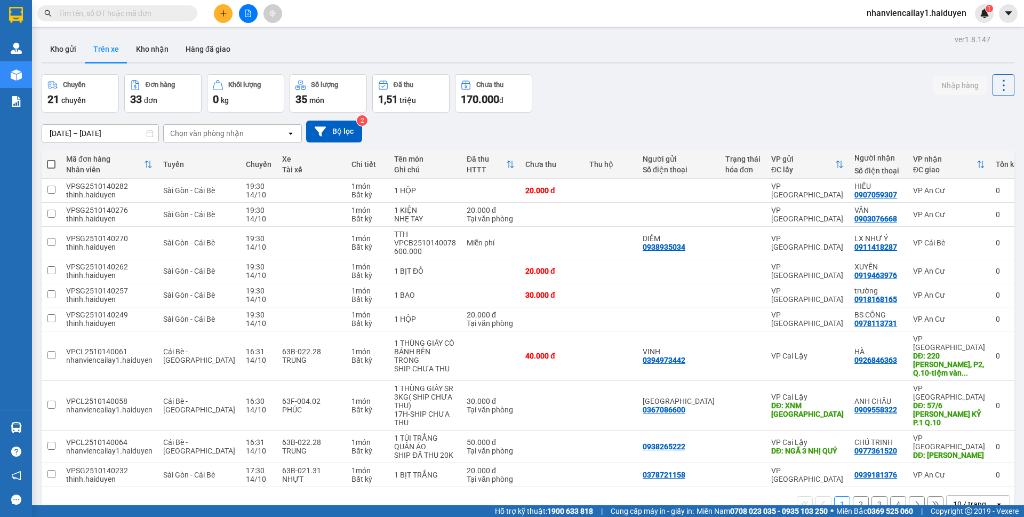
click at [192, 136] on div "Chọn văn phòng nhận" at bounding box center [207, 133] width 74 height 11
click at [196, 177] on span "VP Cai Lậy" at bounding box center [191, 175] width 39 height 11
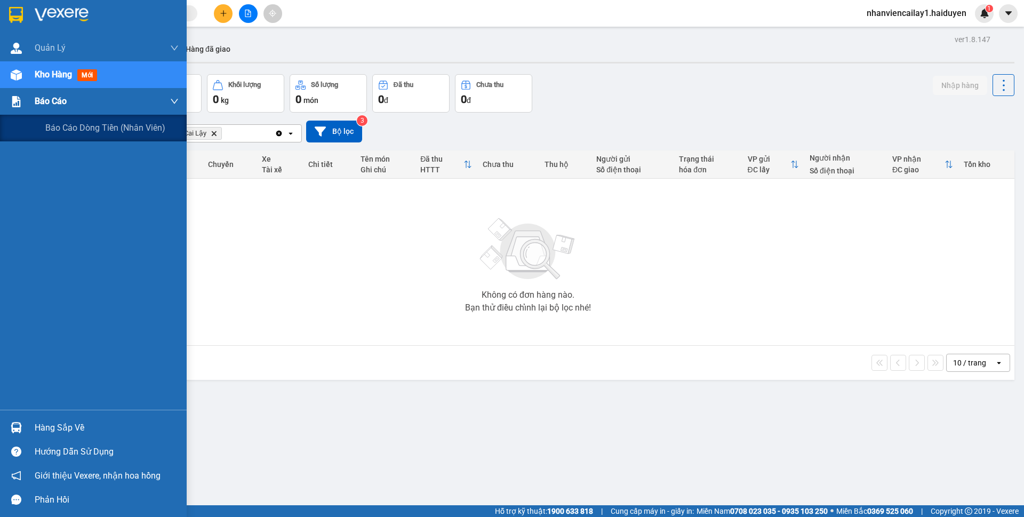
click at [15, 101] on img at bounding box center [16, 101] width 11 height 11
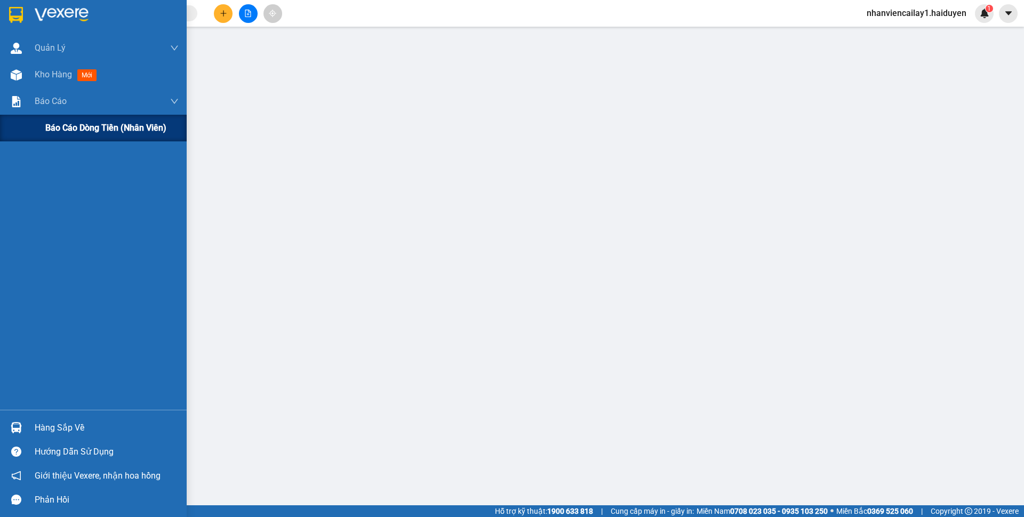
click at [34, 122] on div "Báo cáo dòng tiền (nhân viên)" at bounding box center [93, 128] width 187 height 27
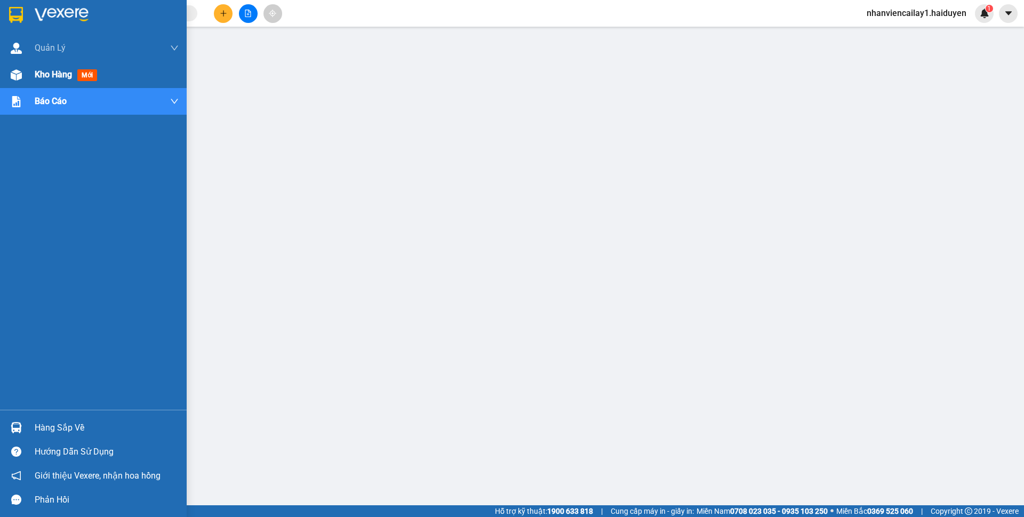
click at [13, 81] on div at bounding box center [16, 75] width 19 height 19
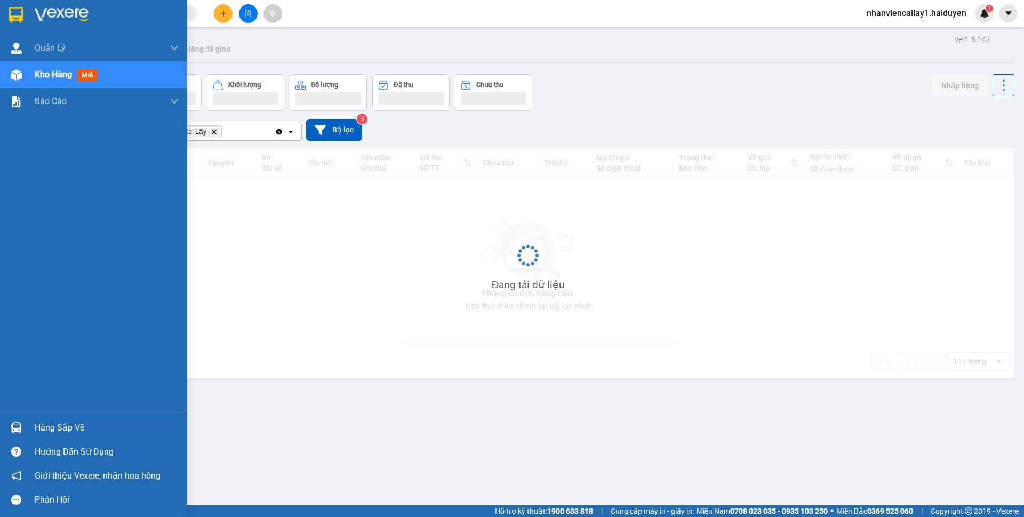
click at [13, 81] on div at bounding box center [16, 75] width 19 height 19
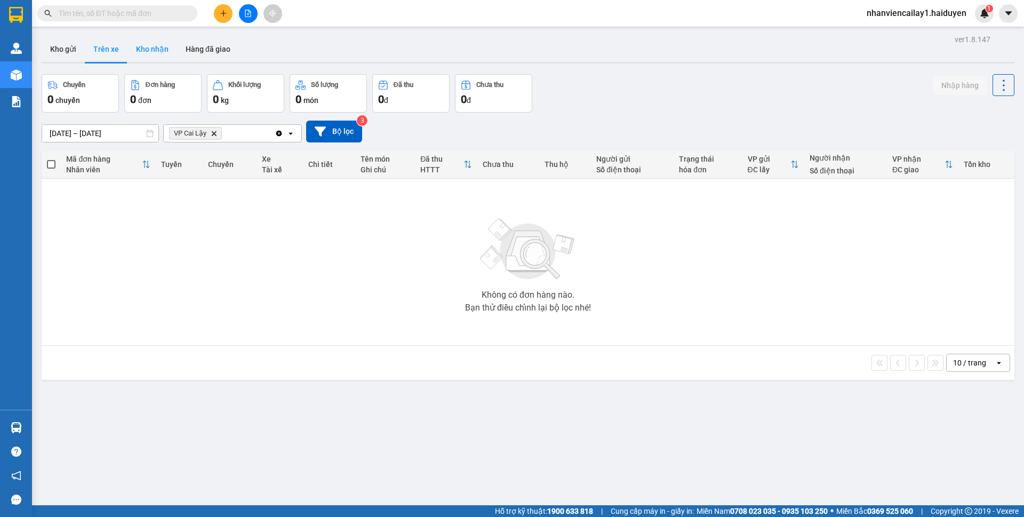
click at [154, 55] on button "Kho nhận" at bounding box center [153, 49] width 50 height 26
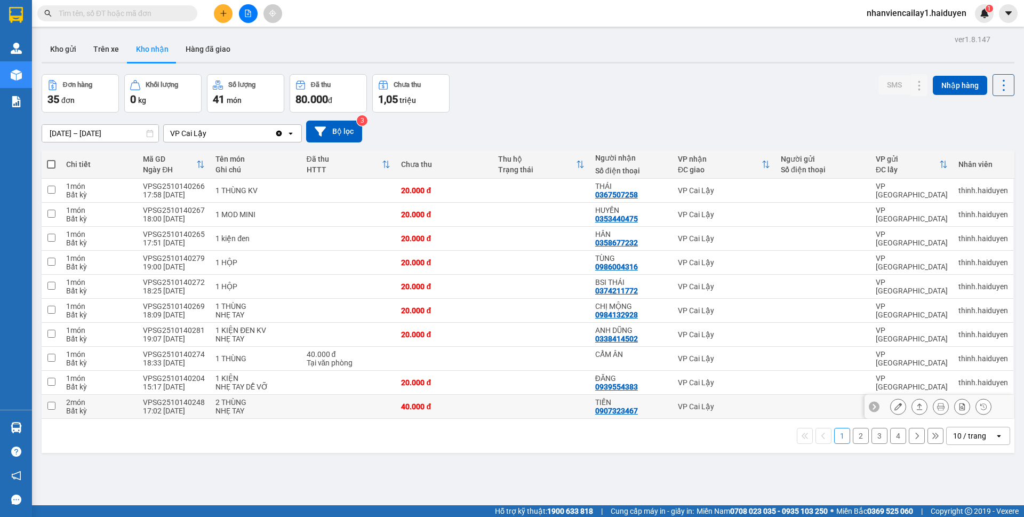
click at [493, 399] on td at bounding box center [541, 407] width 97 height 24
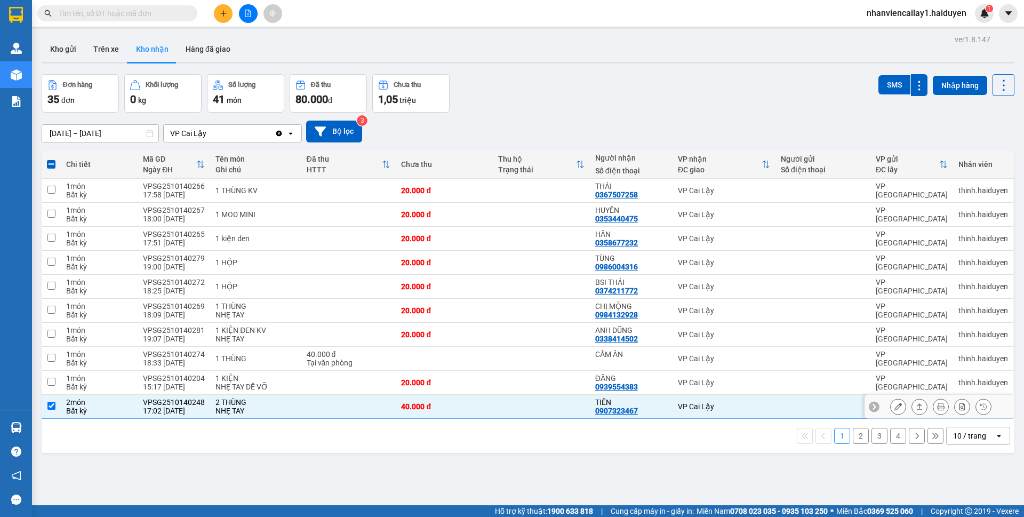
click at [483, 410] on td "40.000 đ" at bounding box center [444, 407] width 97 height 24
checkbox input "false"
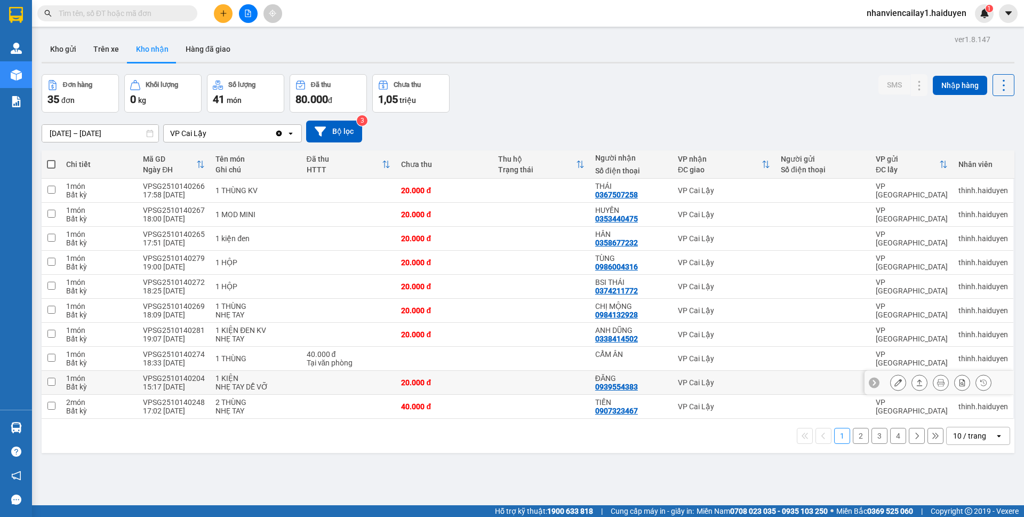
click at [483, 393] on td "20.000 đ" at bounding box center [444, 383] width 97 height 24
checkbox input "true"
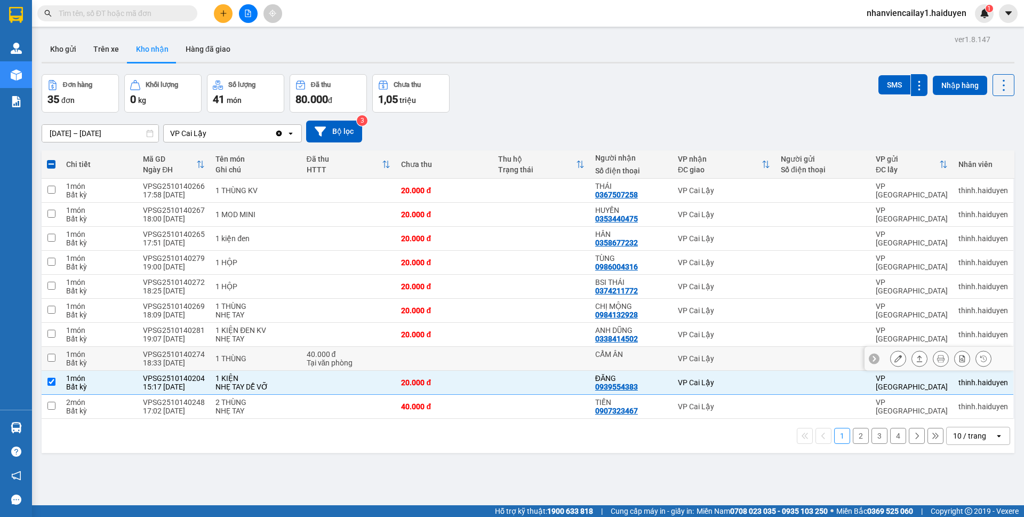
click at [485, 358] on td at bounding box center [444, 359] width 97 height 24
checkbox input "true"
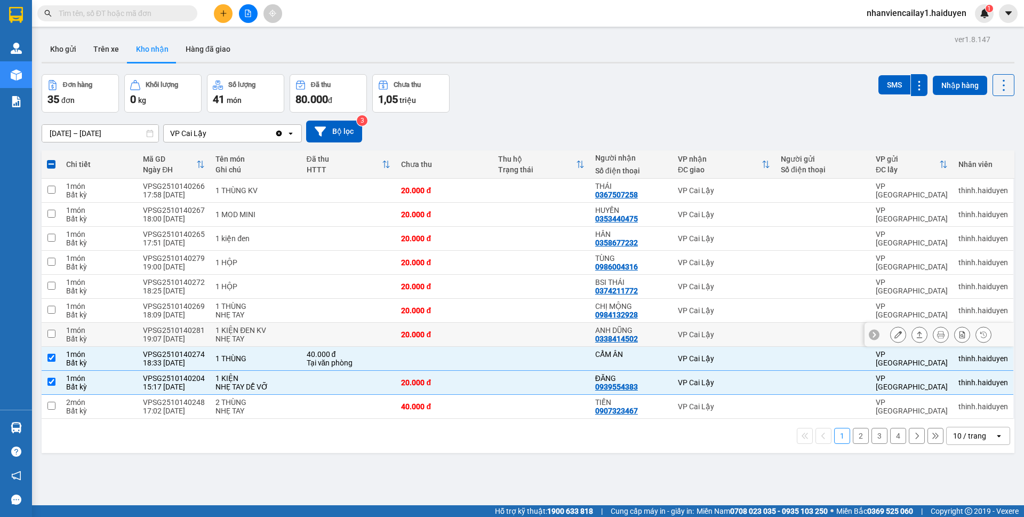
click at [463, 333] on div "20.000 đ" at bounding box center [444, 334] width 86 height 9
checkbox input "true"
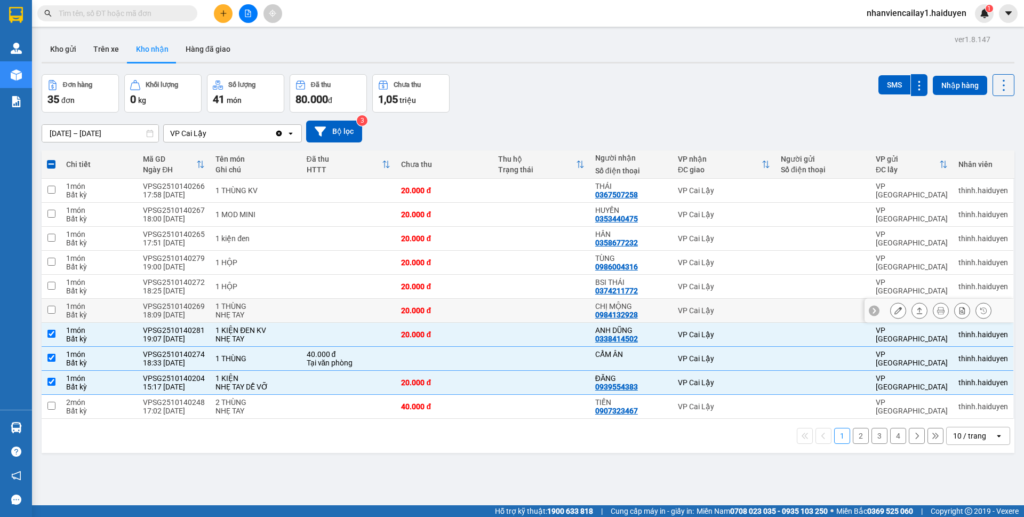
click at [445, 309] on div "20.000 đ" at bounding box center [444, 310] width 86 height 9
checkbox input "true"
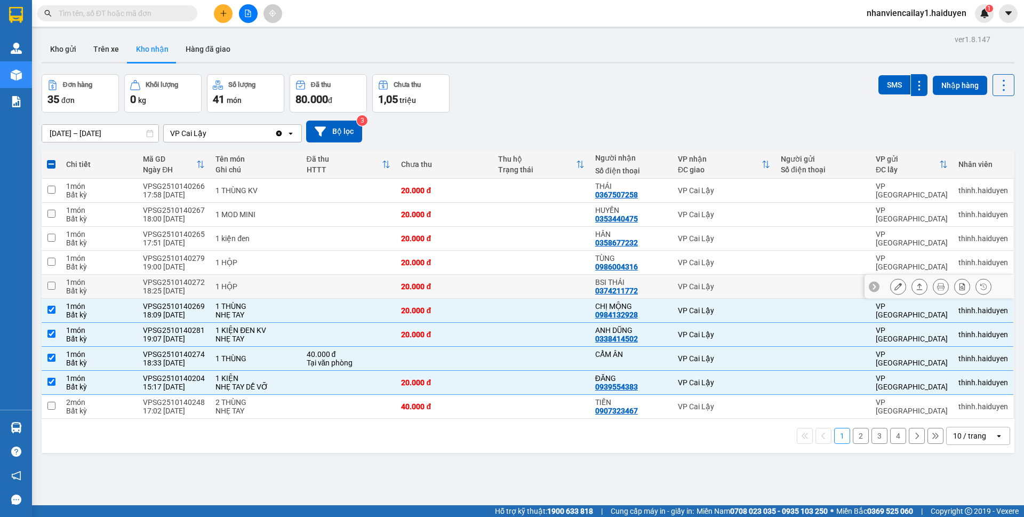
click at [445, 289] on div "20.000 đ" at bounding box center [444, 286] width 86 height 9
checkbox input "true"
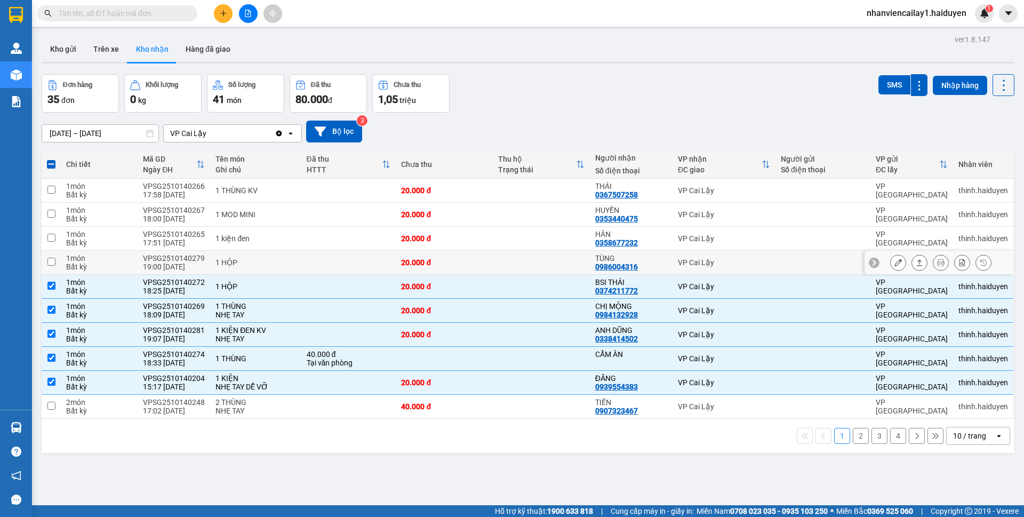
click at [445, 267] on td "20.000 đ" at bounding box center [444, 263] width 97 height 24
checkbox input "true"
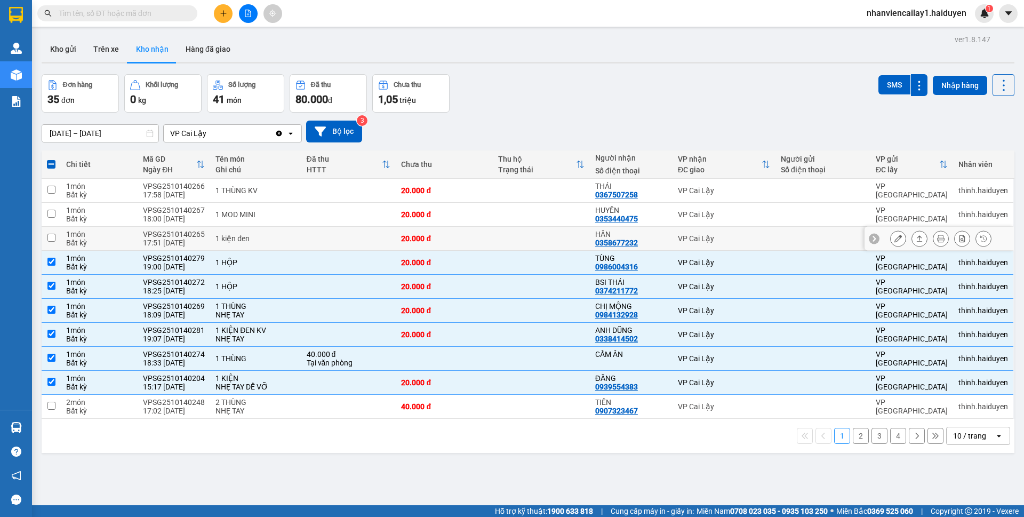
click at [443, 228] on td "20.000 đ" at bounding box center [444, 239] width 97 height 24
checkbox input "true"
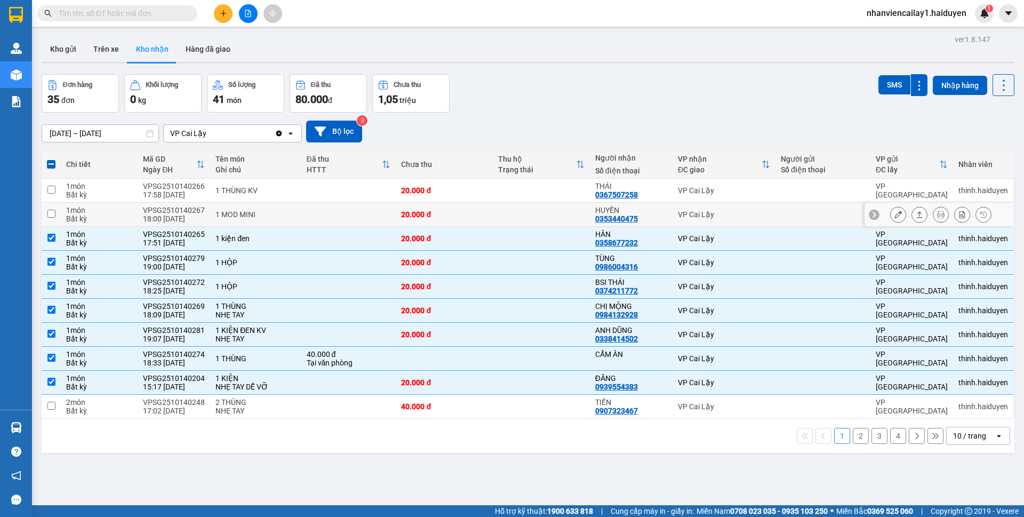
click at [443, 215] on div "20.000 đ" at bounding box center [444, 214] width 86 height 9
checkbox input "true"
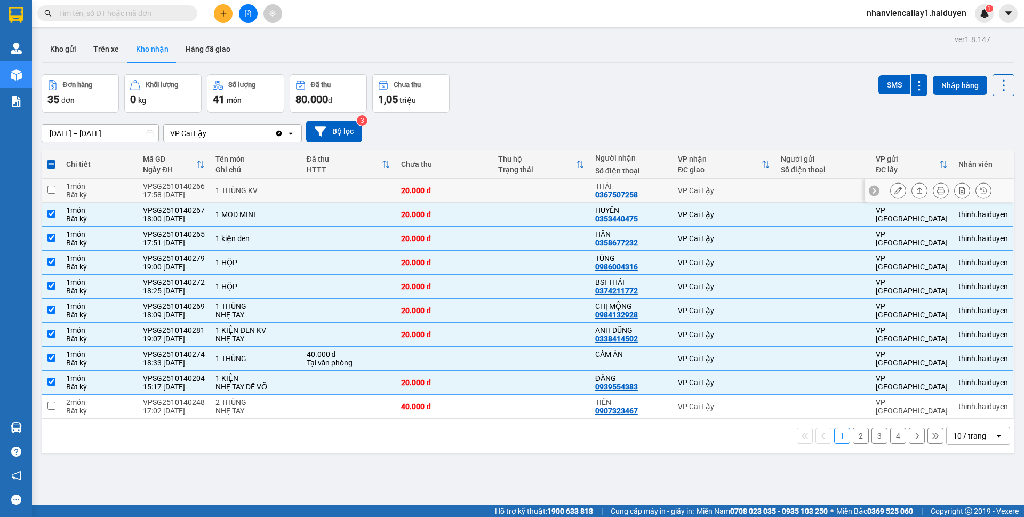
click at [444, 193] on div "20.000 đ" at bounding box center [444, 190] width 86 height 9
checkbox input "true"
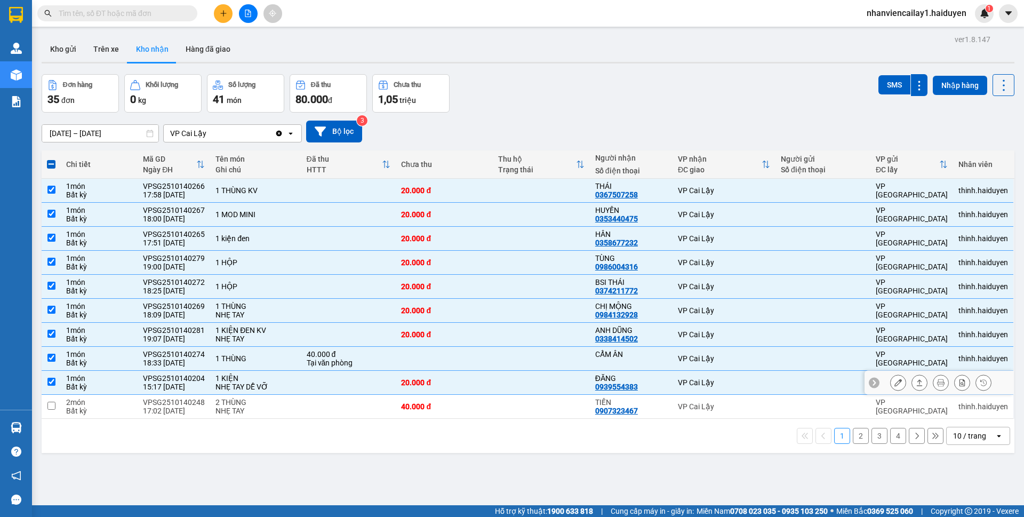
click at [493, 389] on td at bounding box center [541, 383] width 97 height 24
checkbox input "false"
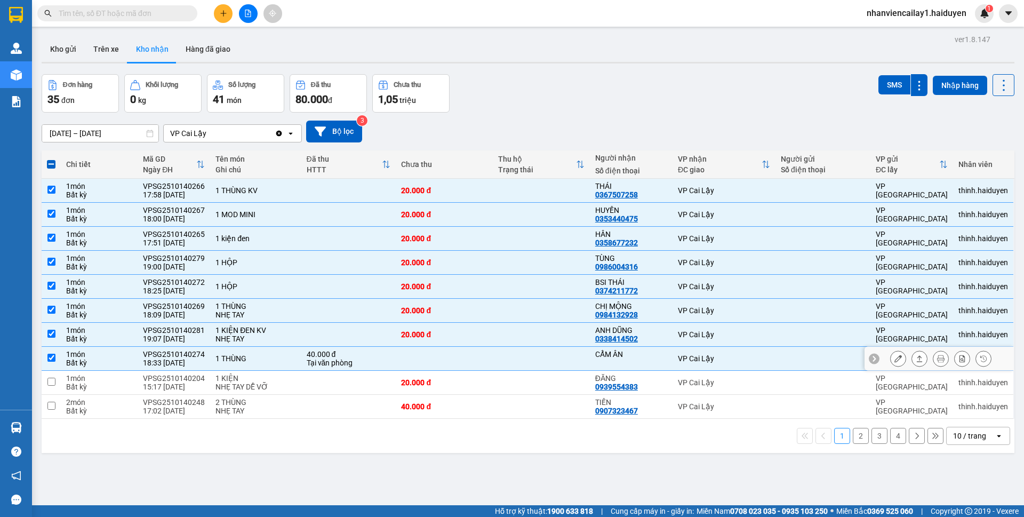
click at [508, 359] on td at bounding box center [541, 359] width 97 height 24
checkbox input "false"
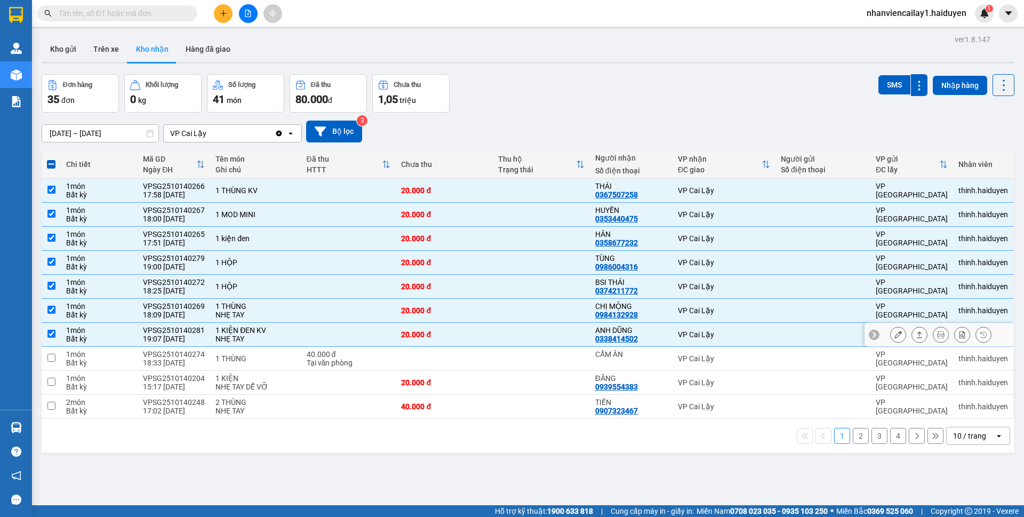
click at [510, 338] on td at bounding box center [541, 335] width 97 height 24
checkbox input "false"
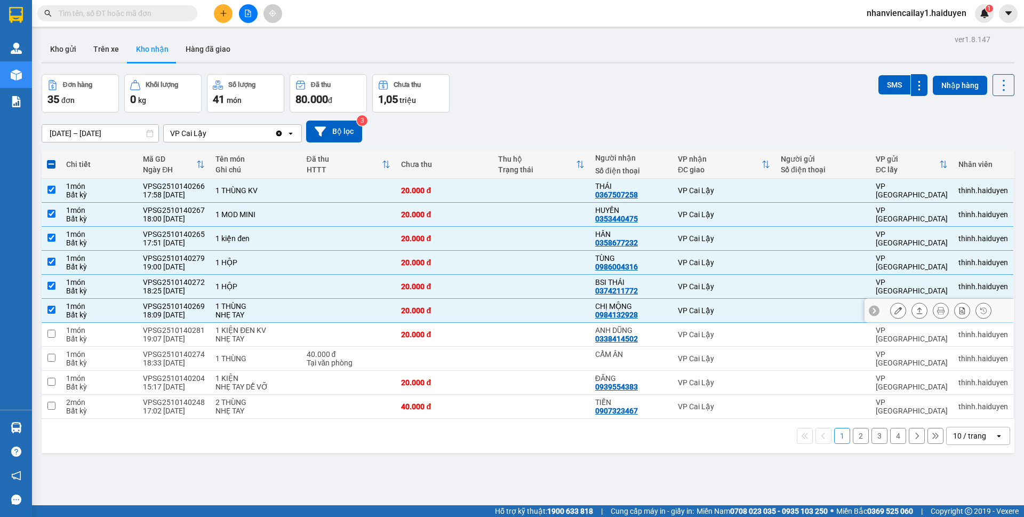
click at [518, 309] on td at bounding box center [541, 311] width 97 height 24
checkbox input "false"
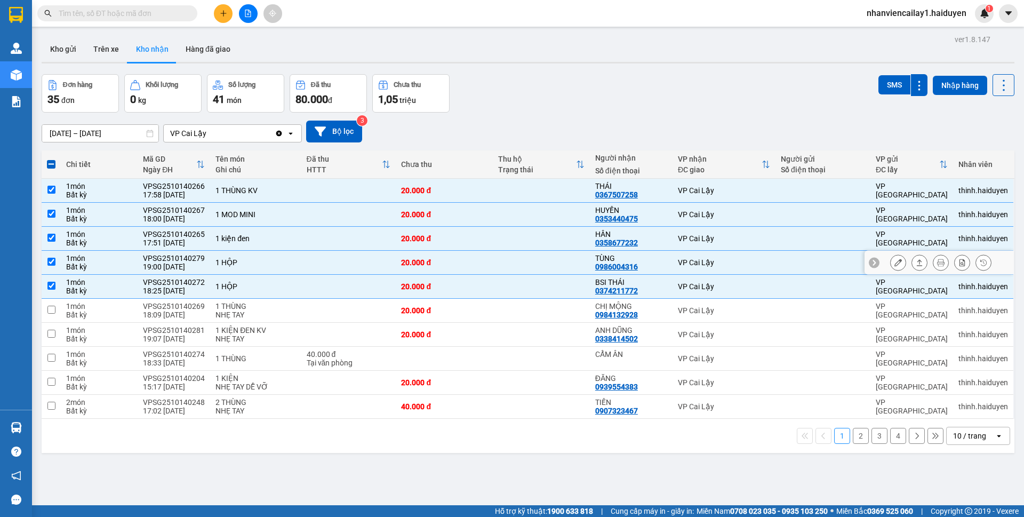
click at [521, 267] on td at bounding box center [541, 263] width 97 height 24
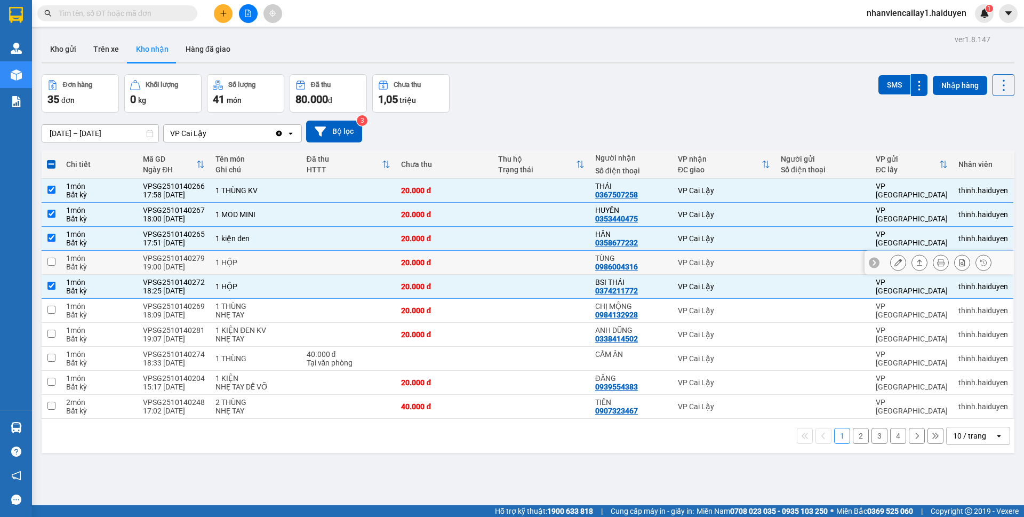
click at [521, 267] on td at bounding box center [541, 263] width 97 height 24
checkbox input "true"
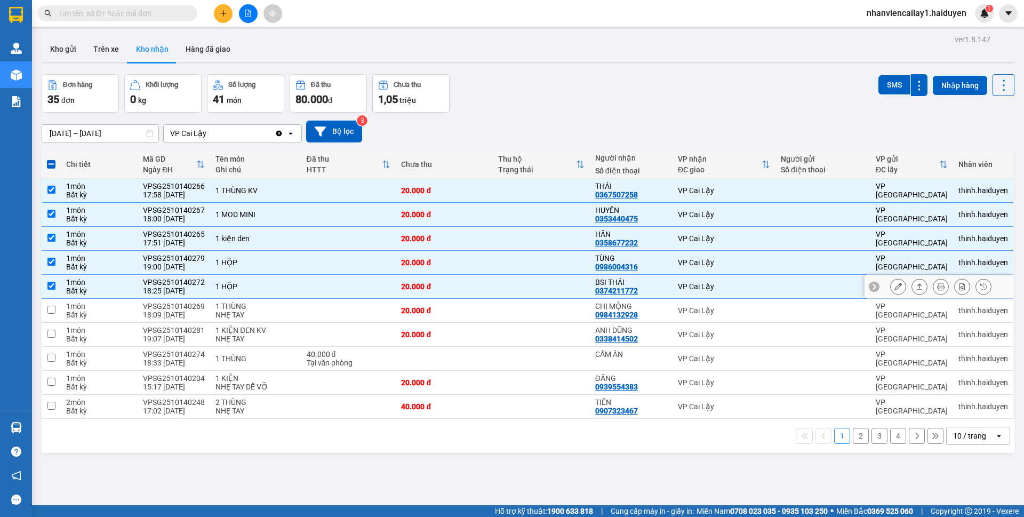
click at [519, 282] on td at bounding box center [541, 287] width 97 height 24
checkbox input "false"
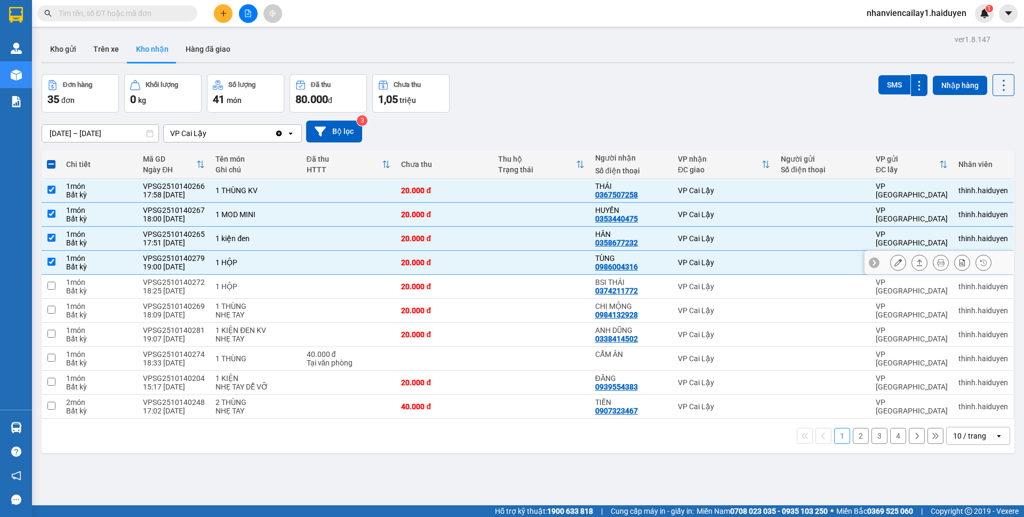
click at [523, 262] on td at bounding box center [541, 263] width 97 height 24
checkbox input "false"
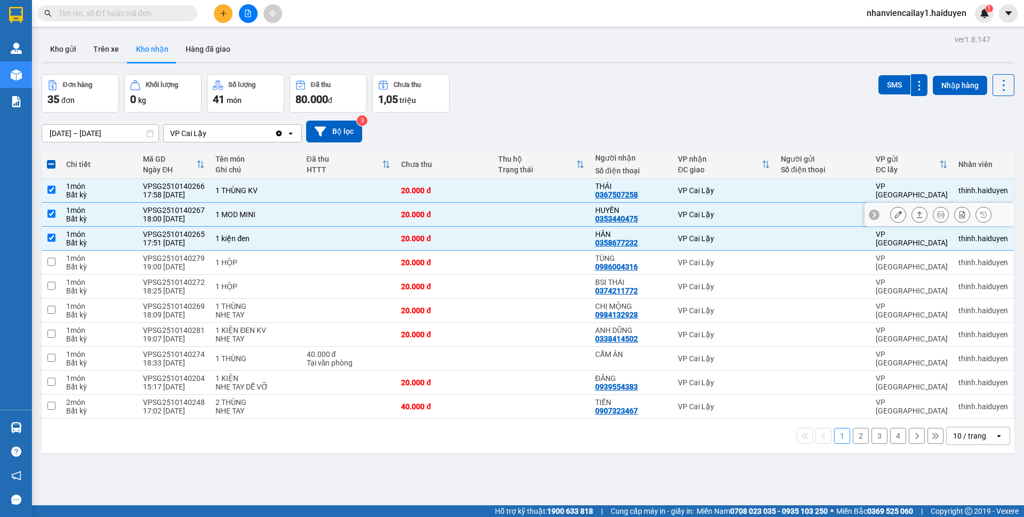
click at [540, 224] on td at bounding box center [541, 215] width 97 height 24
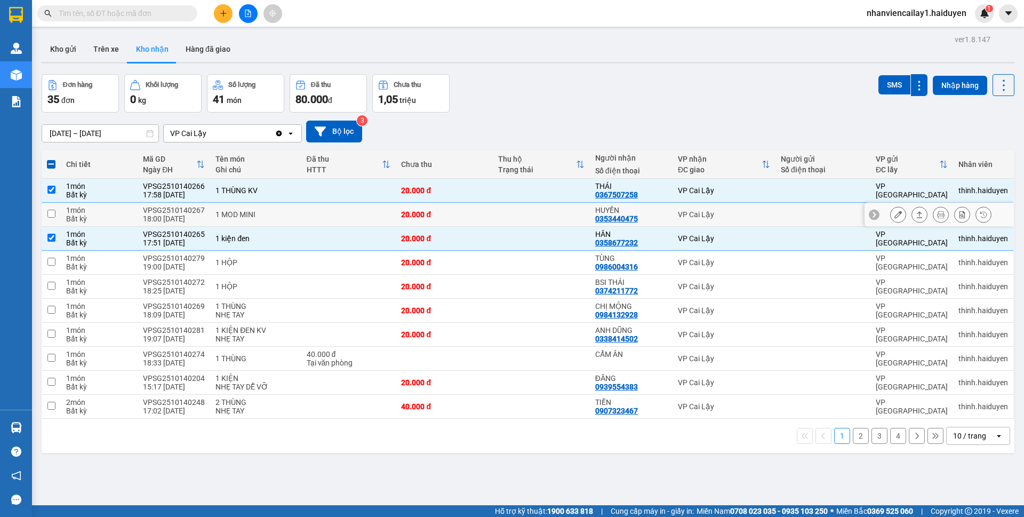
click at [536, 214] on td at bounding box center [541, 215] width 97 height 24
checkbox input "true"
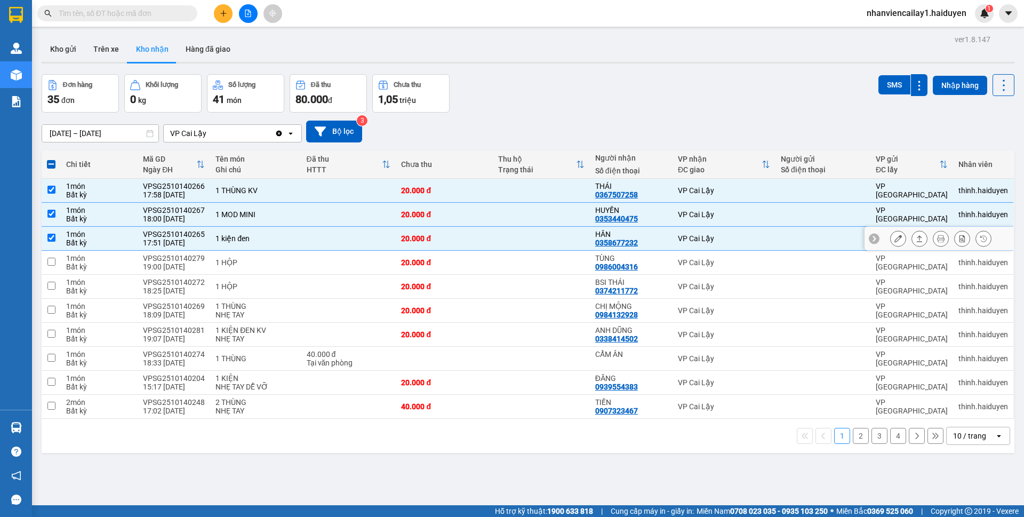
click at [538, 238] on td at bounding box center [541, 239] width 97 height 24
checkbox input "false"
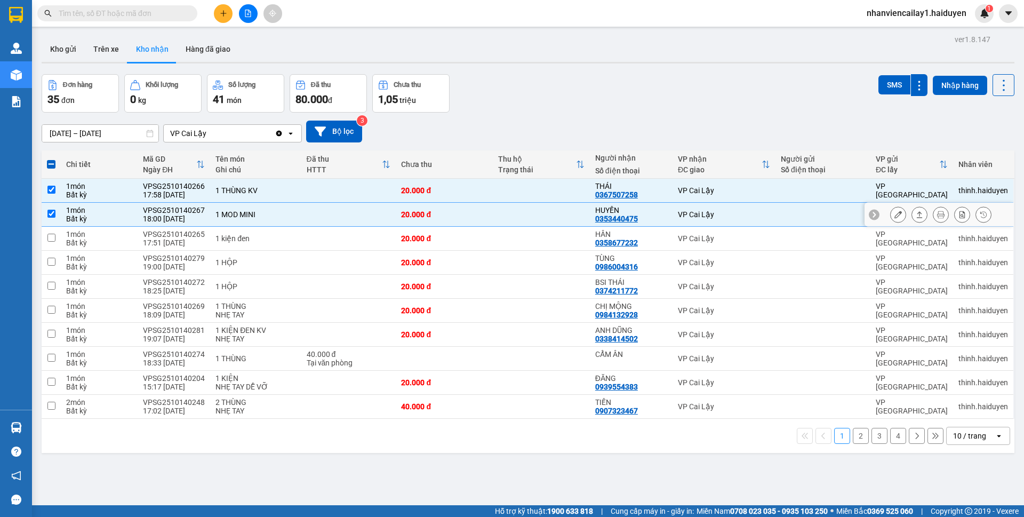
click at [546, 205] on td at bounding box center [541, 215] width 97 height 24
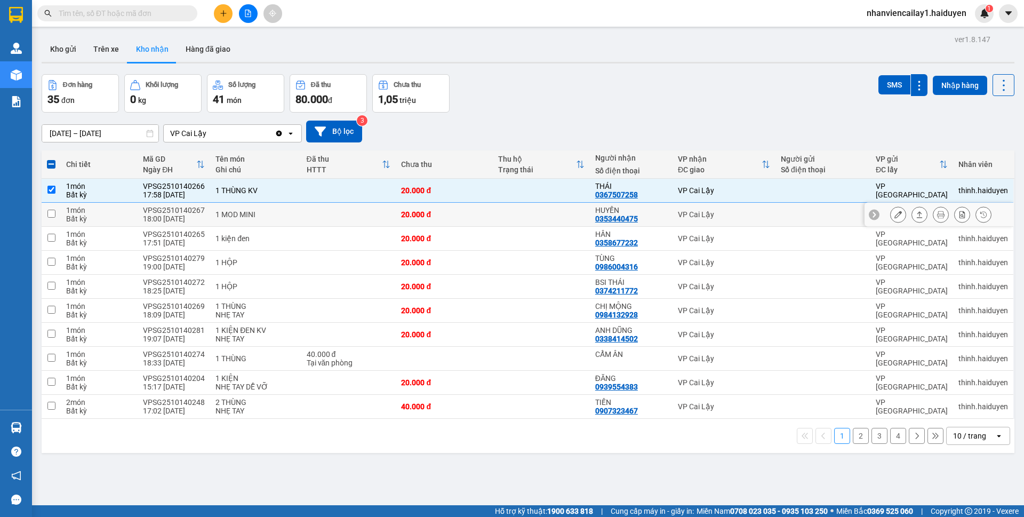
checkbox input "false"
click at [551, 189] on td at bounding box center [541, 191] width 97 height 24
checkbox input "false"
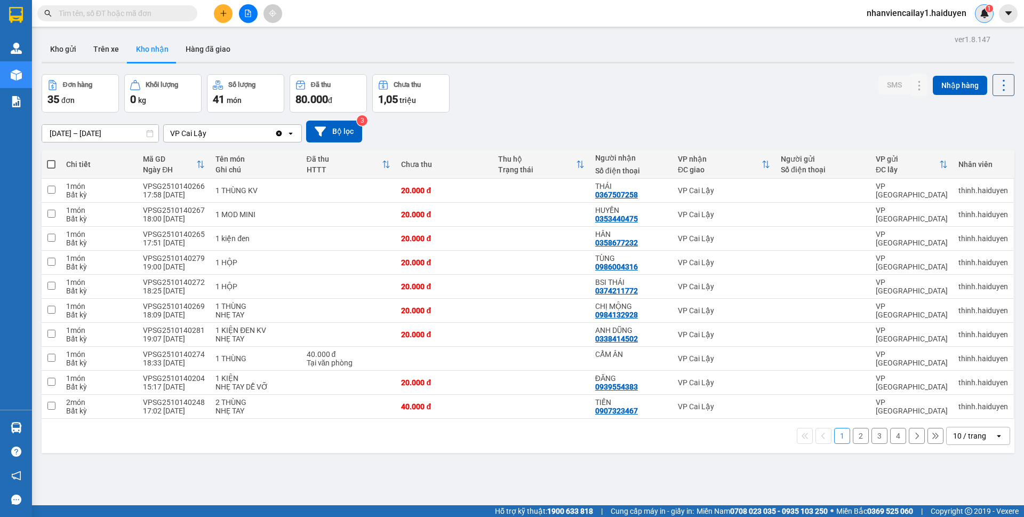
click at [986, 12] on img at bounding box center [985, 14] width 10 height 10
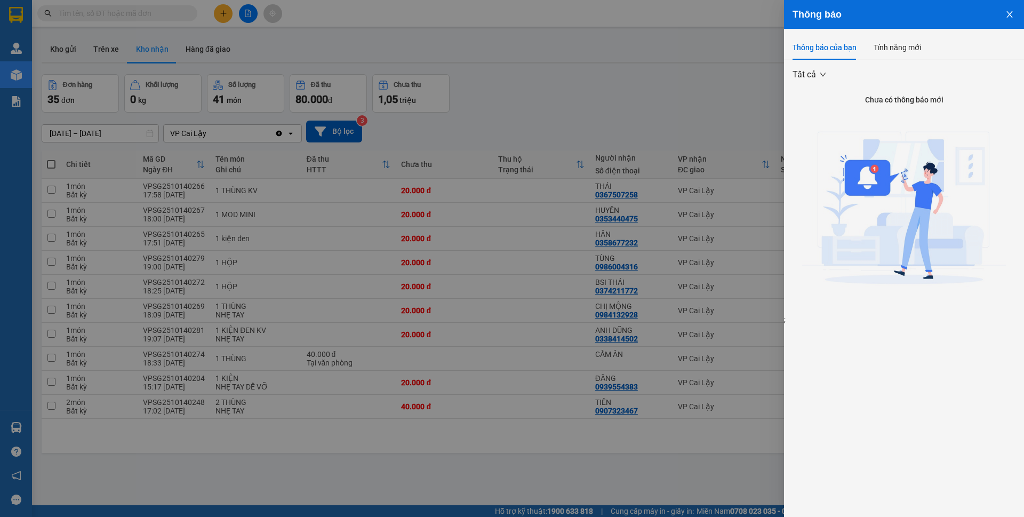
click at [710, 114] on div at bounding box center [512, 258] width 1024 height 517
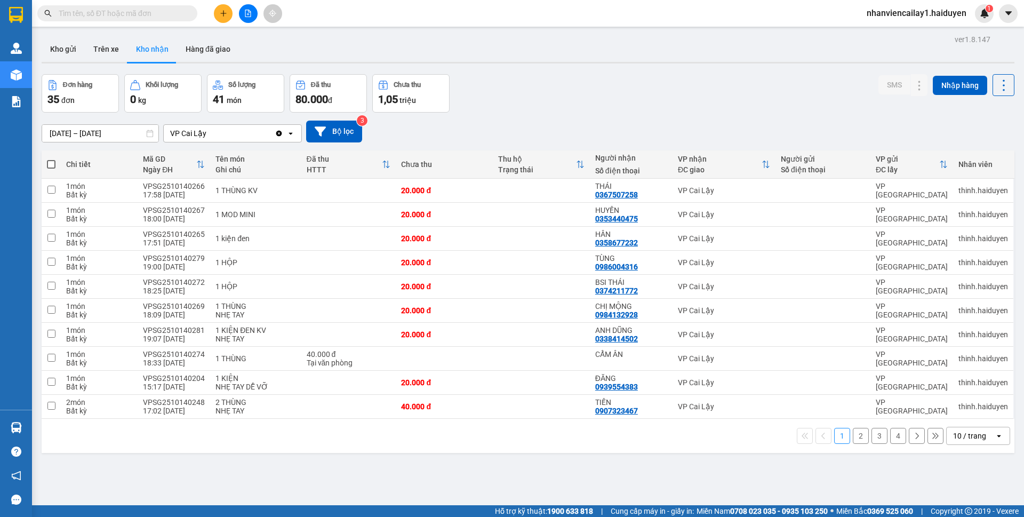
click at [915, 19] on span "nhanviencailay1.haiduyen" at bounding box center [916, 12] width 117 height 13
click at [904, 17] on span "nhanviencailay1.haiduyen" at bounding box center [916, 12] width 117 height 13
click at [980, 13] on img at bounding box center [985, 14] width 10 height 10
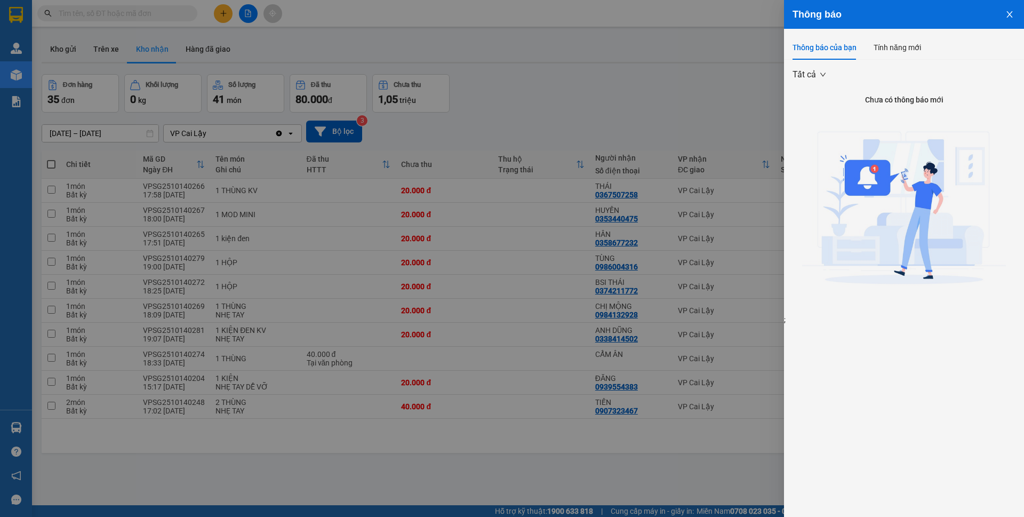
click at [807, 78] on span "Tất cả" at bounding box center [809, 75] width 33 height 16
click at [758, 104] on div at bounding box center [512, 258] width 1024 height 517
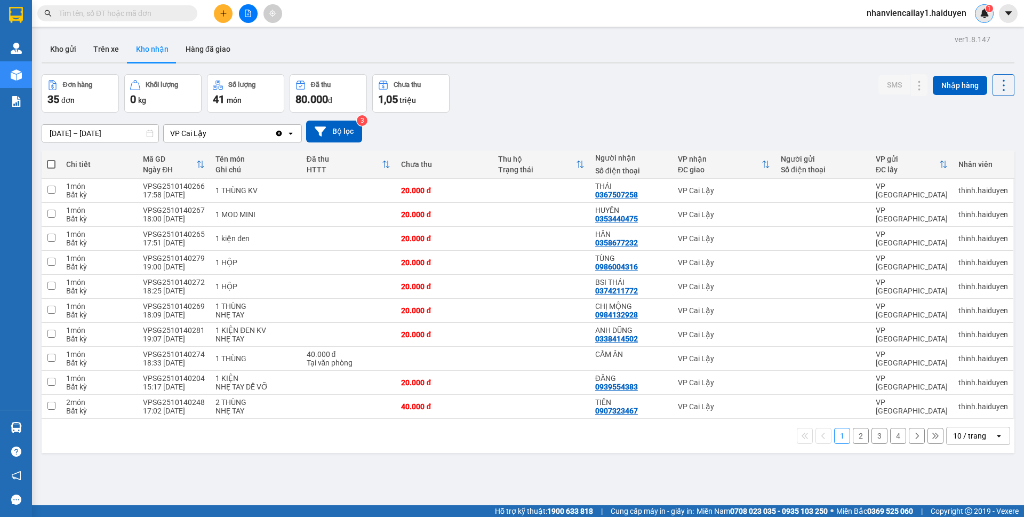
click at [977, 9] on div "1" at bounding box center [984, 13] width 19 height 19
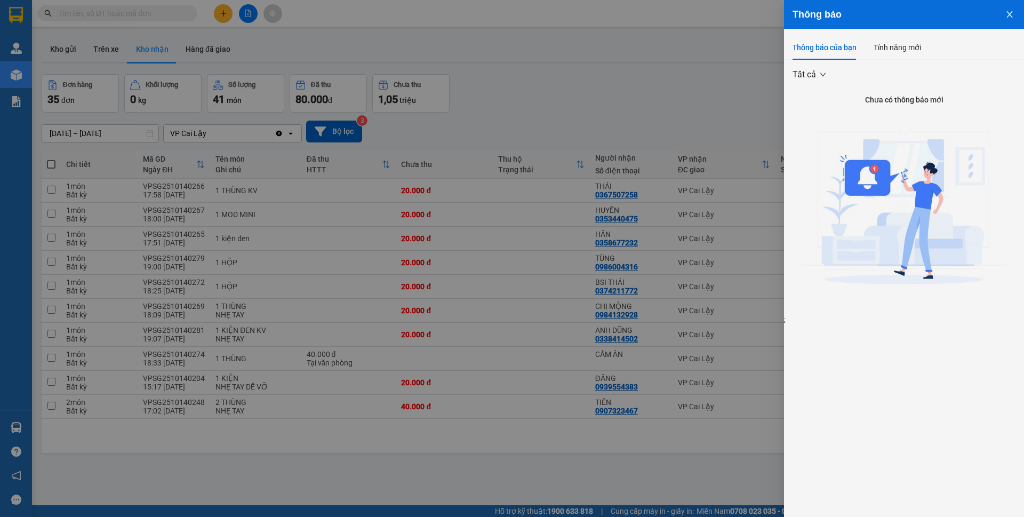
click at [638, 177] on div at bounding box center [512, 258] width 1024 height 517
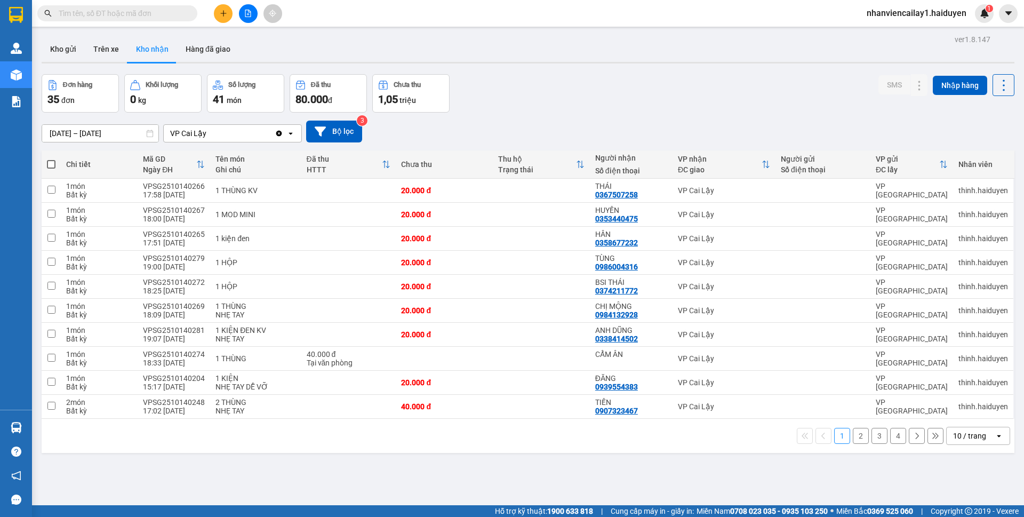
click at [897, 21] on div "nhanviencailay1.haiduyen 1" at bounding box center [926, 13] width 136 height 19
click at [897, 17] on span "nhanviencailay1.haiduyen" at bounding box center [916, 12] width 117 height 13
click at [578, 141] on div "12/10/2025 – 14/10/2025 Press the down arrow key to interact with the calendar …" at bounding box center [528, 132] width 973 height 22
click at [610, 429] on div "1 2 3 4 10 / trang open" at bounding box center [528, 436] width 965 height 18
click at [615, 407] on div "0907323467" at bounding box center [616, 411] width 43 height 9
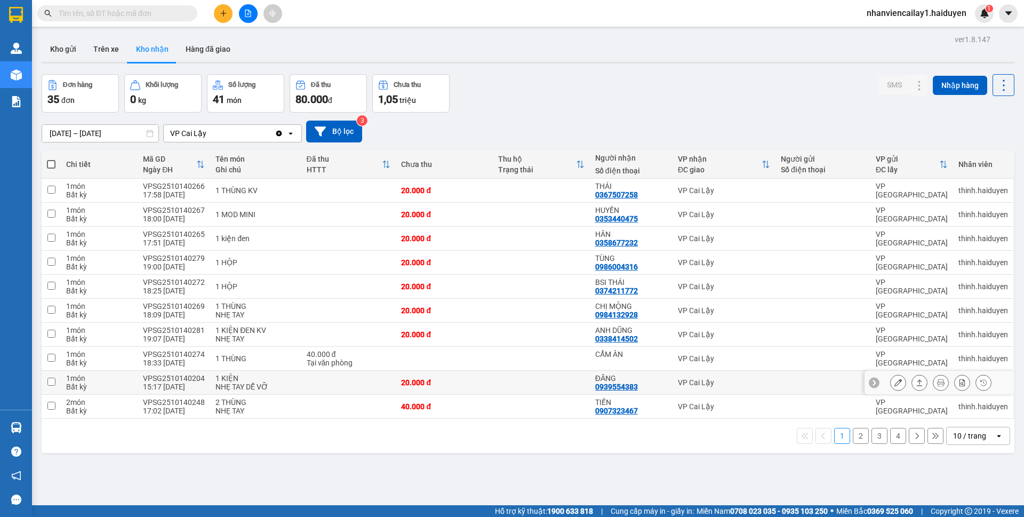
click at [632, 381] on div "ĐĂNG" at bounding box center [631, 378] width 72 height 9
checkbox input "true"
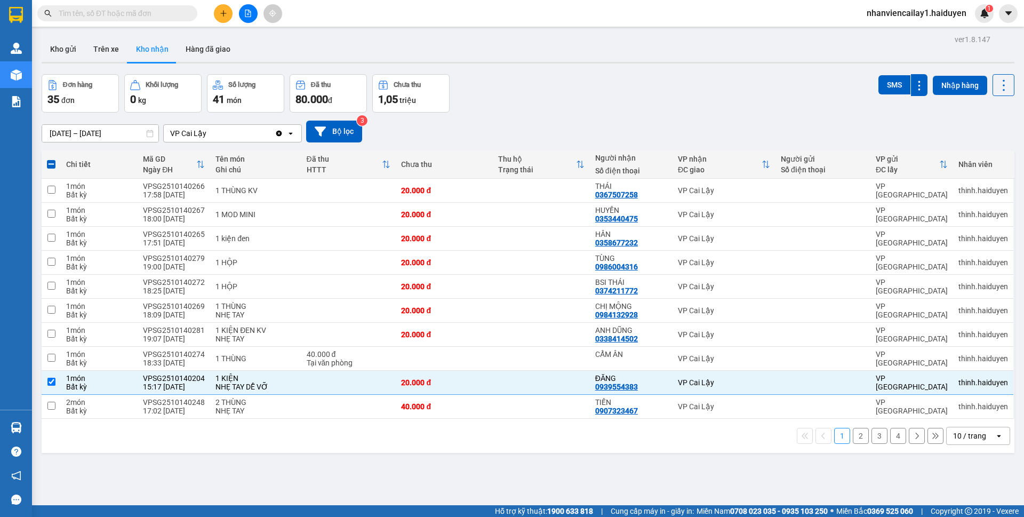
click at [914, 12] on span "nhanviencailay1.haiduyen" at bounding box center [916, 12] width 117 height 13
click at [917, 33] on span "Đăng xuất" at bounding box center [921, 33] width 93 height 12
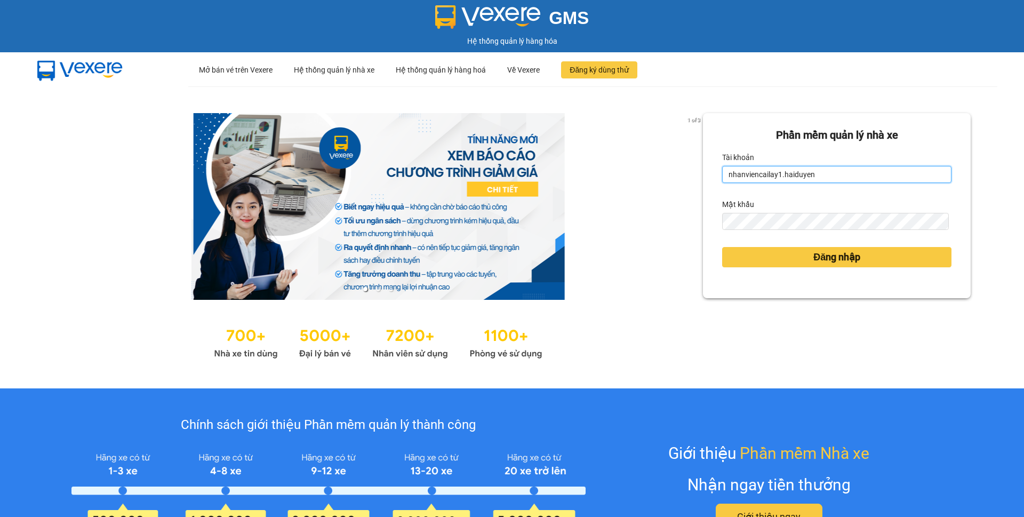
click at [805, 176] on input "nhanviencailay1.haiduyen" at bounding box center [836, 174] width 229 height 17
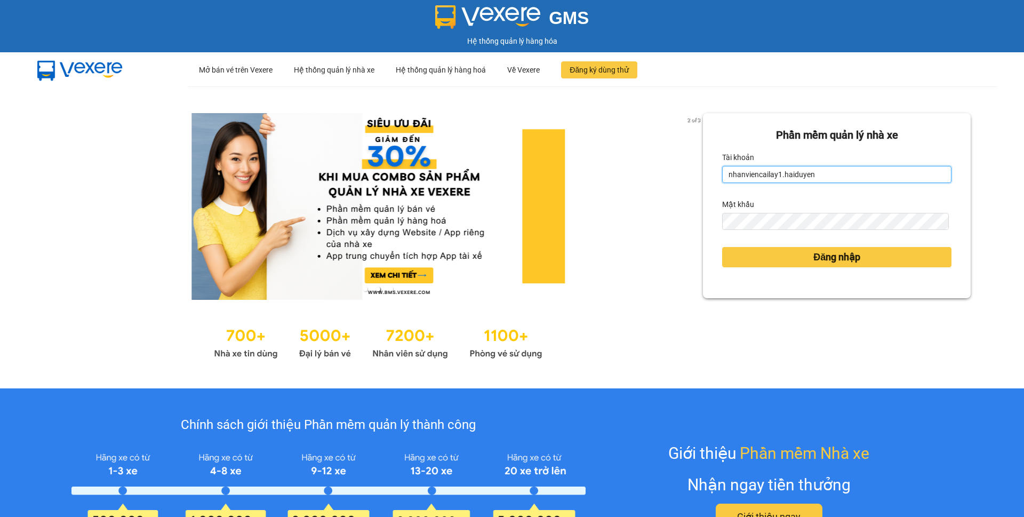
type input "nhanviencailay.haiduyen"
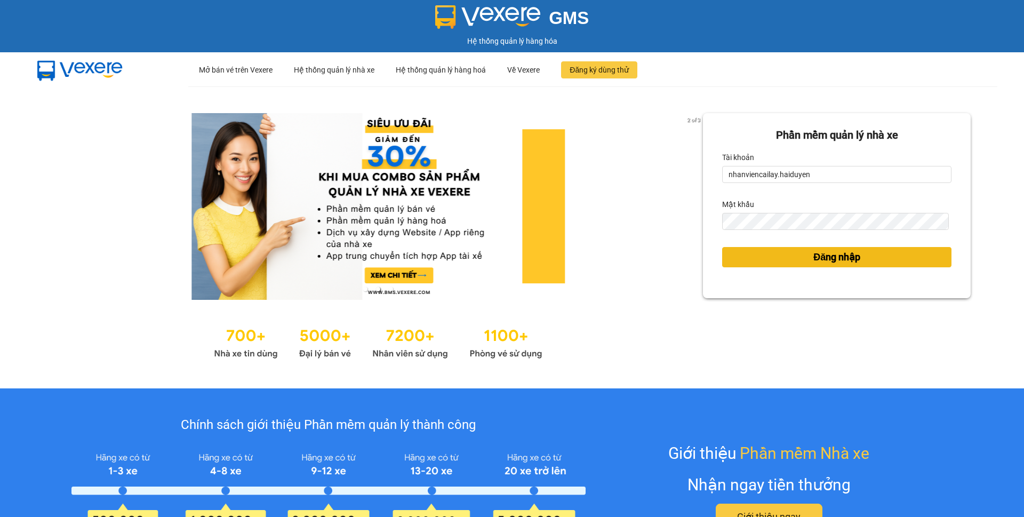
click at [818, 260] on span "Đăng nhập" at bounding box center [837, 257] width 47 height 15
